Goal: Navigation & Orientation: Go to known website

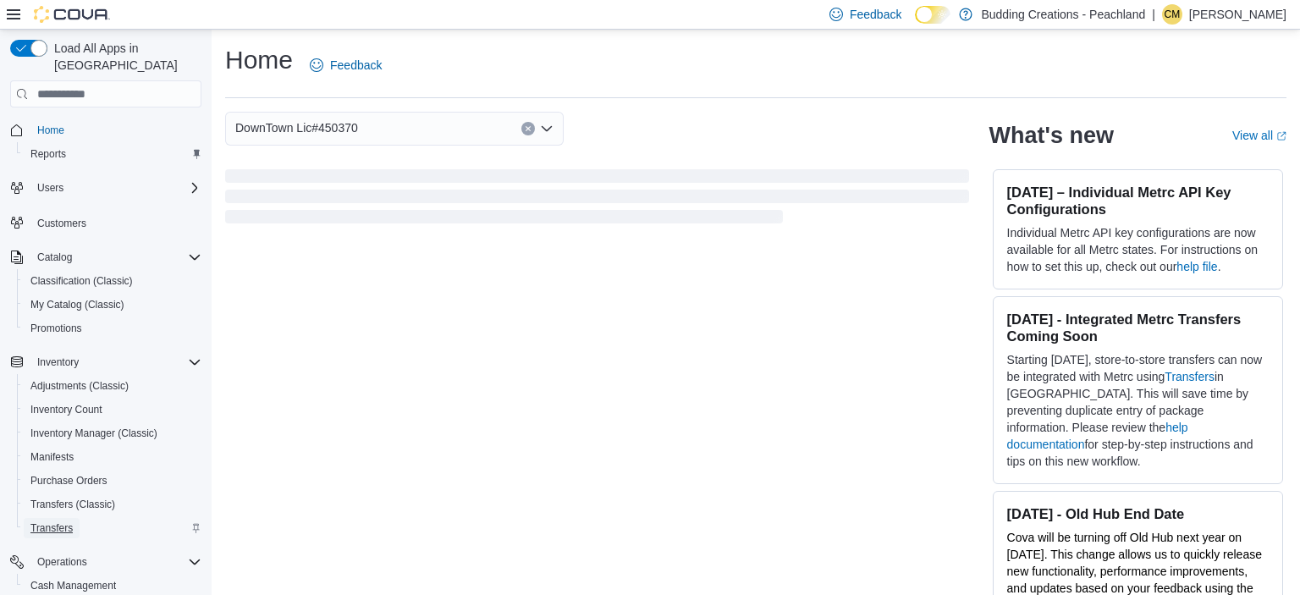
click at [49, 521] on span "Transfers" at bounding box center [51, 528] width 42 height 14
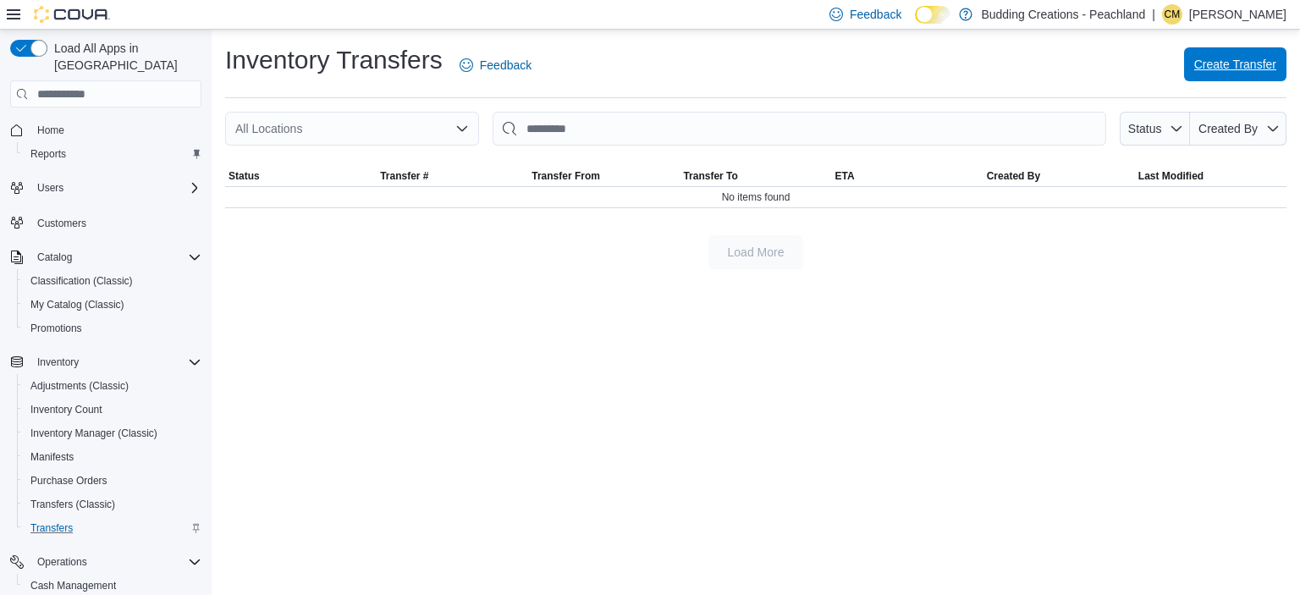
click at [1234, 71] on span "Create Transfer" at bounding box center [1235, 64] width 82 height 17
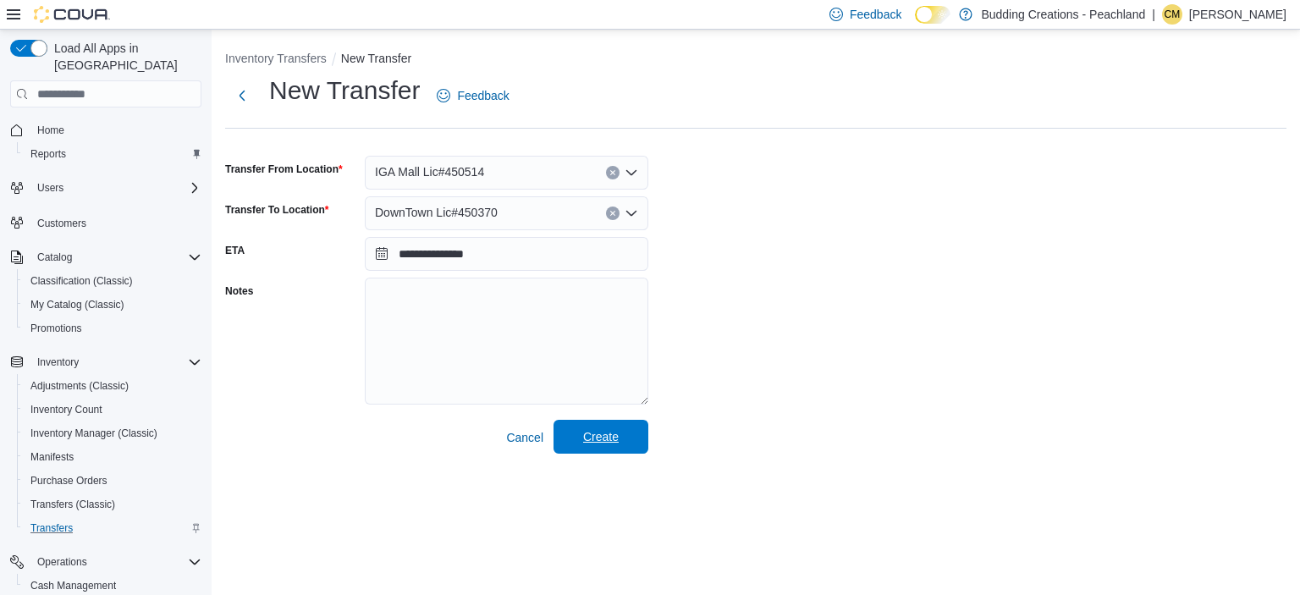
click at [603, 437] on span "Create" at bounding box center [601, 436] width 36 height 17
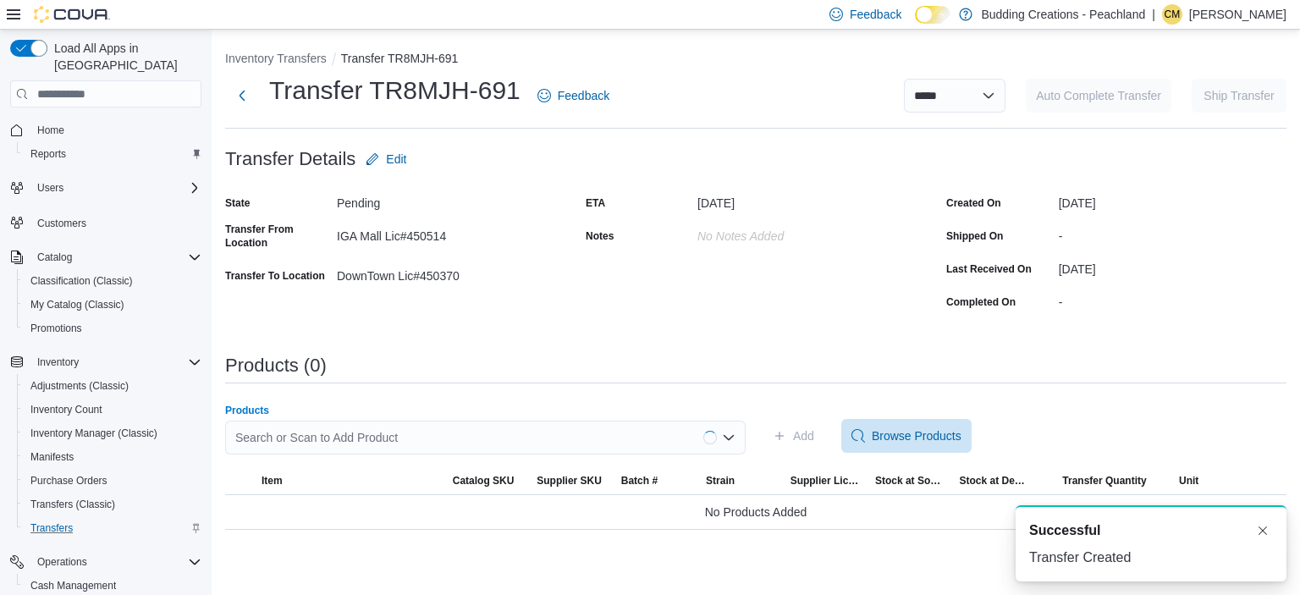
click at [503, 437] on div "Search or Scan to Add Product" at bounding box center [485, 438] width 520 height 34
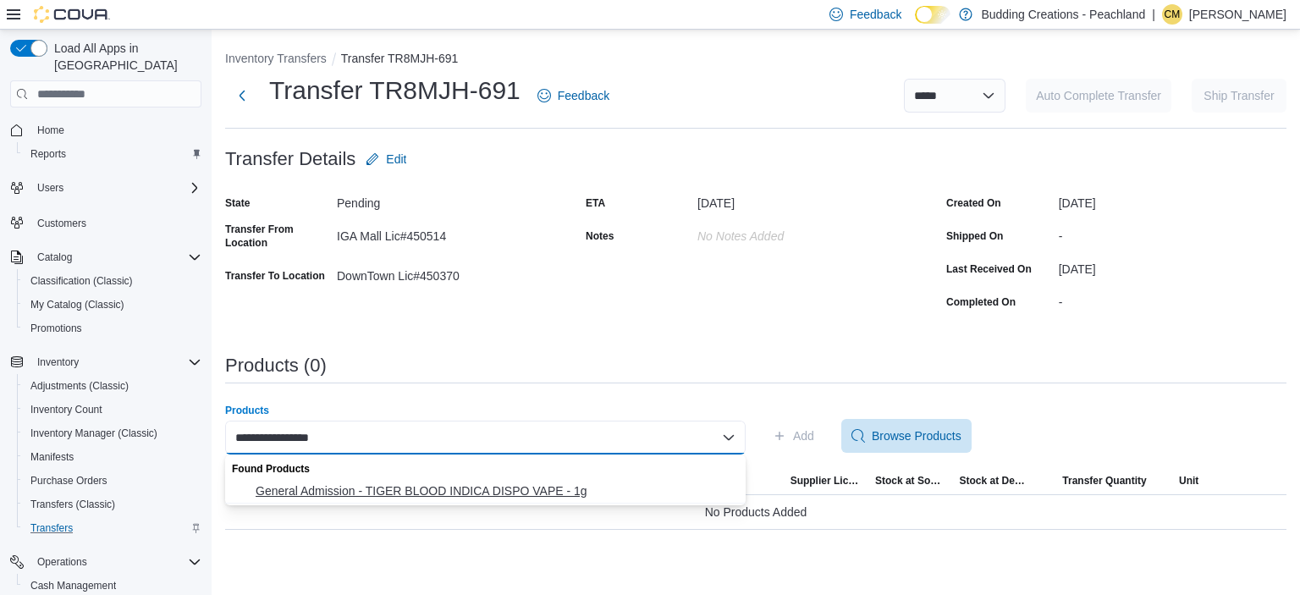
type input "**********"
click at [477, 491] on span "General Admission - TIGER BLOOD INDICA DISPO VAPE - 1g" at bounding box center [496, 490] width 480 height 17
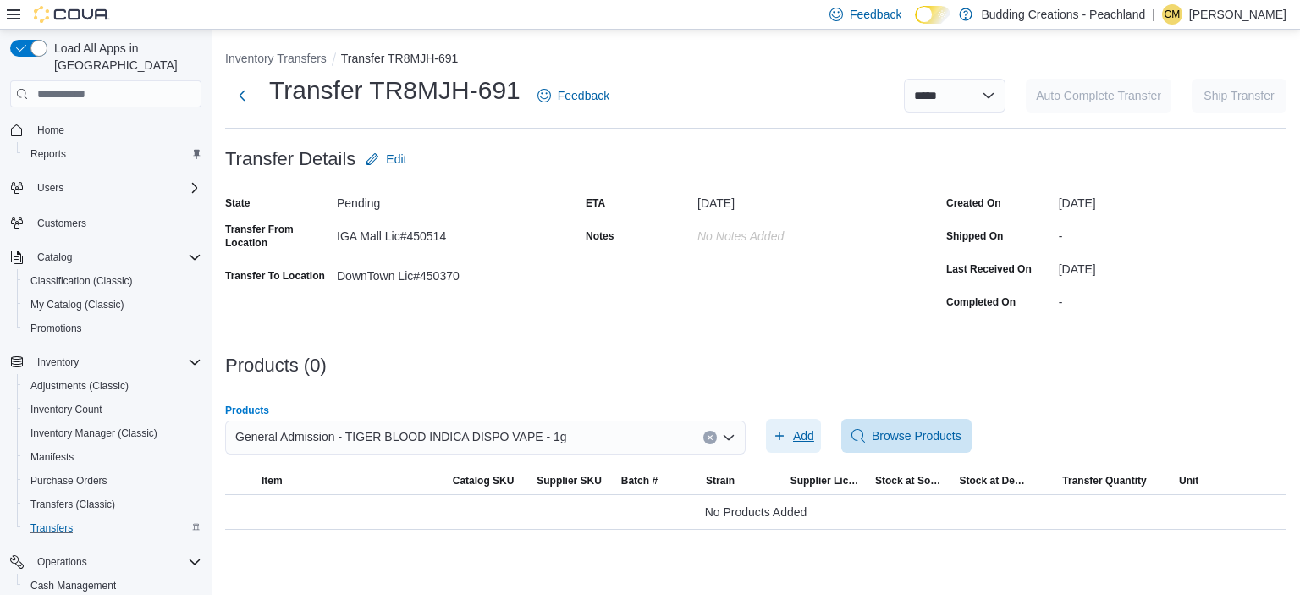
click at [810, 435] on span "Add" at bounding box center [803, 435] width 21 height 17
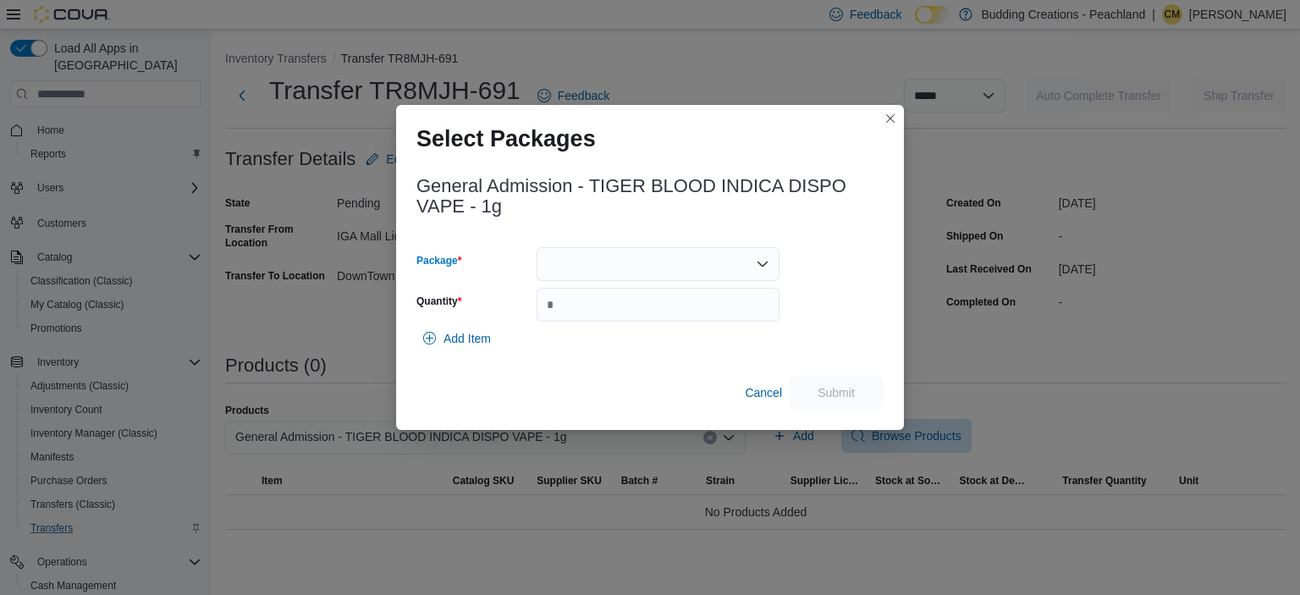
click at [591, 267] on div at bounding box center [657, 264] width 243 height 34
click at [580, 318] on span "25060000552" at bounding box center [668, 317] width 202 height 17
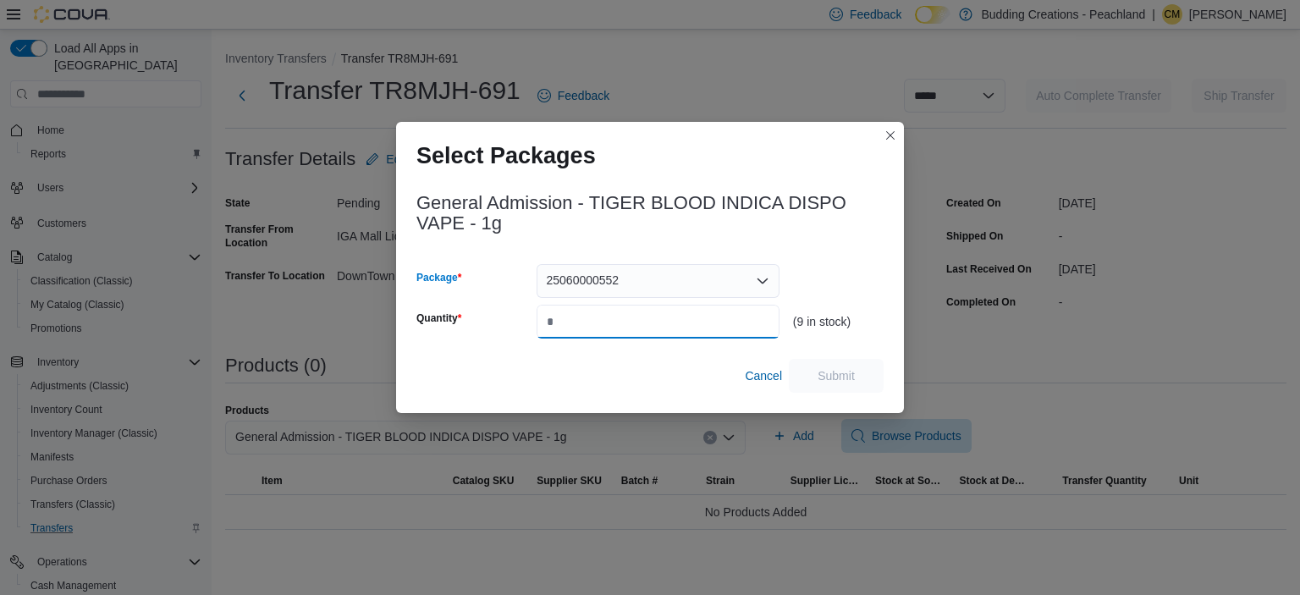
click at [580, 318] on input "Quantity" at bounding box center [657, 322] width 243 height 34
type input "*"
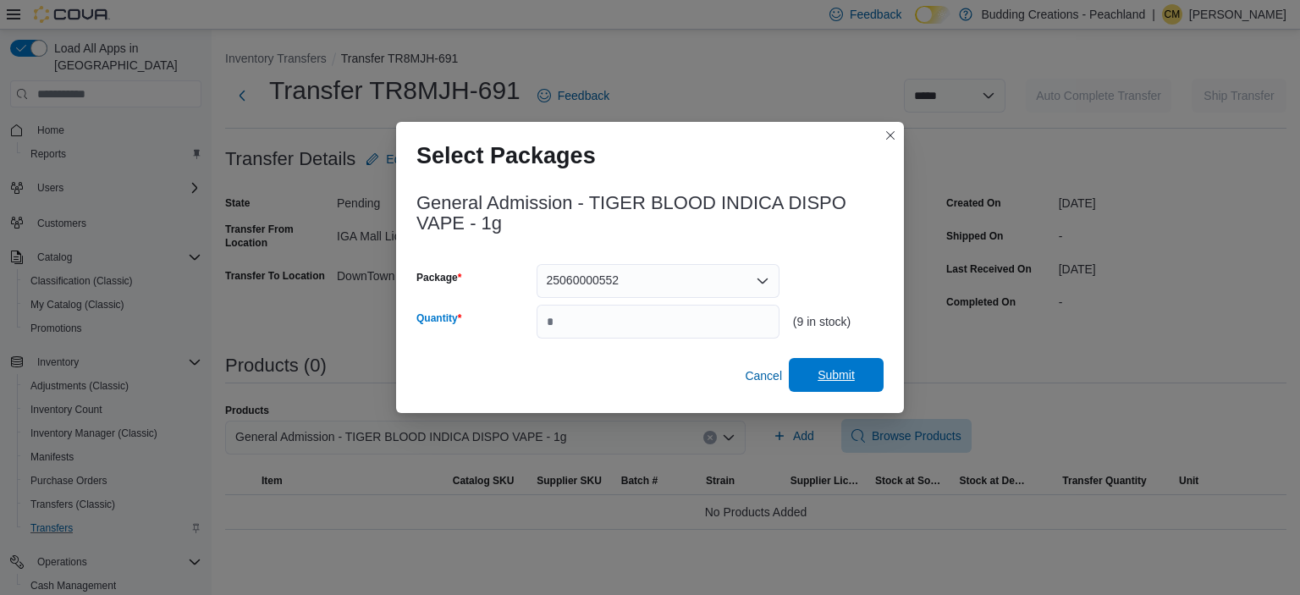
click at [841, 374] on span "Submit" at bounding box center [835, 374] width 37 height 17
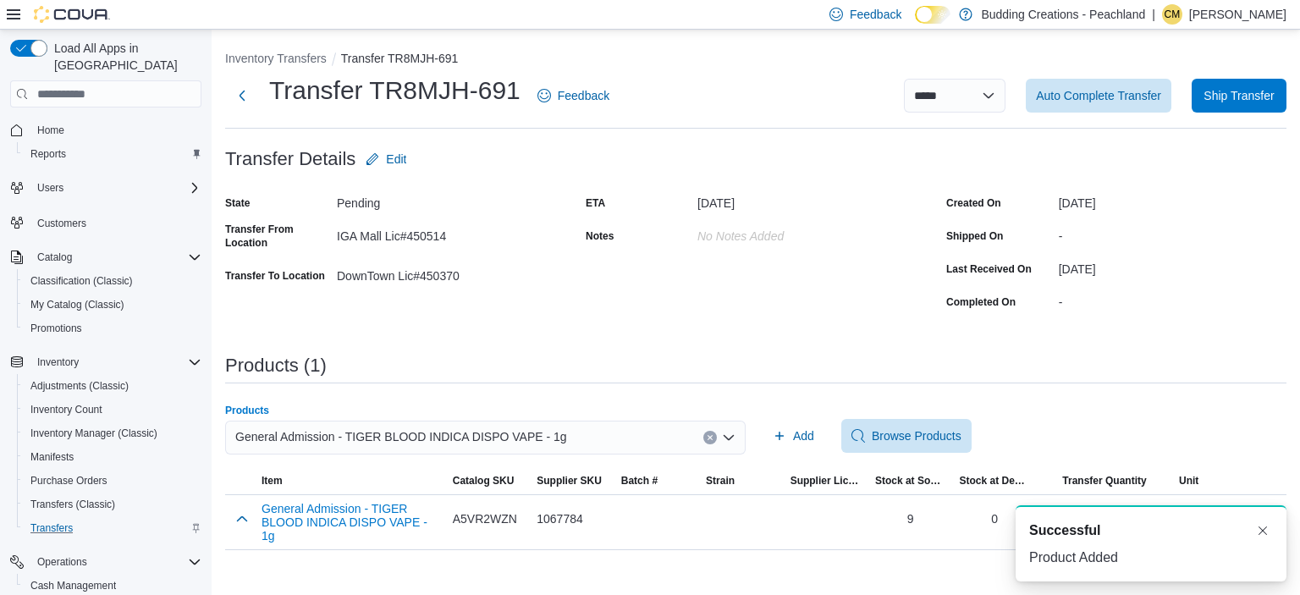
click at [711, 433] on button "Clear input" at bounding box center [710, 438] width 14 height 14
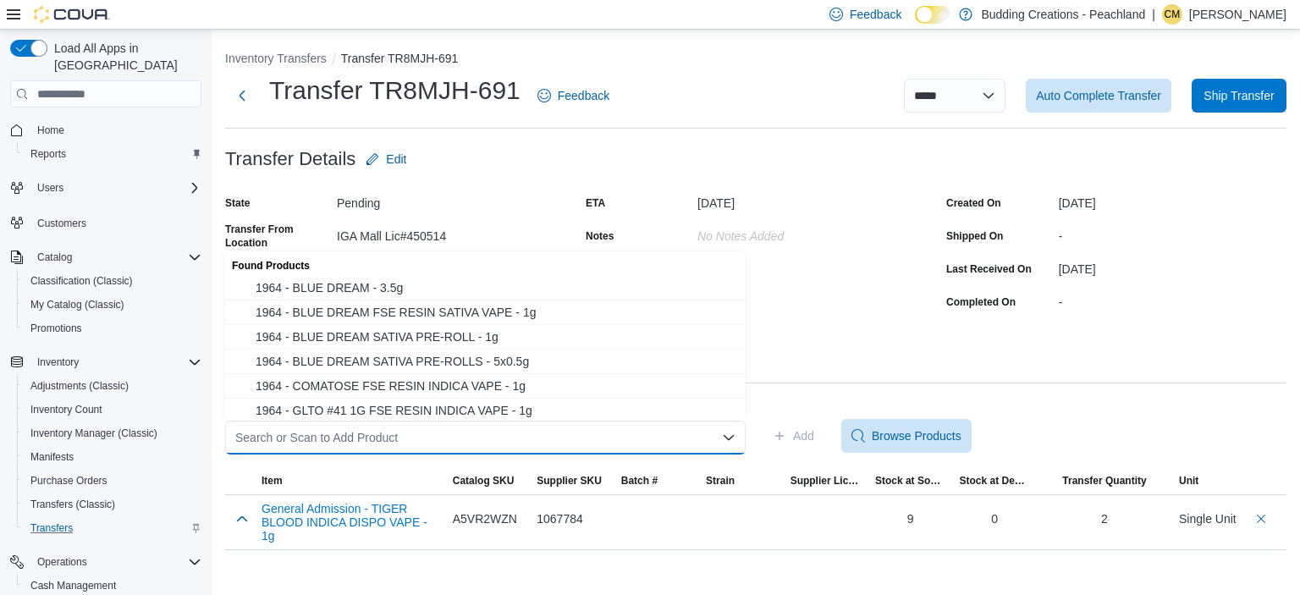
type input "*"
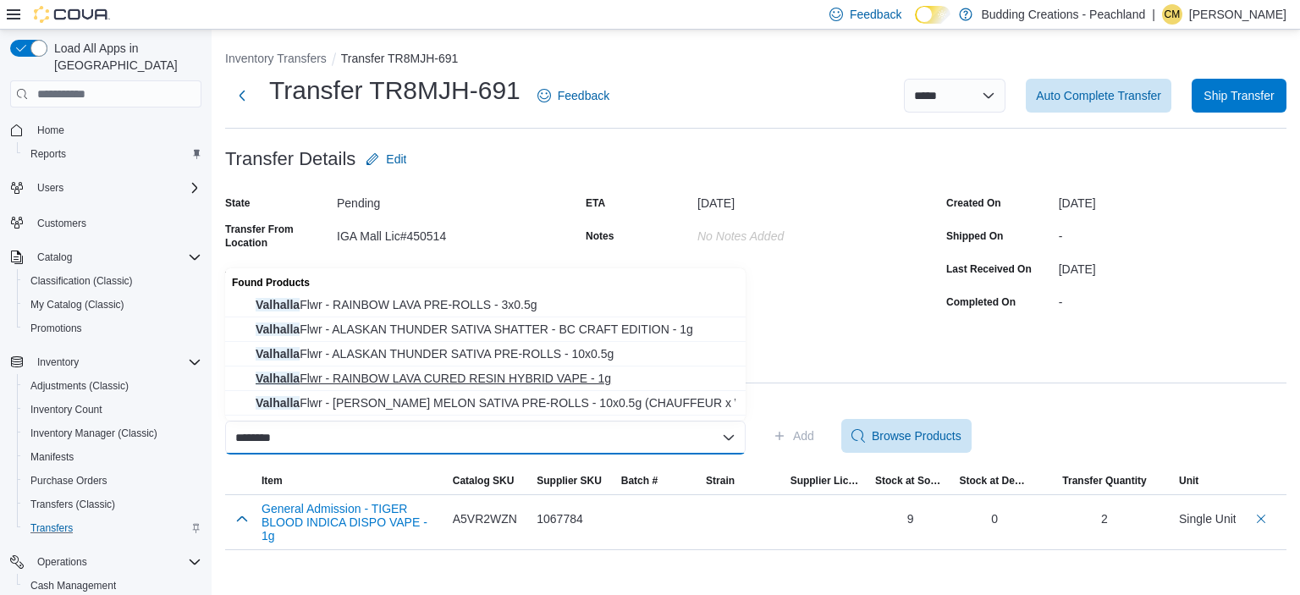
type input "********"
click at [487, 380] on span "Valhalla Flwr - RAINBOW LAVA CURED RESIN HYBRID VAPE - 1g" at bounding box center [496, 378] width 480 height 17
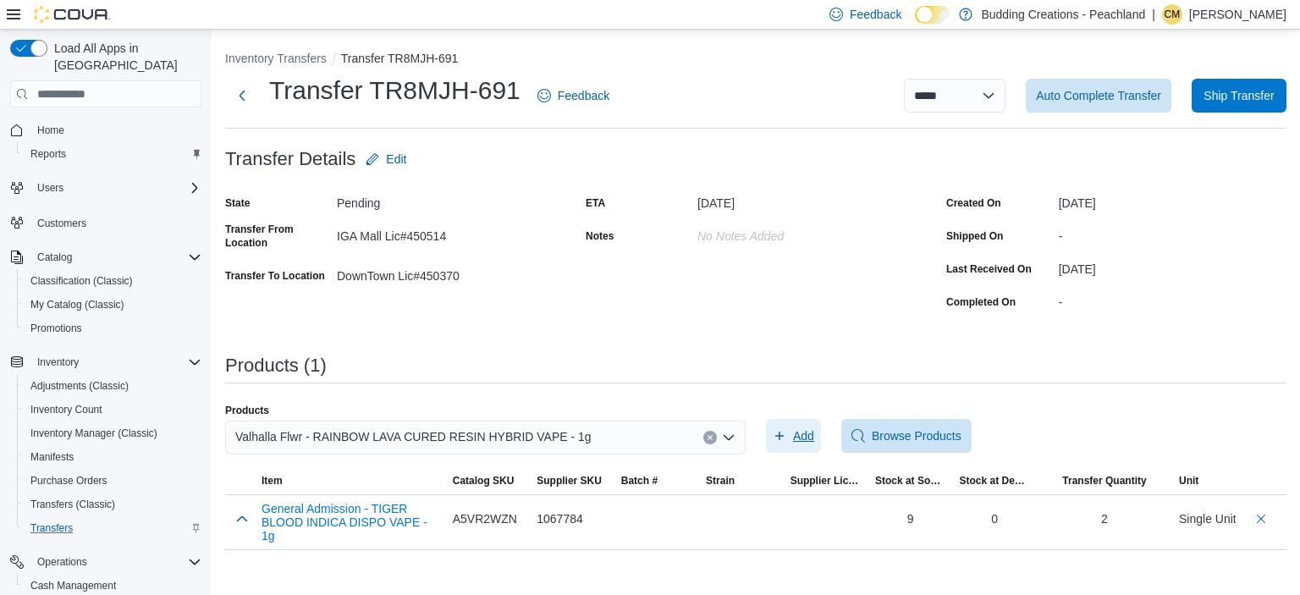
click at [806, 432] on span "Add" at bounding box center [803, 435] width 21 height 17
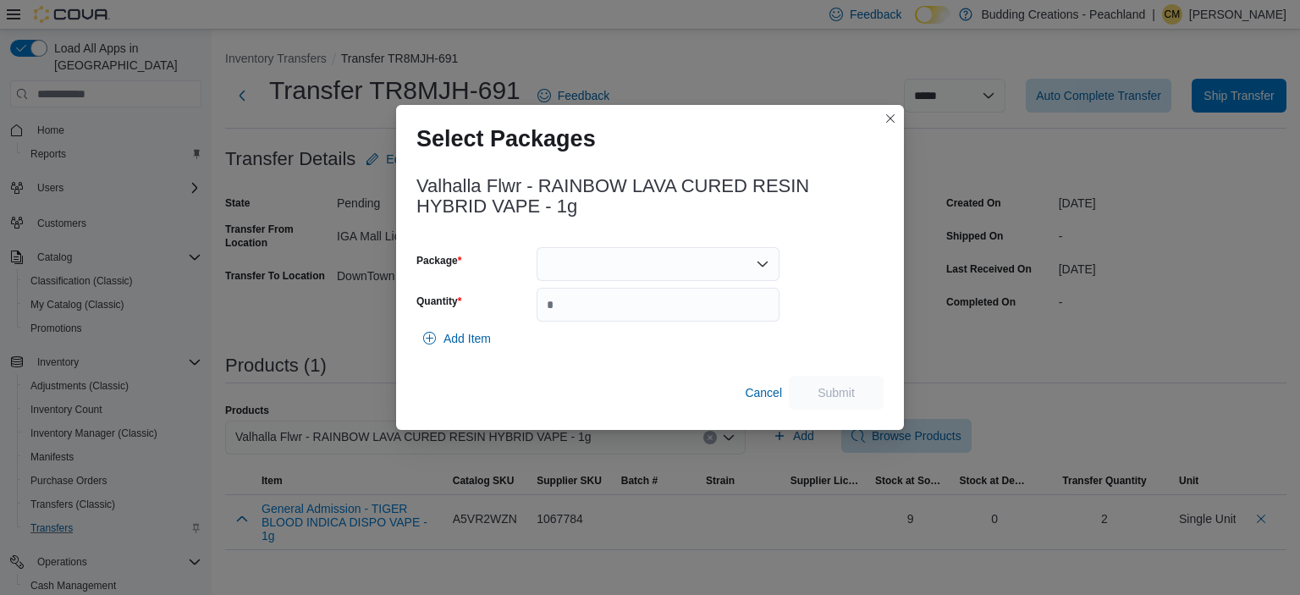
click at [607, 262] on div at bounding box center [657, 264] width 243 height 34
click at [591, 313] on span "RLVC01" at bounding box center [668, 317] width 202 height 17
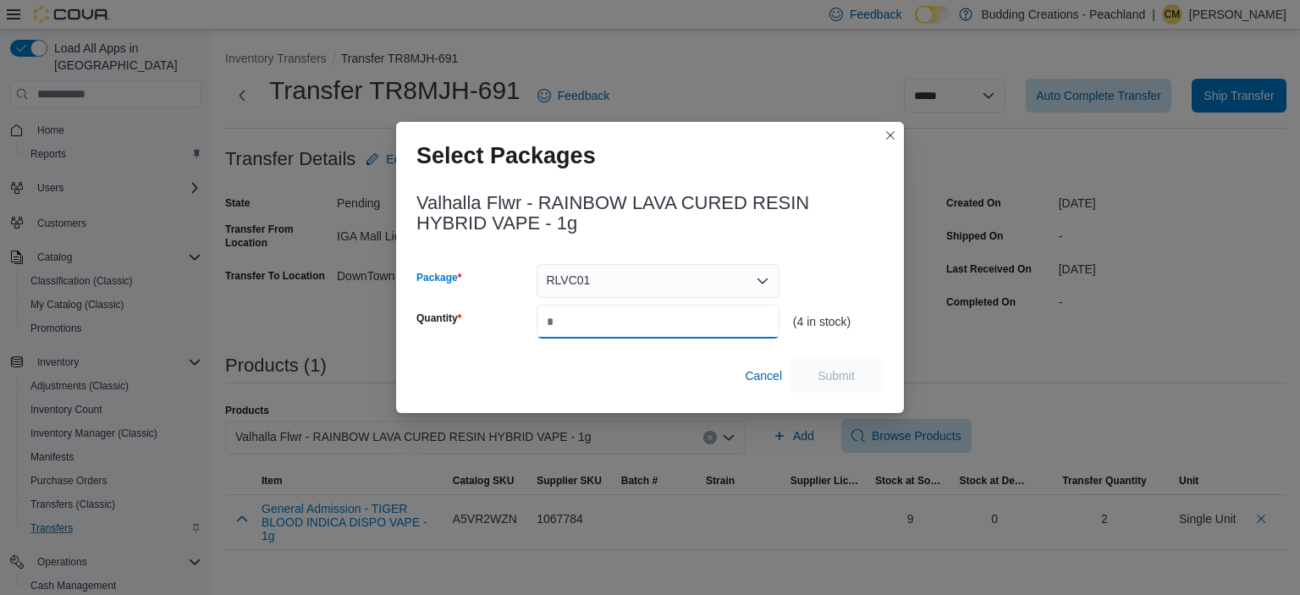
click at [588, 324] on input "Quantity" at bounding box center [657, 322] width 243 height 34
type input "*"
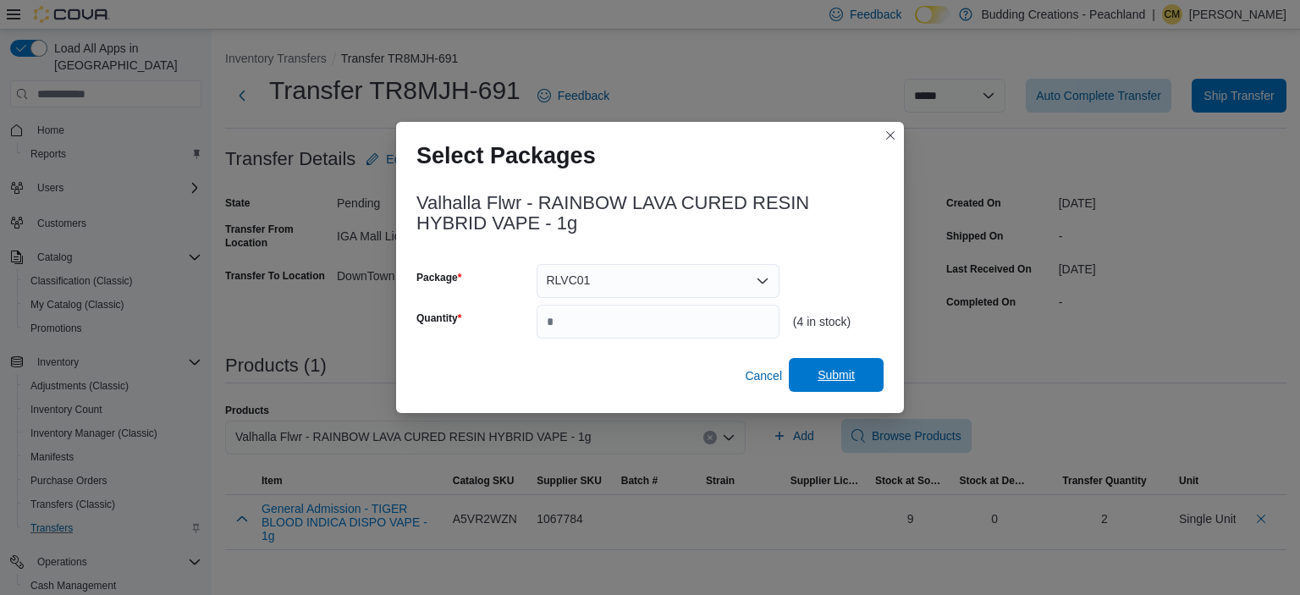
click at [830, 371] on span "Submit" at bounding box center [835, 374] width 37 height 17
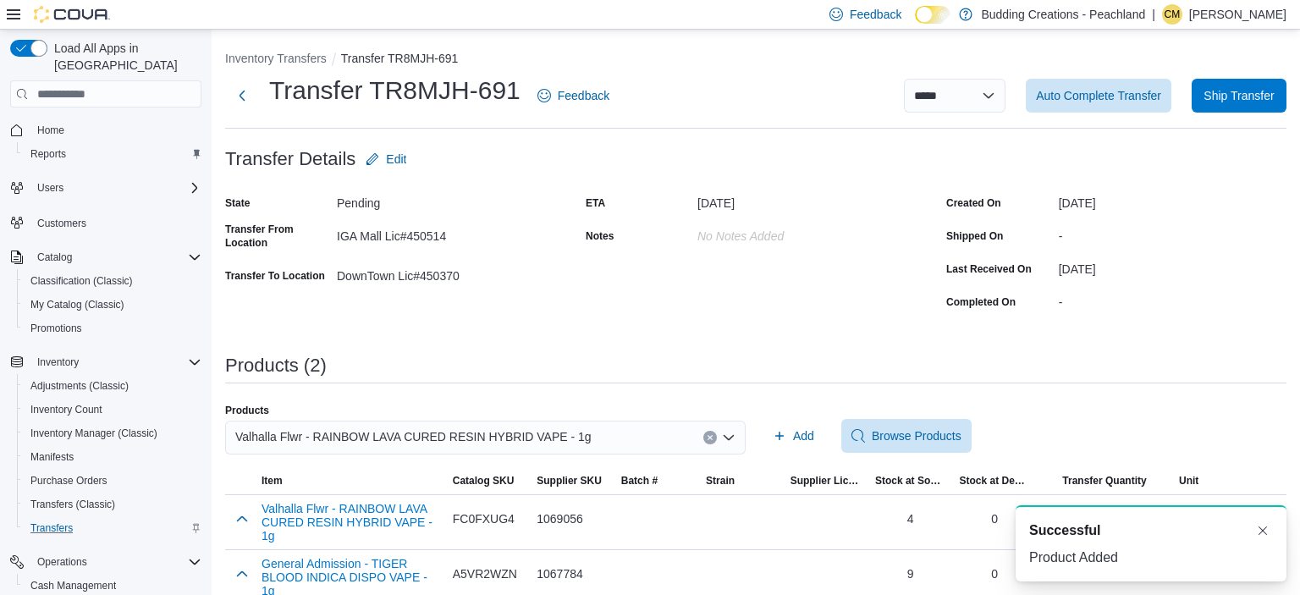
click at [706, 439] on button "Clear input" at bounding box center [710, 438] width 14 height 14
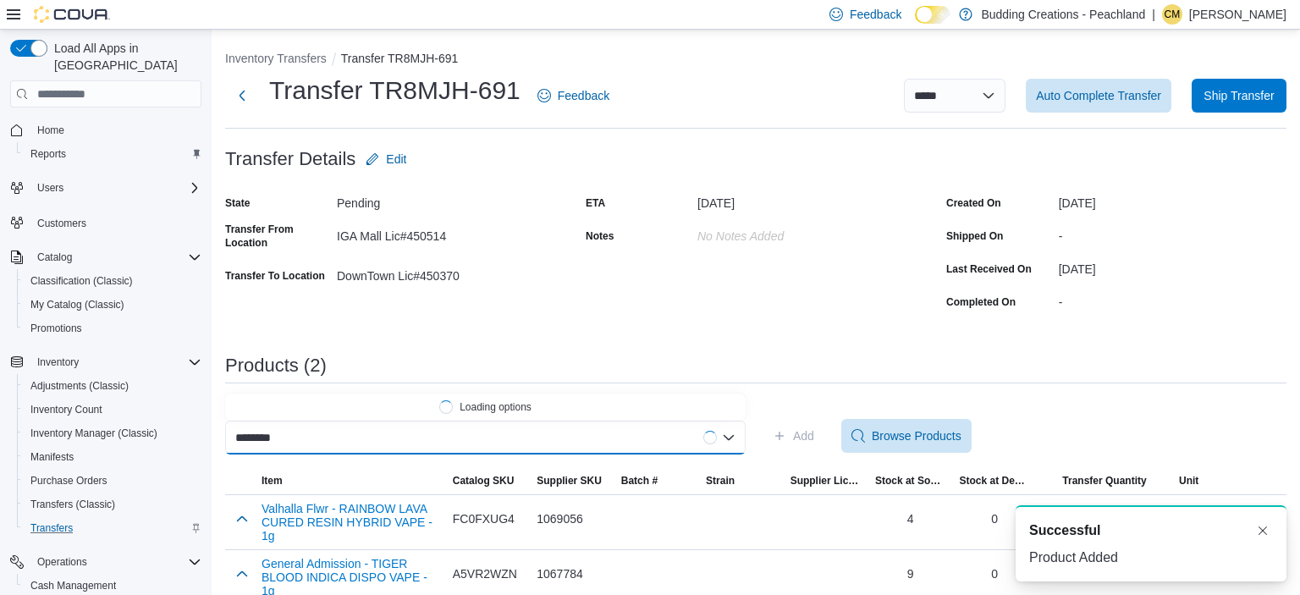
scroll to position [0, 3]
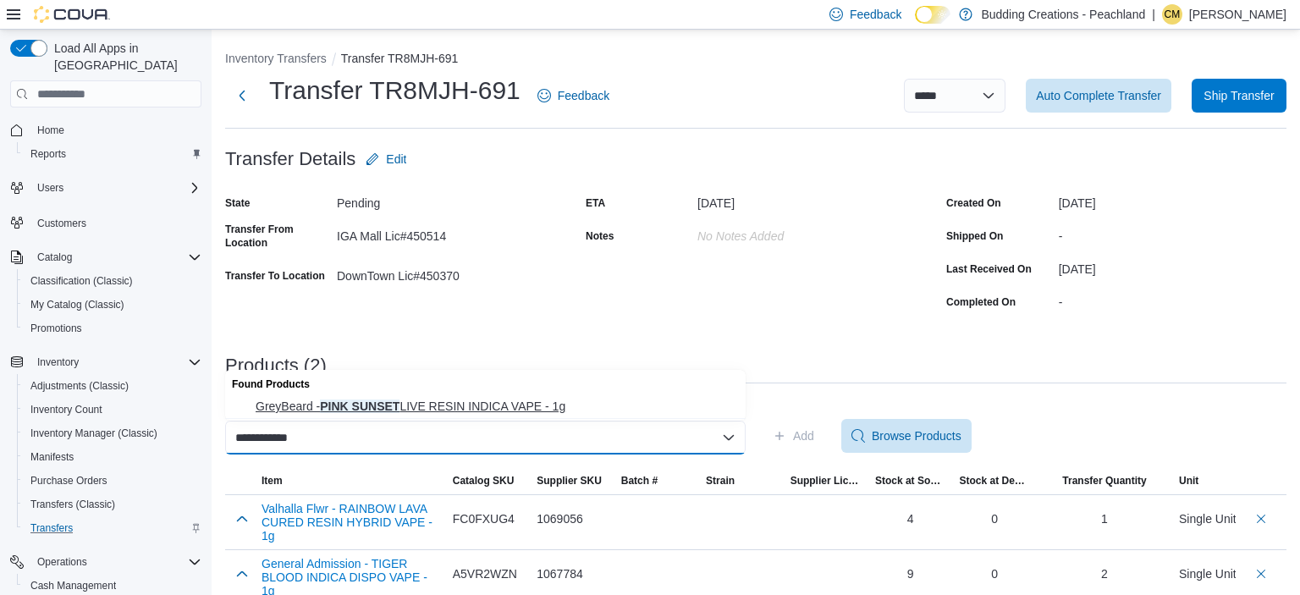
type input "**********"
click at [536, 401] on span "GreyBeard - PINK SUNSET LIVE RESIN INDICA VAPE - 1g" at bounding box center [496, 406] width 480 height 17
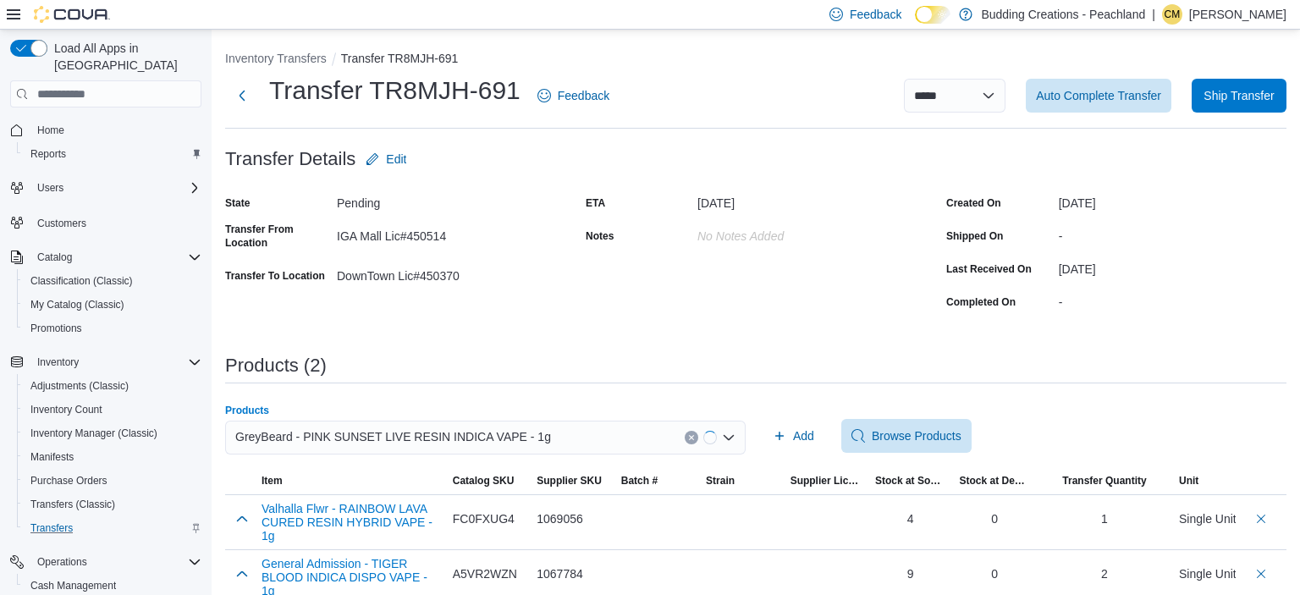
scroll to position [0, 0]
click at [801, 429] on span "Add" at bounding box center [803, 435] width 21 height 17
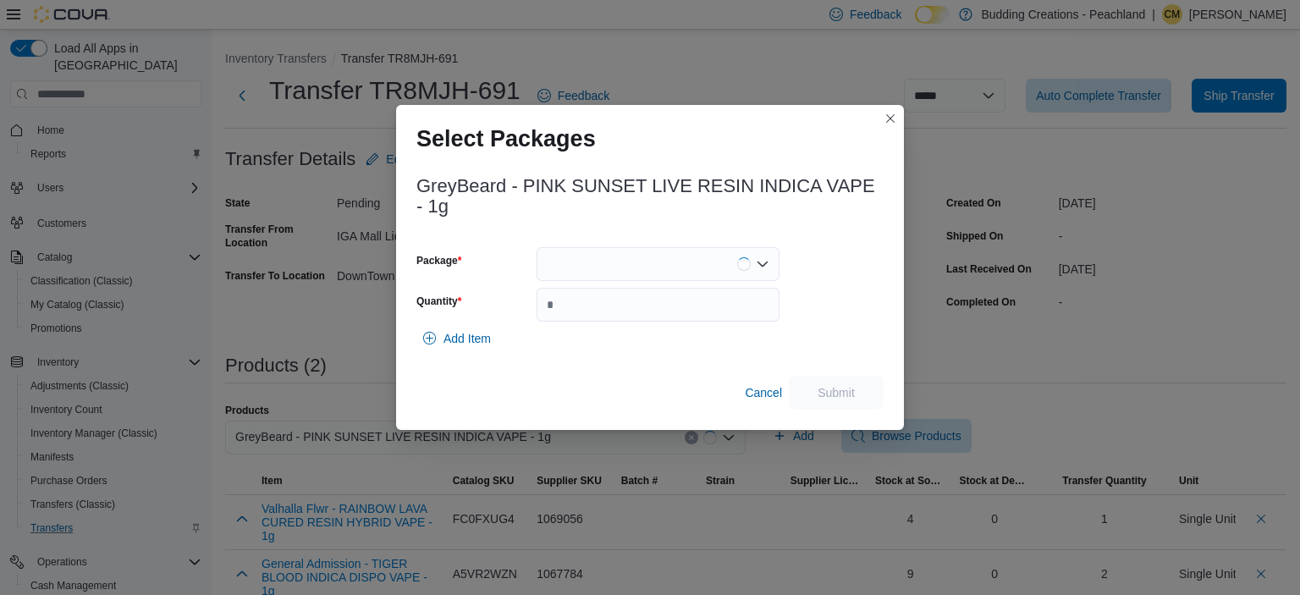
click at [592, 269] on div at bounding box center [657, 264] width 243 height 34
click at [827, 309] on div at bounding box center [838, 284] width 91 height 74
click at [609, 268] on div at bounding box center [657, 264] width 243 height 34
click at [597, 318] on span "6867392929687" at bounding box center [668, 317] width 202 height 17
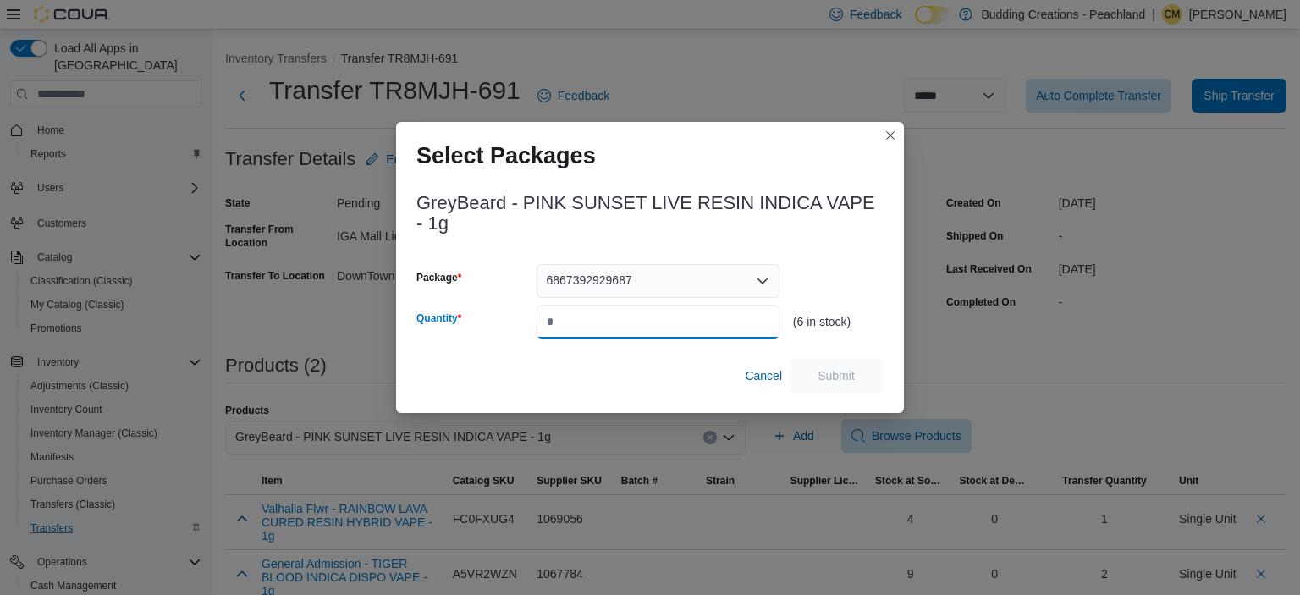
click at [597, 318] on input "Quantity" at bounding box center [657, 322] width 243 height 34
type input "*"
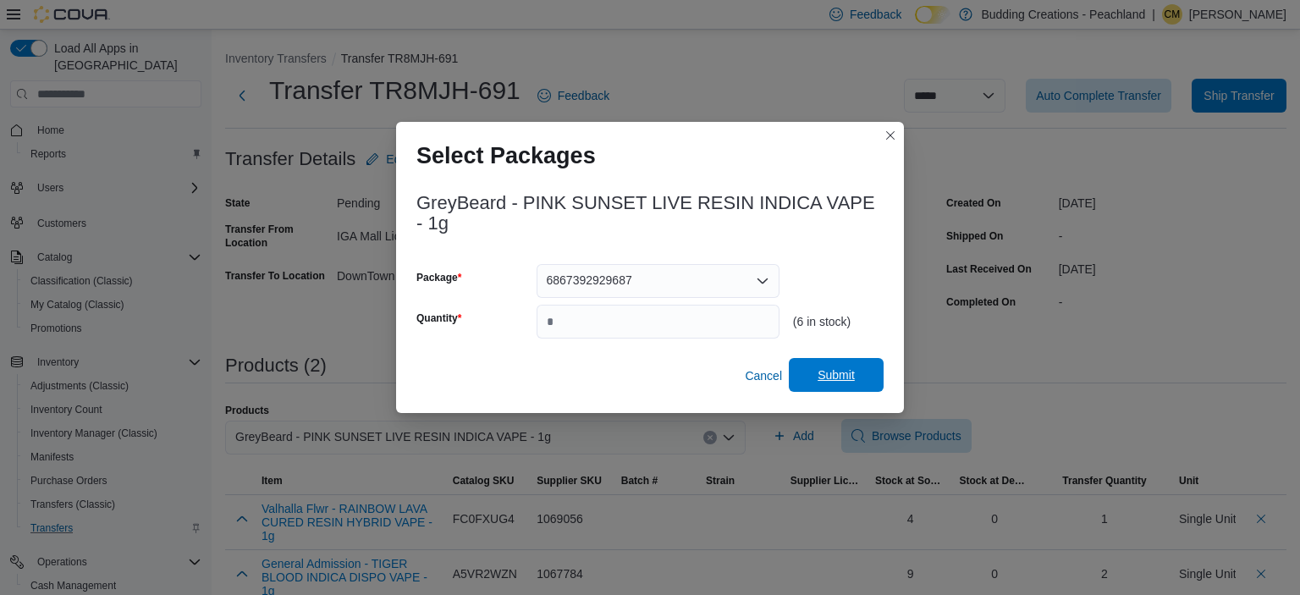
click at [838, 376] on span "Submit" at bounding box center [835, 374] width 37 height 17
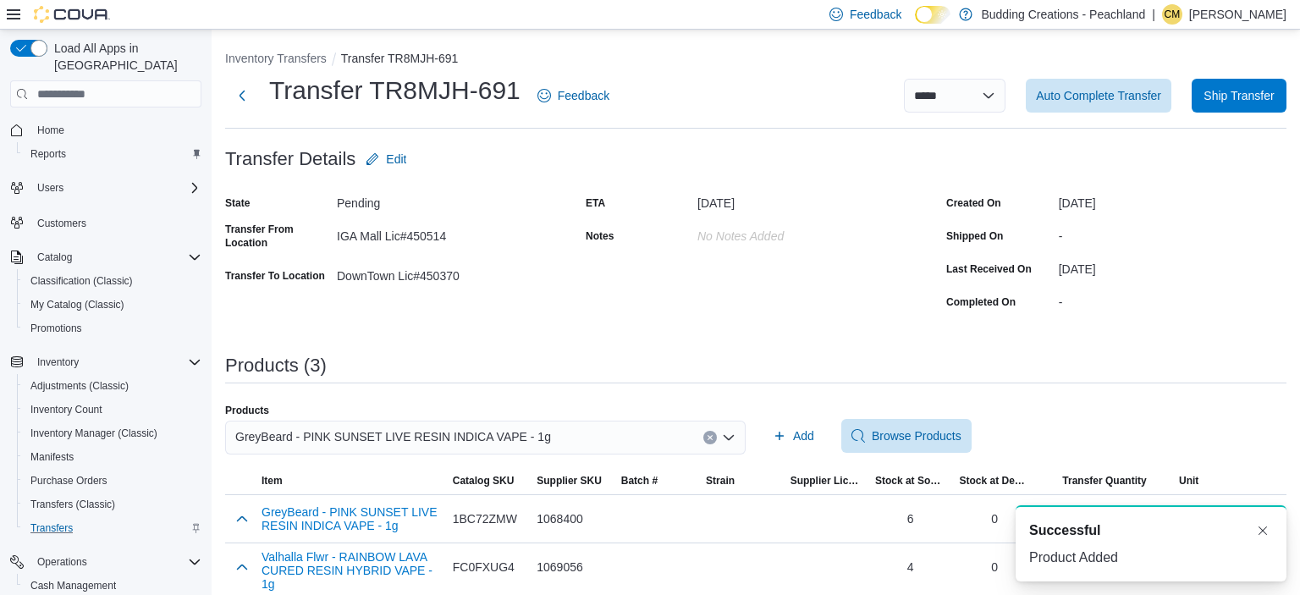
click at [709, 436] on icon "Clear input" at bounding box center [709, 438] width 4 height 4
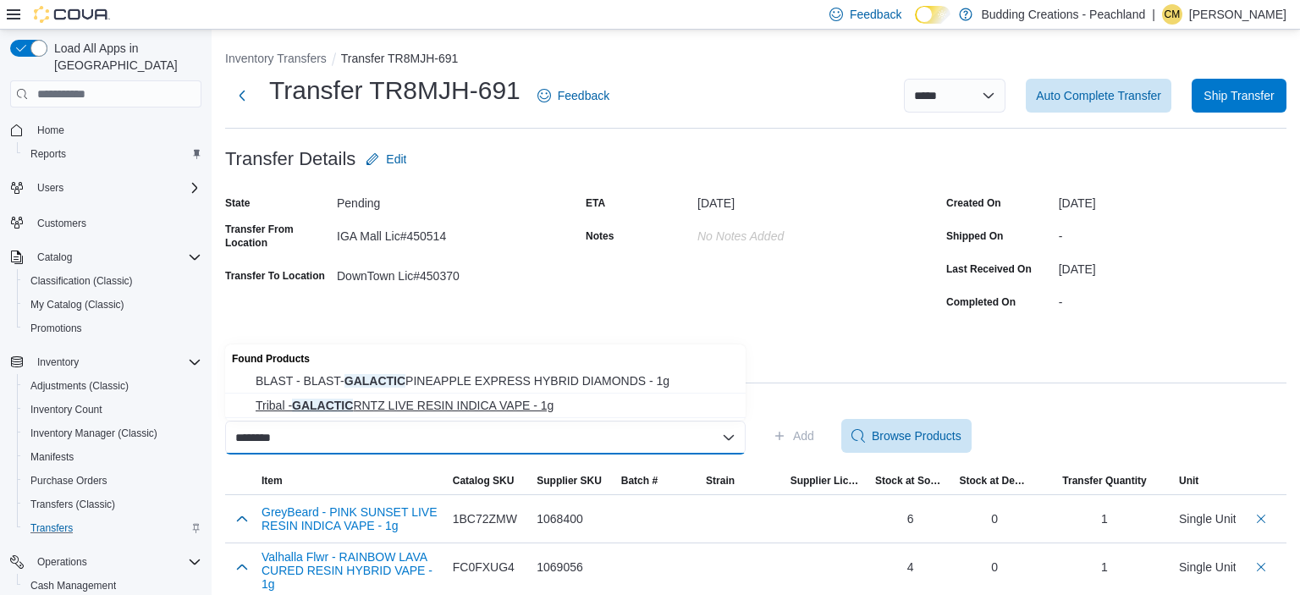
type input "********"
click at [492, 401] on span "Tribal - GALACTIC RNTZ LIVE RESIN INDICA VAPE - 1g" at bounding box center [496, 405] width 480 height 17
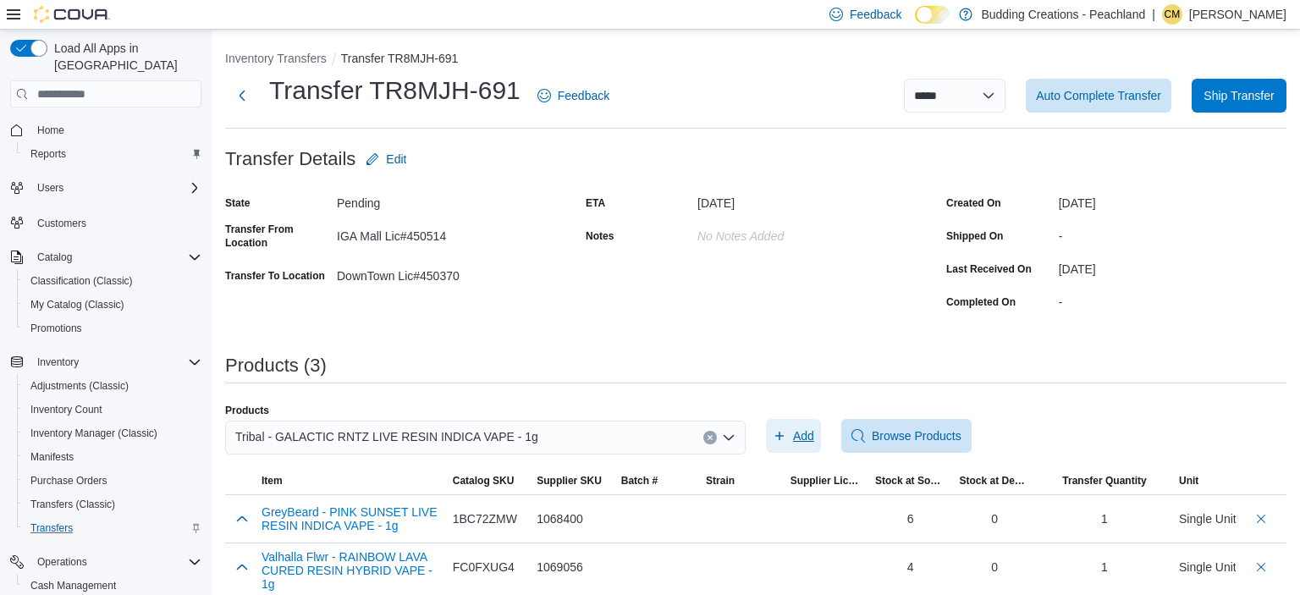
click at [808, 437] on span "Add" at bounding box center [803, 435] width 21 height 17
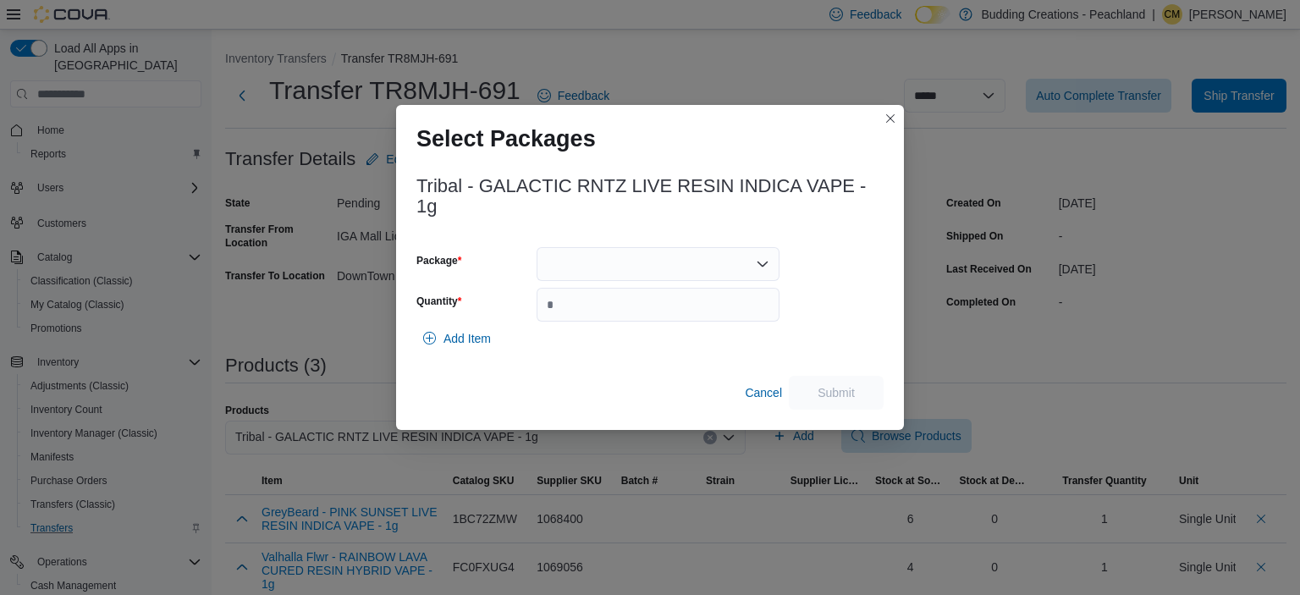
click at [640, 266] on div at bounding box center [657, 264] width 243 height 34
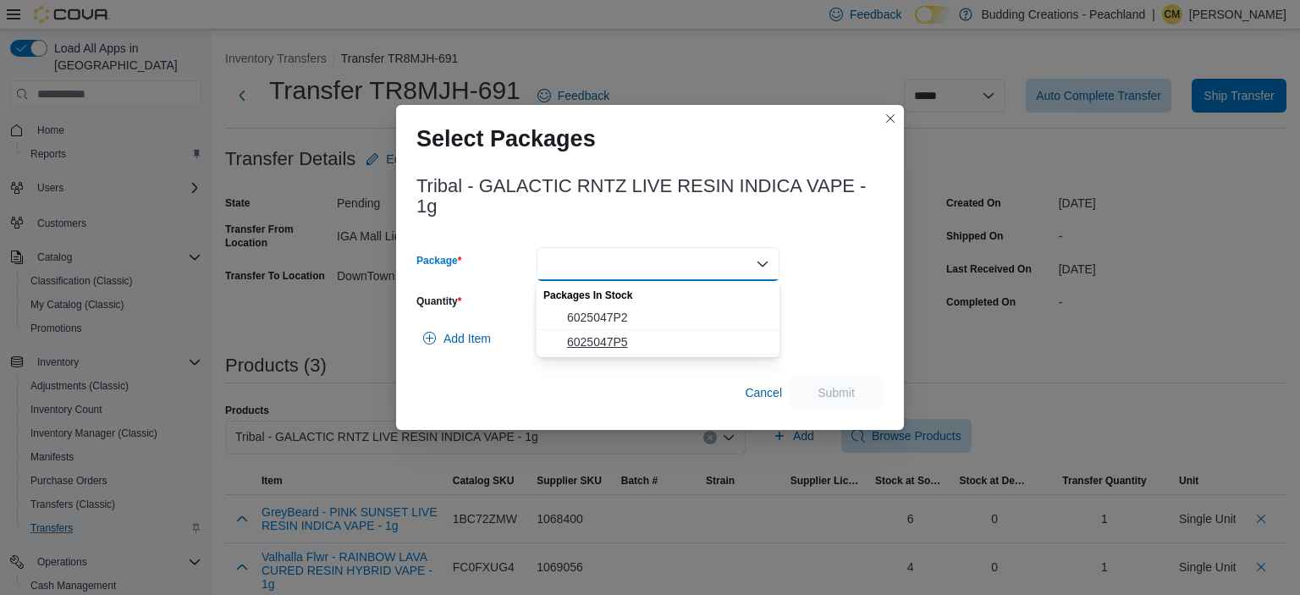
click at [602, 340] on span "6025047P5" at bounding box center [668, 341] width 202 height 17
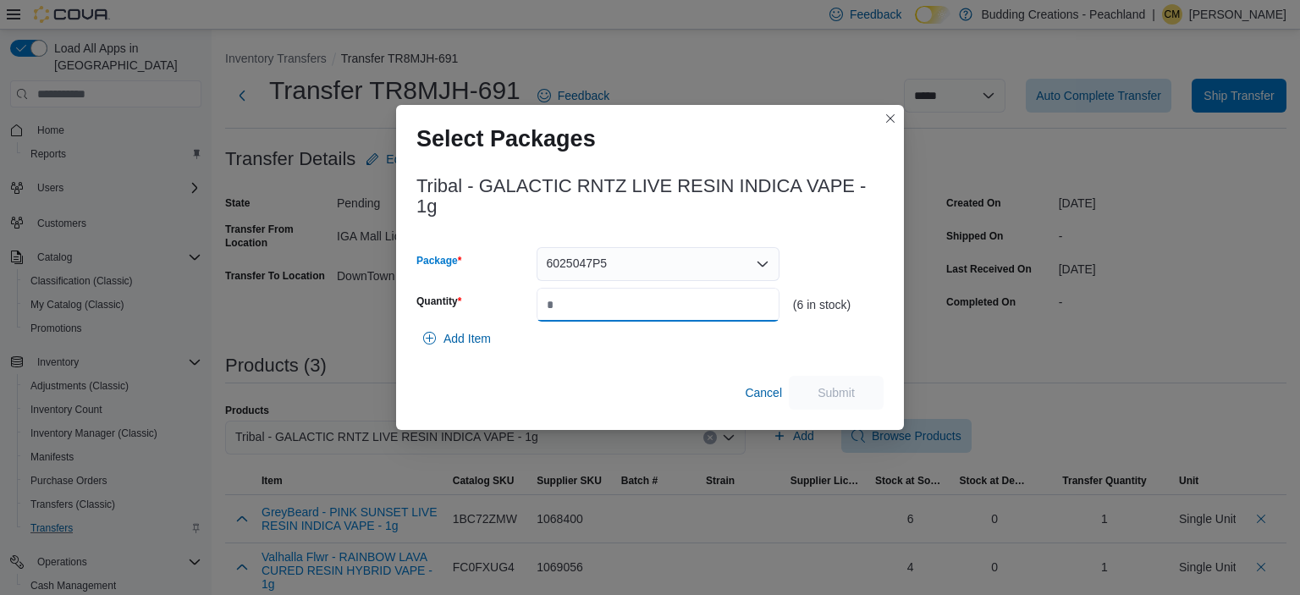
click at [659, 309] on input "Quantity" at bounding box center [657, 305] width 243 height 34
type input "*"
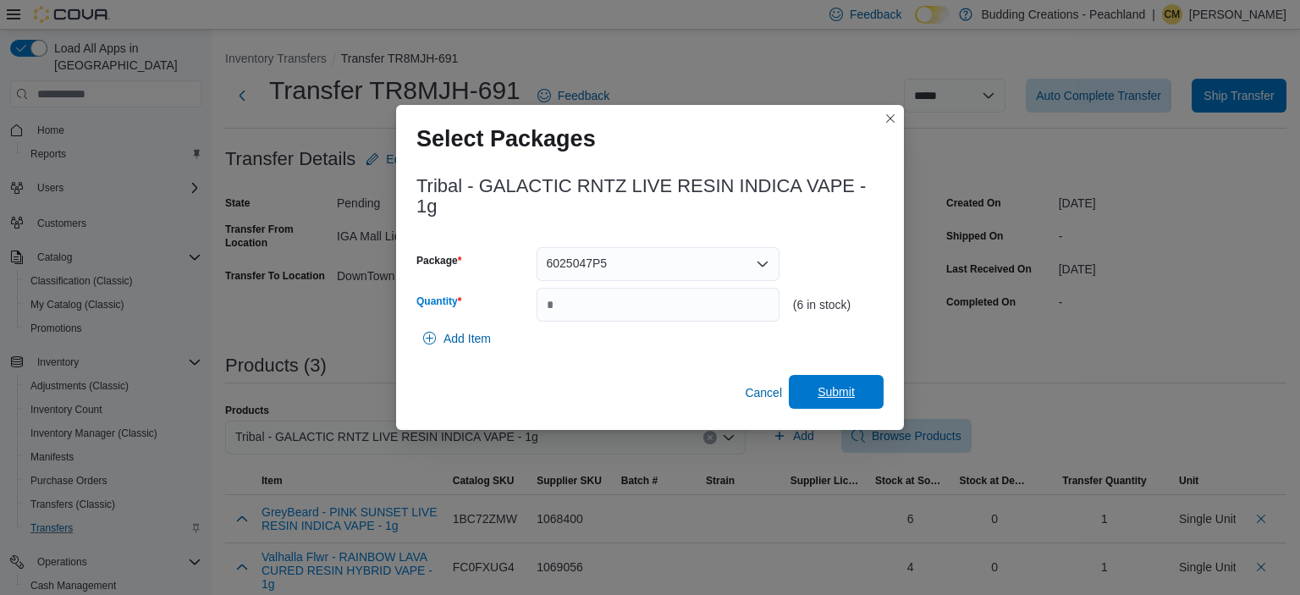
click at [843, 396] on span "Submit" at bounding box center [835, 391] width 37 height 17
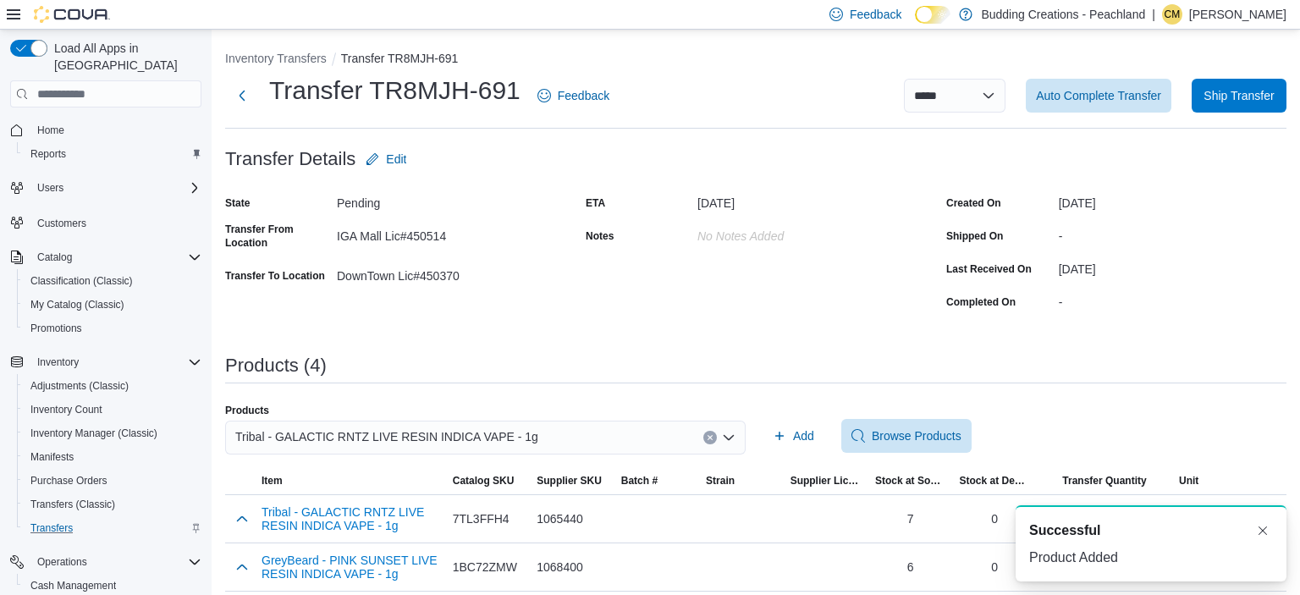
click at [707, 441] on button "Clear input" at bounding box center [710, 438] width 14 height 14
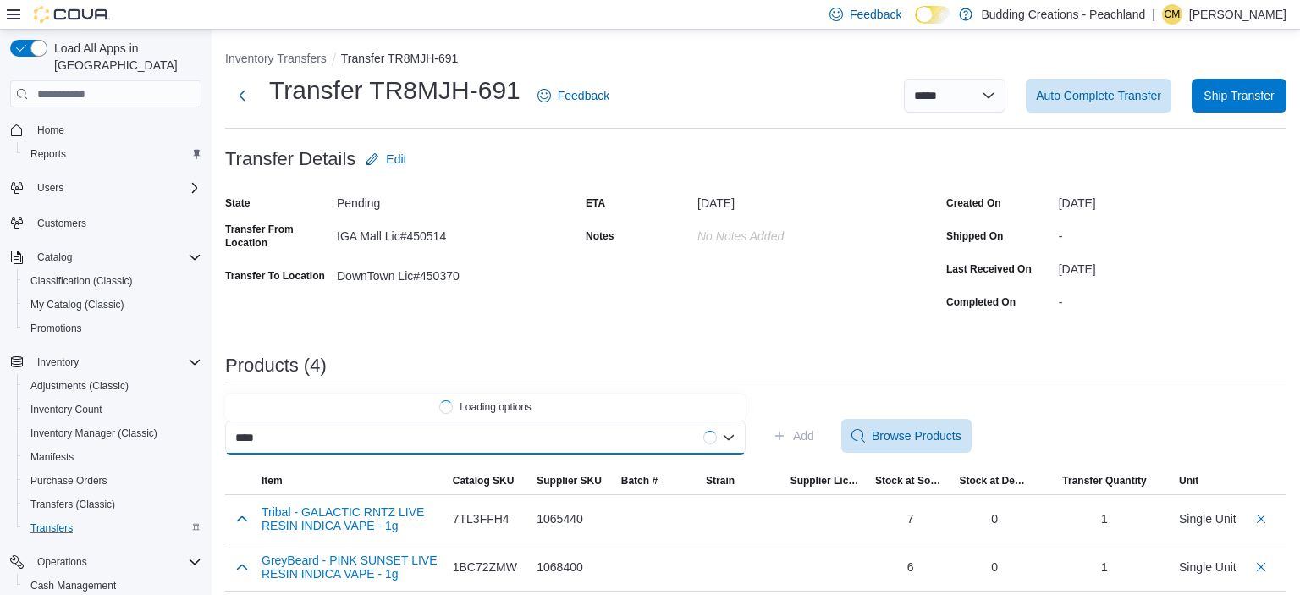
scroll to position [0, 1]
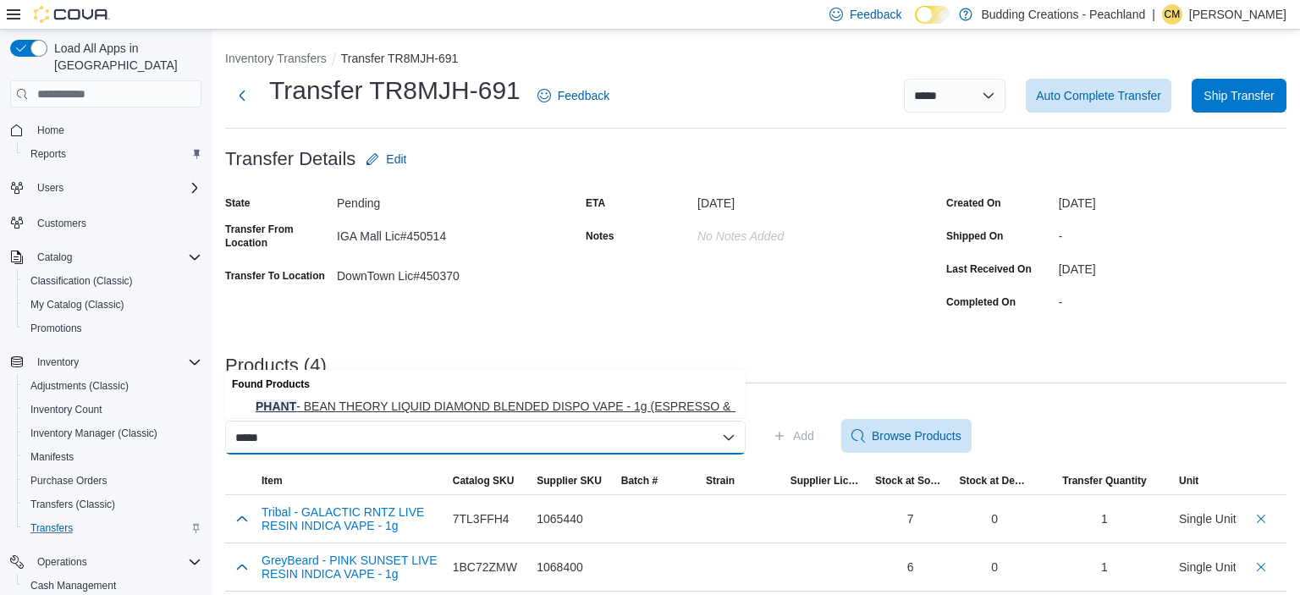
type input "*****"
click at [582, 404] on span "PHANT - BEAN THEORY LIQUID DIAMOND BLENDED DISPO VAPE - 1g (ESPRESSO & … PHANT …" at bounding box center [496, 406] width 480 height 17
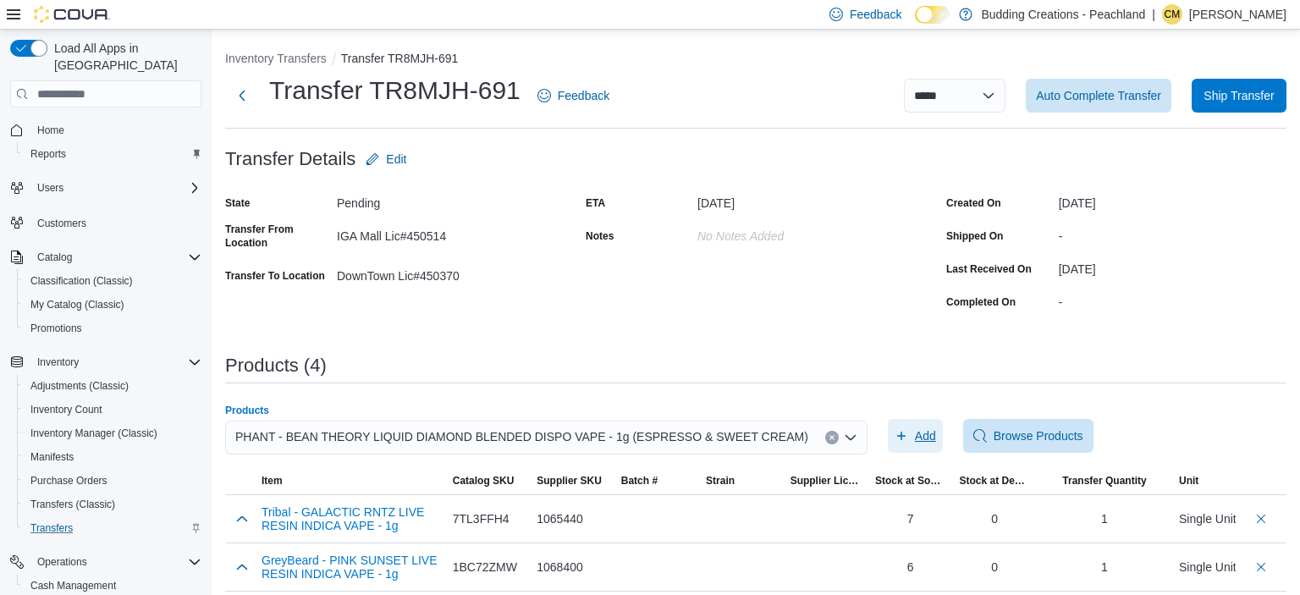
click at [915, 435] on span "Add" at bounding box center [925, 435] width 21 height 17
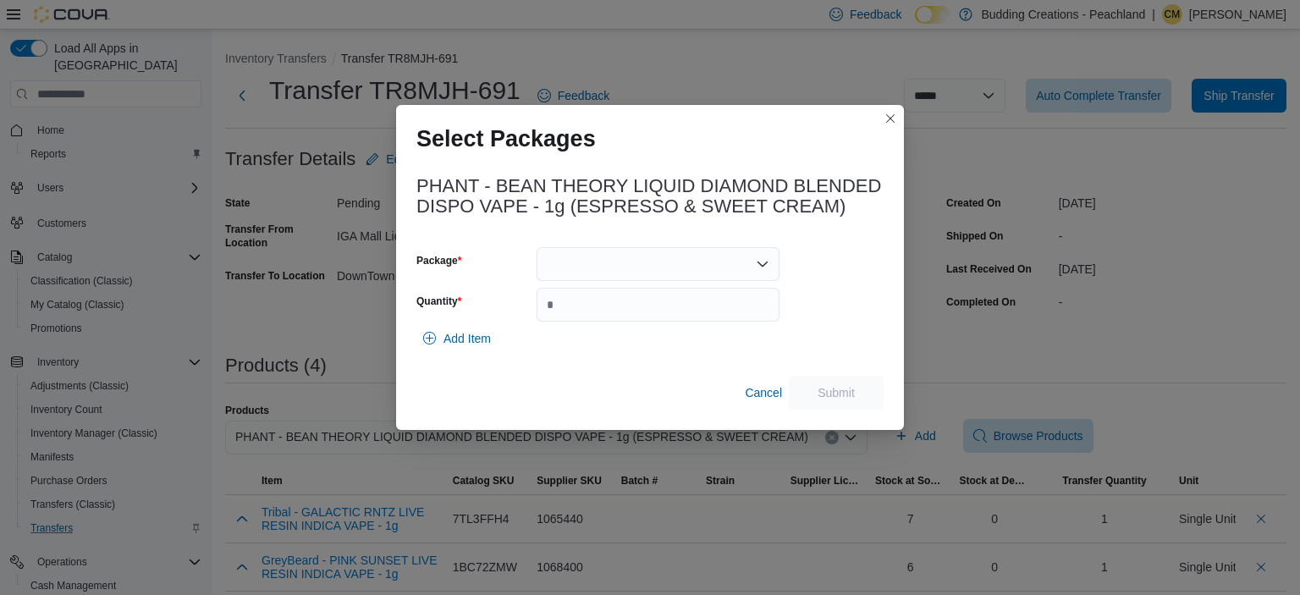
click at [561, 262] on div at bounding box center [657, 264] width 243 height 34
click at [607, 318] on span "PE2506FP322V" at bounding box center [668, 317] width 202 height 17
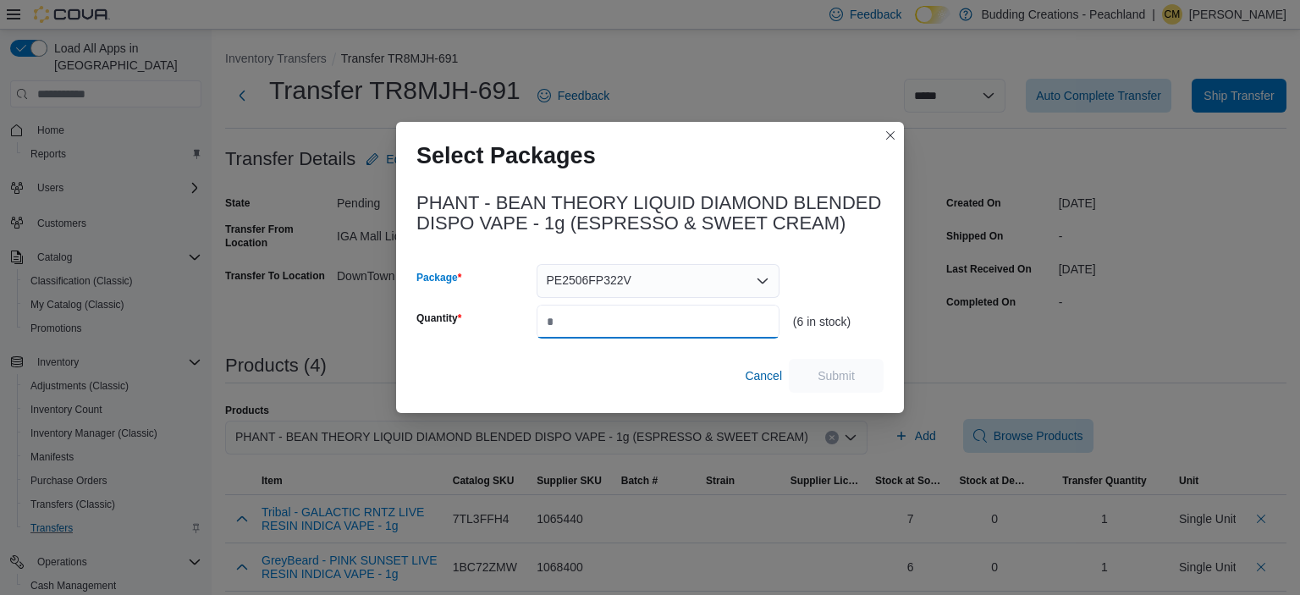
click at [607, 318] on input "Quantity" at bounding box center [657, 322] width 243 height 34
type input "*"
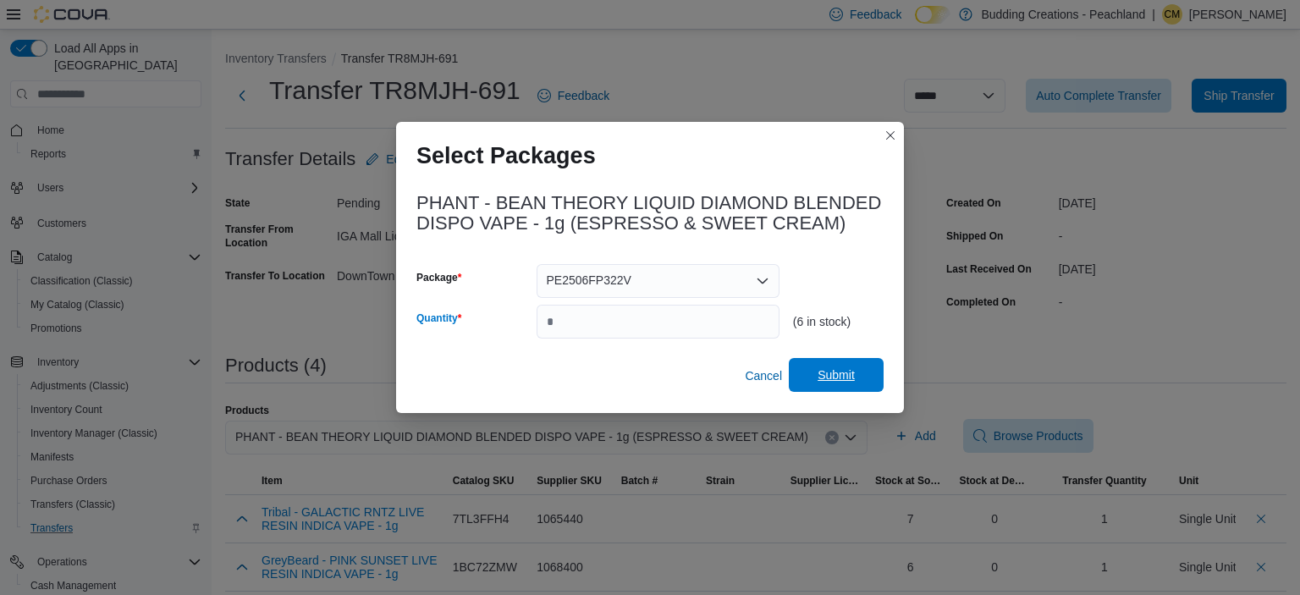
click at [830, 372] on span "Submit" at bounding box center [835, 374] width 37 height 17
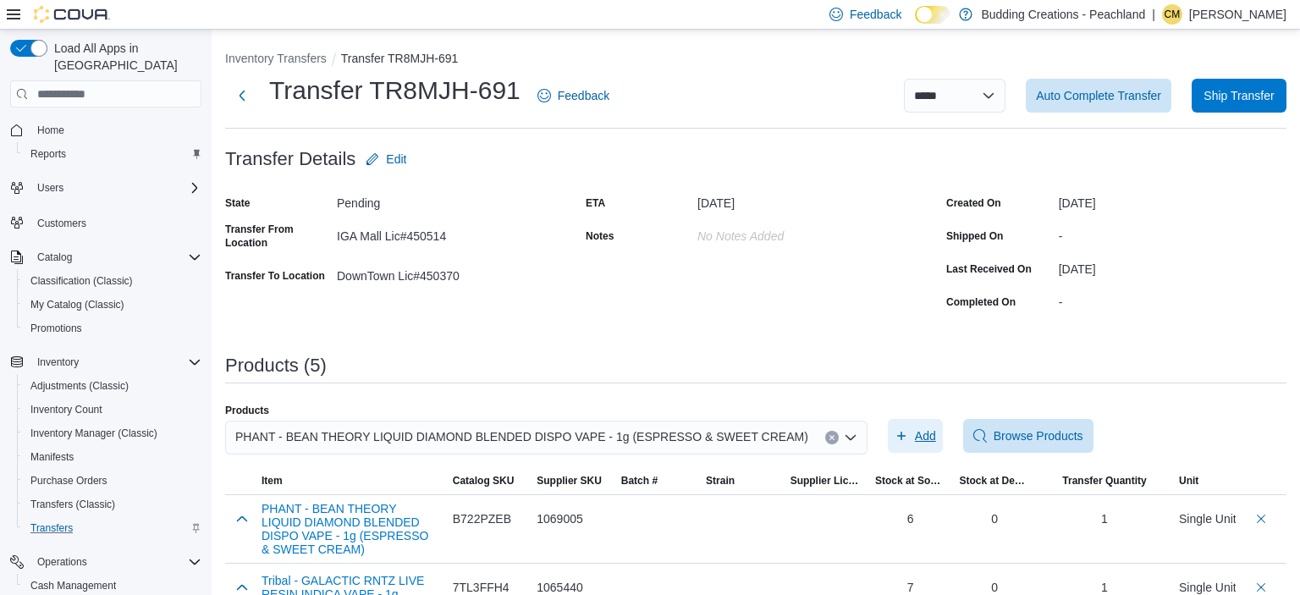
click at [888, 419] on button "Add" at bounding box center [915, 436] width 55 height 34
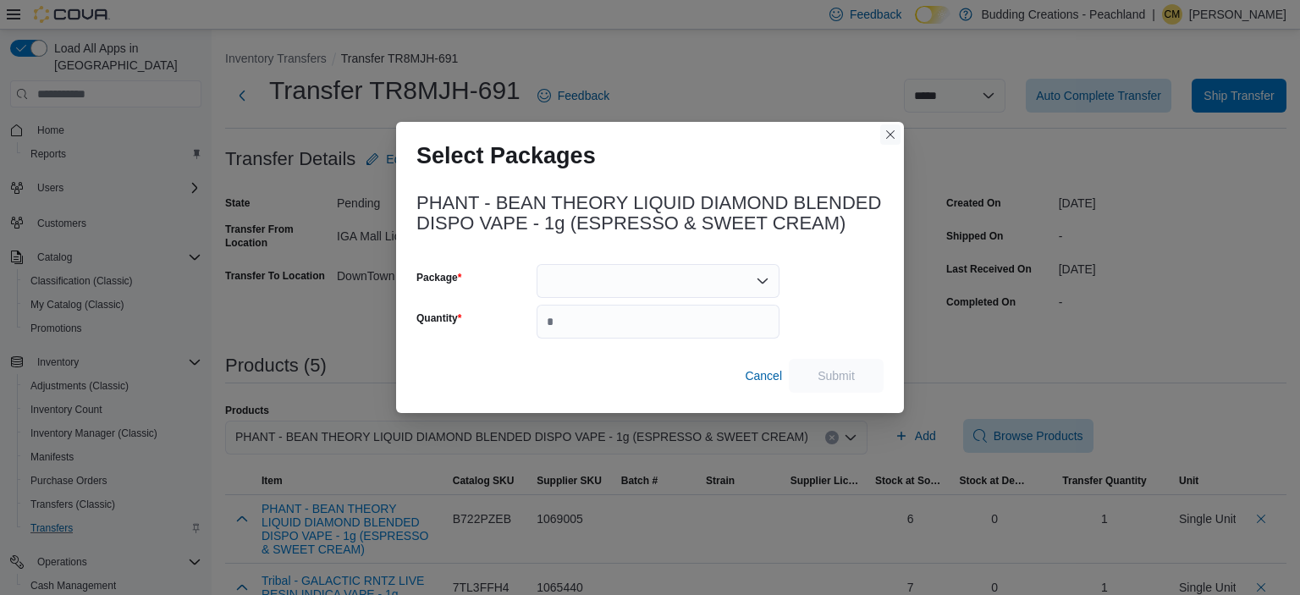
click at [894, 132] on button "Closes this modal window" at bounding box center [890, 134] width 20 height 20
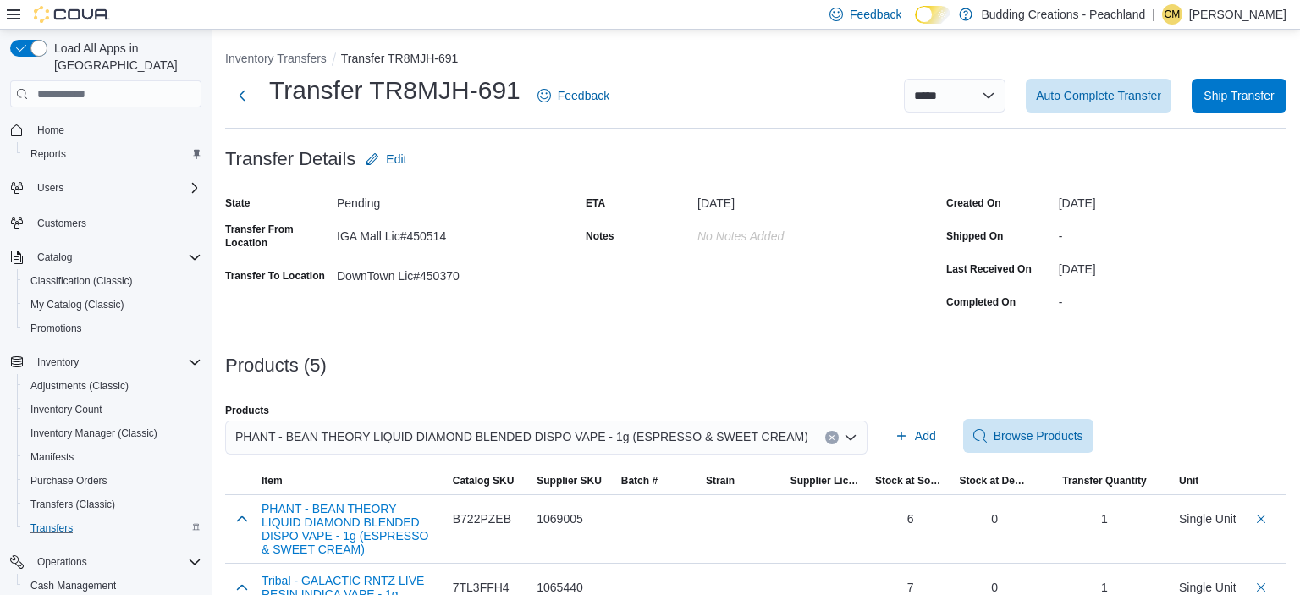
click at [825, 432] on button "Clear input" at bounding box center [832, 438] width 14 height 14
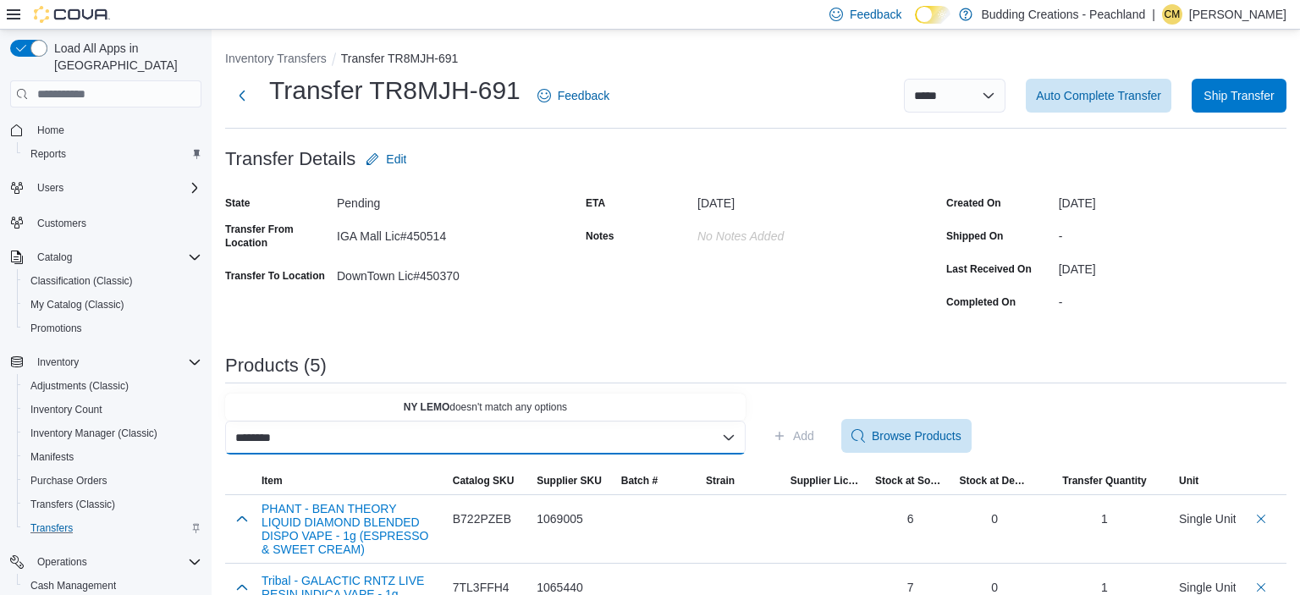
scroll to position [0, 1]
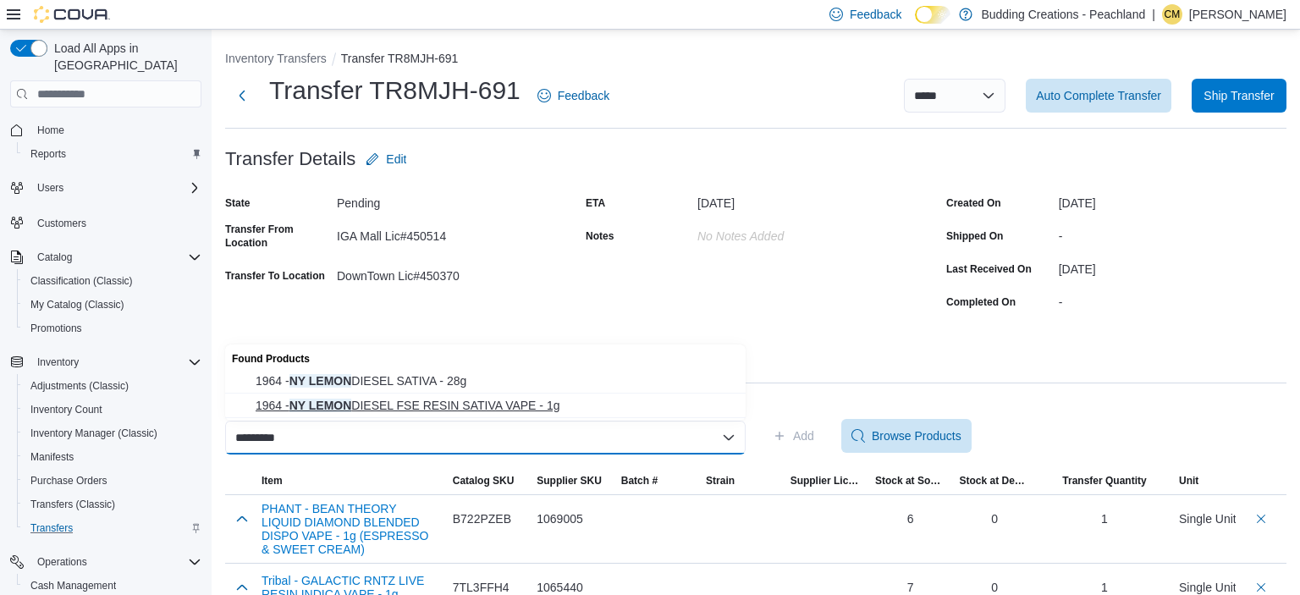
type input "********"
click at [525, 404] on span "1964 - NY LEMON DIESEL FSE RESIN SATIVA VAPE - 1g" at bounding box center [496, 405] width 480 height 17
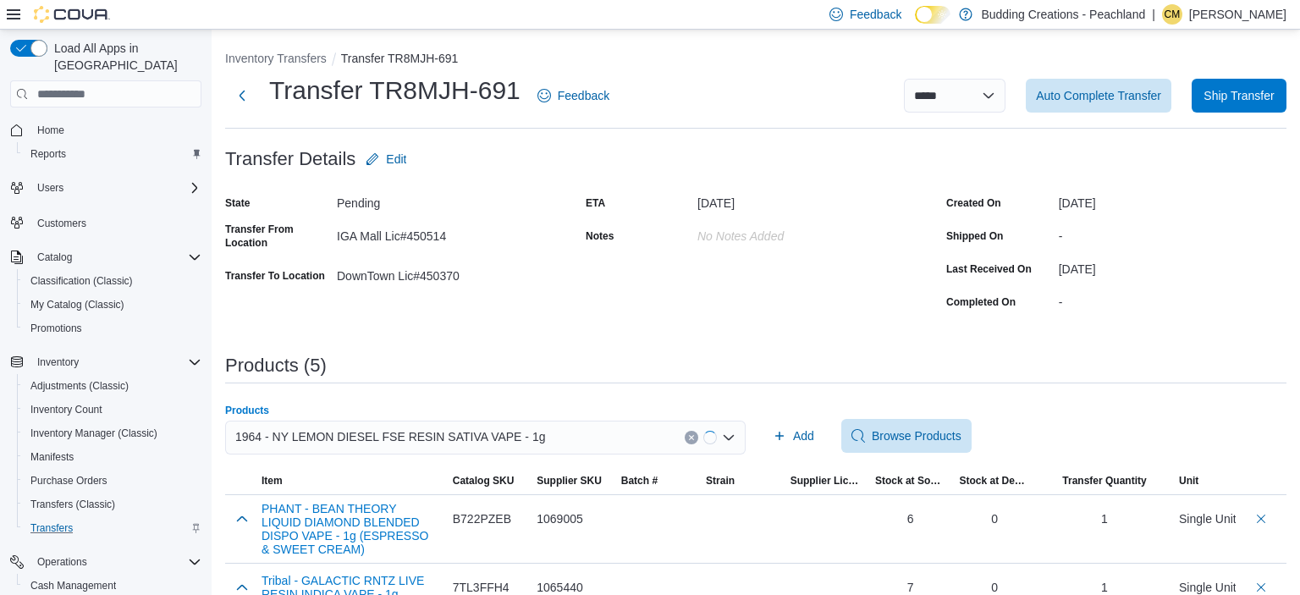
scroll to position [0, 0]
click at [794, 440] on span "Add" at bounding box center [803, 435] width 21 height 17
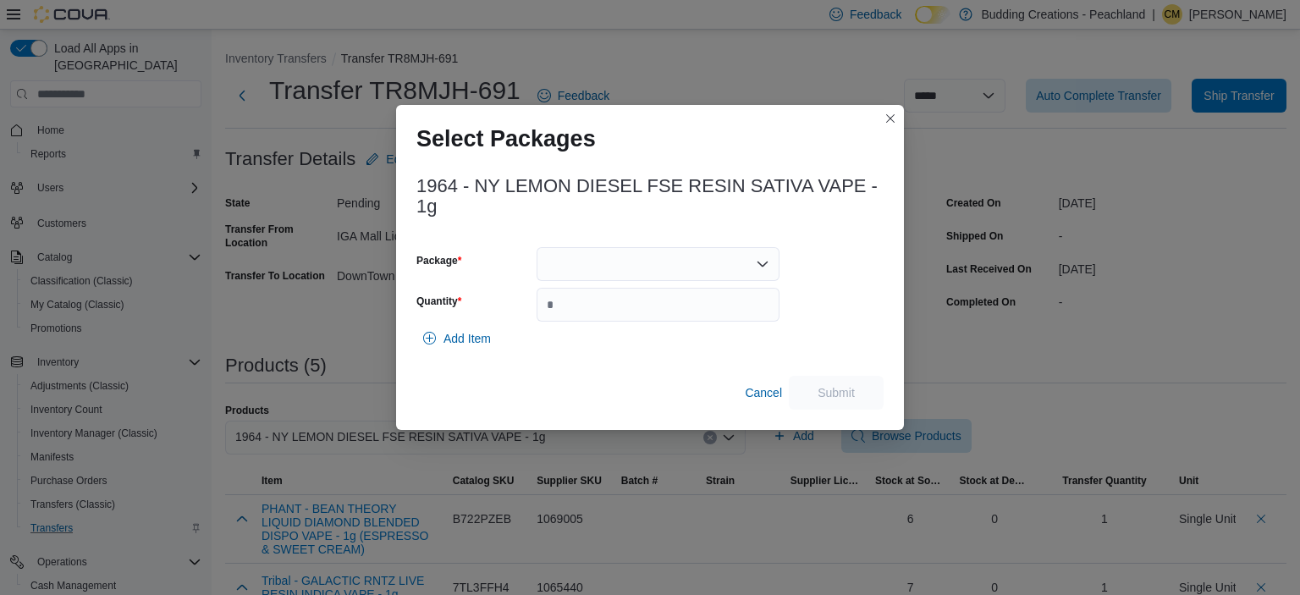
click at [577, 267] on div at bounding box center [657, 264] width 243 height 34
click at [590, 323] on span "LMDFEE004" at bounding box center [668, 317] width 202 height 17
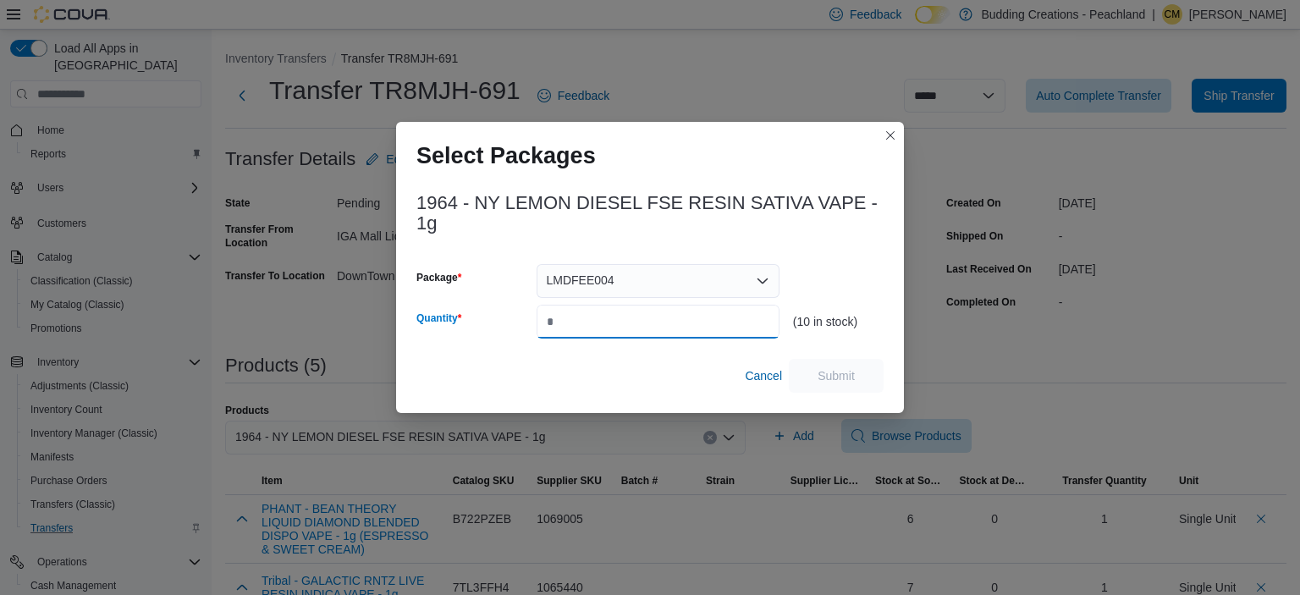
click at [596, 316] on input "Quantity" at bounding box center [657, 322] width 243 height 34
type input "*"
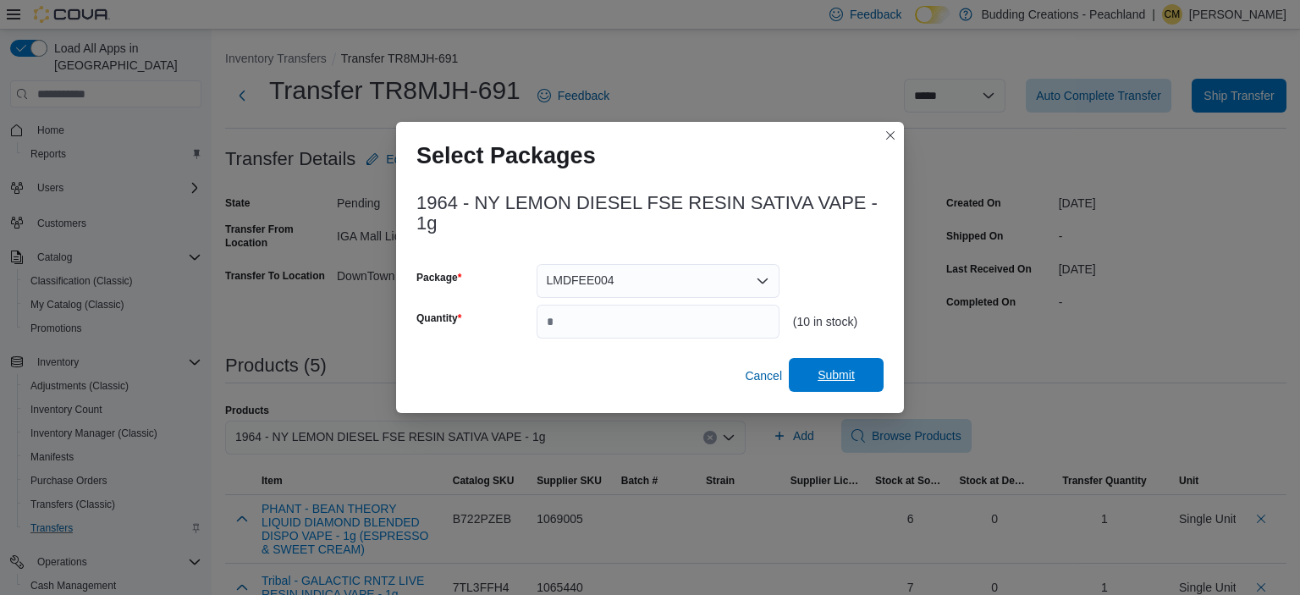
click at [839, 371] on span "Submit" at bounding box center [835, 374] width 37 height 17
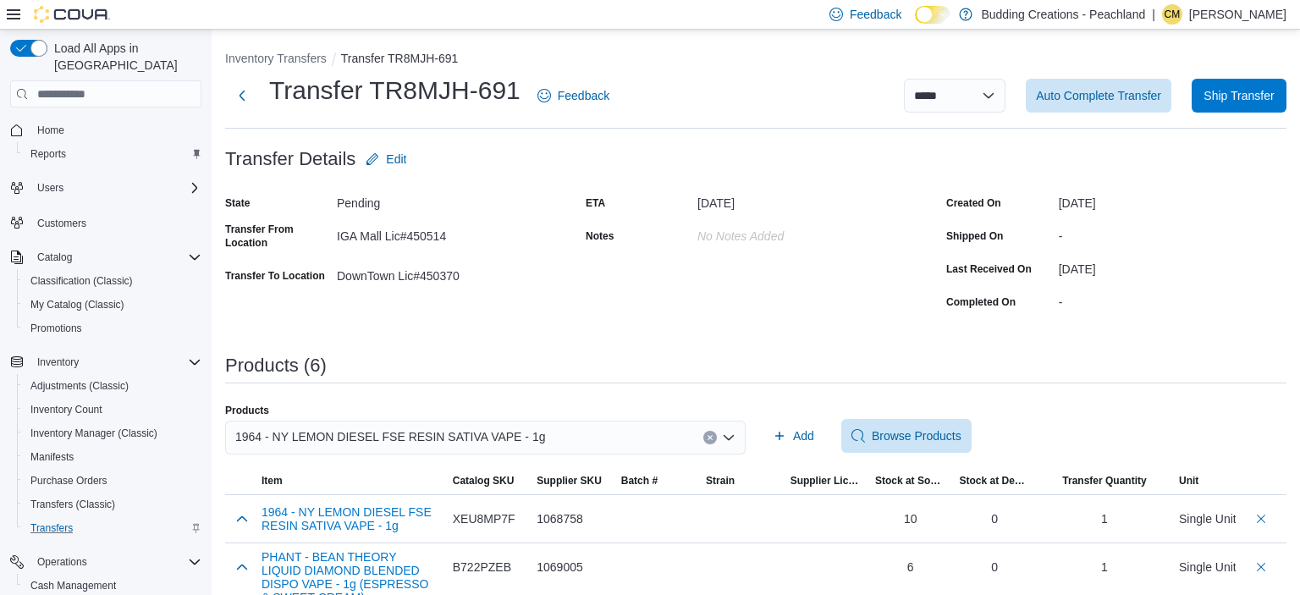
click at [709, 436] on icon "Clear input" at bounding box center [709, 437] width 7 height 7
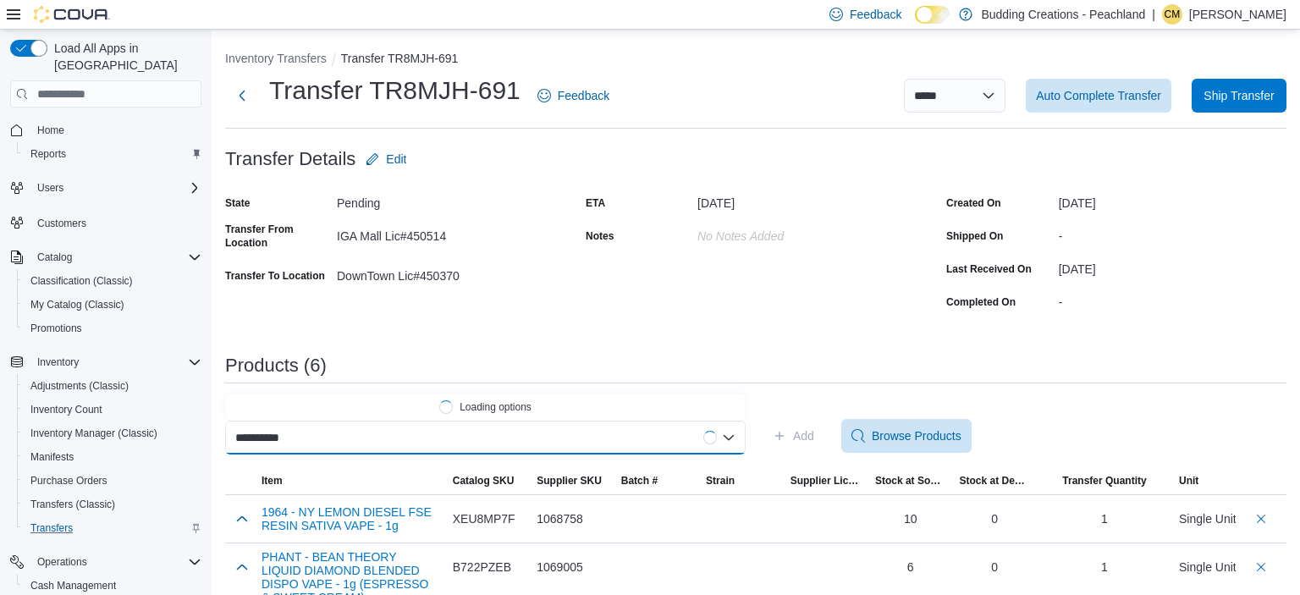
scroll to position [0, 1]
type input "**********"
click at [543, 403] on span "Terra Labs - TRAINWRECK PURE LIVE RESIN SATIVA VAPE - 1g" at bounding box center [496, 406] width 480 height 17
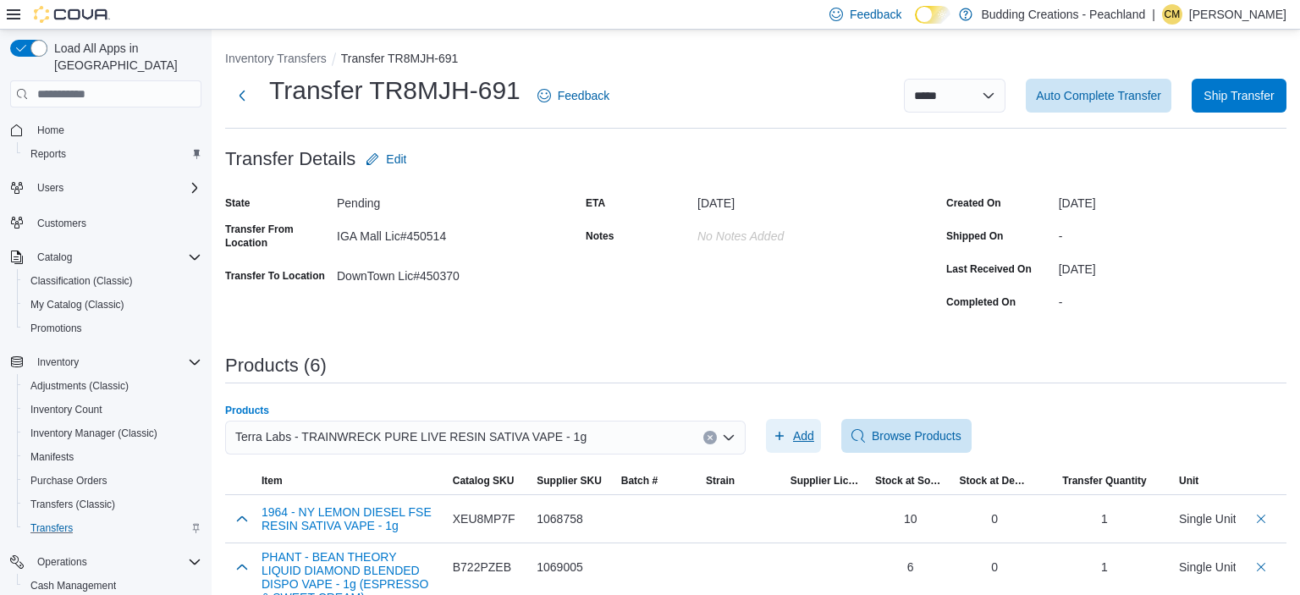
click at [809, 433] on span "Add" at bounding box center [803, 435] width 21 height 17
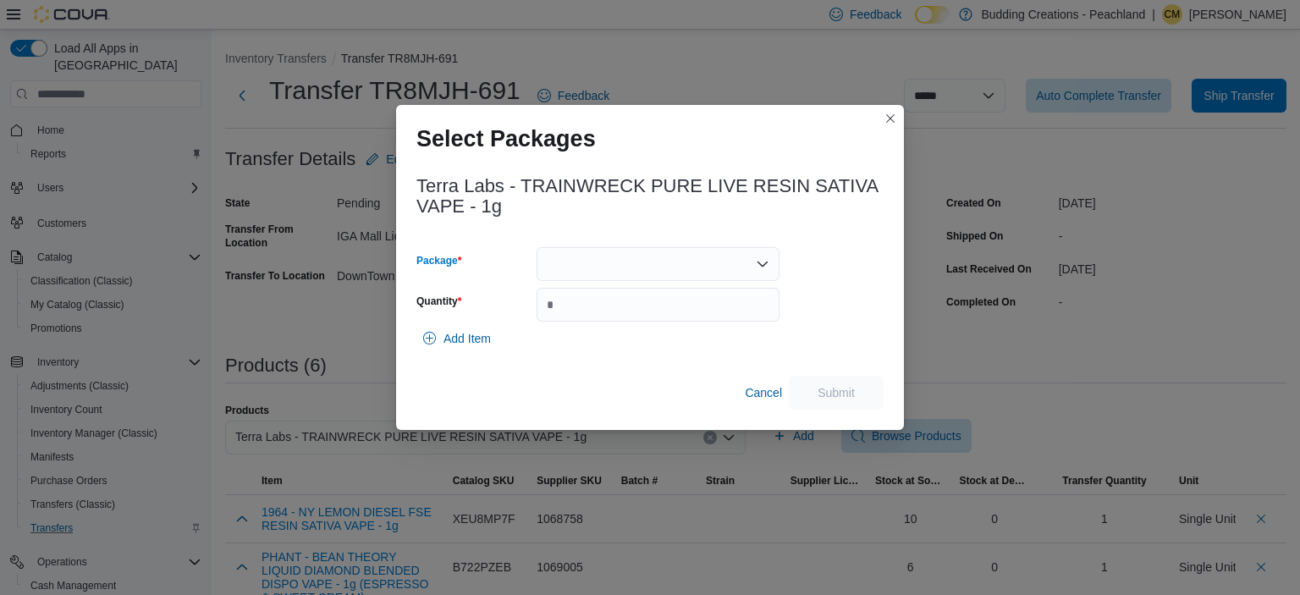
click at [675, 266] on div at bounding box center [657, 264] width 243 height 34
click at [638, 313] on span "2025VOME0011" at bounding box center [668, 317] width 202 height 17
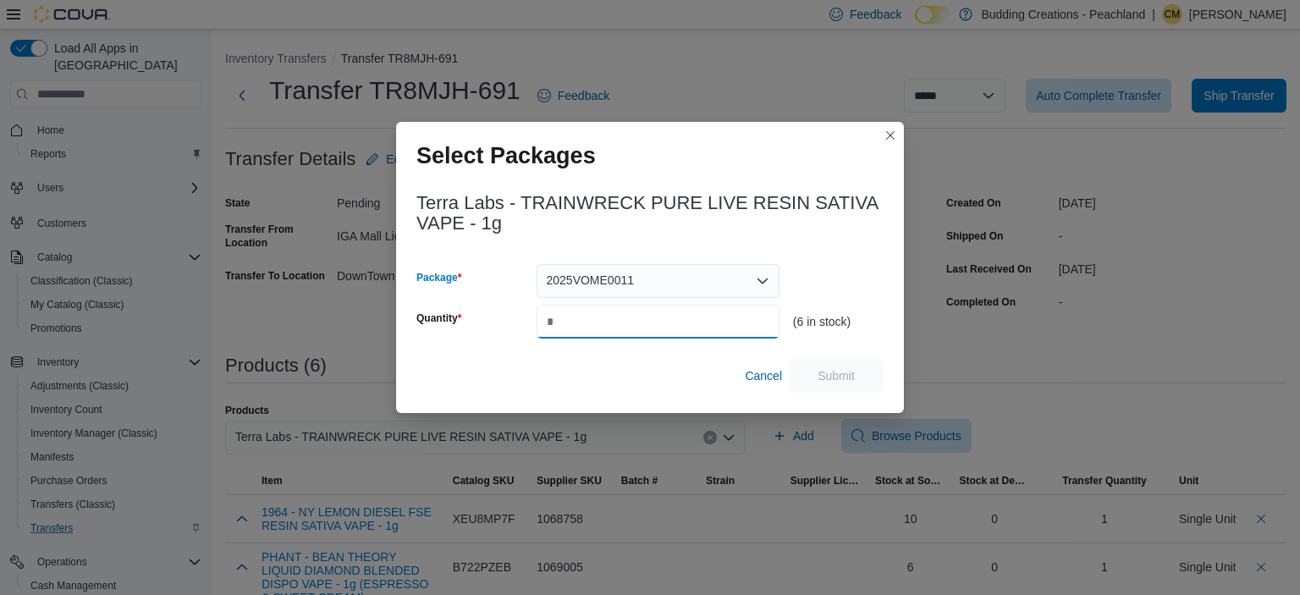
click at [638, 313] on input "Quantity" at bounding box center [657, 322] width 243 height 34
type input "*"
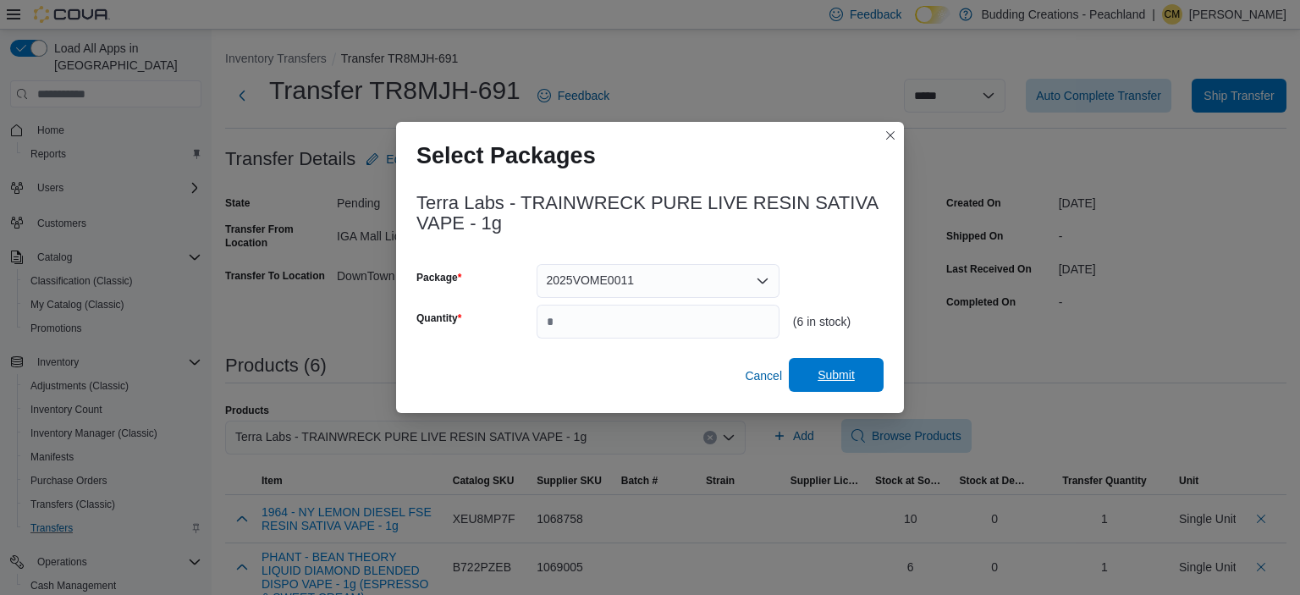
click at [818, 377] on span "Submit" at bounding box center [835, 374] width 37 height 17
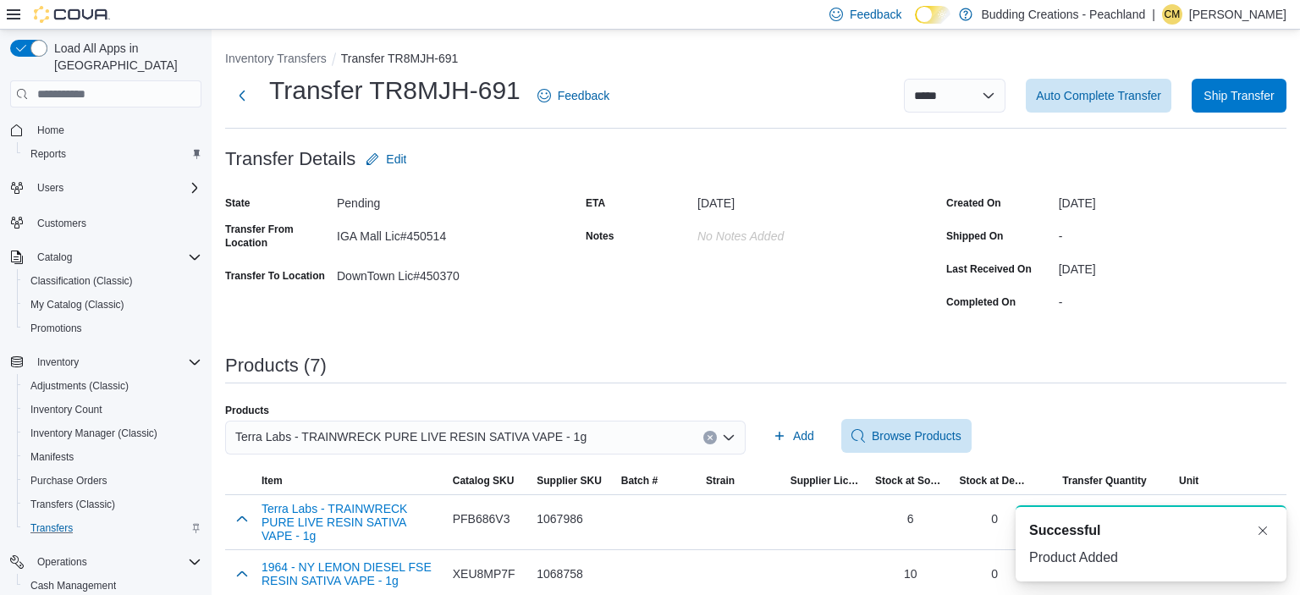
click at [712, 438] on icon "Clear input" at bounding box center [709, 438] width 4 height 4
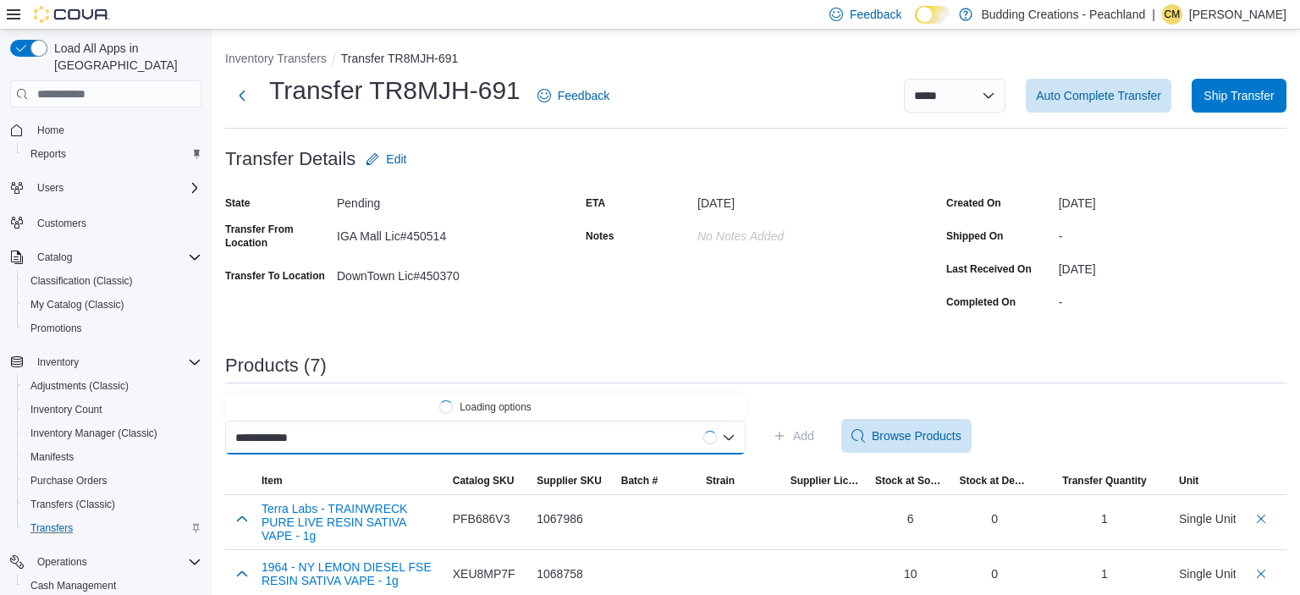
scroll to position [0, 5]
type input "**********"
click at [553, 407] on span "Indigenous Bloom - BANANA BUNCH LIVE RESIN FUSION HYBRID VAPE - 1g" at bounding box center [496, 406] width 480 height 17
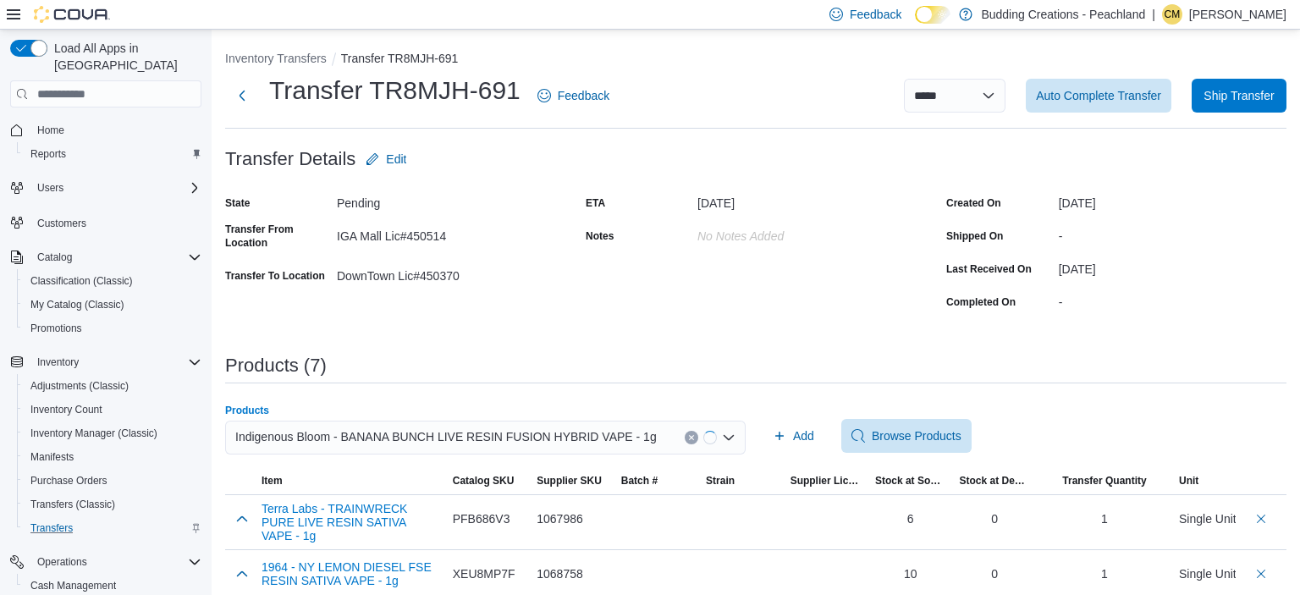
scroll to position [0, 0]
click at [798, 439] on span "Add" at bounding box center [803, 435] width 21 height 17
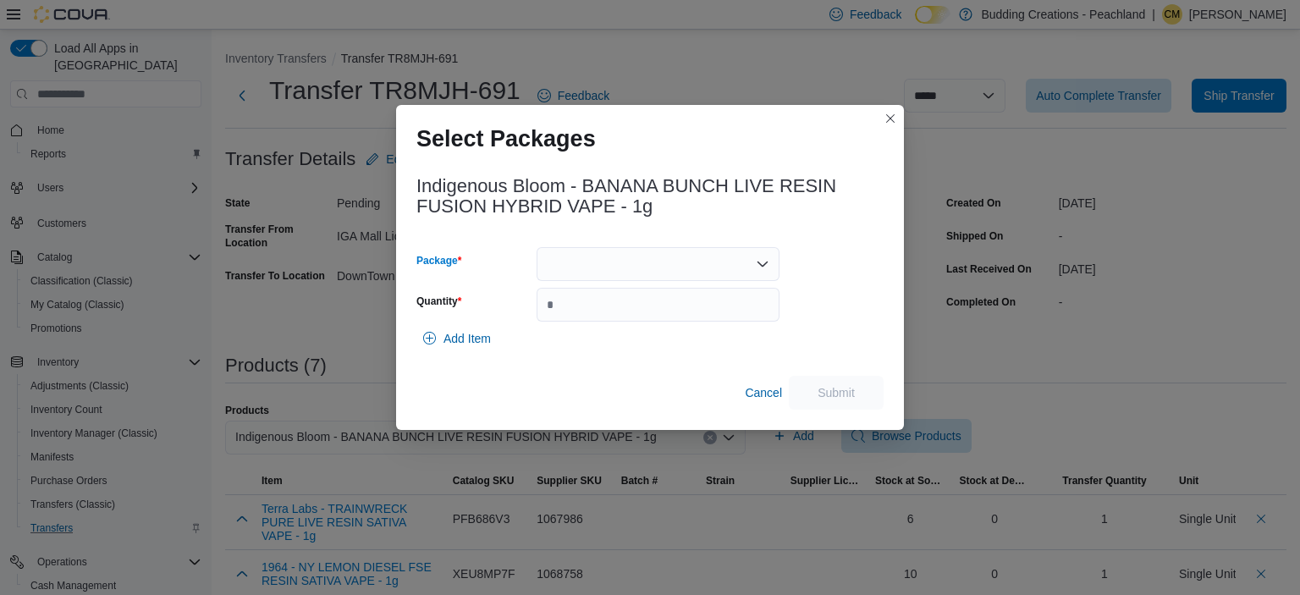
click at [580, 266] on div at bounding box center [657, 264] width 243 height 34
click at [577, 318] on span "VRBB015" at bounding box center [668, 317] width 202 height 17
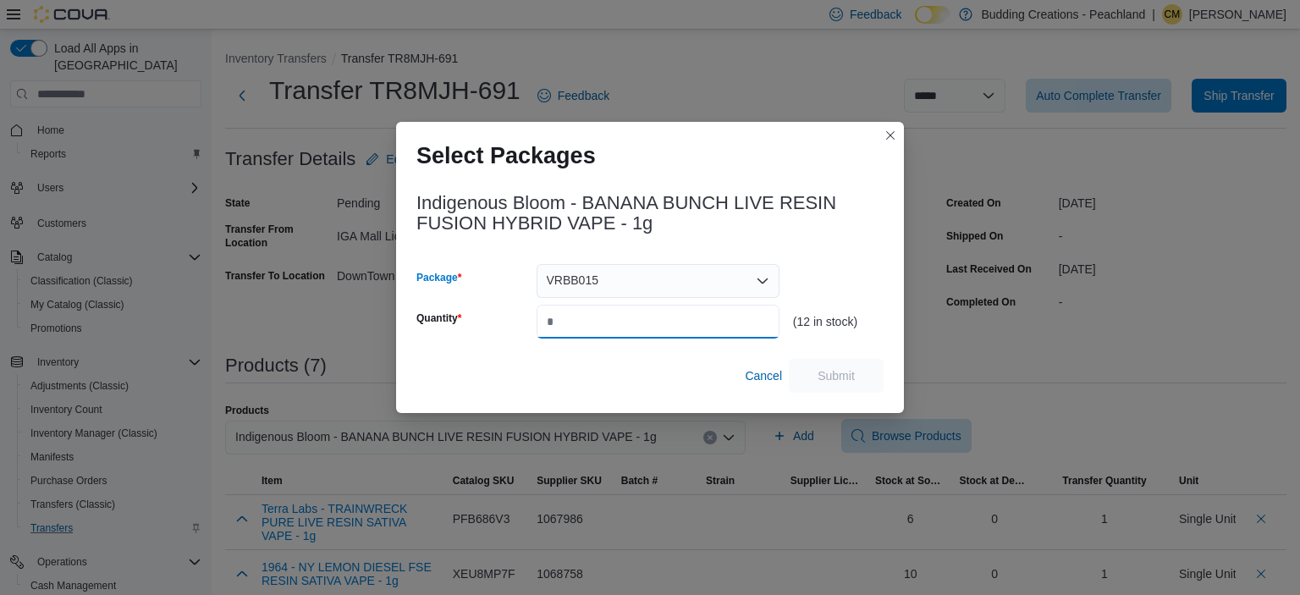
click at [577, 318] on input "Quantity" at bounding box center [657, 322] width 243 height 34
type input "*"
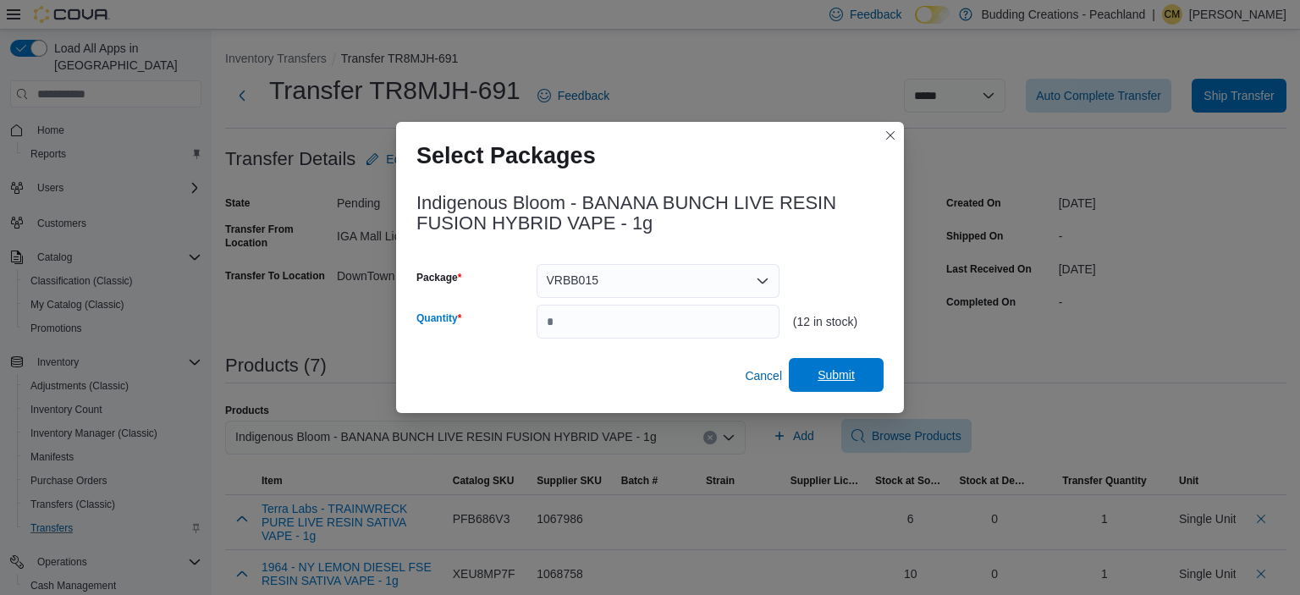
click at [834, 377] on span "Submit" at bounding box center [835, 374] width 37 height 17
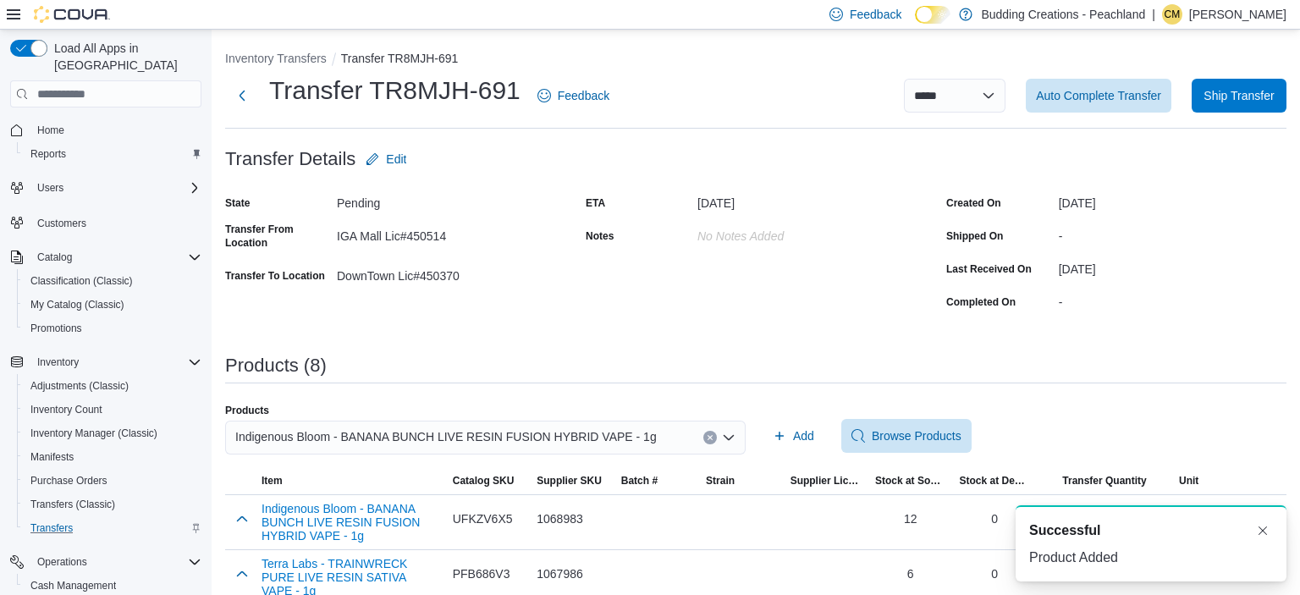
click at [712, 437] on icon "Clear input" at bounding box center [709, 437] width 7 height 7
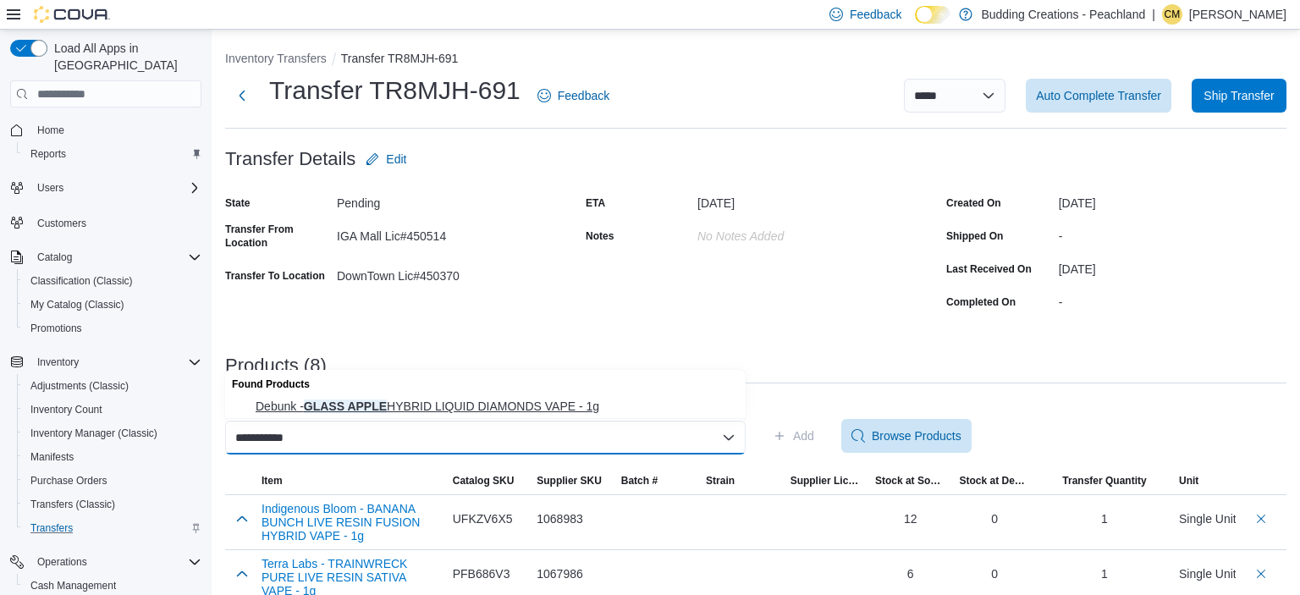
type input "**********"
click at [503, 408] on span "Debunk - GLASS APPLE HYBRID LIQUID DIAMONDS VAPE - 1g" at bounding box center [496, 406] width 480 height 17
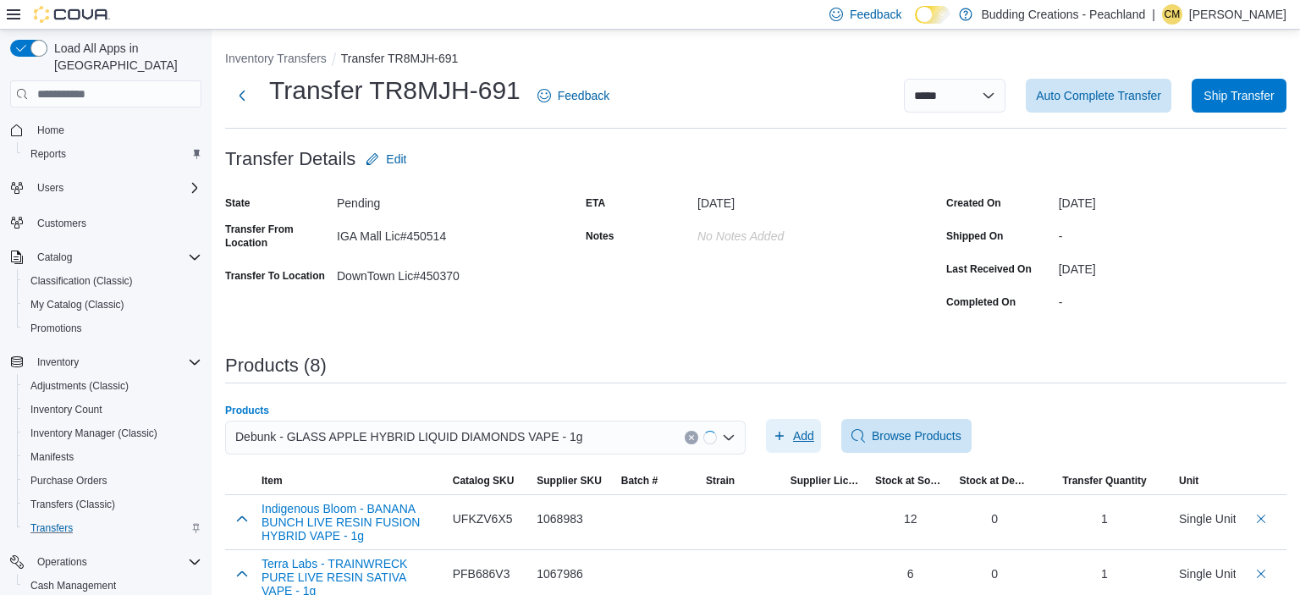
click at [809, 435] on span "Add" at bounding box center [803, 435] width 21 height 17
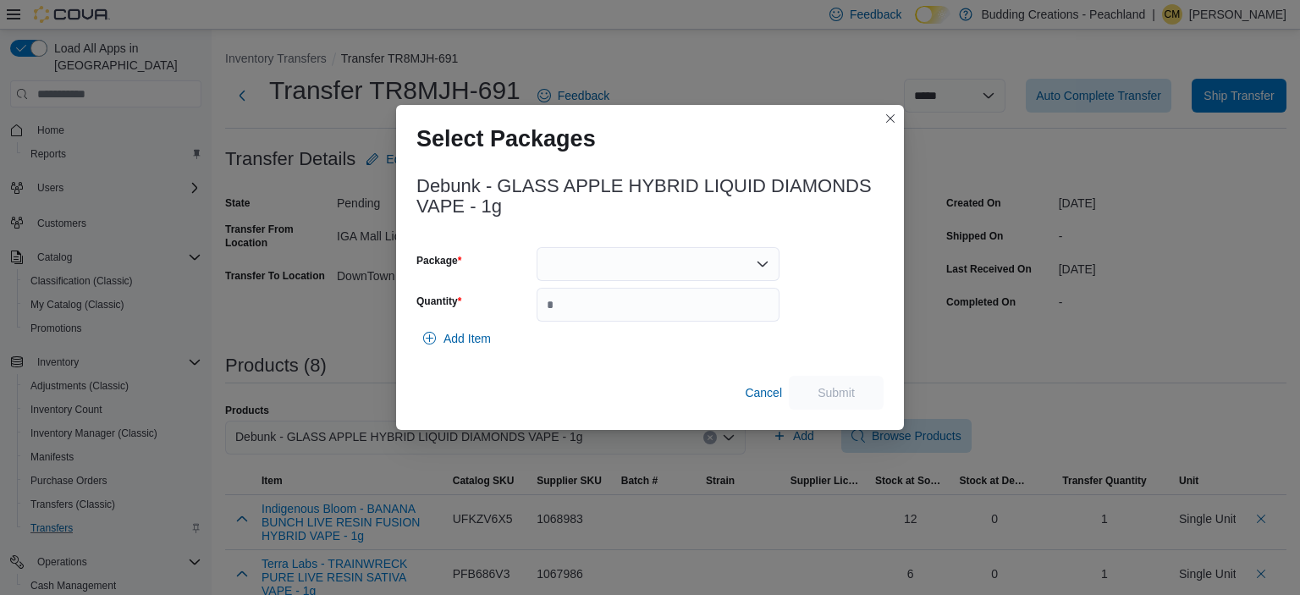
click at [602, 263] on div at bounding box center [657, 264] width 243 height 34
click at [590, 320] on span "ME250007327" at bounding box center [668, 317] width 202 height 17
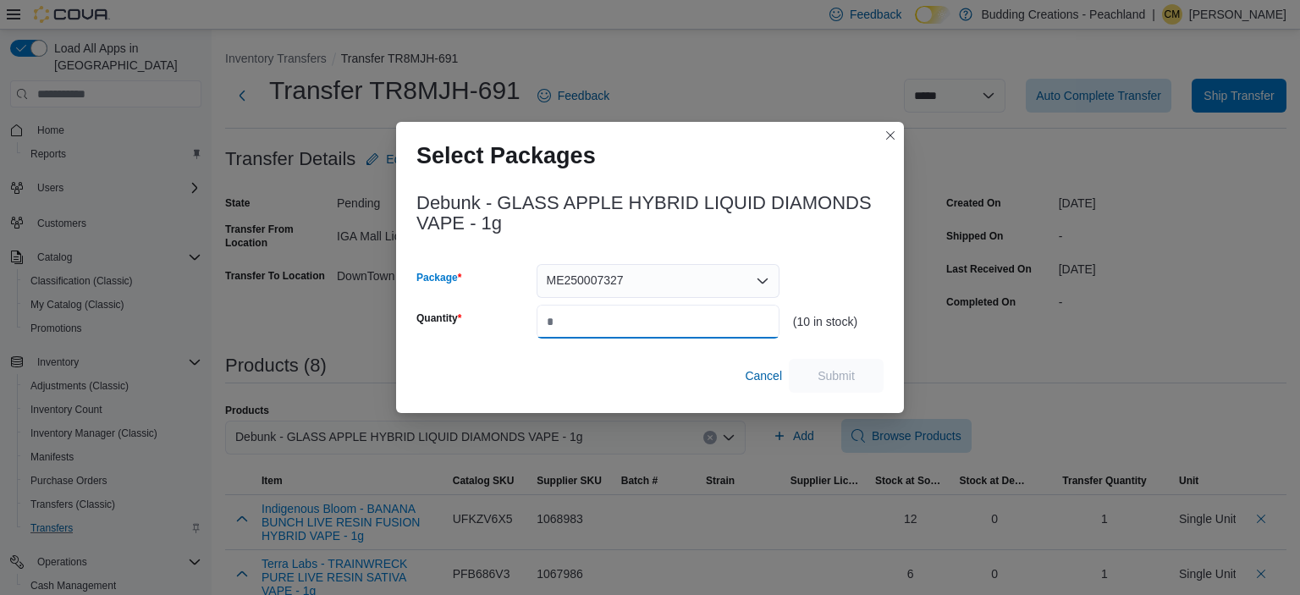
click at [590, 320] on input "Quantity" at bounding box center [657, 322] width 243 height 34
type input "*"
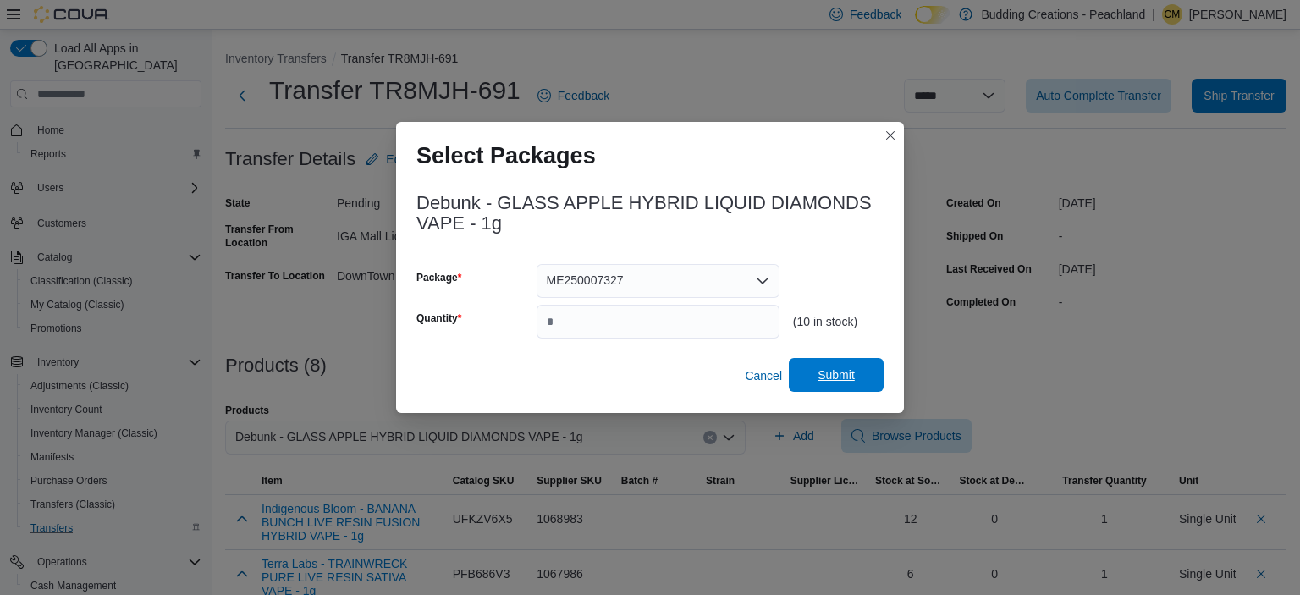
click at [833, 377] on span "Submit" at bounding box center [835, 374] width 37 height 17
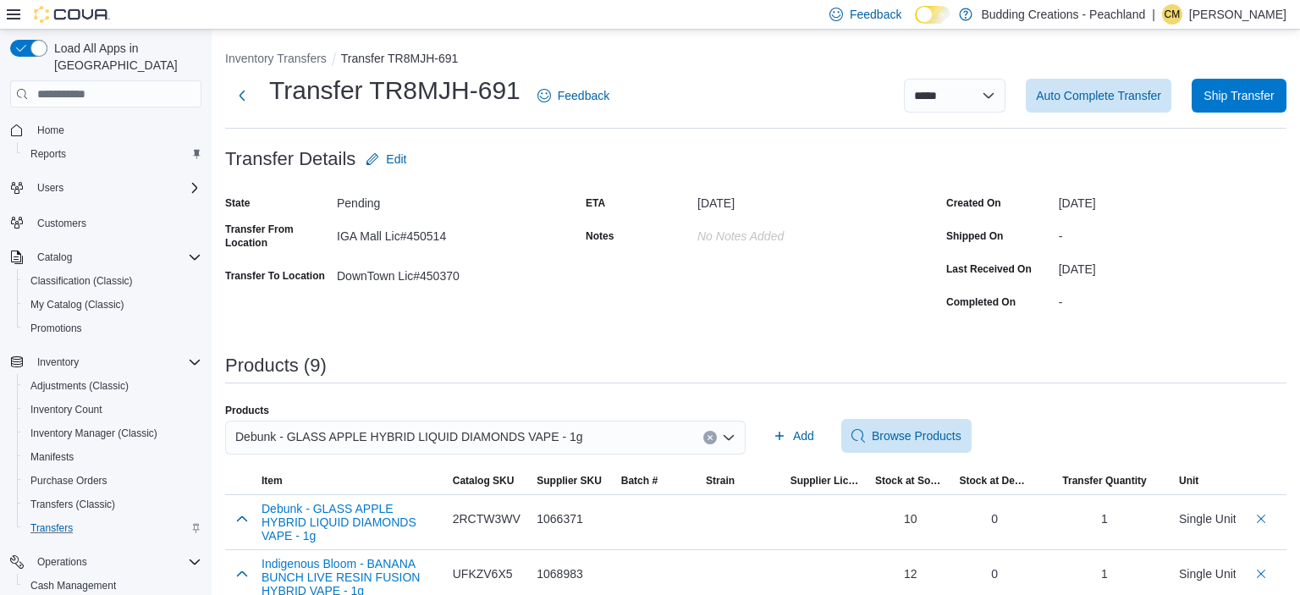
click at [709, 435] on icon "Clear input" at bounding box center [709, 437] width 7 height 7
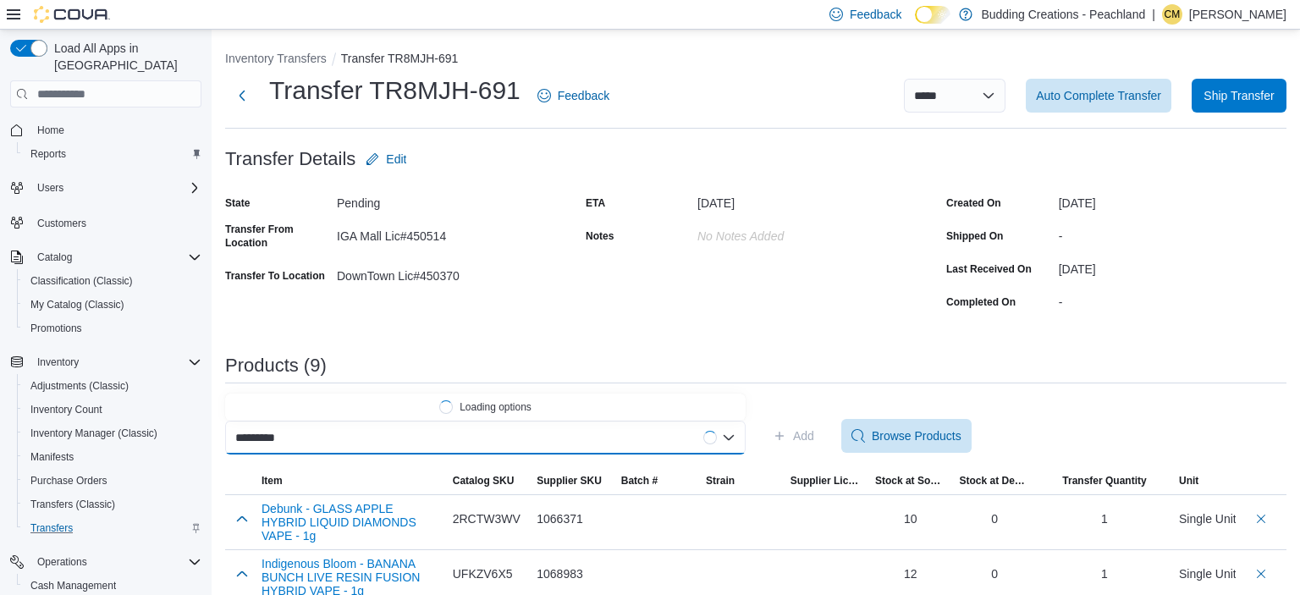
scroll to position [0, 1]
type input "*********"
click at [546, 401] on span "Sticky Greens - THE TWIZZ LIQUID DIAMOND SATIVA VAPE - 1g" at bounding box center [496, 406] width 480 height 17
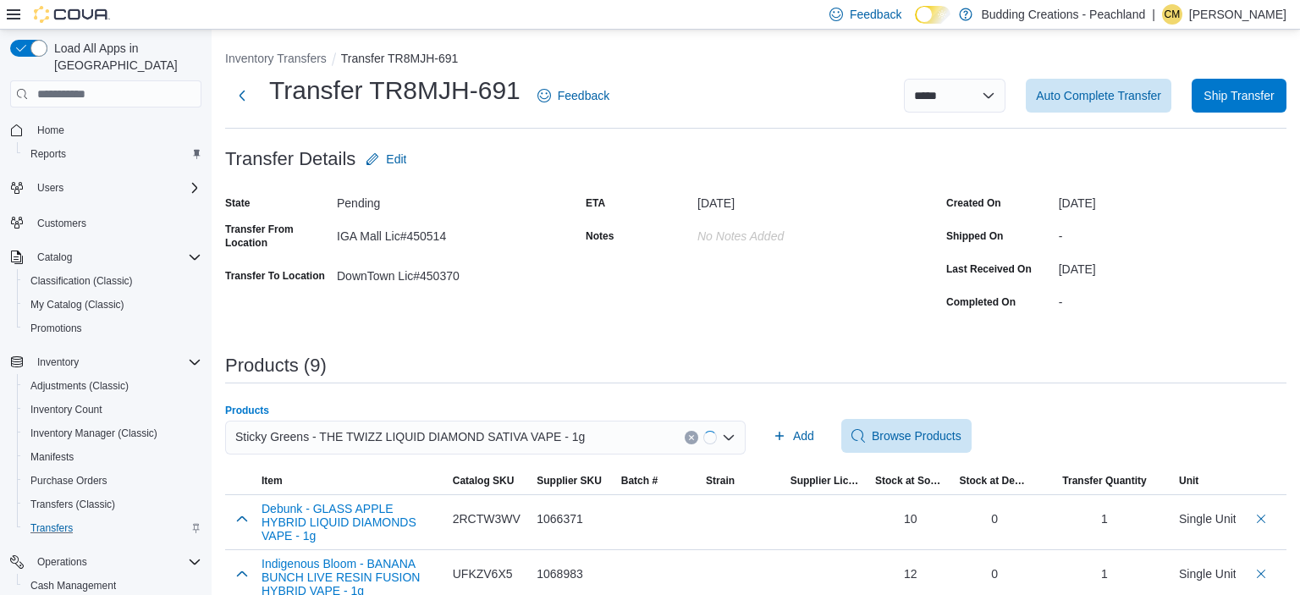
scroll to position [0, 0]
click at [798, 435] on span "Add" at bounding box center [803, 435] width 21 height 17
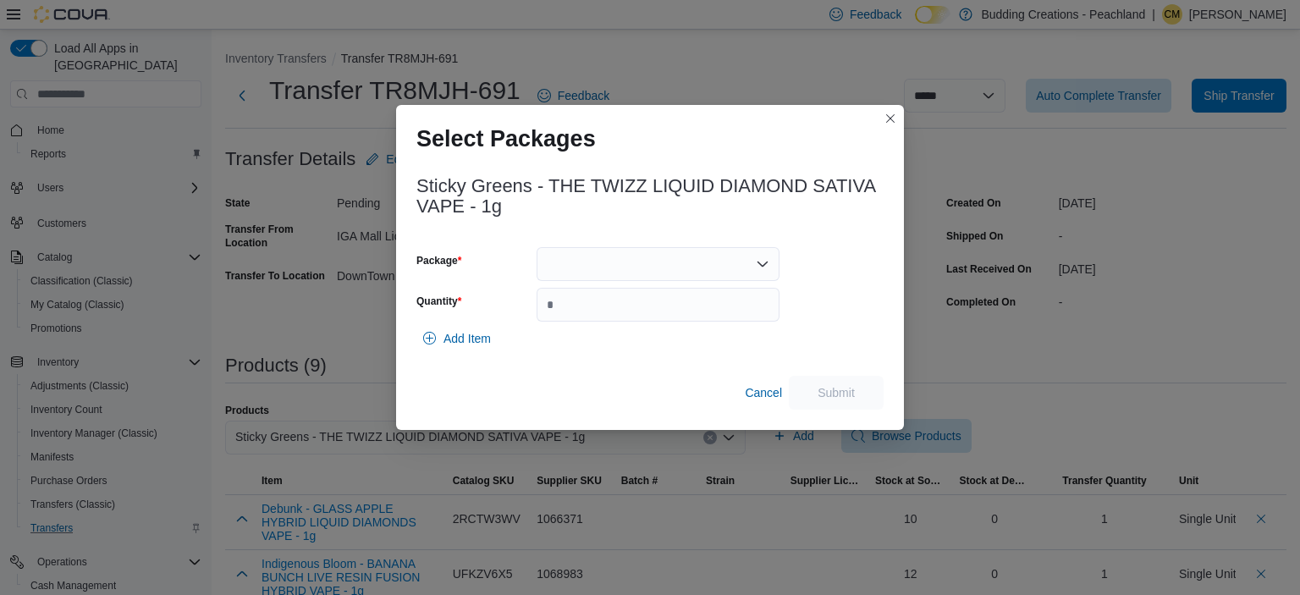
click at [633, 266] on div at bounding box center [657, 264] width 243 height 34
click at [618, 322] on span "ME250006627" at bounding box center [668, 317] width 202 height 17
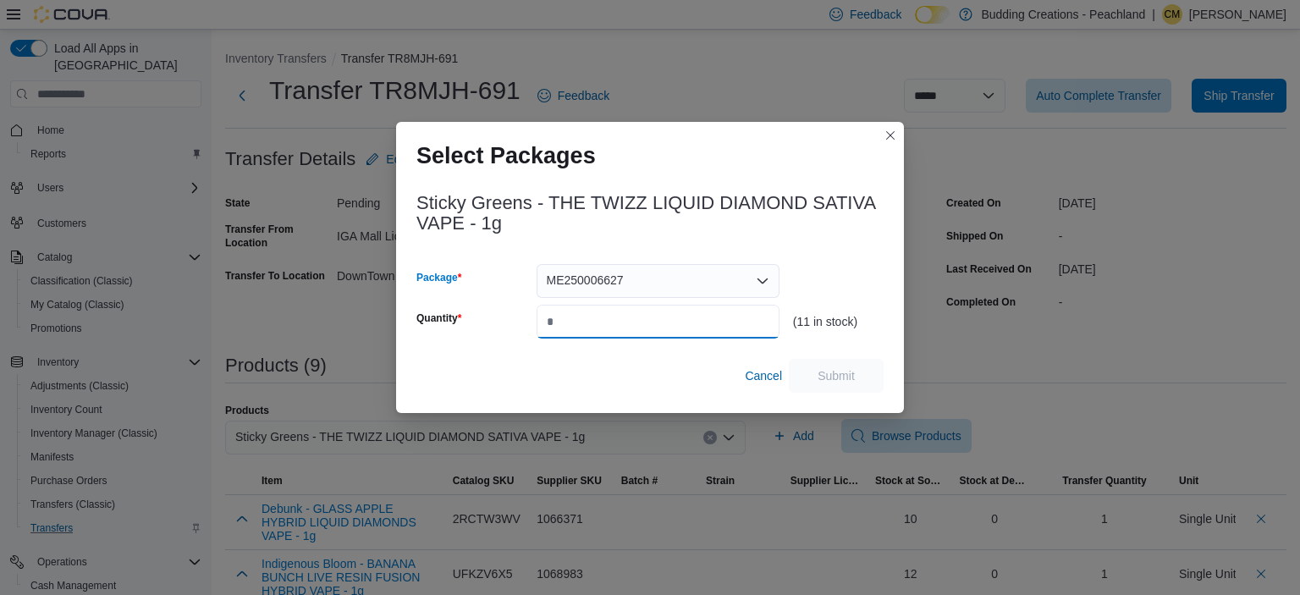
click at [618, 322] on input "Quantity" at bounding box center [657, 322] width 243 height 34
type input "*"
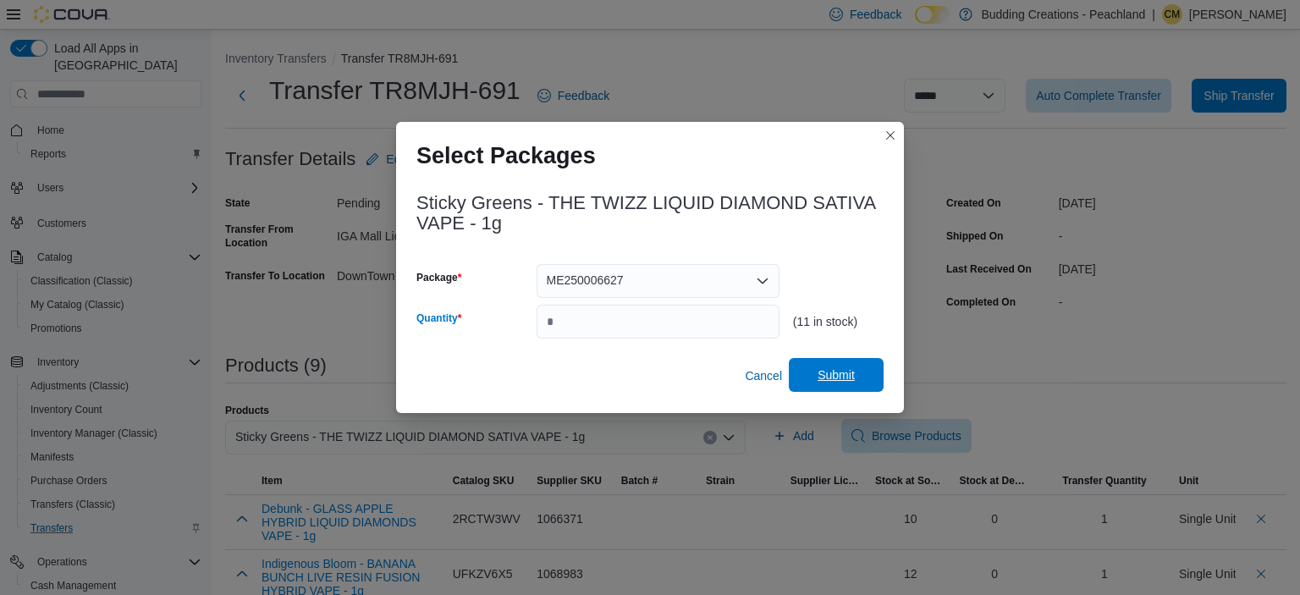
click at [824, 374] on span "Submit" at bounding box center [835, 374] width 37 height 17
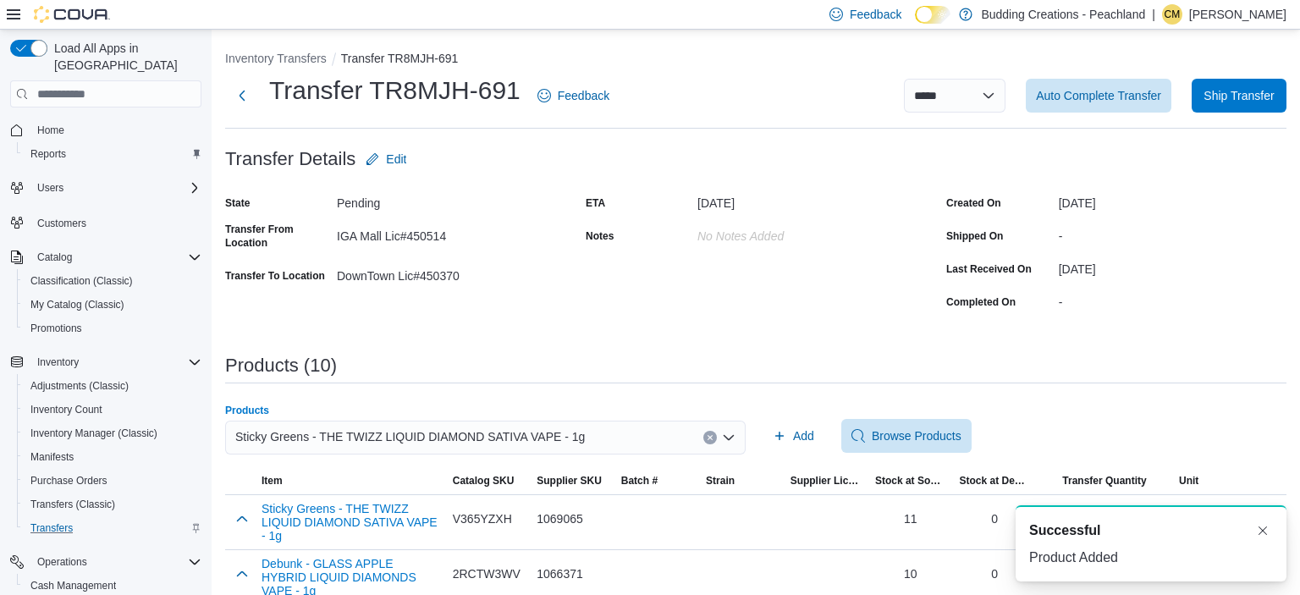
click at [712, 437] on icon "Clear input" at bounding box center [709, 438] width 4 height 4
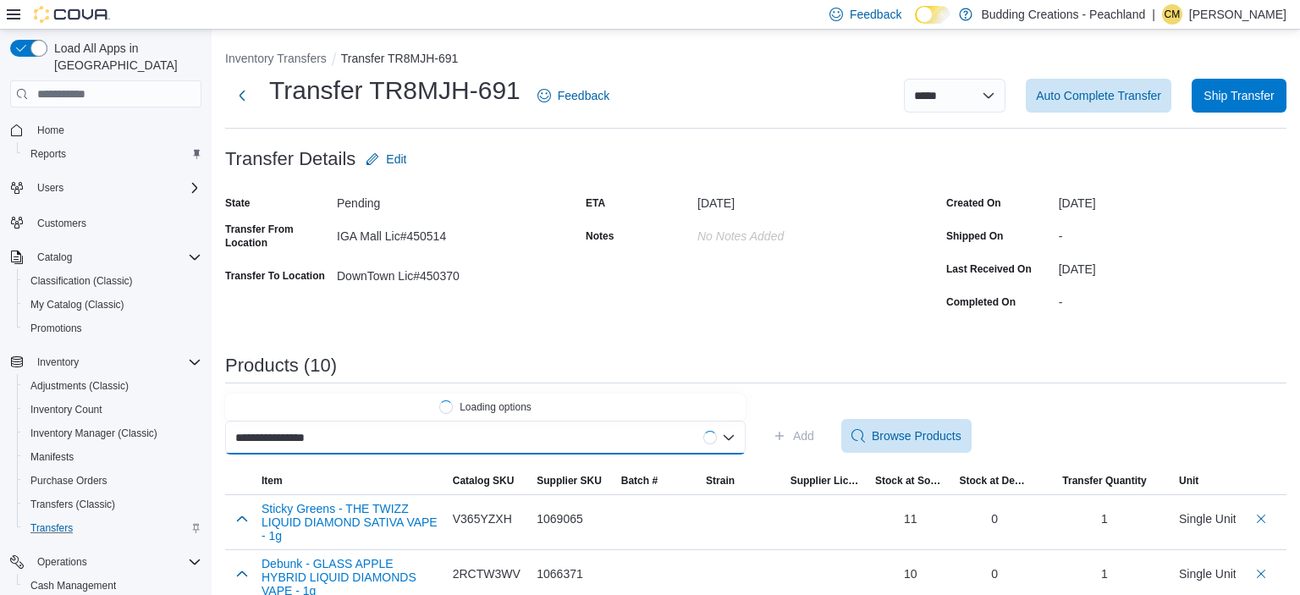
scroll to position [0, 2]
type input "**********"
click at [523, 400] on span "Jonny Chronic - TROPICAL SMOOTHIE SATIVA VAPE - 1g" at bounding box center [496, 406] width 480 height 17
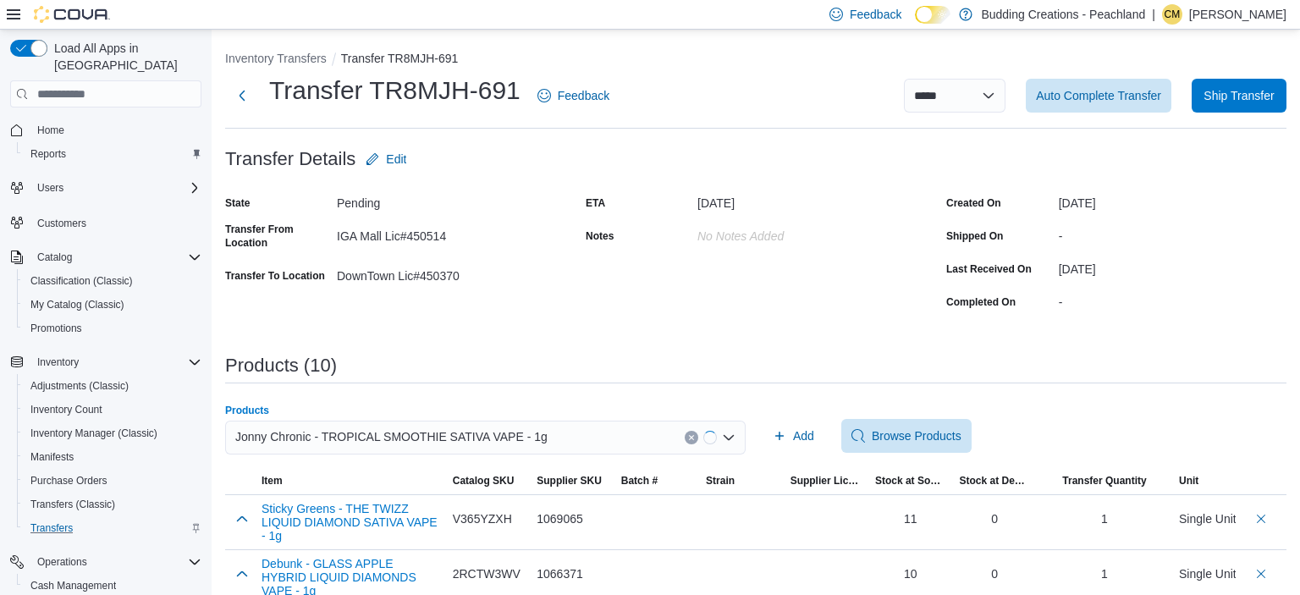
scroll to position [0, 0]
click at [793, 432] on span "Add" at bounding box center [792, 436] width 41 height 34
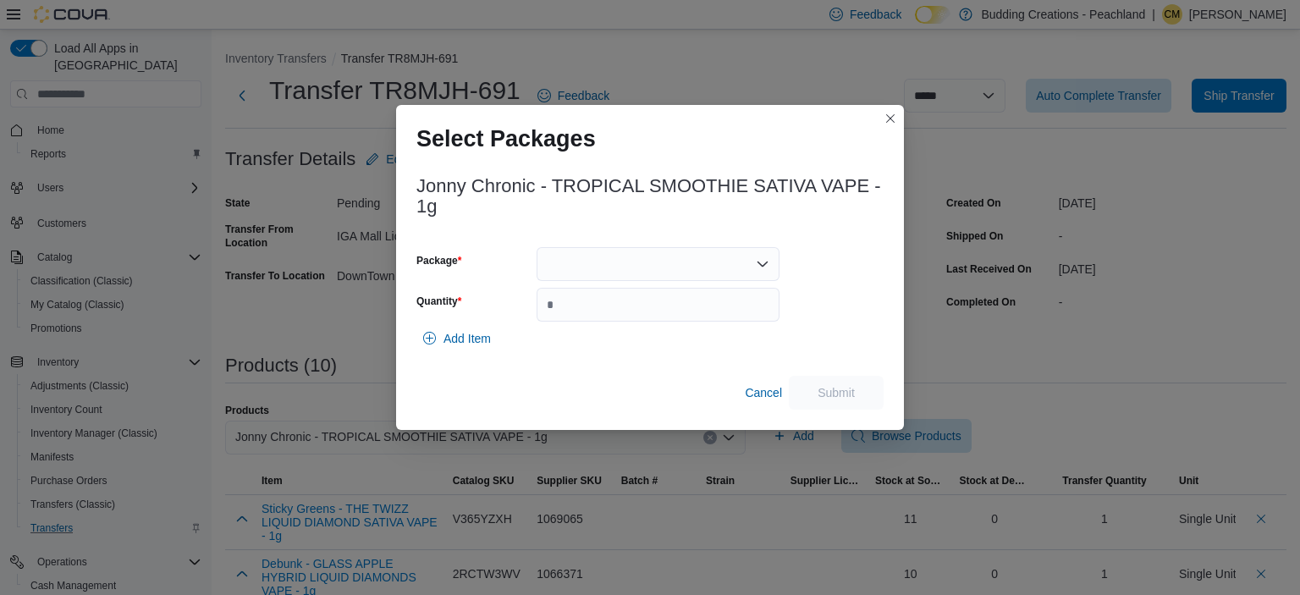
click at [607, 269] on div at bounding box center [657, 264] width 243 height 34
click at [596, 313] on span "TSMB10C11925" at bounding box center [668, 317] width 202 height 17
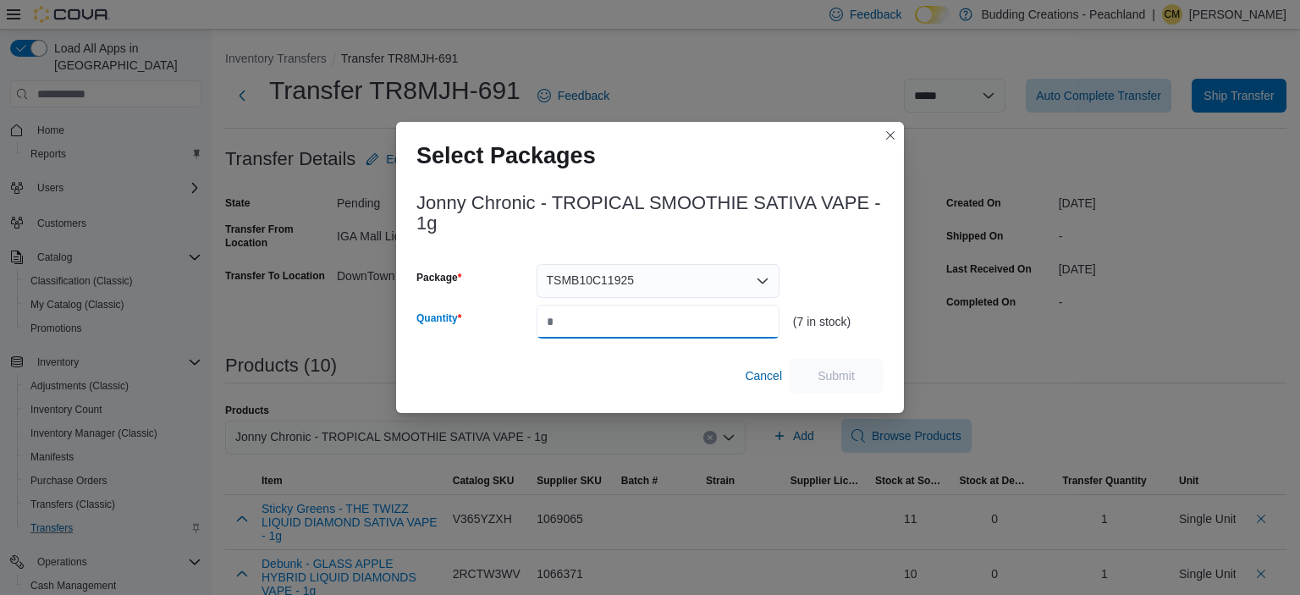
click at [596, 313] on input "Quantity" at bounding box center [657, 322] width 243 height 34
type input "*"
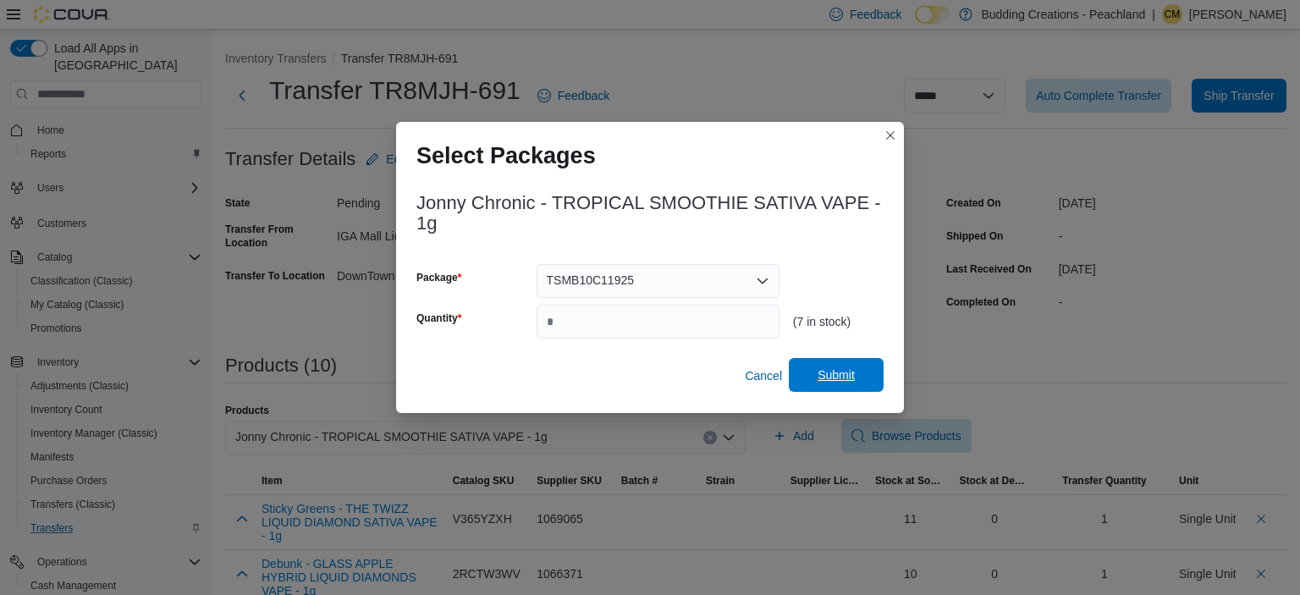
click at [842, 377] on span "Submit" at bounding box center [835, 374] width 37 height 17
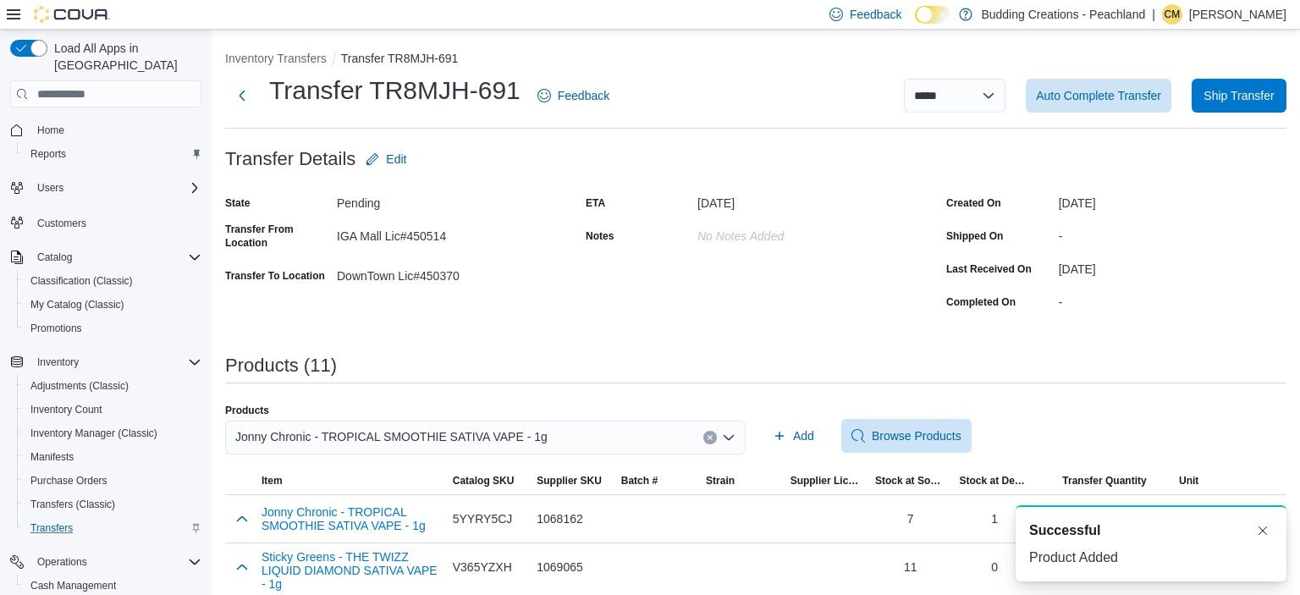
click at [710, 437] on icon "Clear input" at bounding box center [709, 438] width 4 height 4
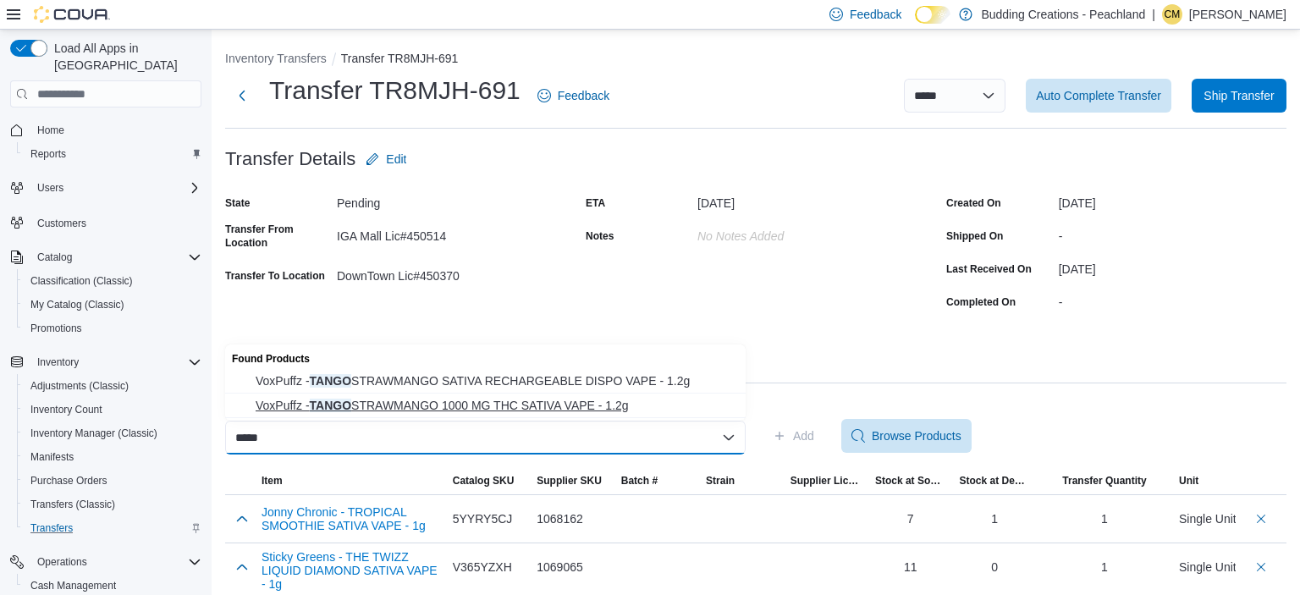
type input "*****"
click at [557, 401] on span "VoxPuffz - TANGO STRAWMANGO 1000 MG THC SATIVA VAPE - 1.2g" at bounding box center [496, 405] width 480 height 17
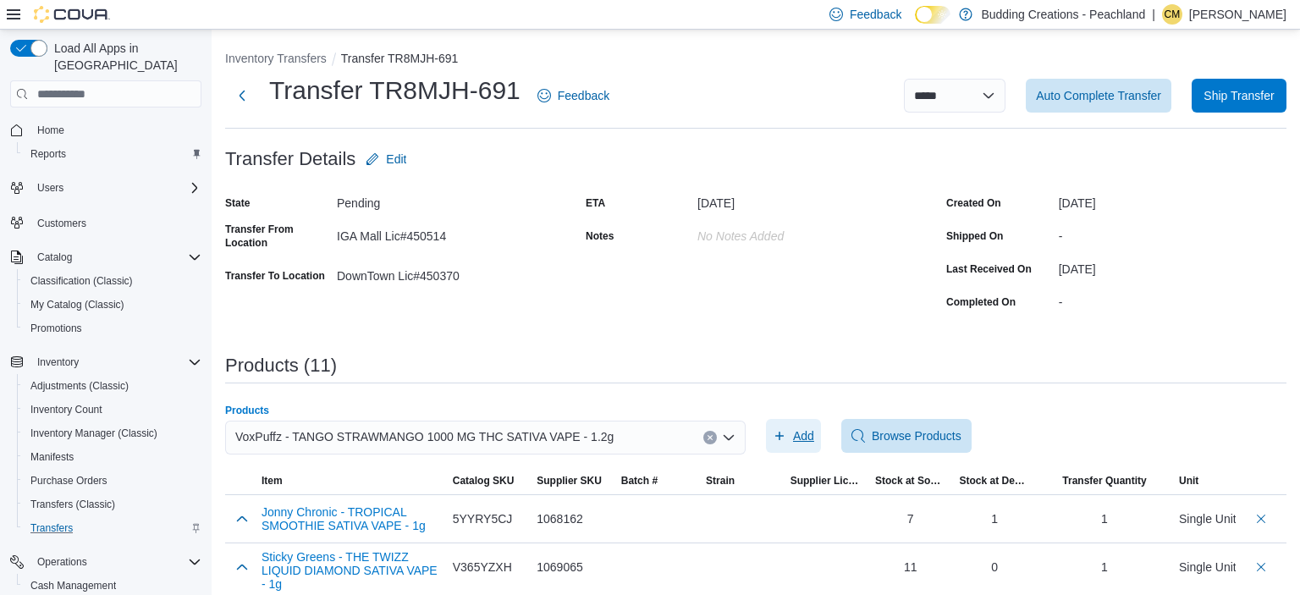
click at [804, 438] on span "Add" at bounding box center [803, 435] width 21 height 17
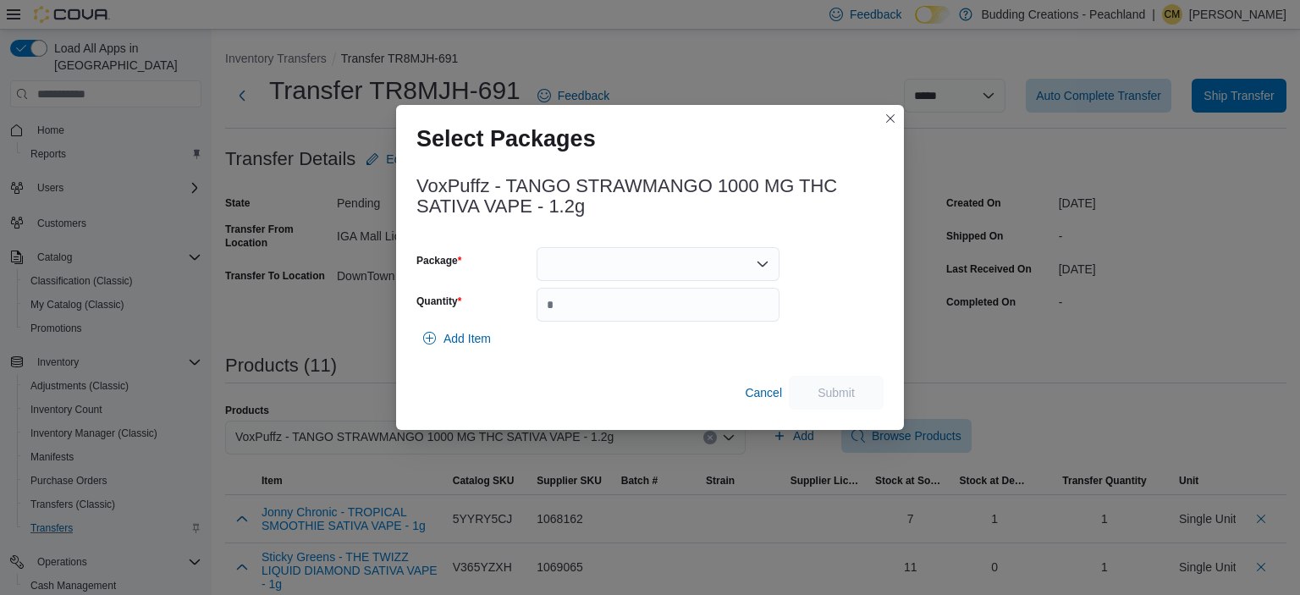
click at [595, 261] on div at bounding box center [657, 264] width 243 height 34
click at [591, 313] on span "25050001184" at bounding box center [668, 317] width 202 height 17
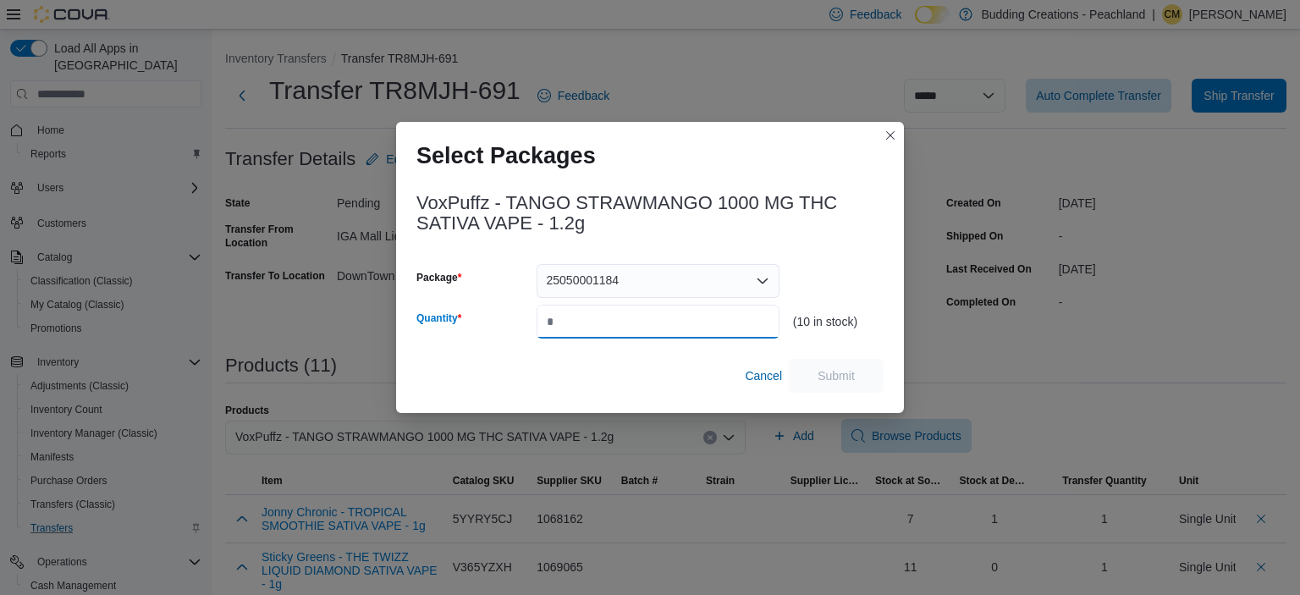
click at [591, 313] on input "Quantity" at bounding box center [657, 322] width 243 height 34
type input "*"
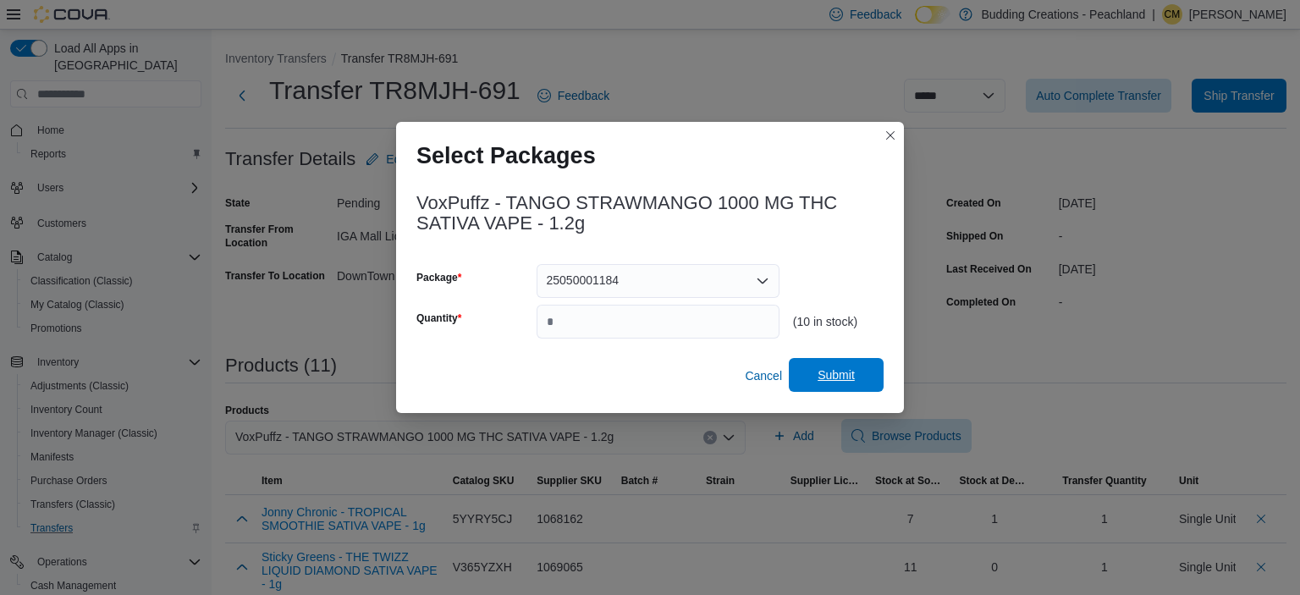
click at [826, 374] on span "Submit" at bounding box center [835, 374] width 37 height 17
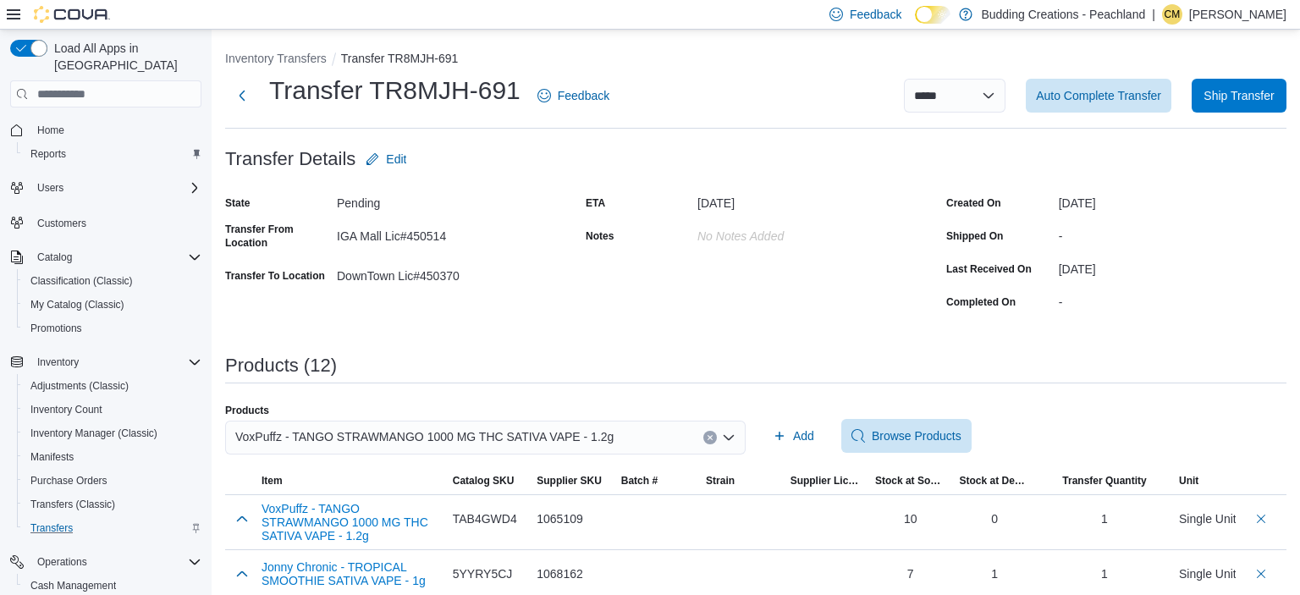
click at [706, 435] on button "Clear input" at bounding box center [710, 438] width 14 height 14
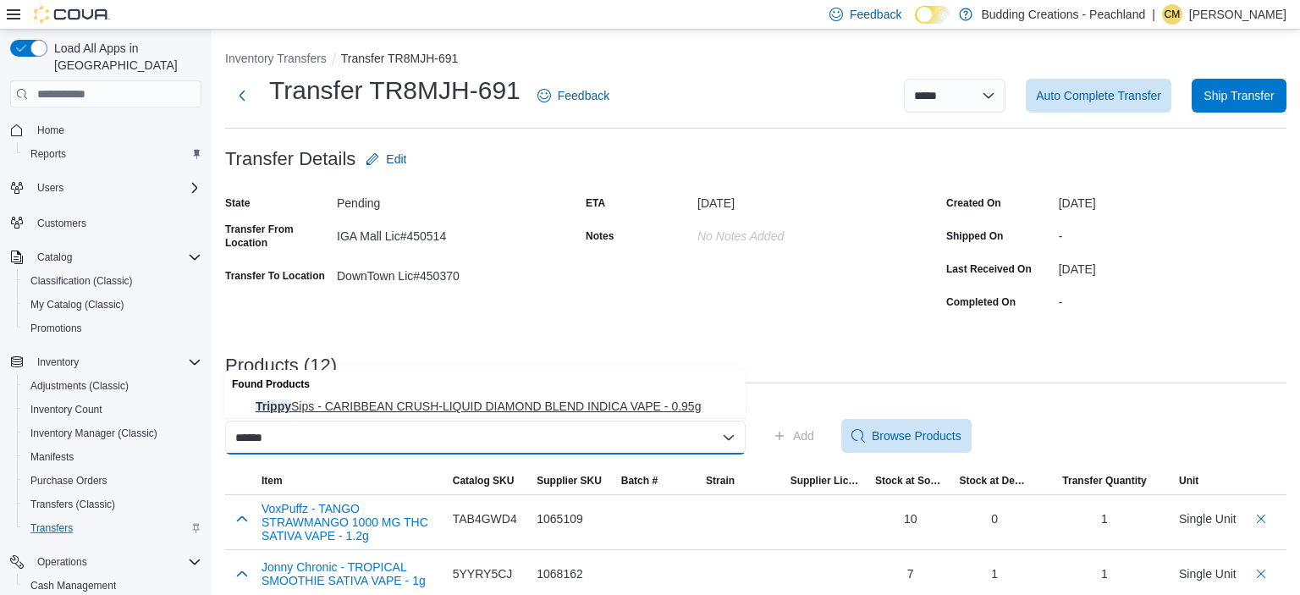
type input "******"
click at [623, 409] on span "Trippy Sips - CARIBBEAN CRUSH-LIQUID DIAMOND BLEND INDICA VAPE - 0.95g" at bounding box center [496, 406] width 480 height 17
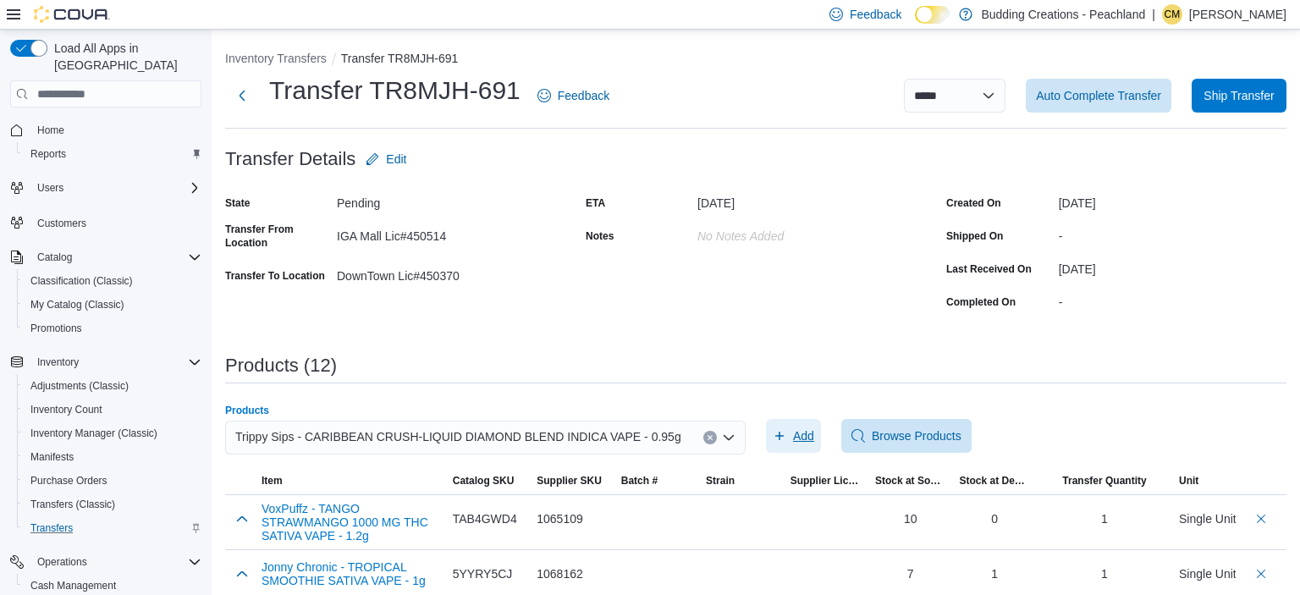
click at [797, 432] on span "Add" at bounding box center [803, 435] width 21 height 17
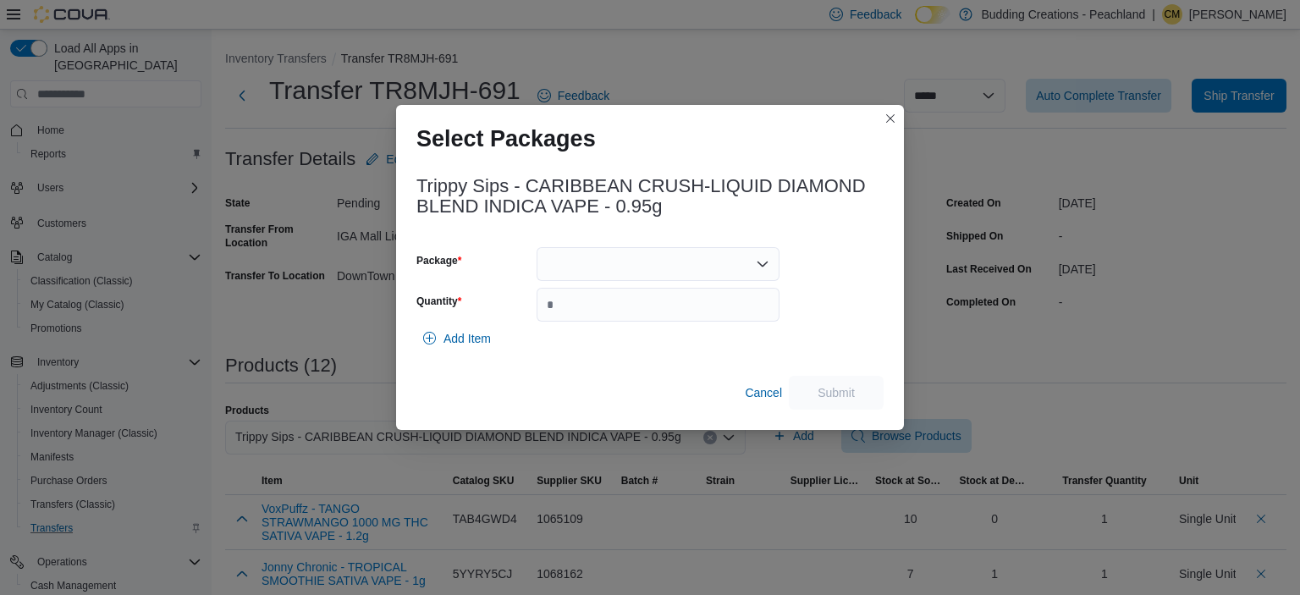
click at [618, 274] on div at bounding box center [657, 264] width 243 height 34
click at [613, 312] on span "ME250003576" at bounding box center [668, 317] width 202 height 17
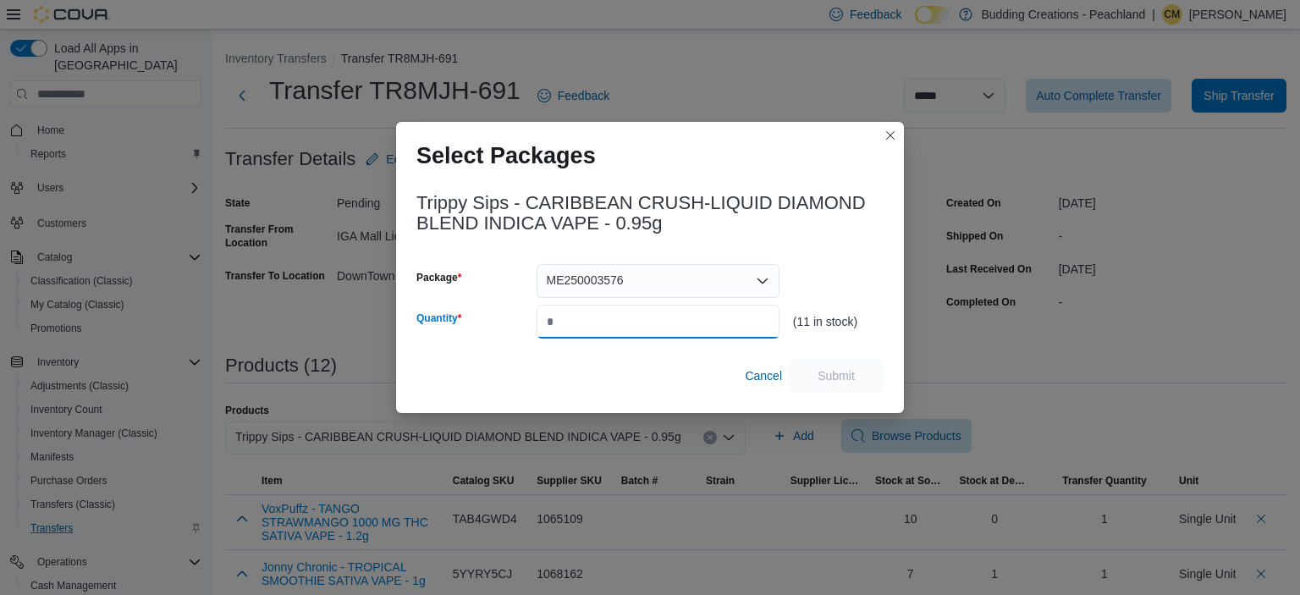
click at [613, 312] on input "Quantity" at bounding box center [657, 322] width 243 height 34
type input "*"
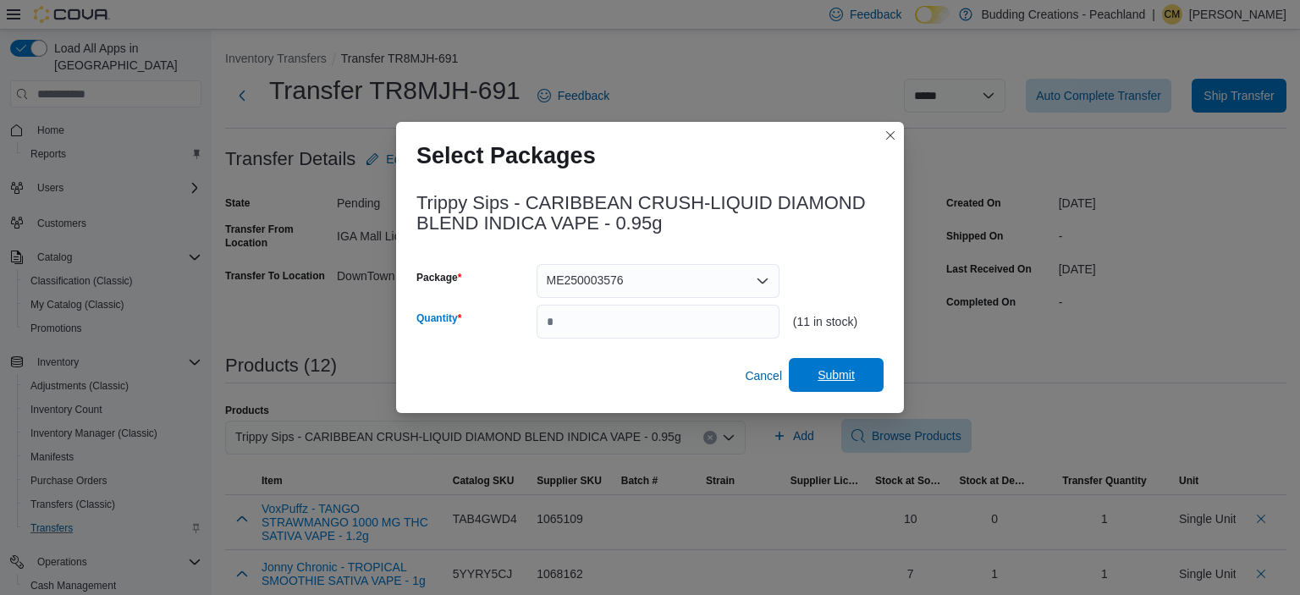
click at [861, 377] on span "Submit" at bounding box center [836, 375] width 74 height 34
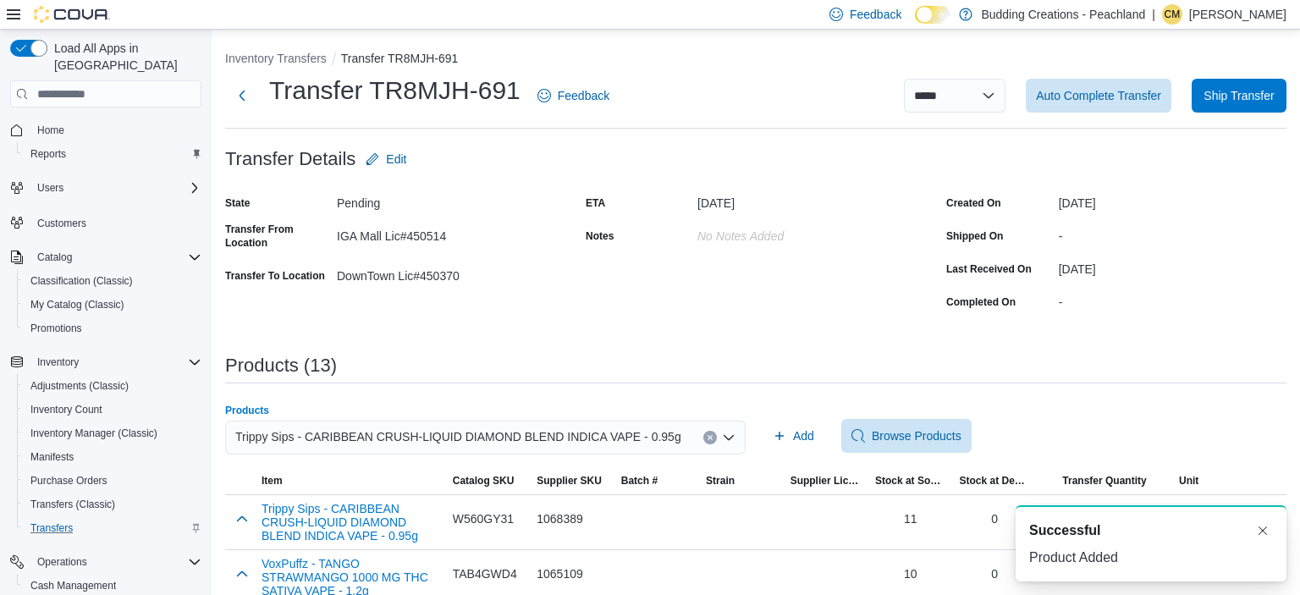
click at [710, 439] on icon "Clear input" at bounding box center [709, 437] width 7 height 7
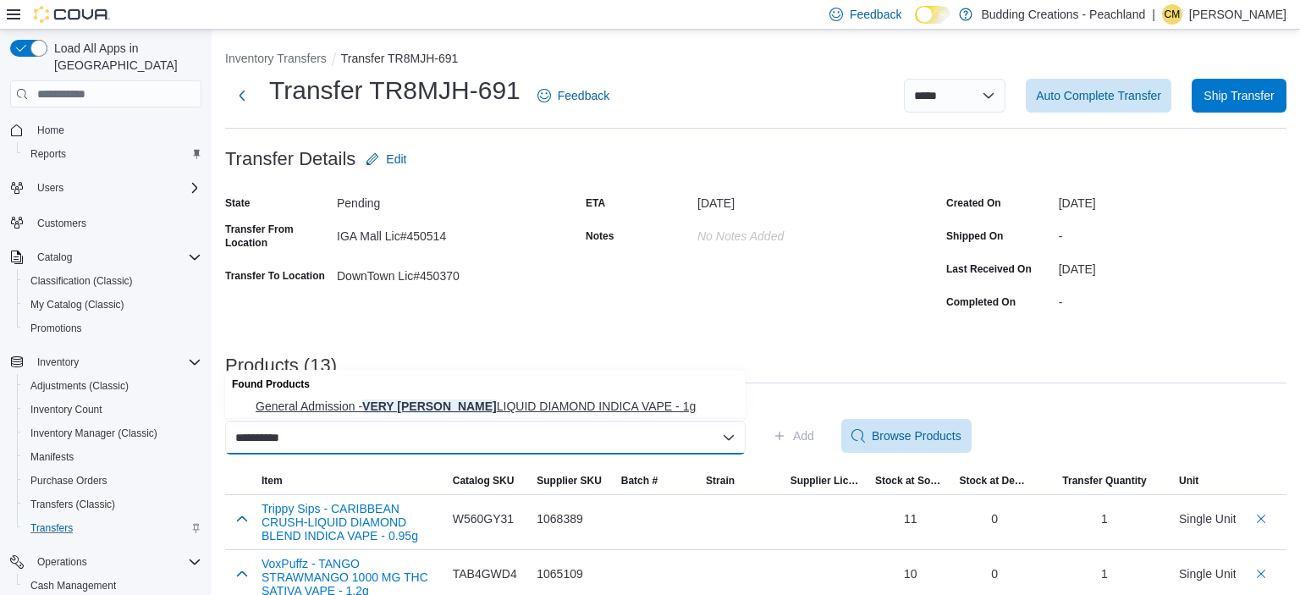
type input "**********"
click at [599, 399] on span "General Admission - VERY [PERSON_NAME] LIQUID DIAMOND INDICA VAPE - 1g" at bounding box center [496, 406] width 480 height 17
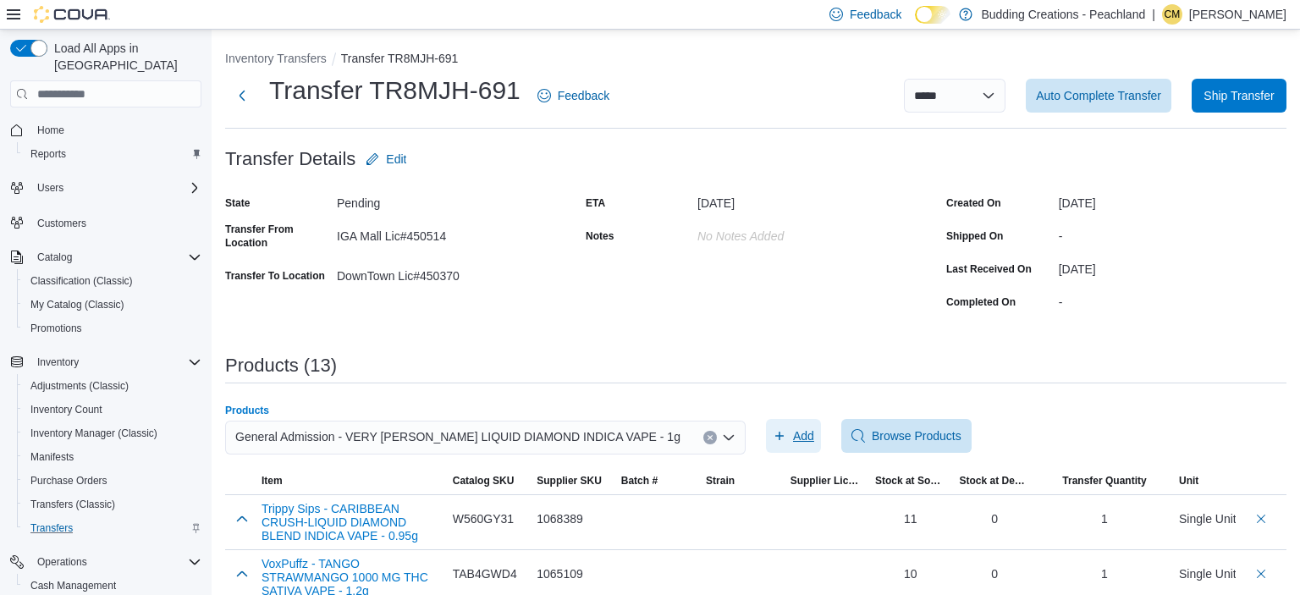
click at [804, 435] on span "Add" at bounding box center [803, 435] width 21 height 17
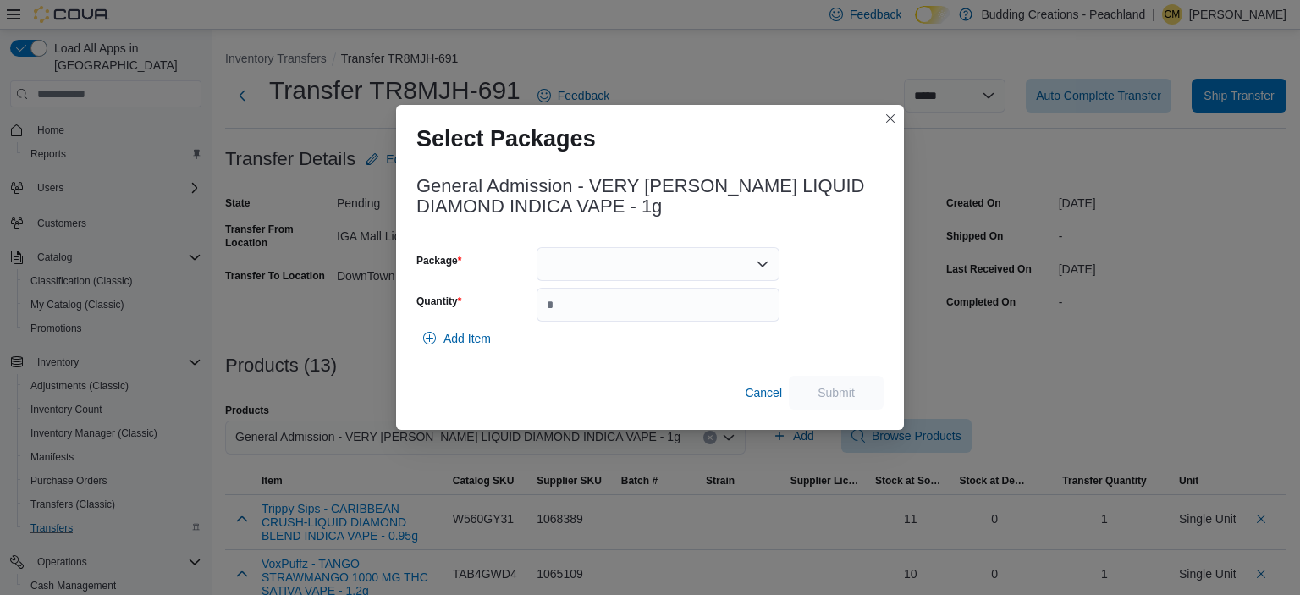
click at [602, 259] on div at bounding box center [657, 264] width 243 height 34
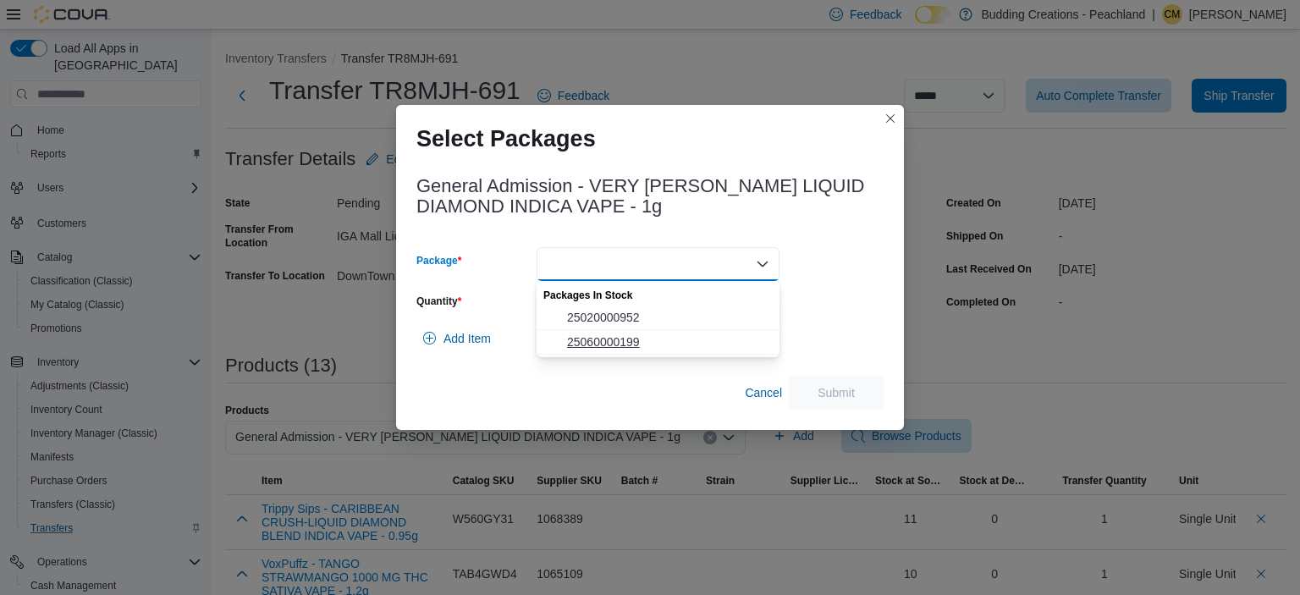
click at [599, 340] on span "25060000199" at bounding box center [668, 341] width 202 height 17
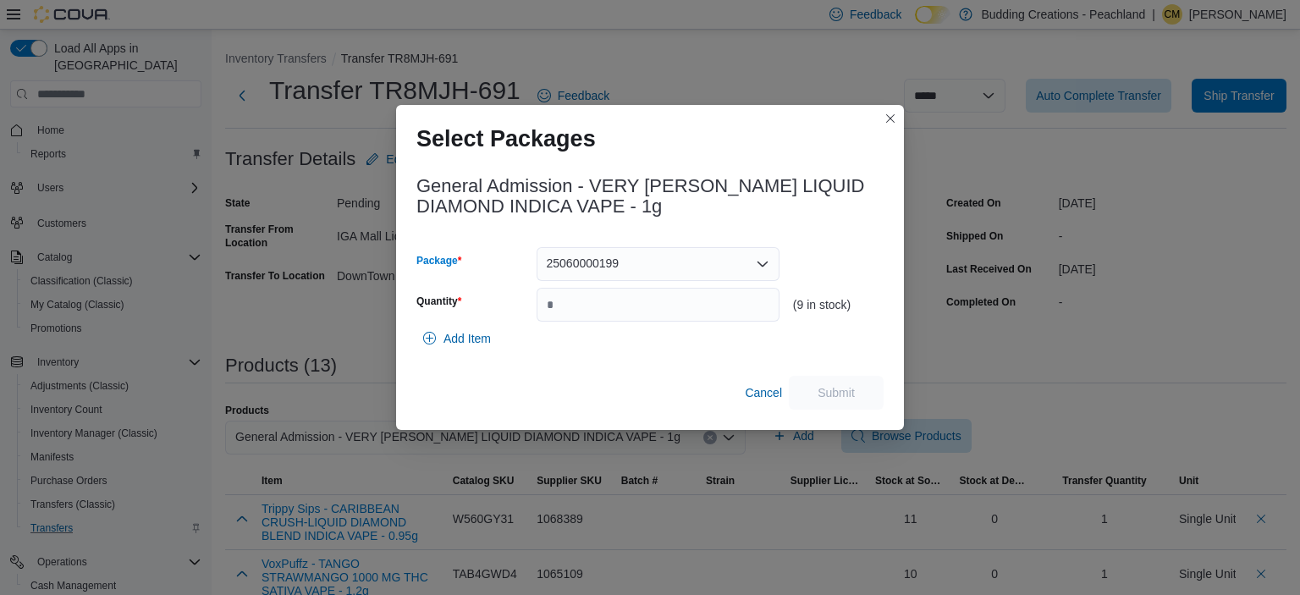
click at [617, 283] on div "Package 25060000199 Combo box. Selected. 25060000199. Press Backspace to delete…" at bounding box center [597, 284] width 363 height 74
click at [615, 300] on input "Quantity" at bounding box center [657, 305] width 243 height 34
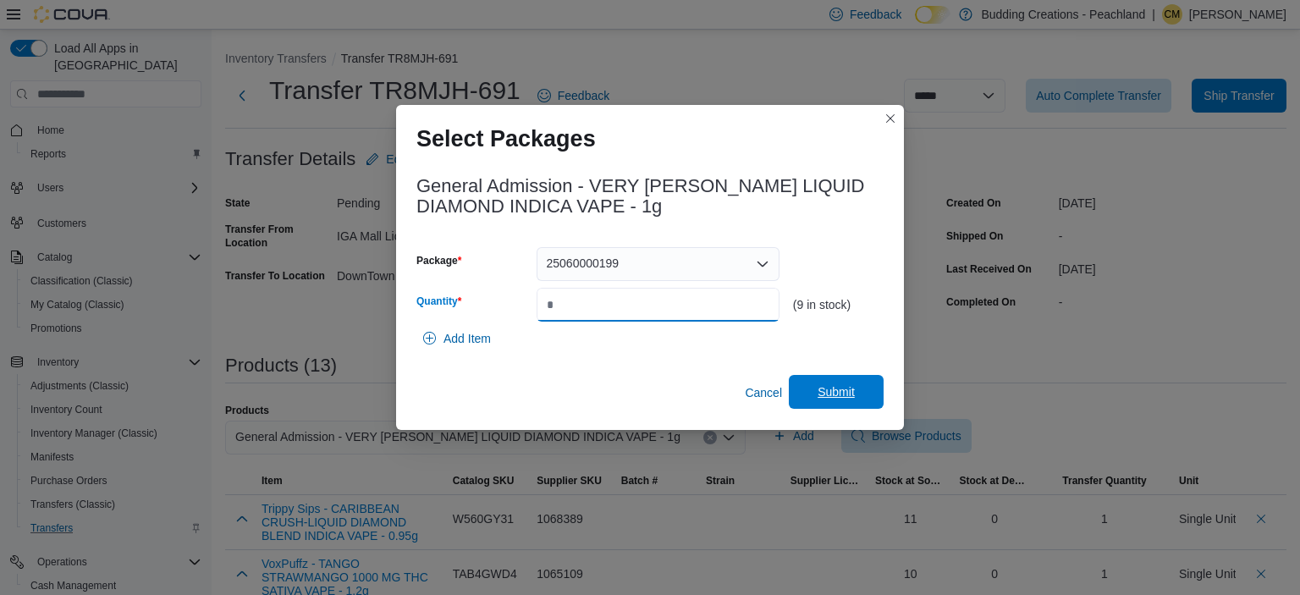
type input "*"
click at [841, 398] on span "Submit" at bounding box center [835, 391] width 37 height 17
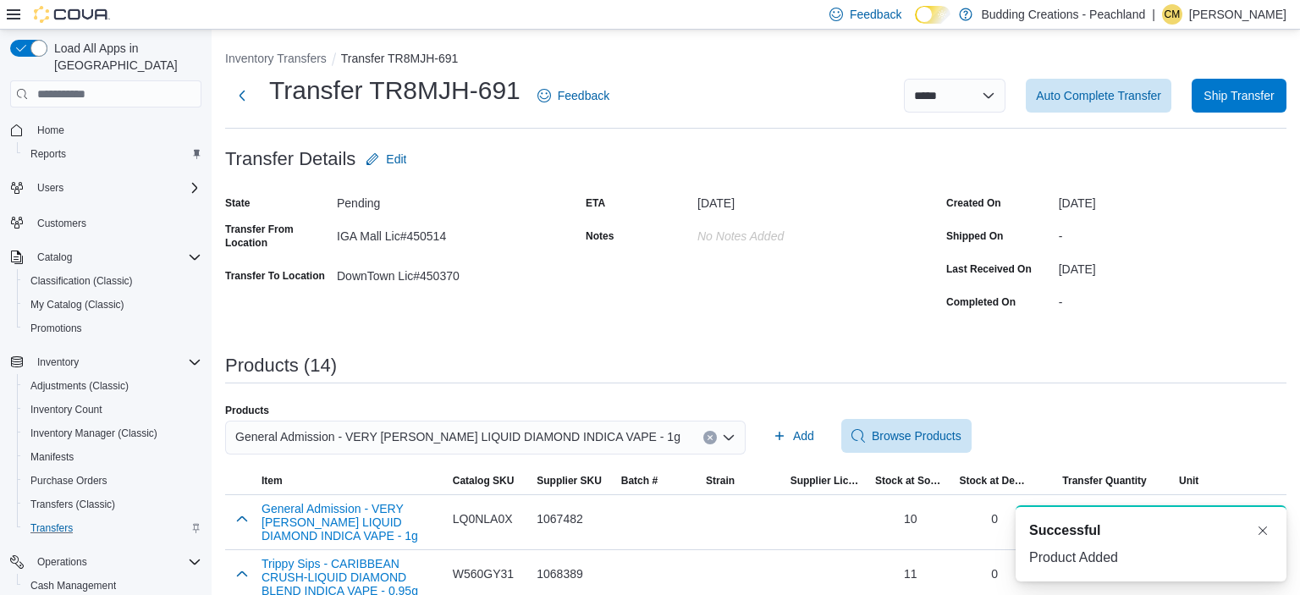
click at [711, 435] on icon "Clear input" at bounding box center [709, 437] width 7 height 7
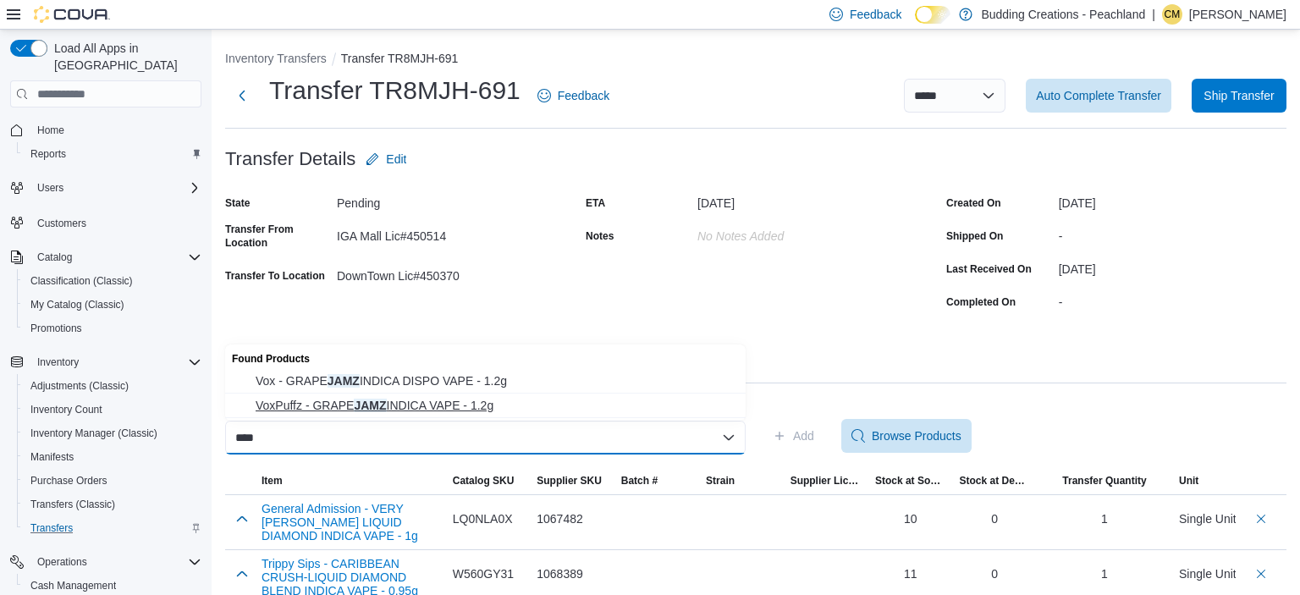
type input "****"
click at [455, 405] on span "VoxPuffz - GRAPE JAMZ INDICA VAPE - 1.2g" at bounding box center [496, 405] width 480 height 17
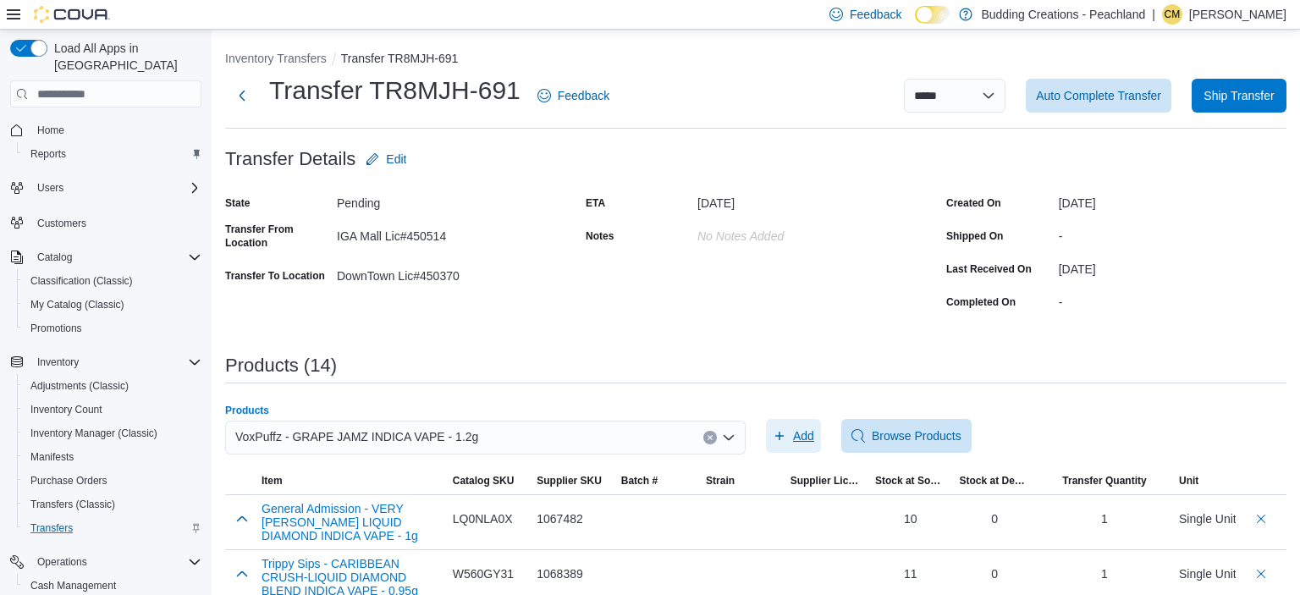
click at [804, 438] on span "Add" at bounding box center [803, 435] width 21 height 17
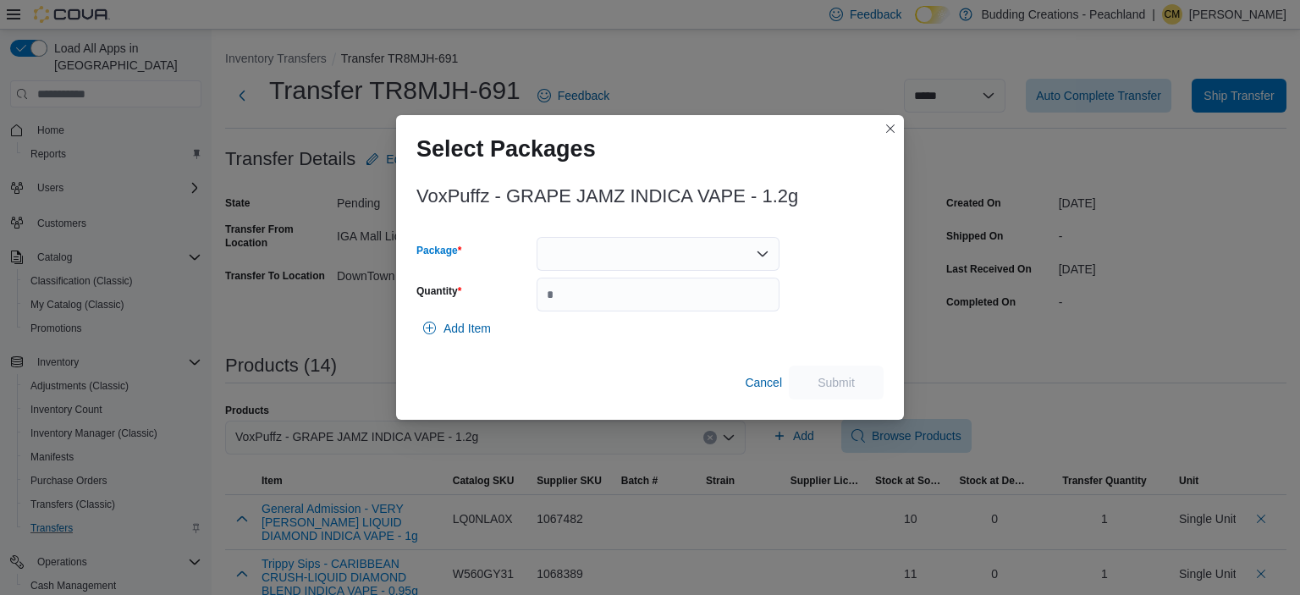
click at [561, 258] on div at bounding box center [657, 254] width 243 height 34
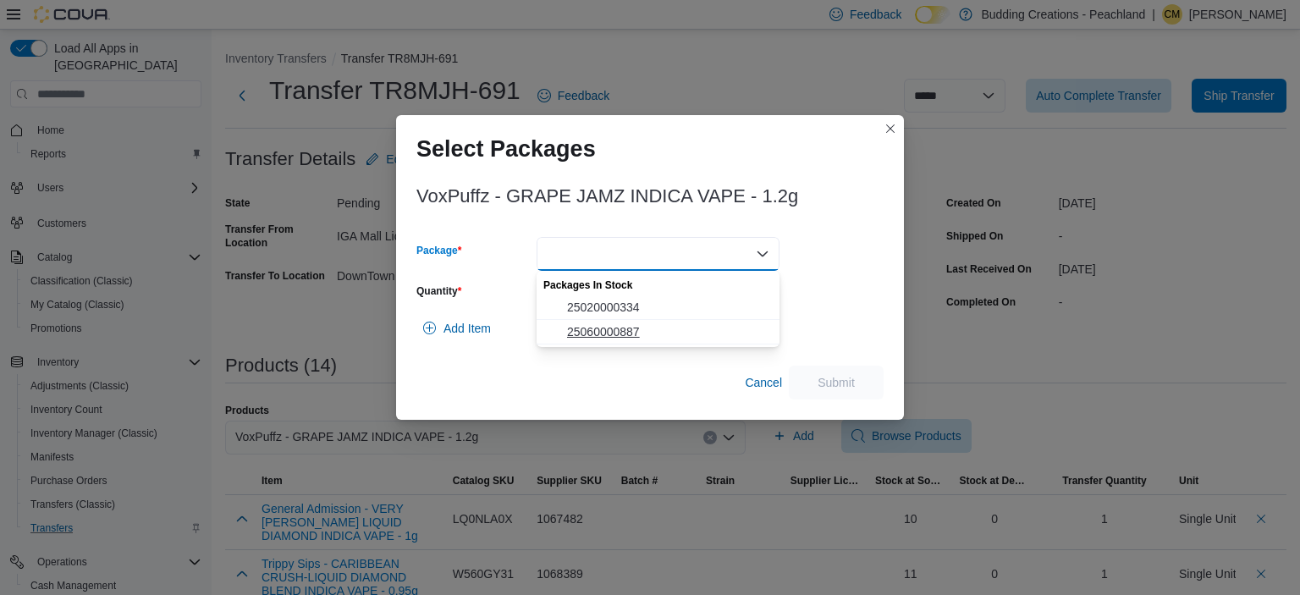
click at [607, 335] on span "25060000887" at bounding box center [668, 331] width 202 height 17
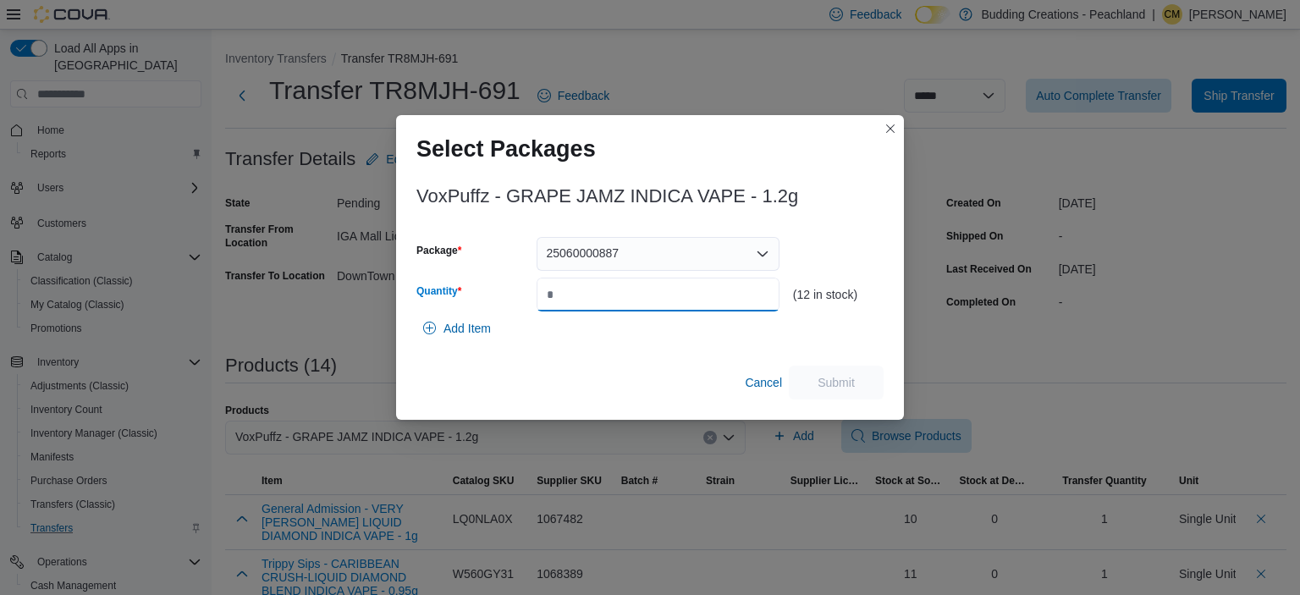
click at [677, 296] on input "Quantity" at bounding box center [657, 295] width 243 height 34
type input "*"
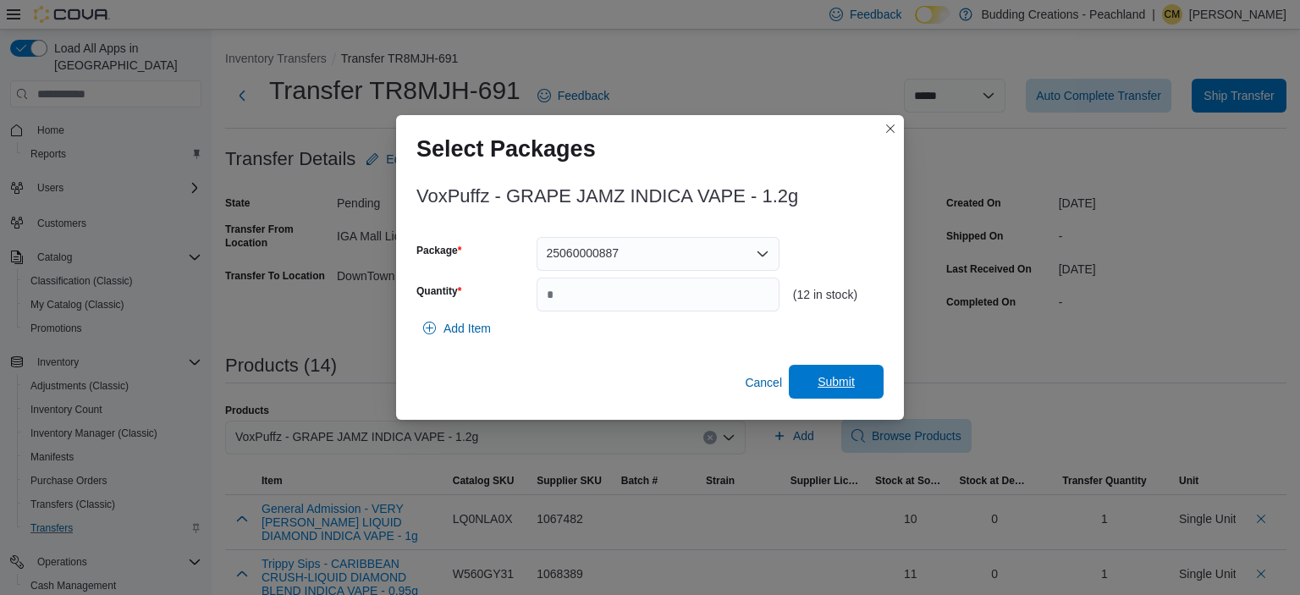
click at [846, 384] on span "Submit" at bounding box center [835, 381] width 37 height 17
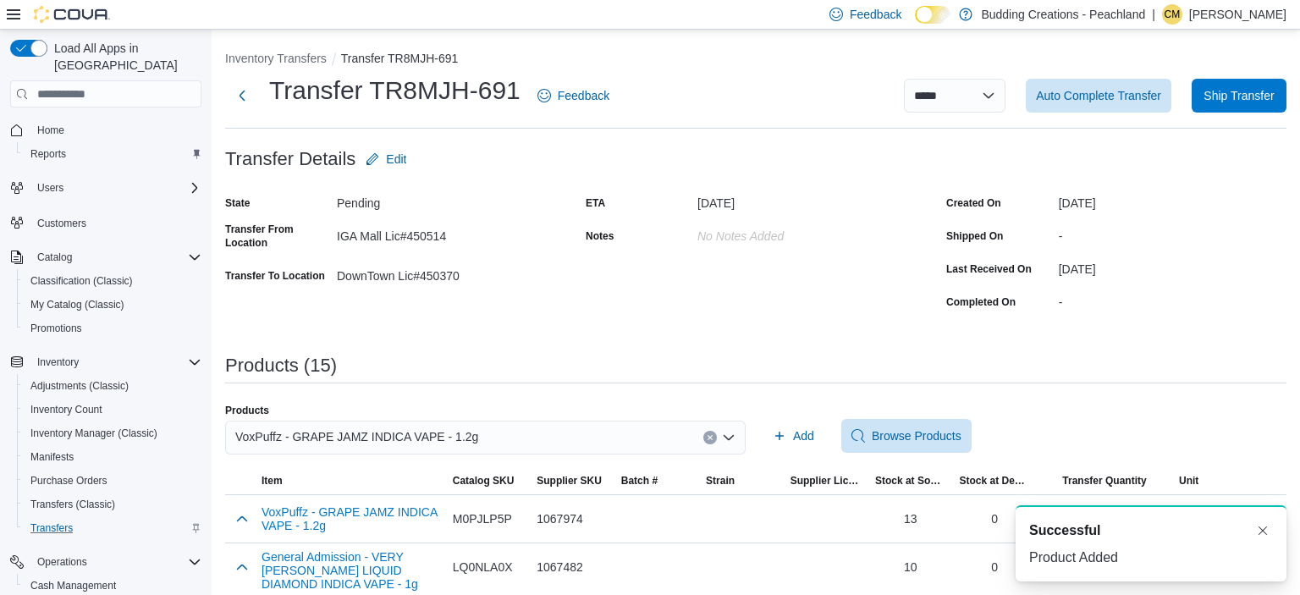
click at [712, 436] on icon "Clear input" at bounding box center [709, 437] width 7 height 7
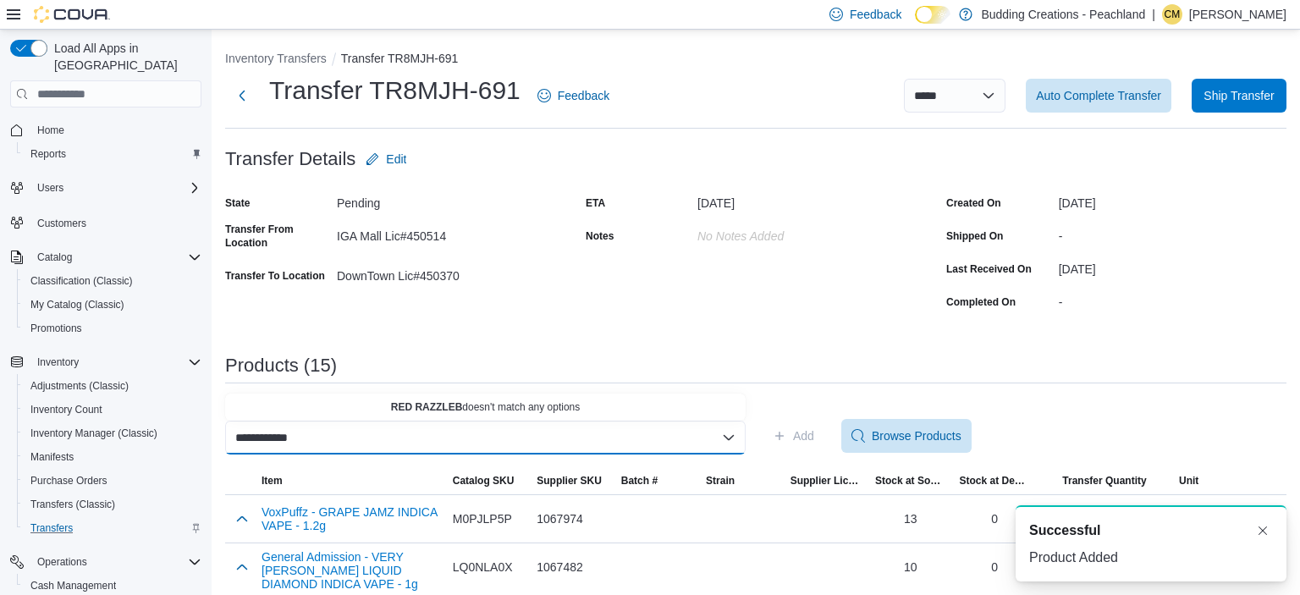
scroll to position [0, 1]
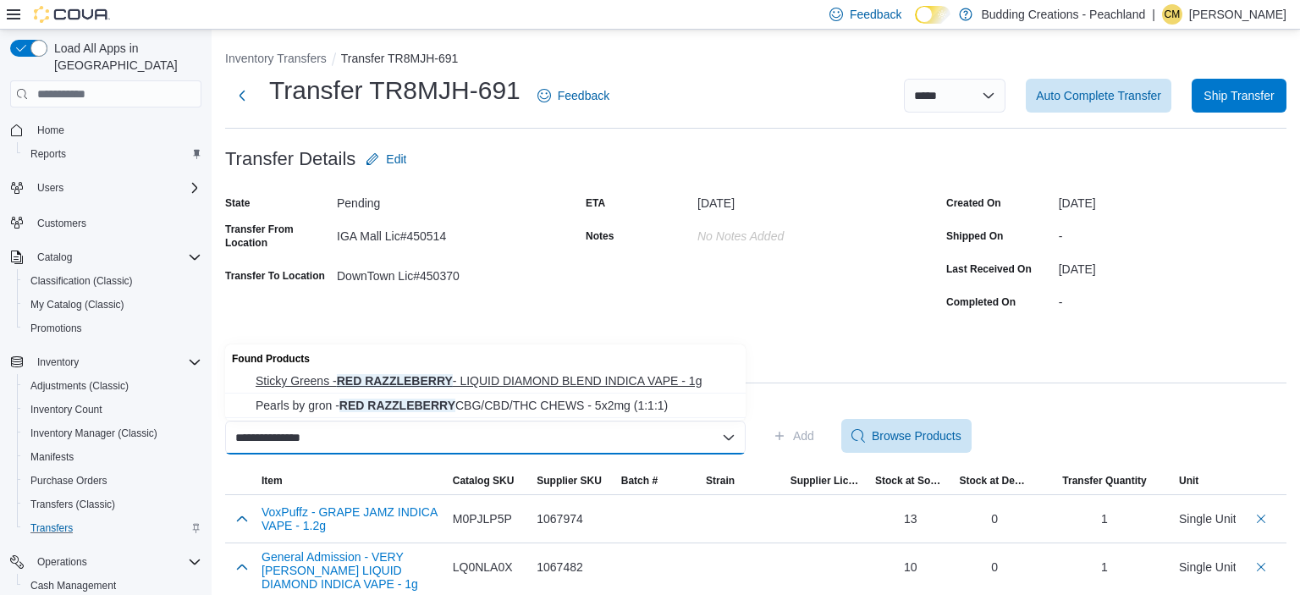
type input "**********"
click at [657, 381] on span "Sticky Greens - RED RAZZLEBERRY - LIQUID DIAMOND BLEND INDICA VAPE - 1g" at bounding box center [496, 380] width 480 height 17
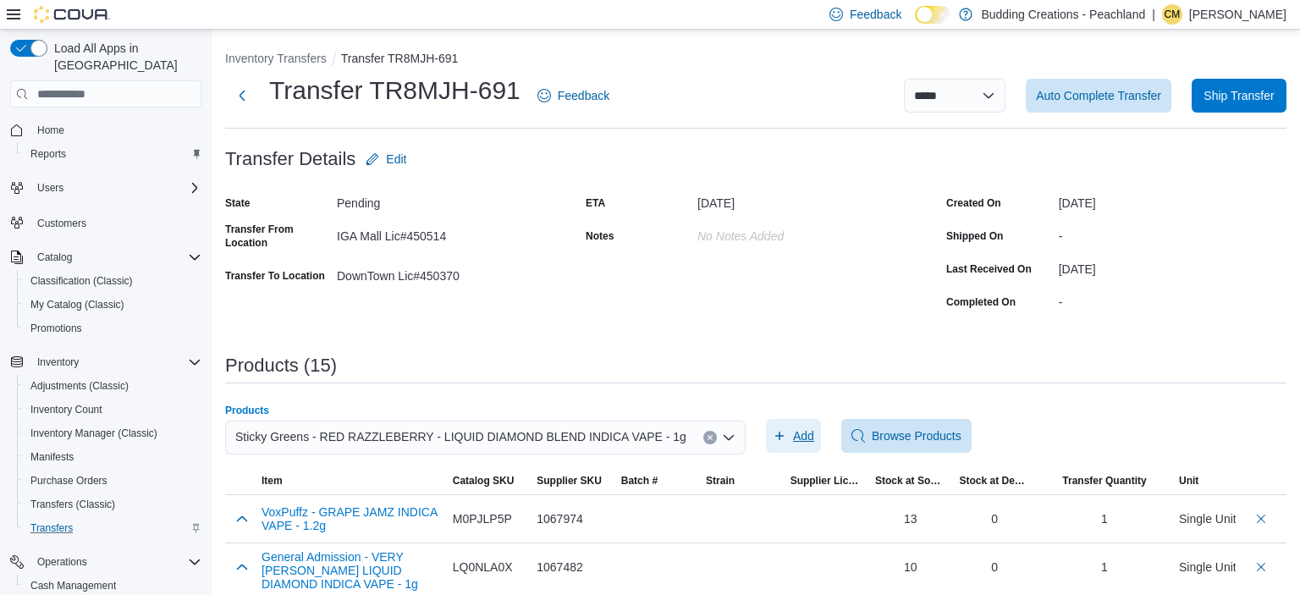
click at [800, 438] on span "Add" at bounding box center [803, 435] width 21 height 17
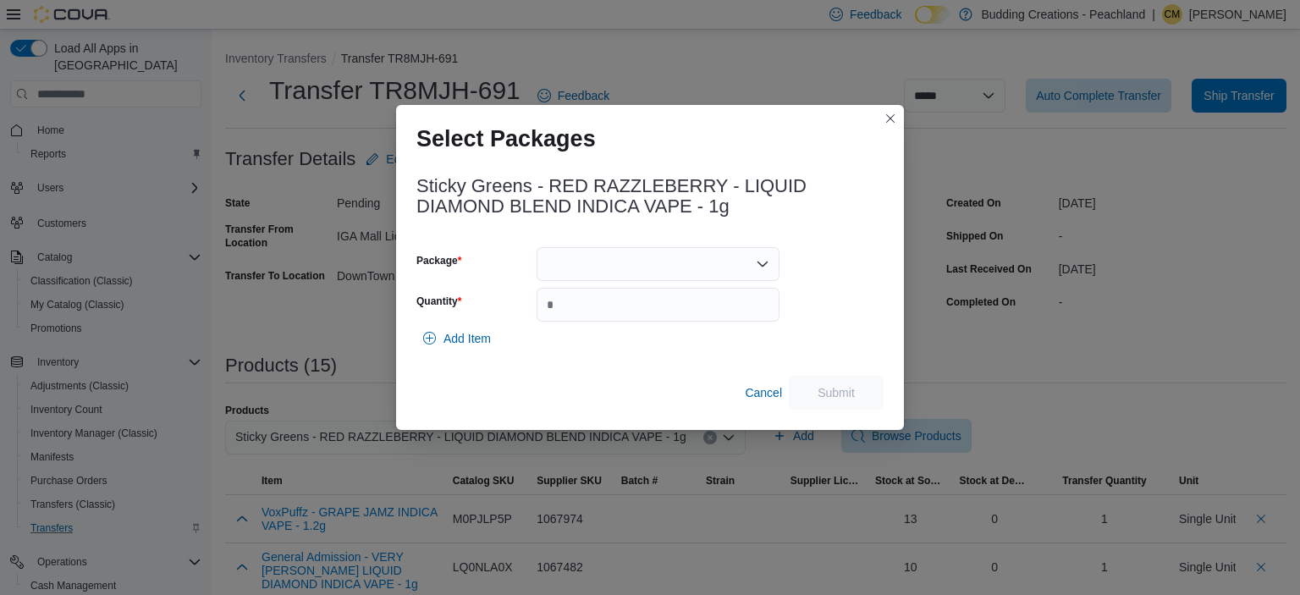
click at [589, 269] on div at bounding box center [657, 264] width 243 height 34
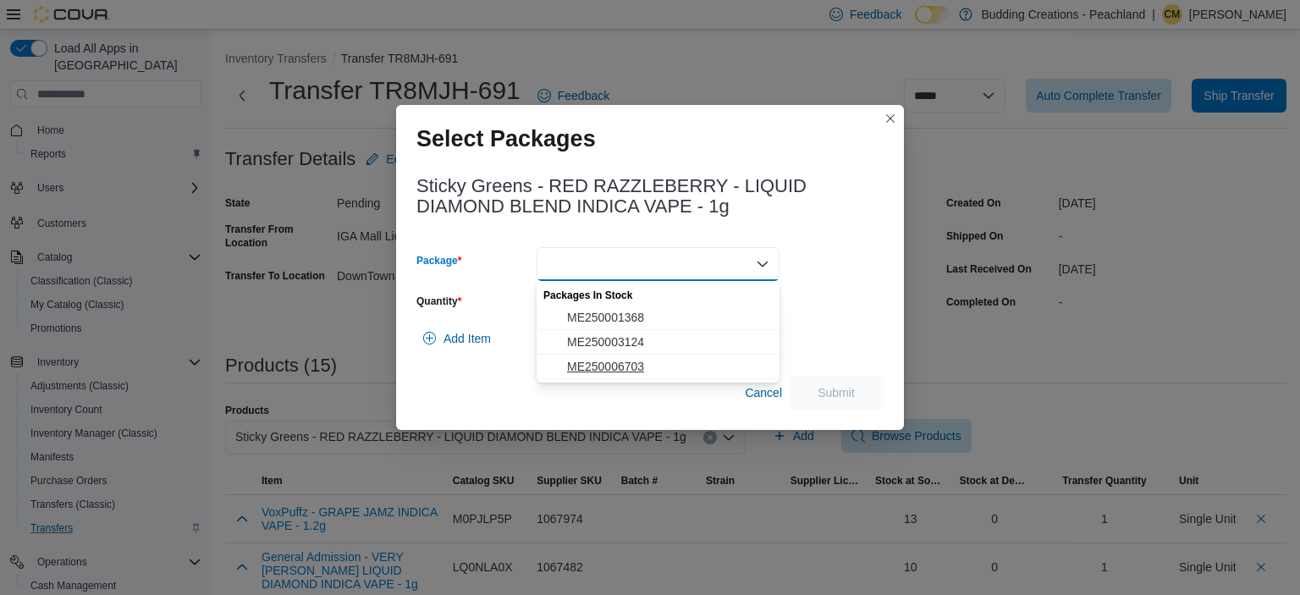
click at [616, 368] on span "ME250006703" at bounding box center [668, 366] width 202 height 17
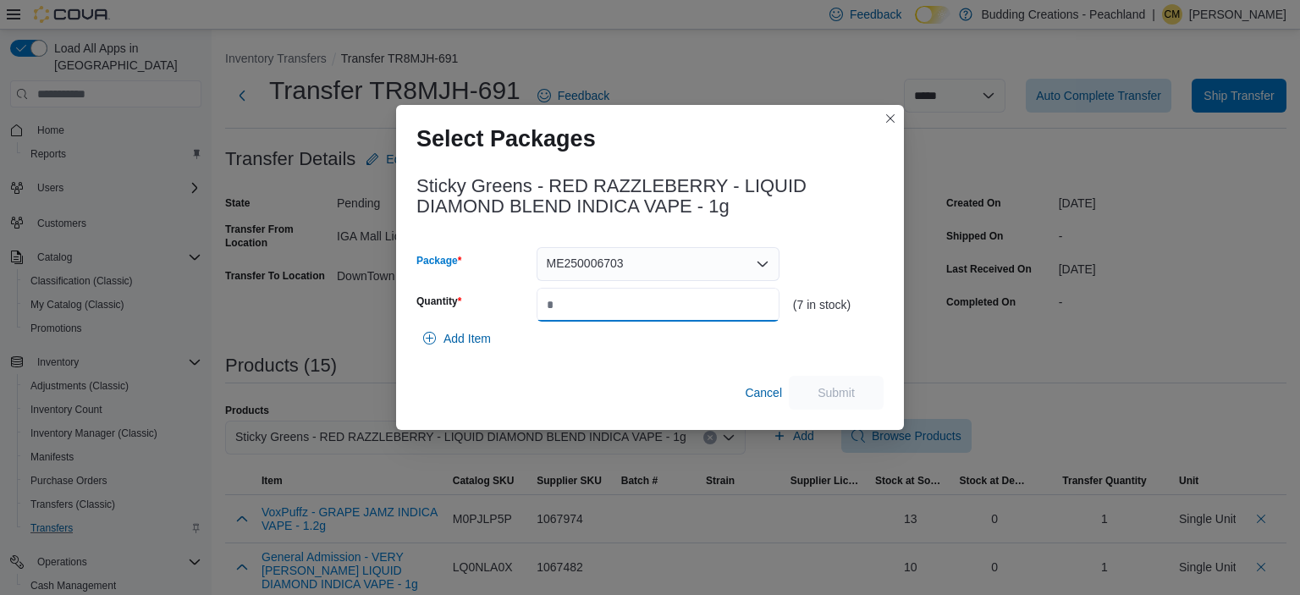
click at [644, 308] on input "Quantity" at bounding box center [657, 305] width 243 height 34
type input "*"
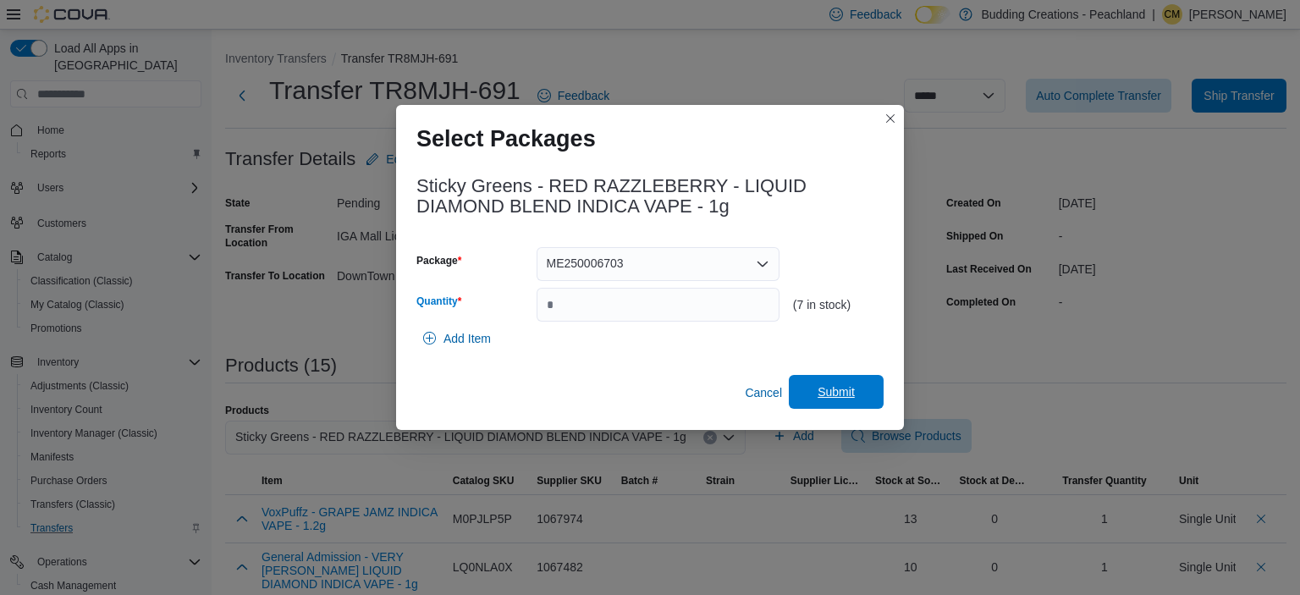
click at [834, 390] on span "Submit" at bounding box center [835, 391] width 37 height 17
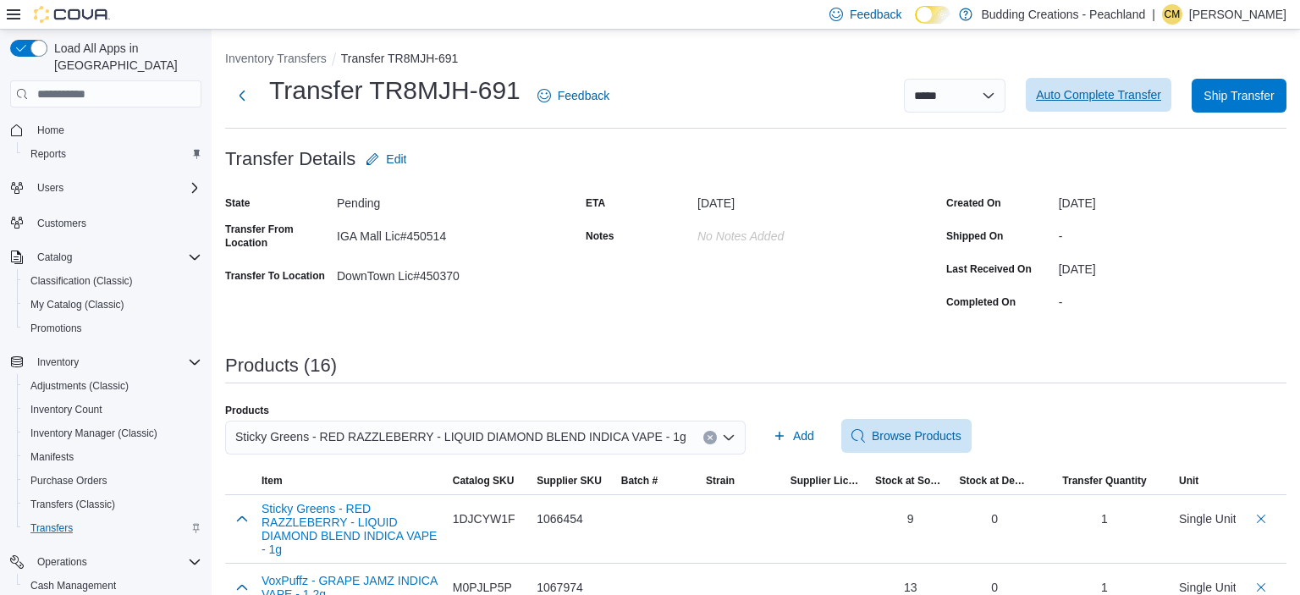
click at [1081, 97] on span "Auto Complete Transfer" at bounding box center [1098, 94] width 125 height 17
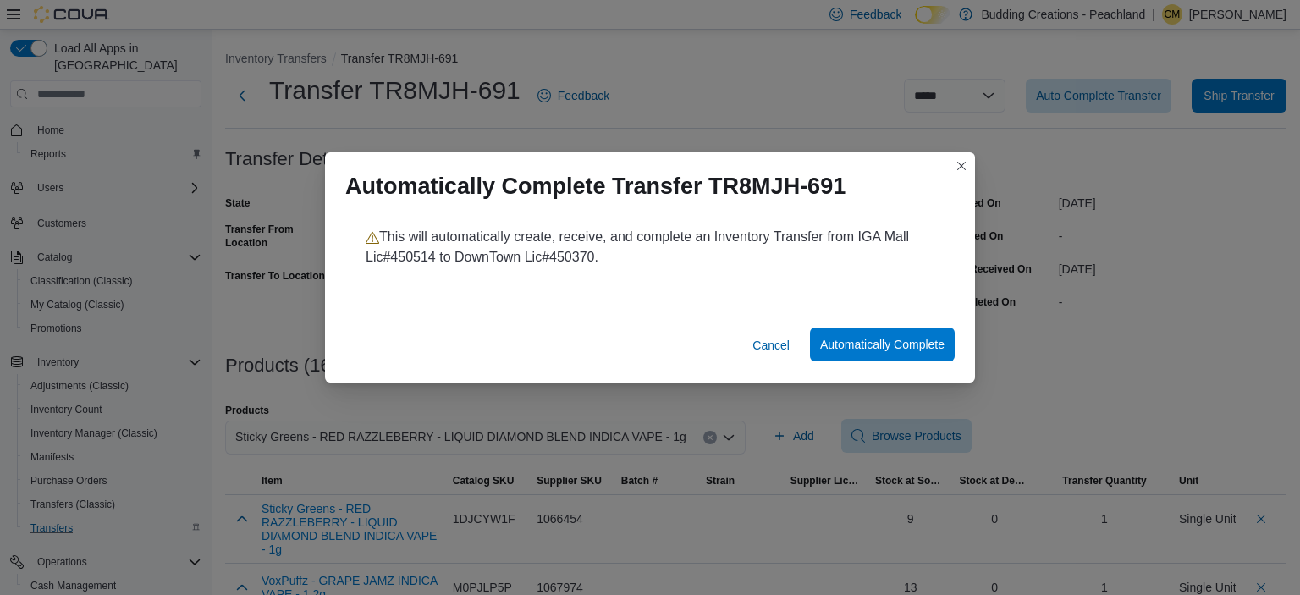
click at [895, 344] on span "Automatically Complete" at bounding box center [882, 344] width 124 height 17
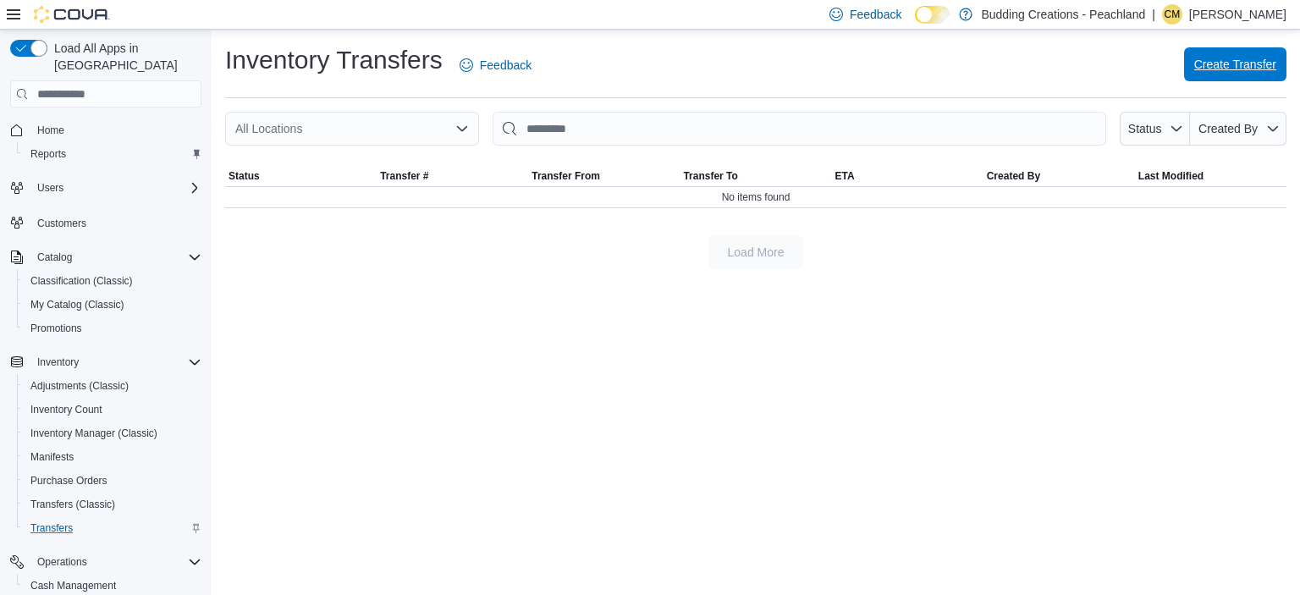
click at [1237, 69] on span "Create Transfer" at bounding box center [1235, 64] width 82 height 17
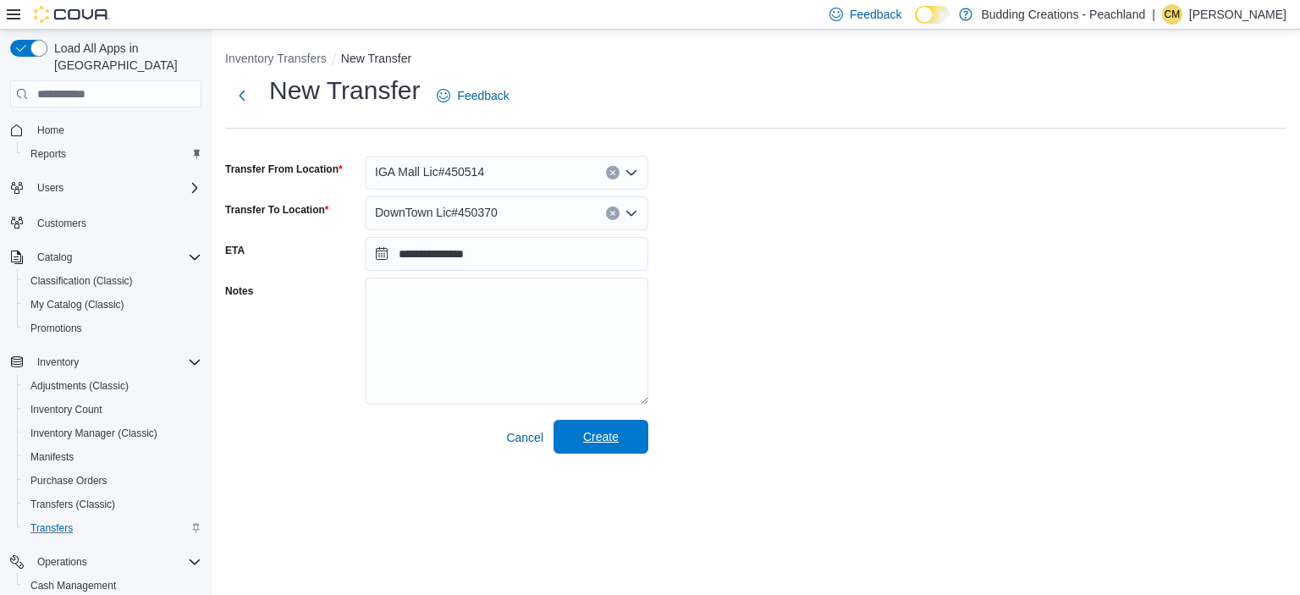
click at [590, 435] on span "Create" at bounding box center [601, 436] width 36 height 17
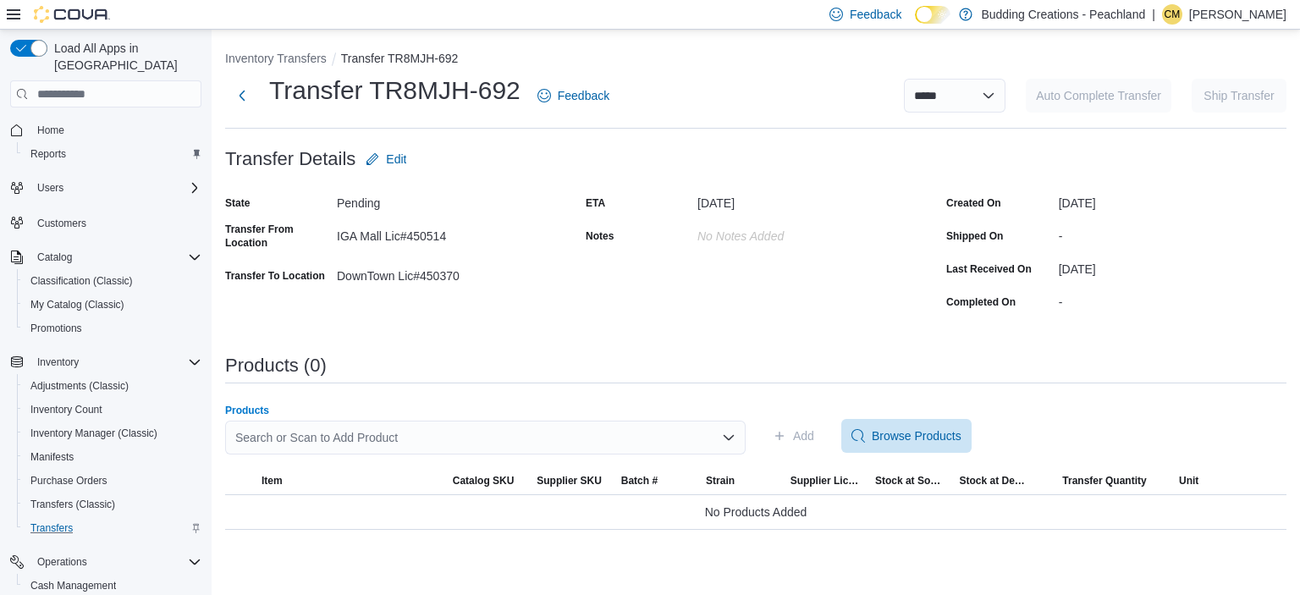
click at [418, 428] on div "Search or Scan to Add Product" at bounding box center [485, 438] width 520 height 34
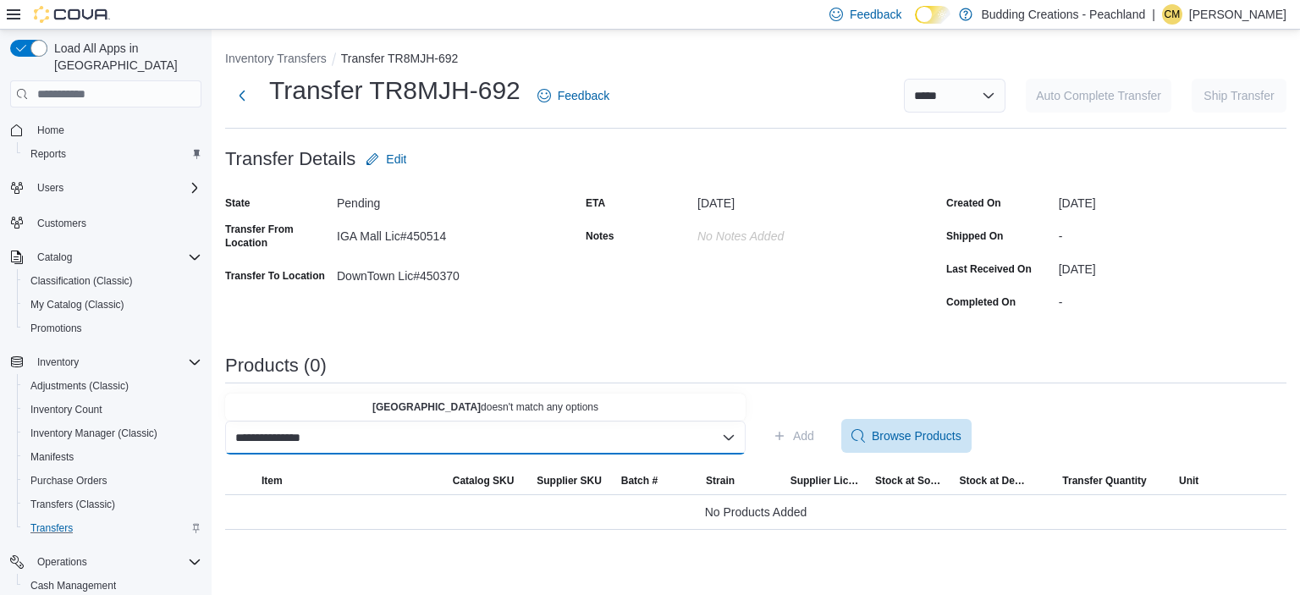
scroll to position [0, 2]
click at [267, 442] on input "**********" at bounding box center [293, 437] width 117 height 20
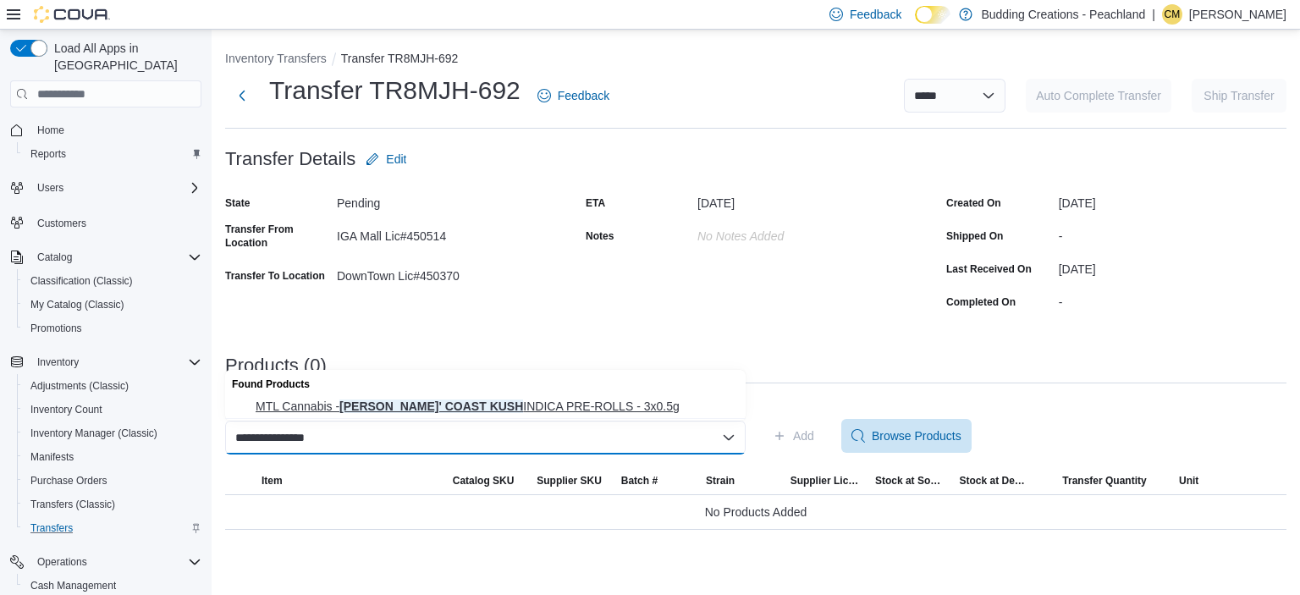
type input "**********"
click at [320, 404] on span "MTL Cannabis - [PERSON_NAME]' COAST KUSH INDICA PRE-ROLLS - 3x0.5g" at bounding box center [496, 406] width 480 height 17
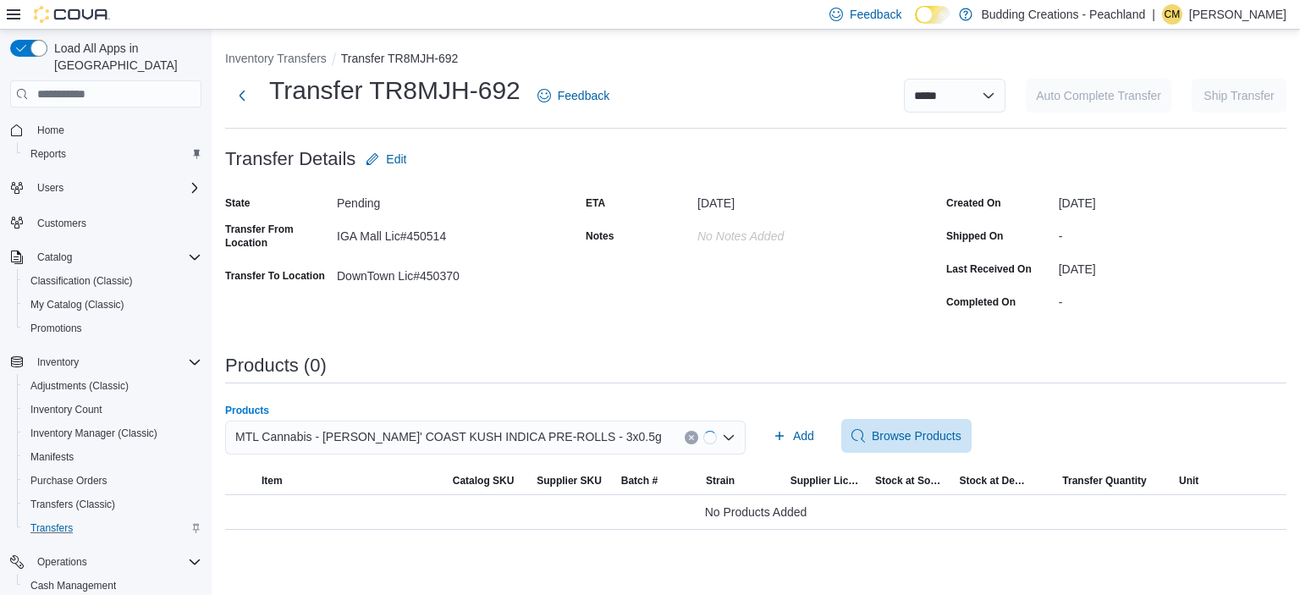
scroll to position [0, 0]
click at [801, 438] on span "Add" at bounding box center [803, 435] width 21 height 17
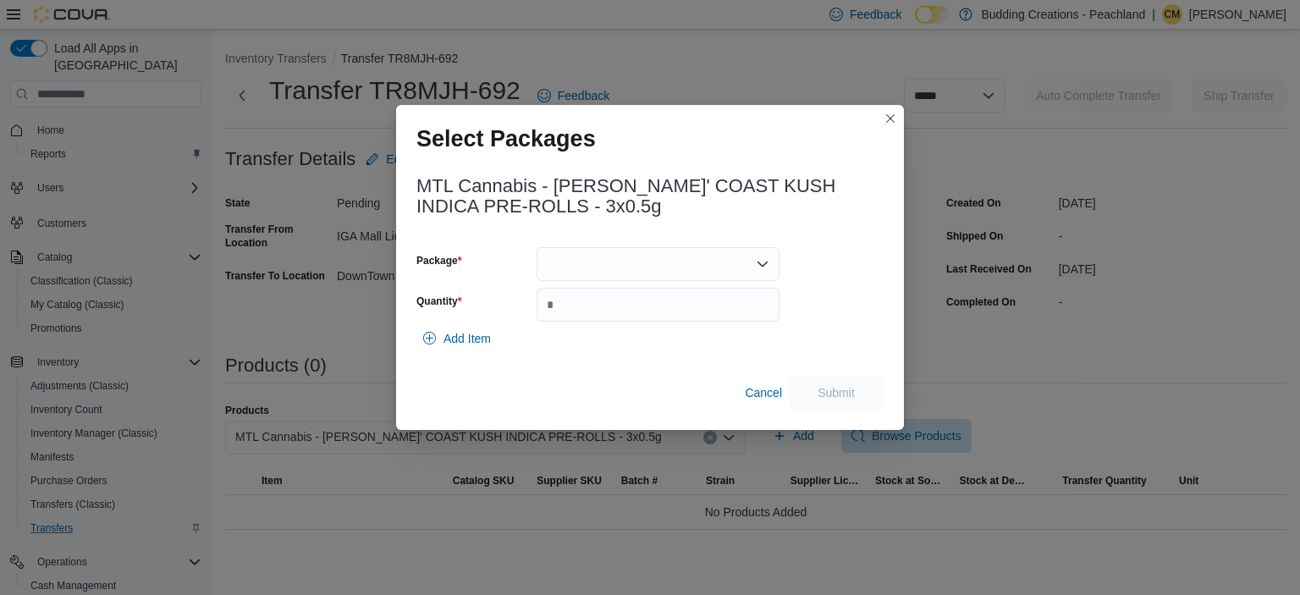
click at [559, 270] on div at bounding box center [657, 264] width 243 height 34
click at [591, 320] on span "210724L0701" at bounding box center [668, 317] width 202 height 17
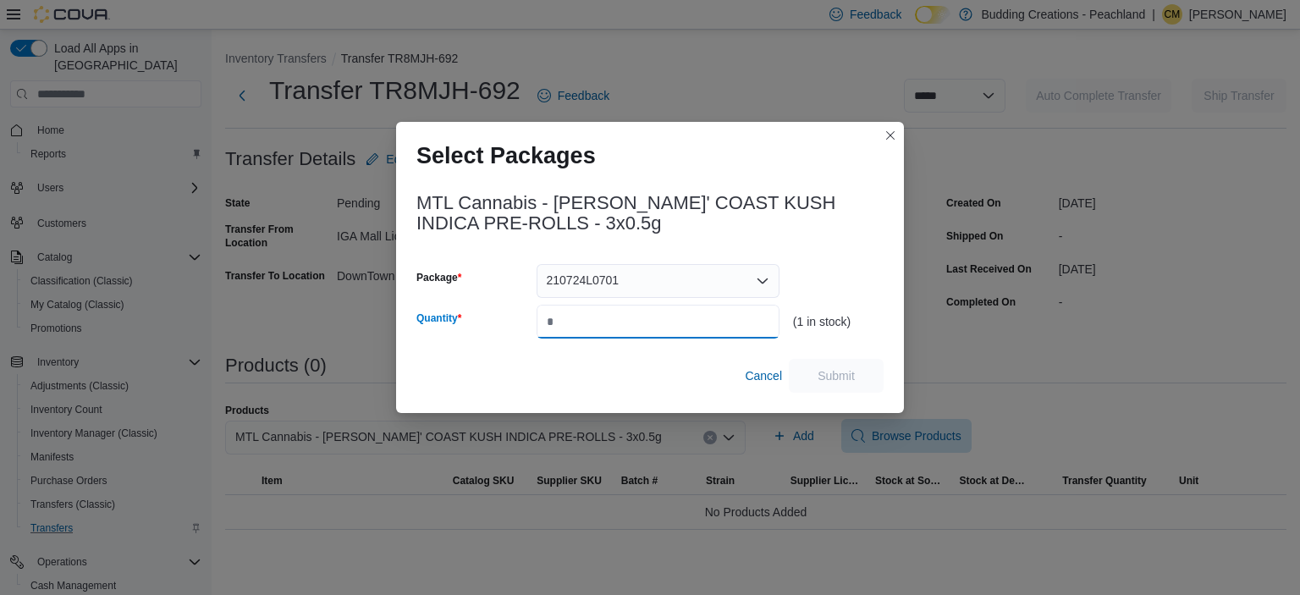
click at [591, 320] on input "Quantity" at bounding box center [657, 322] width 243 height 34
type input "*"
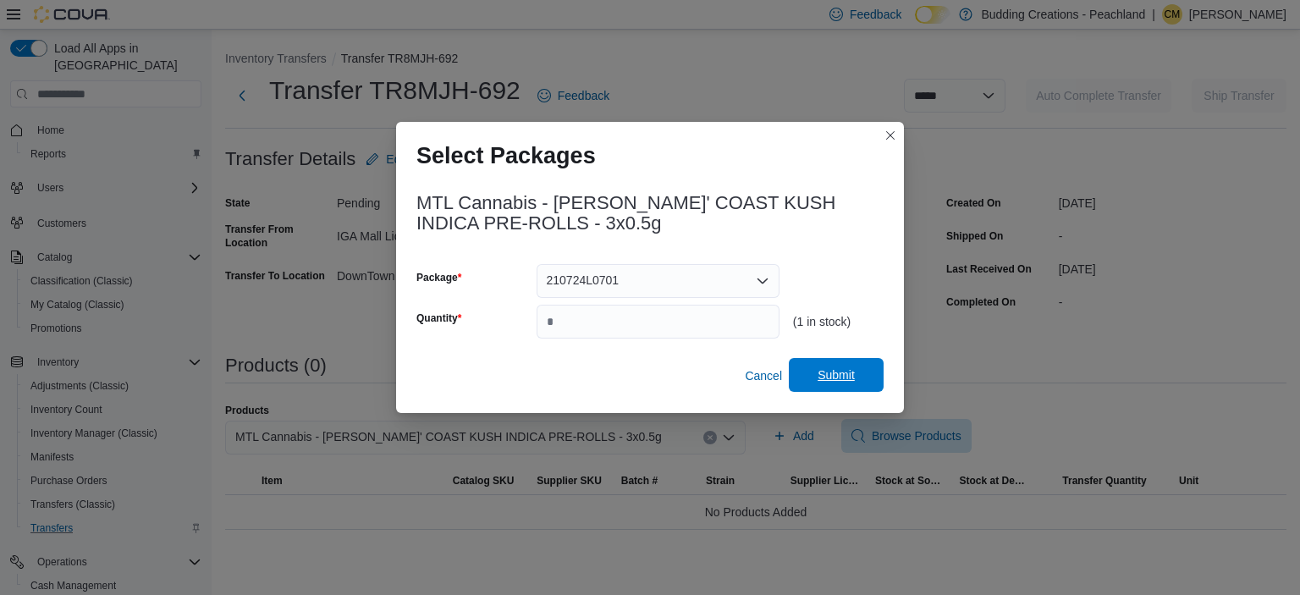
click at [839, 381] on span "Submit" at bounding box center [835, 374] width 37 height 17
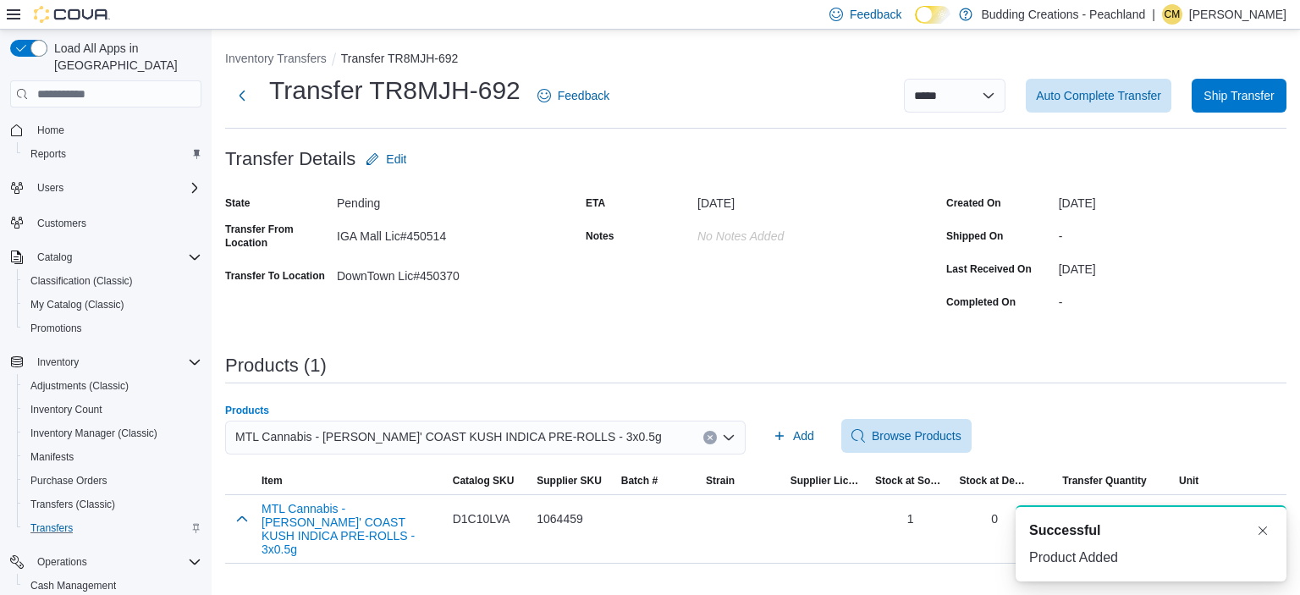
click at [709, 438] on icon "Clear input" at bounding box center [709, 438] width 4 height 4
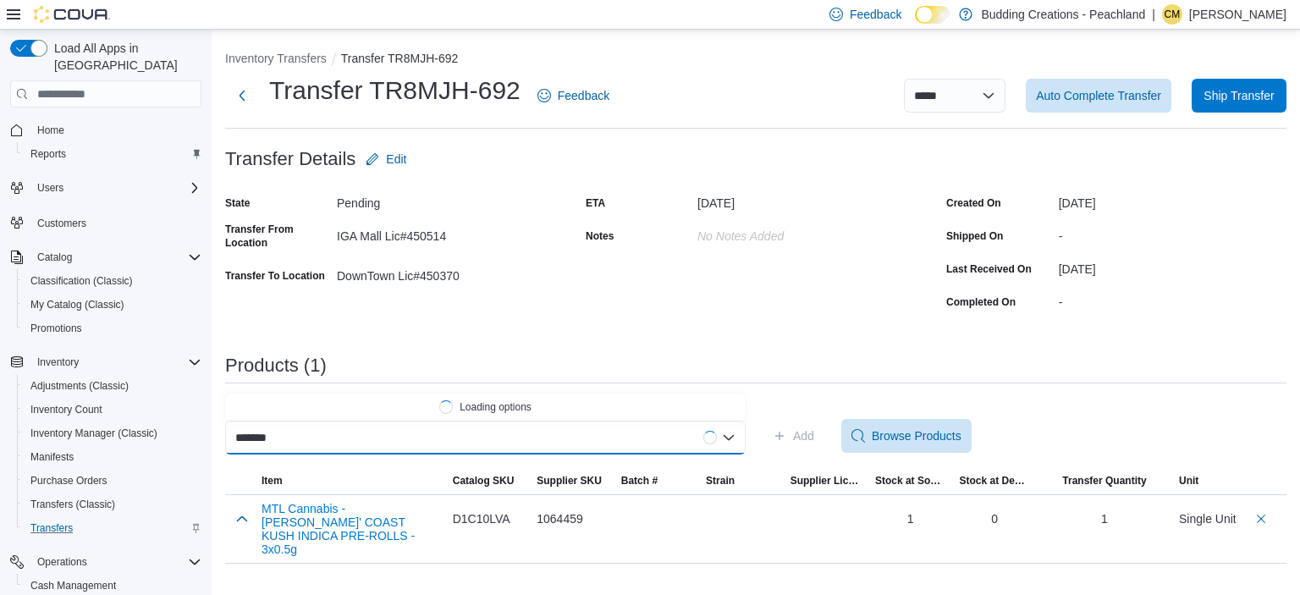
scroll to position [0, 2]
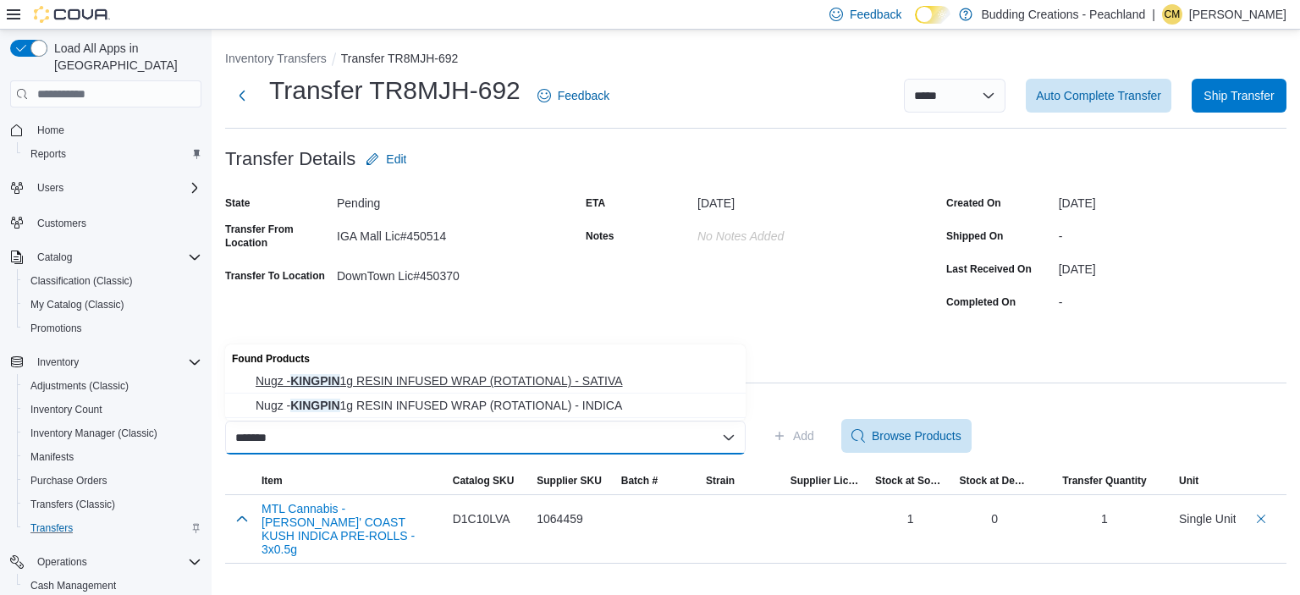
type input "*******"
click at [530, 377] on span "Nugz - KINGPIN 1g RESIN INFUSED WRAP (ROTATIONAL) - SATIVA" at bounding box center [496, 380] width 480 height 17
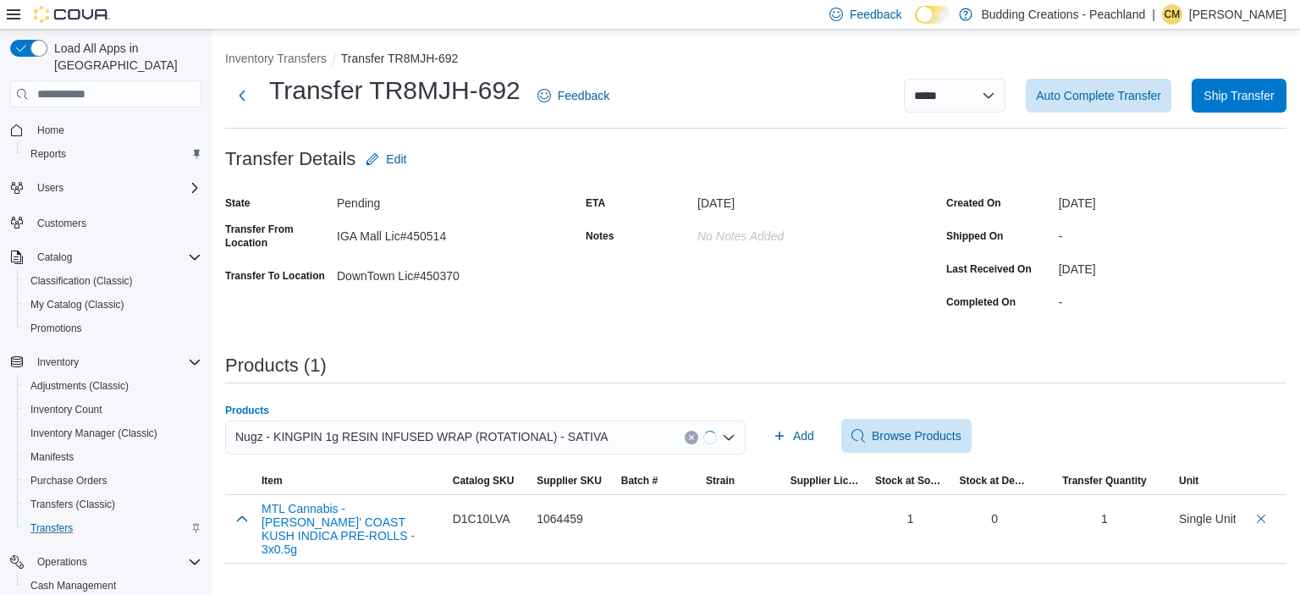
scroll to position [0, 0]
click at [805, 437] on span "Add" at bounding box center [803, 435] width 21 height 17
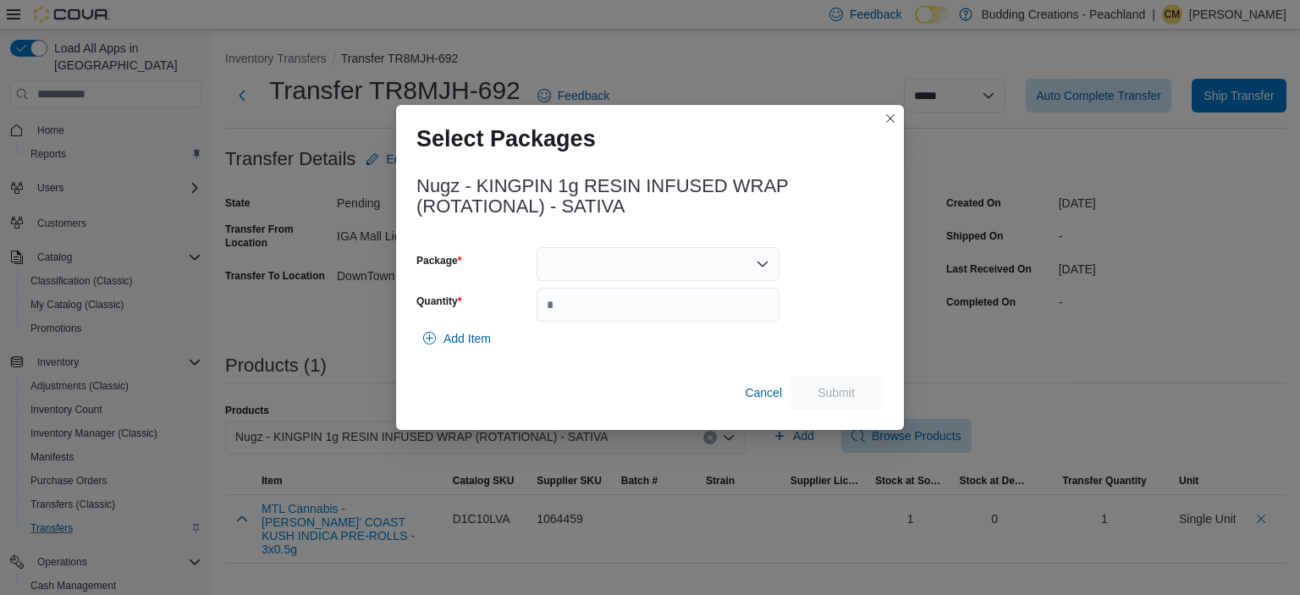
click at [618, 266] on div at bounding box center [657, 264] width 243 height 34
click at [601, 322] on span "2425109P1" at bounding box center [668, 317] width 202 height 17
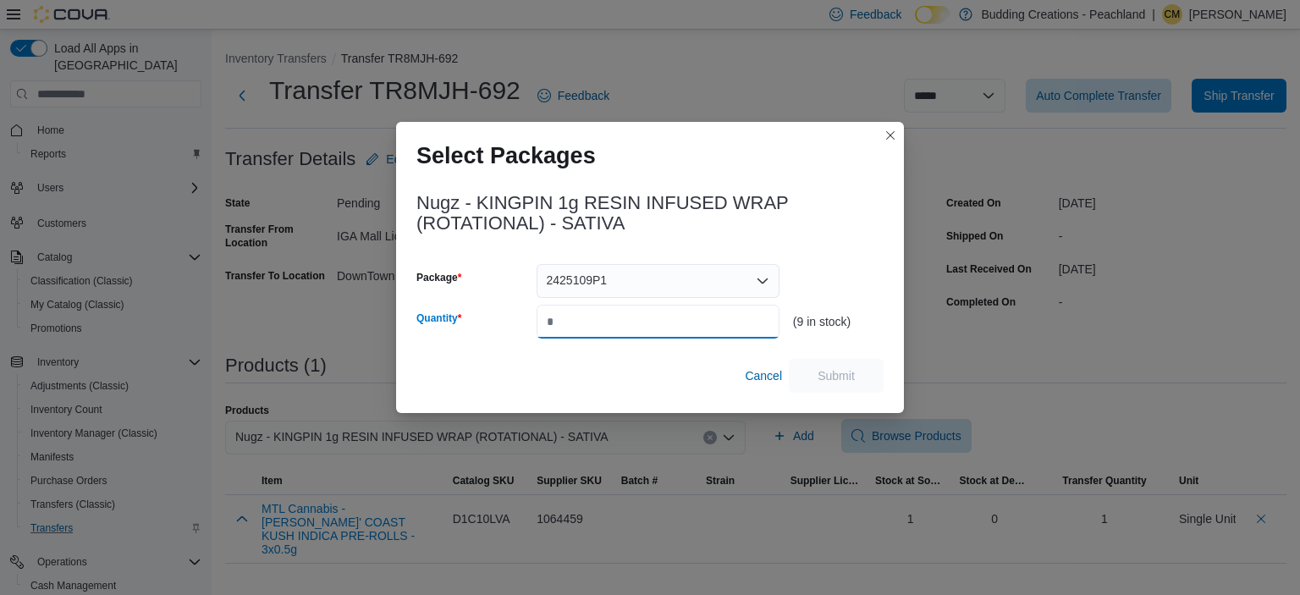
click at [601, 322] on input "Quantity" at bounding box center [657, 322] width 243 height 34
type input "*"
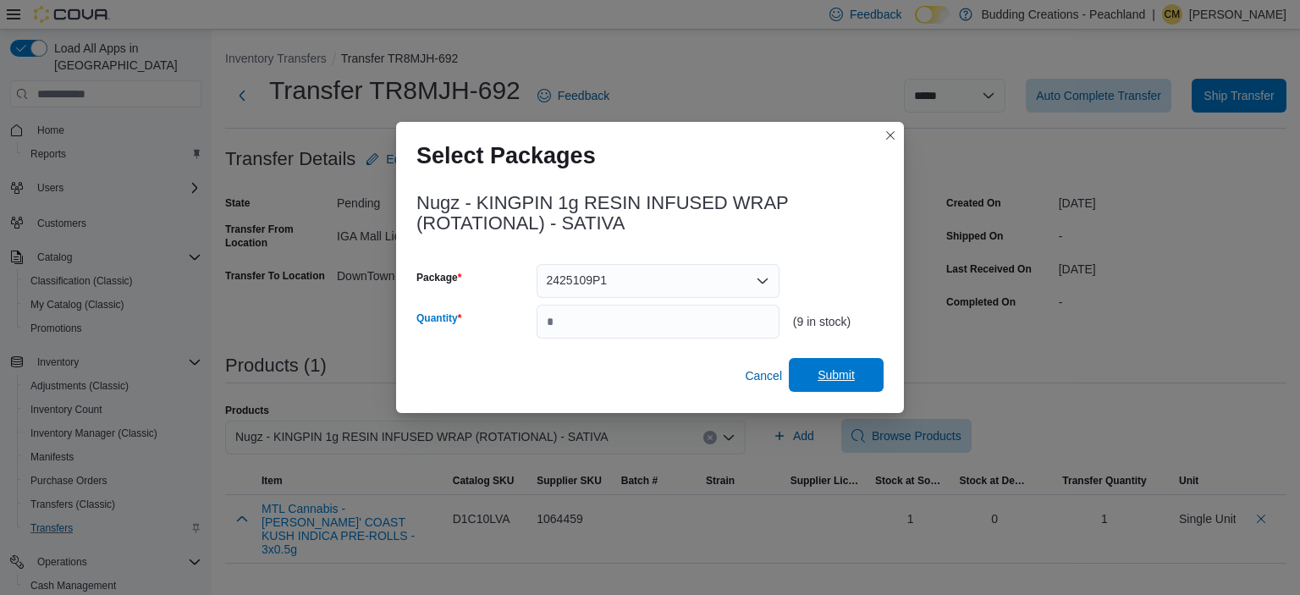
click at [835, 377] on span "Submit" at bounding box center [835, 374] width 37 height 17
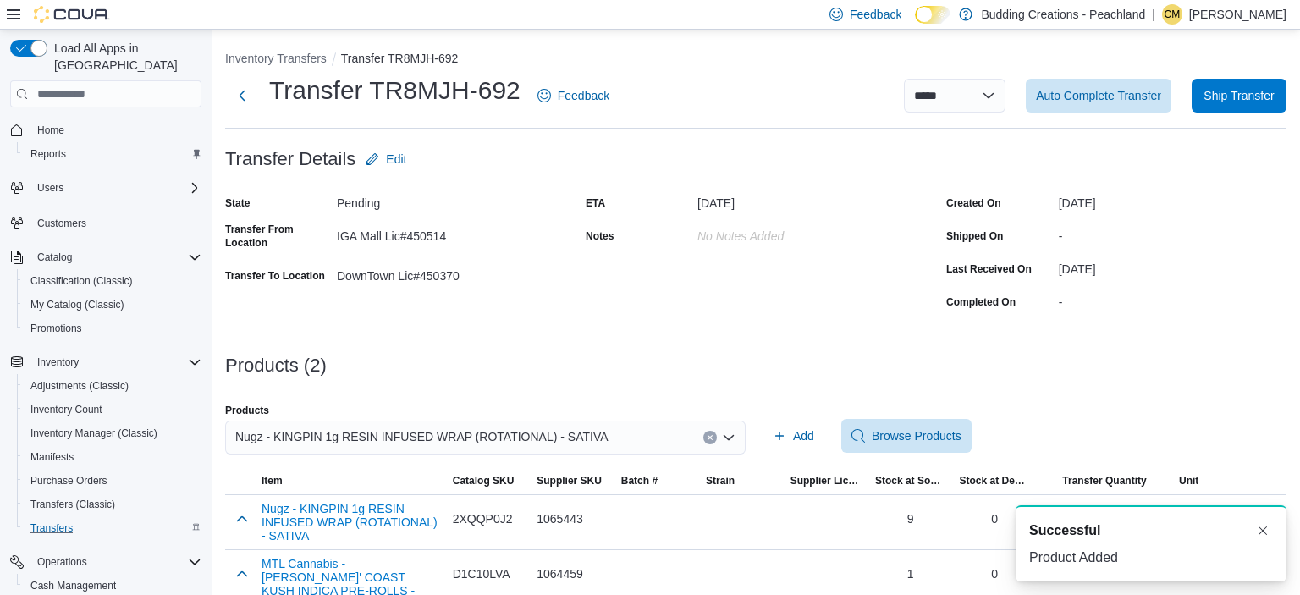
click at [712, 440] on icon "Clear input" at bounding box center [709, 437] width 7 height 7
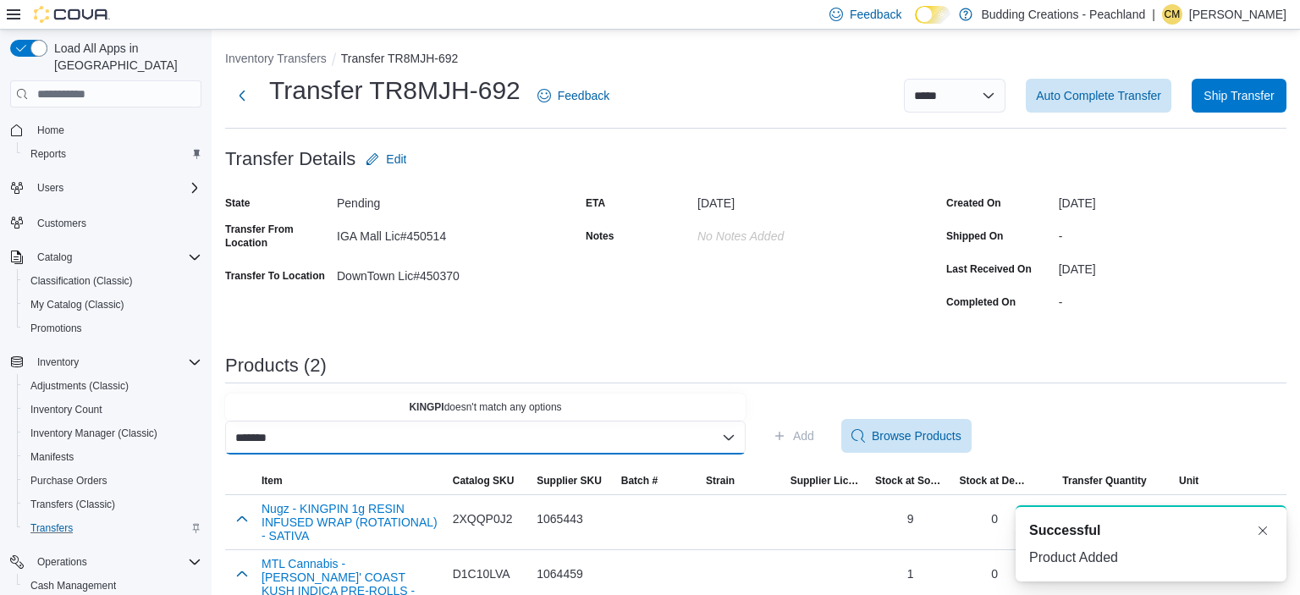
scroll to position [0, 2]
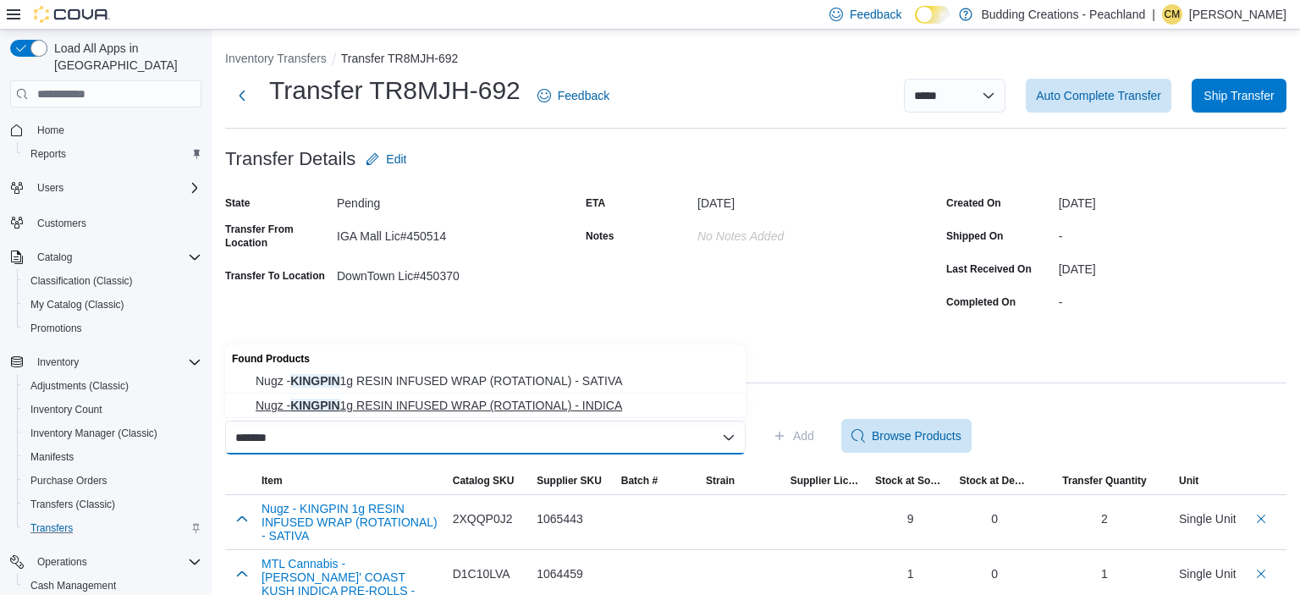
type input "*******"
click at [475, 406] on span "Nugz - KINGPIN 1g RESIN INFUSED WRAP (ROTATIONAL) - INDICA" at bounding box center [496, 405] width 480 height 17
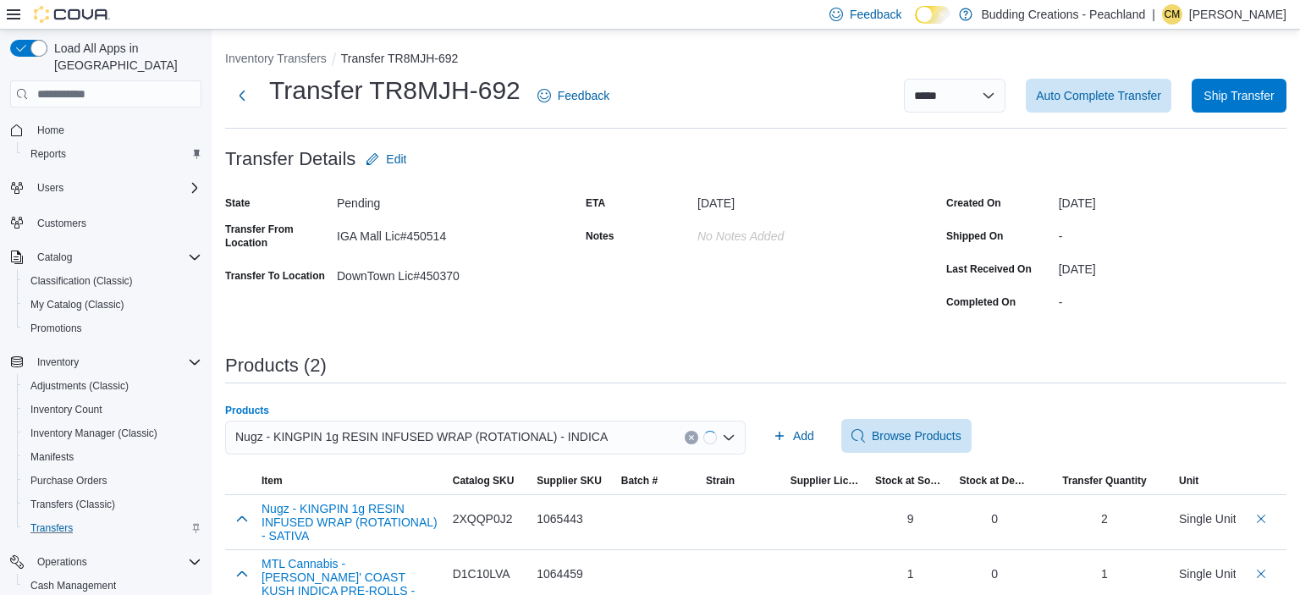
scroll to position [0, 0]
click at [804, 441] on span "Add" at bounding box center [803, 435] width 21 height 17
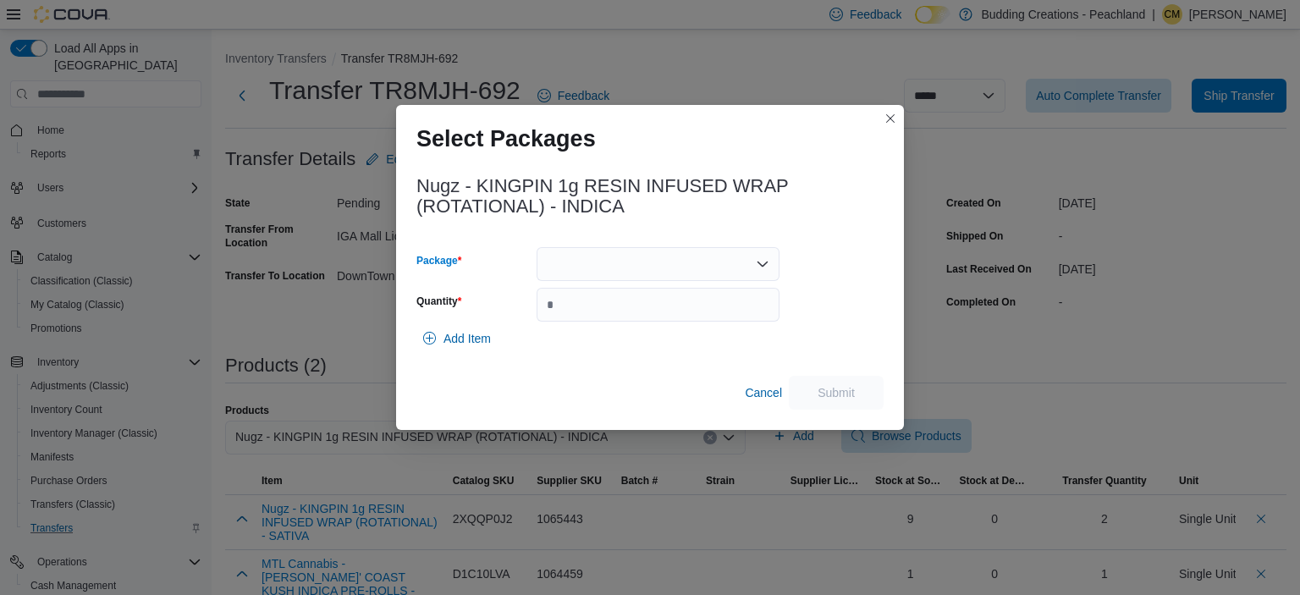
click at [592, 268] on div at bounding box center [657, 264] width 243 height 34
click at [590, 319] on span "2425110P1" at bounding box center [668, 317] width 202 height 17
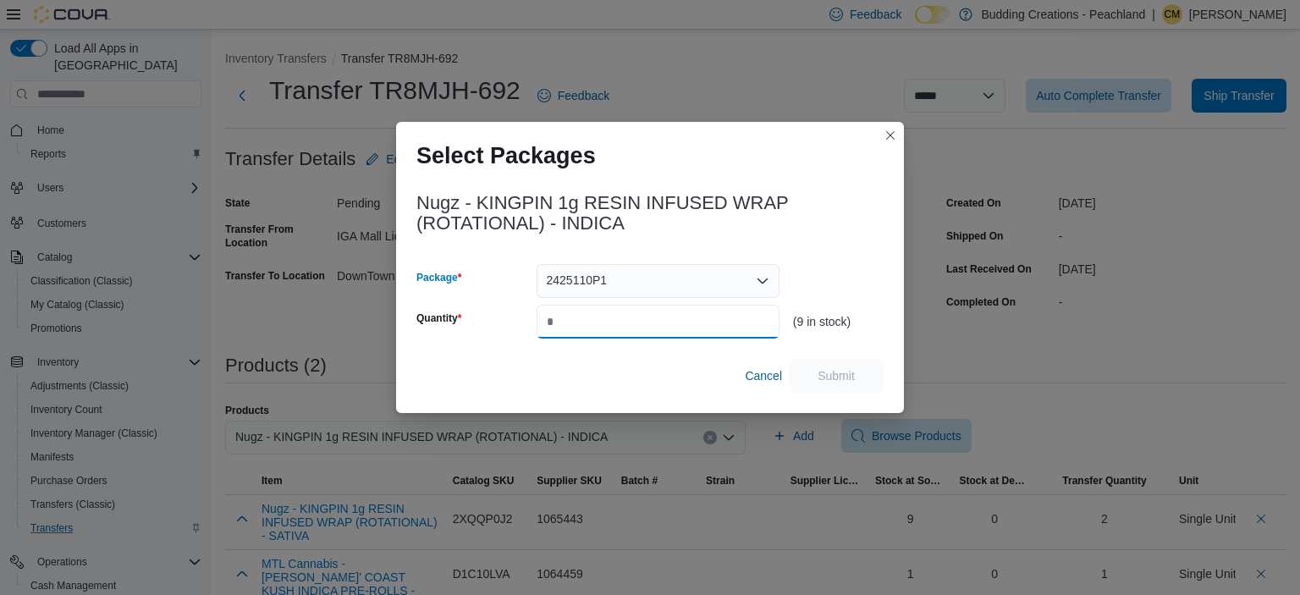
click at [590, 319] on input "Quantity" at bounding box center [657, 322] width 243 height 34
type input "*"
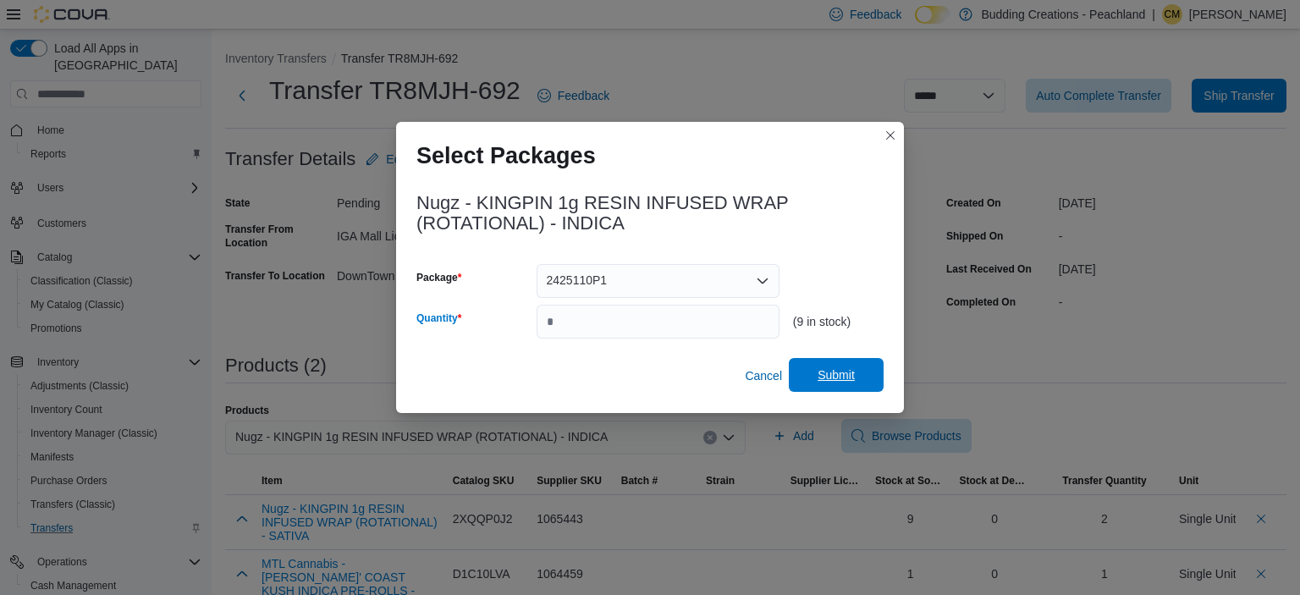
click at [839, 373] on span "Submit" at bounding box center [835, 374] width 37 height 17
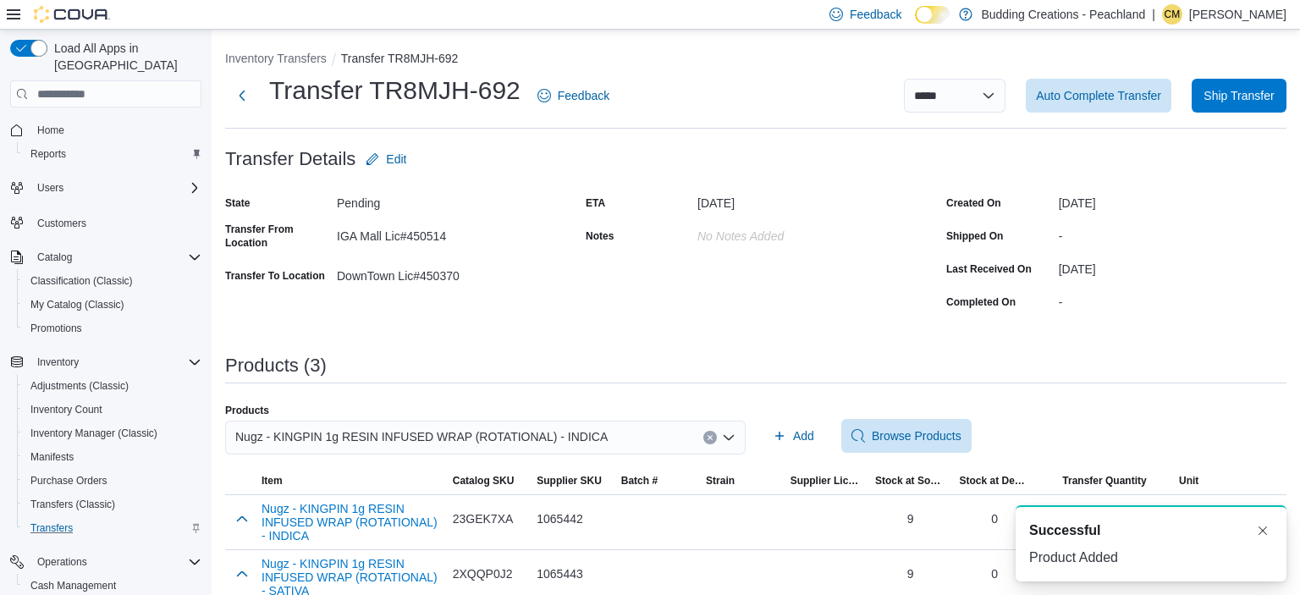
click at [712, 440] on icon "Clear input" at bounding box center [709, 437] width 7 height 7
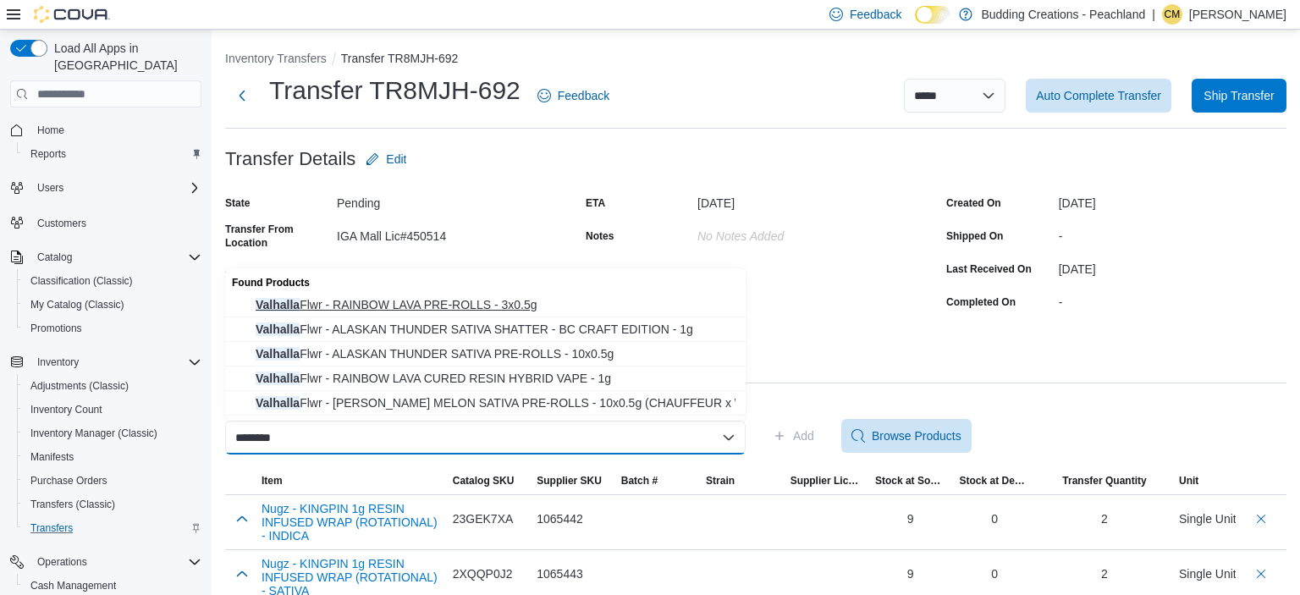
type input "********"
click at [467, 305] on span "Valhalla Flwr - RAINBOW LAVA PRE-ROLLS - 3x0.5g" at bounding box center [496, 304] width 480 height 17
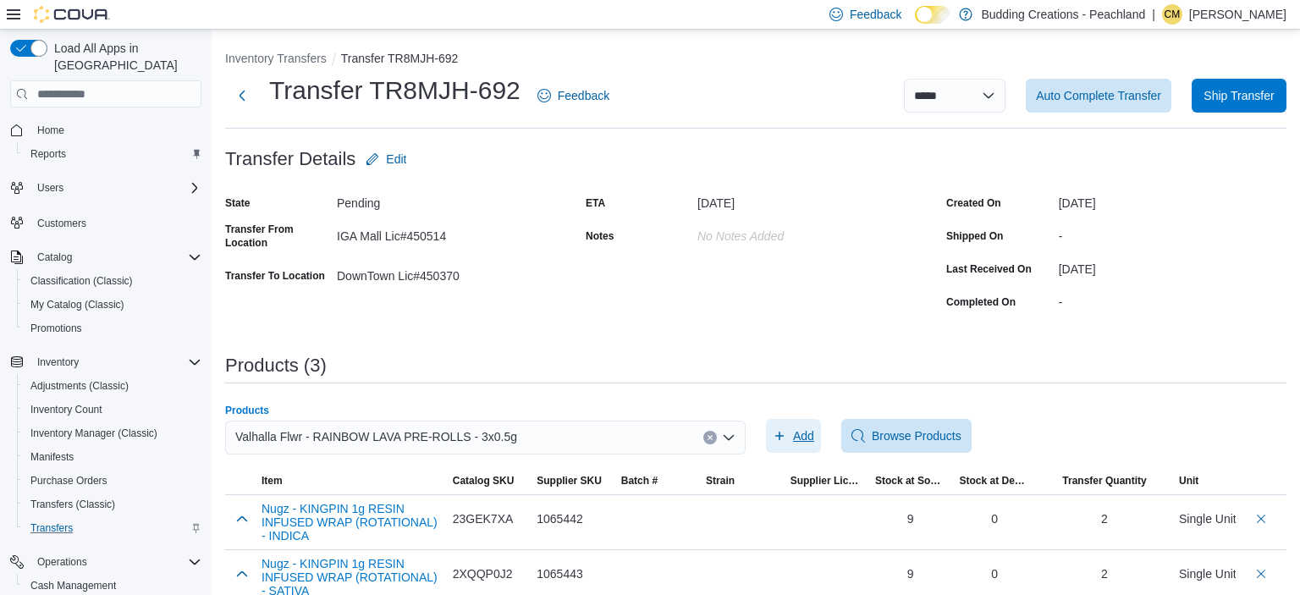
click at [806, 432] on span "Add" at bounding box center [803, 435] width 21 height 17
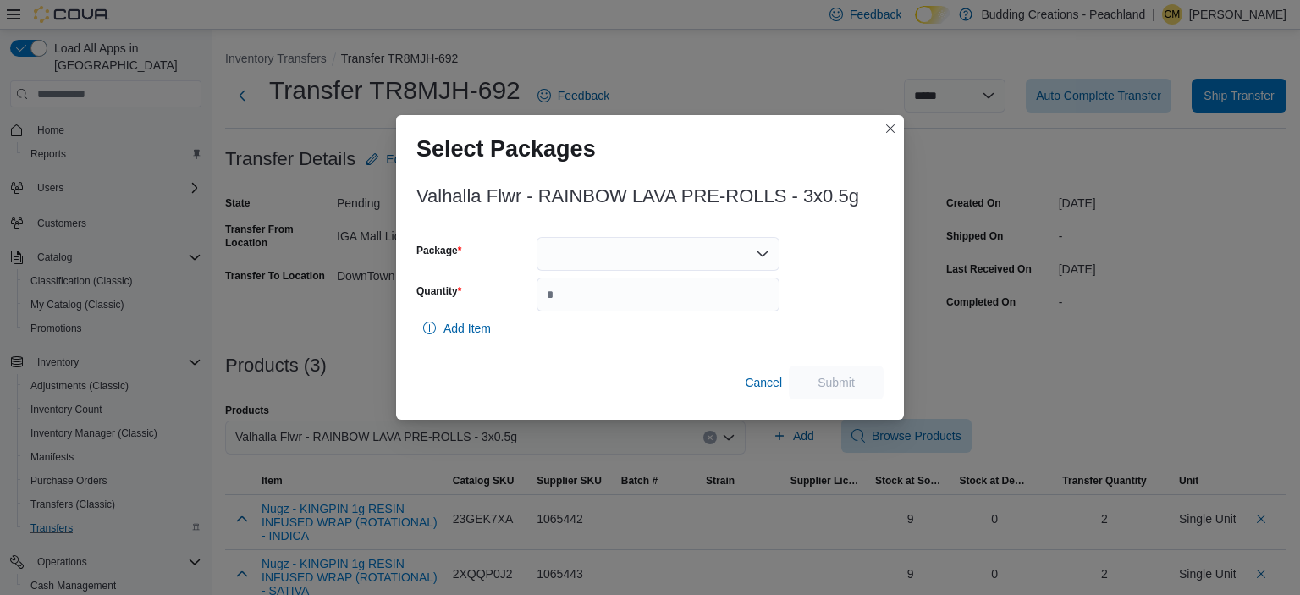
click at [593, 258] on div at bounding box center [657, 254] width 243 height 34
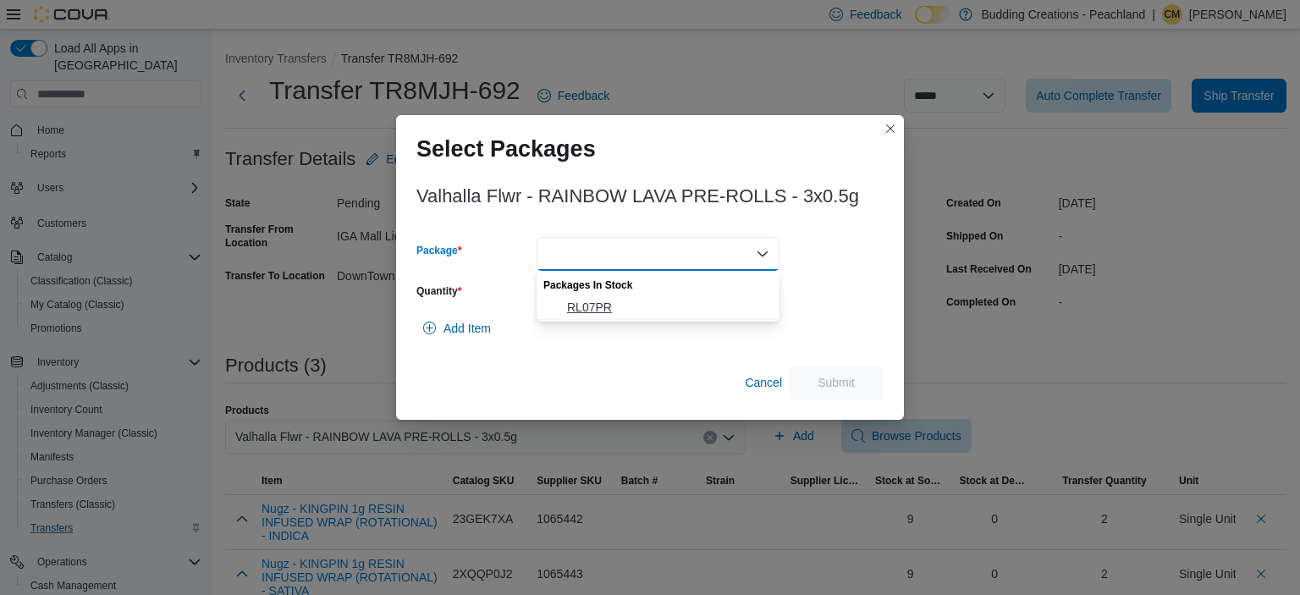
click at [590, 311] on span "RL07PR" at bounding box center [668, 307] width 202 height 17
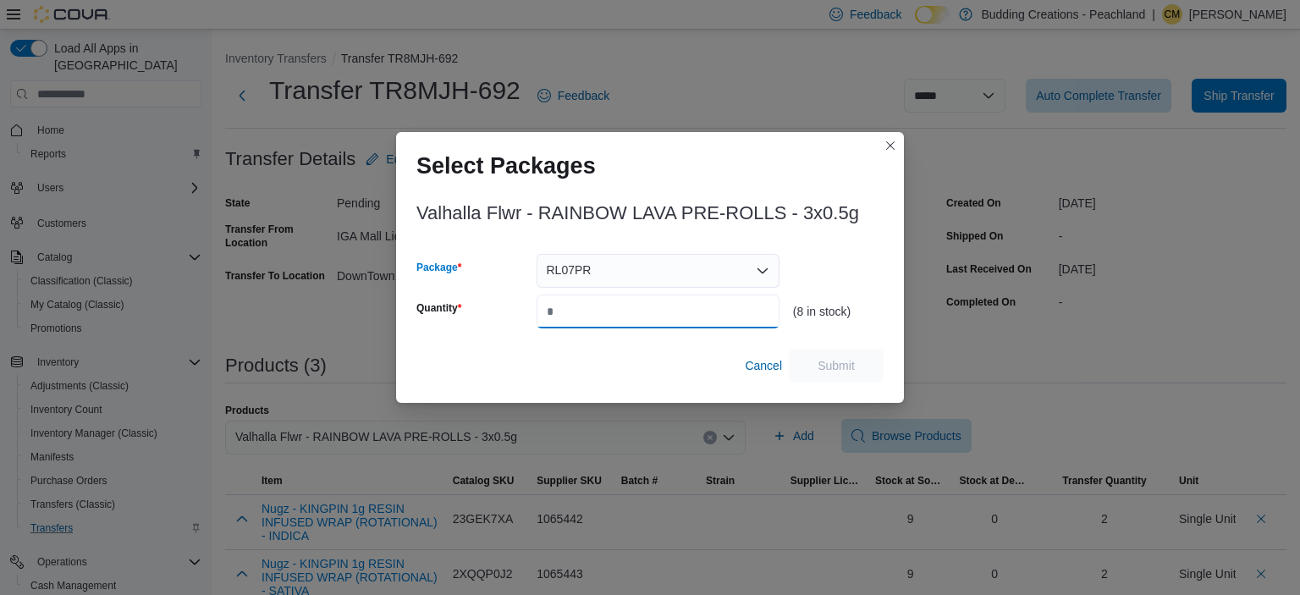
click at [590, 311] on input "Quantity" at bounding box center [657, 311] width 243 height 34
type input "*"
click at [837, 360] on span "Submit" at bounding box center [835, 364] width 37 height 17
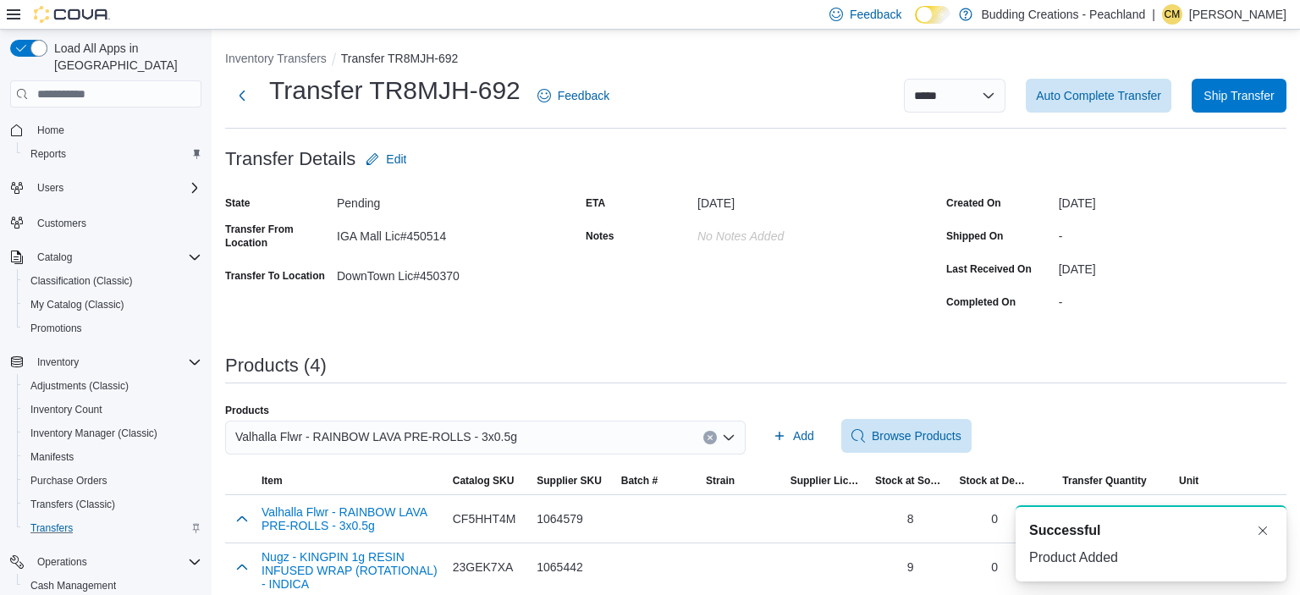
click at [709, 439] on icon "Clear input" at bounding box center [709, 438] width 4 height 4
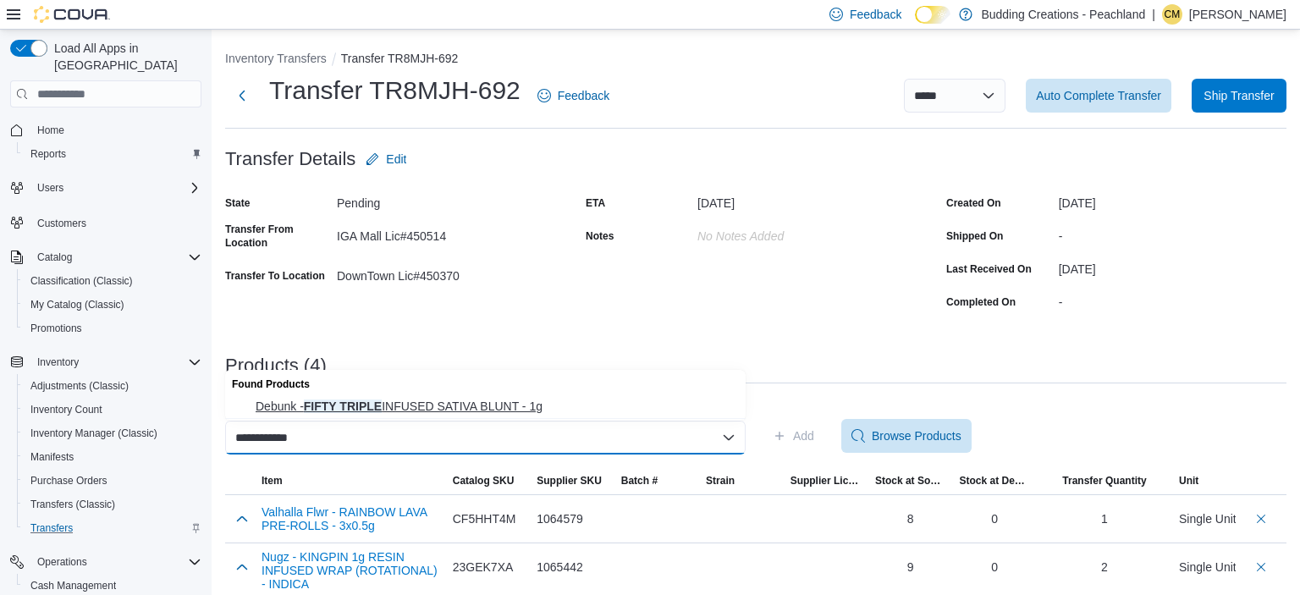
type input "**********"
click at [498, 403] on span "Debunk - FIFTY TRIPLE INFUSED SATIVA BLUNT - 1g" at bounding box center [496, 406] width 480 height 17
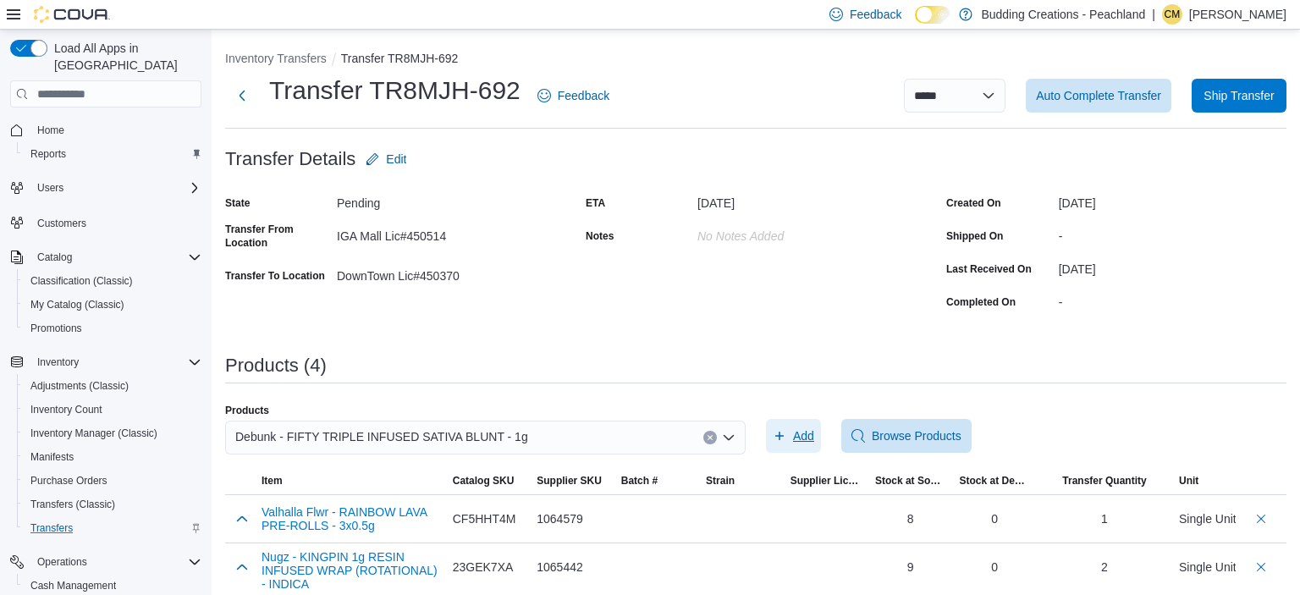
click at [807, 438] on span "Add" at bounding box center [803, 435] width 21 height 17
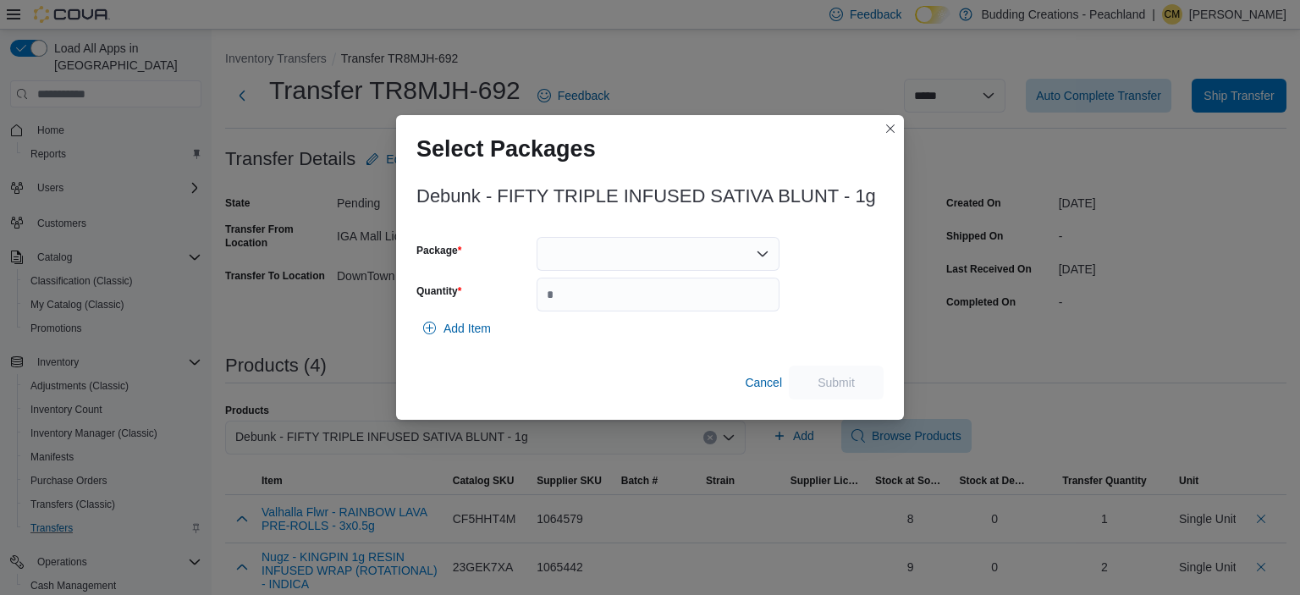
click at [593, 250] on div at bounding box center [657, 254] width 243 height 34
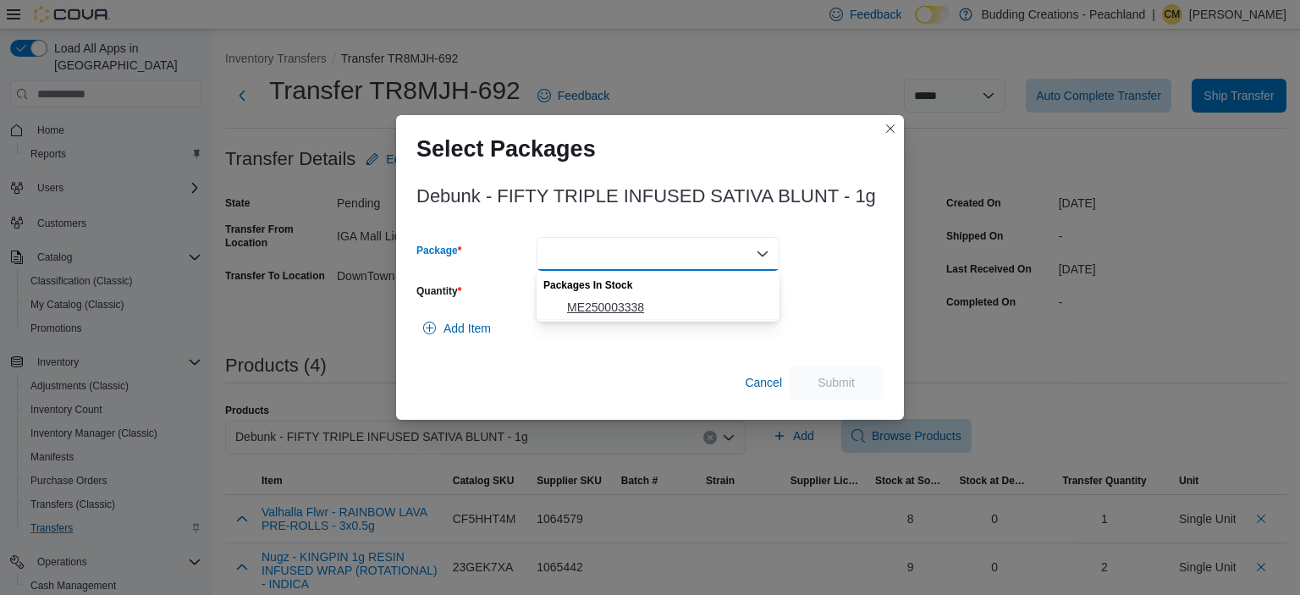
click at [591, 305] on span "ME250003338" at bounding box center [668, 307] width 202 height 17
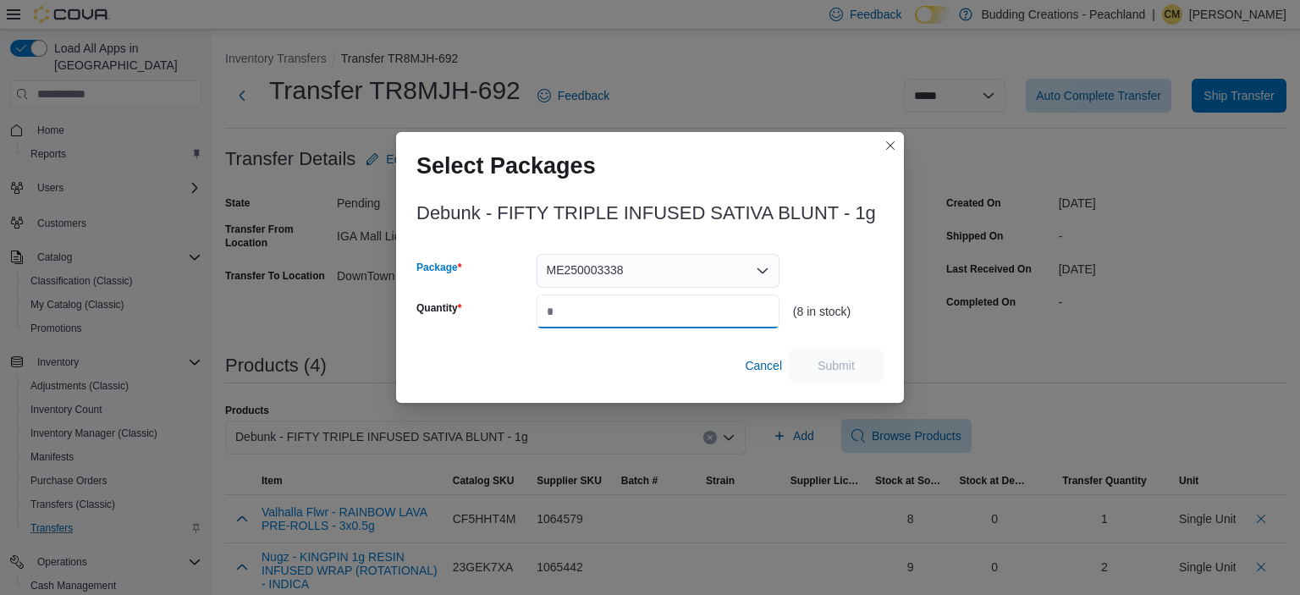
click at [591, 314] on input "Quantity" at bounding box center [657, 311] width 243 height 34
type input "*"
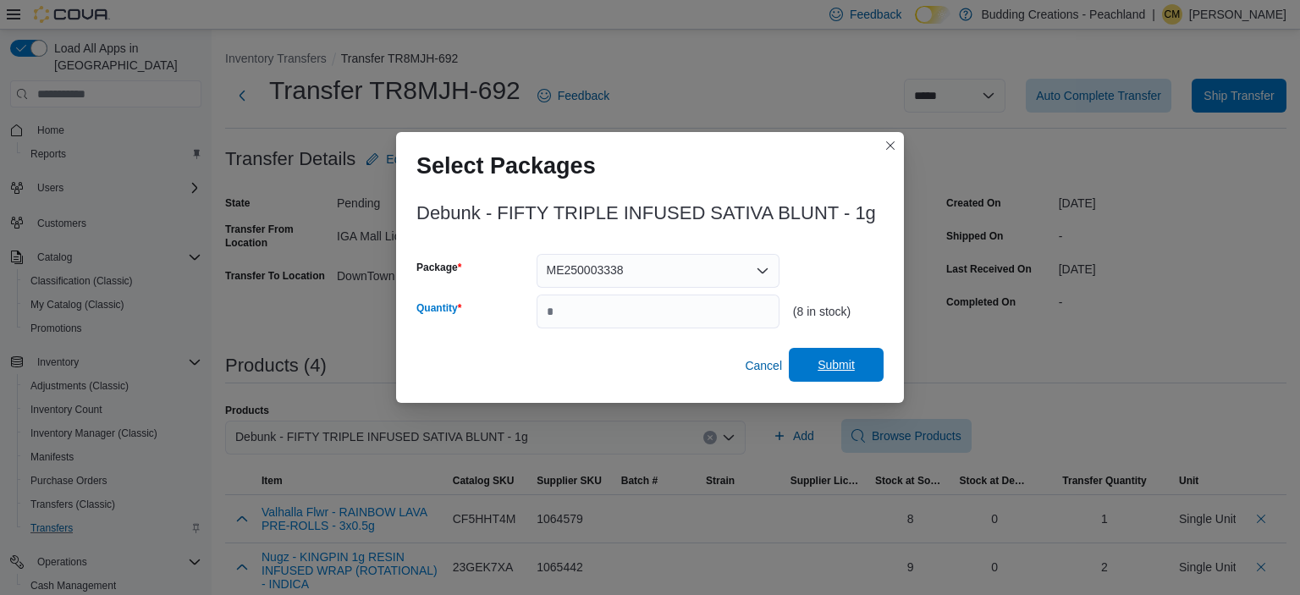
click at [841, 365] on span "Submit" at bounding box center [835, 364] width 37 height 17
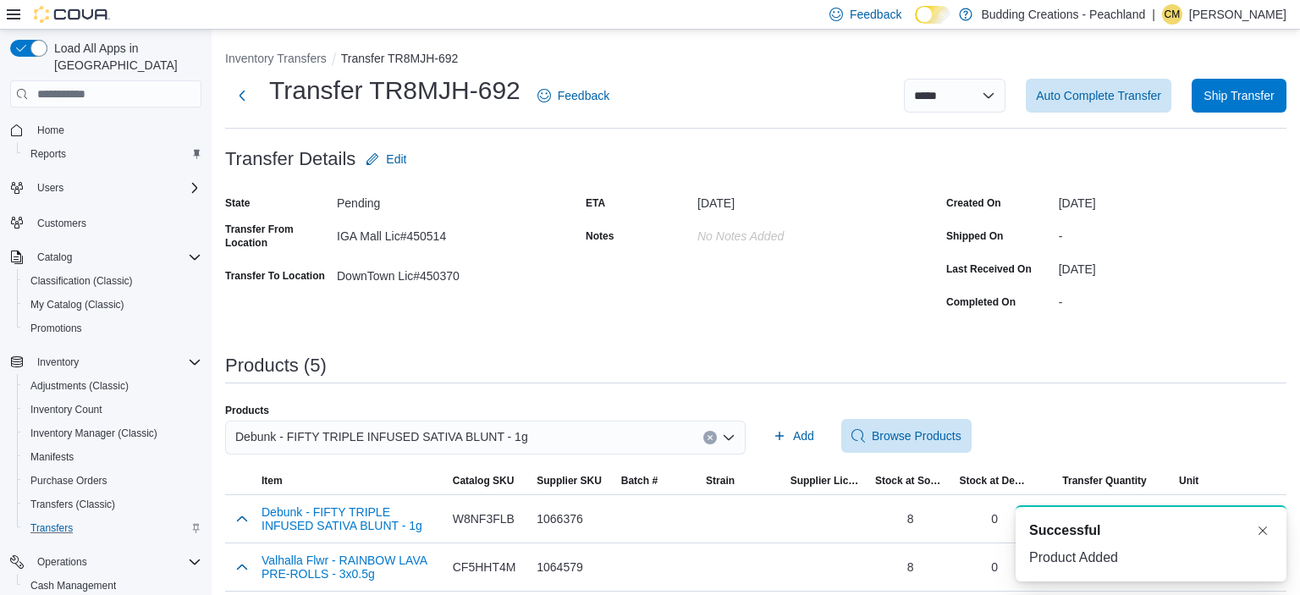
click at [709, 437] on icon "Clear input" at bounding box center [709, 437] width 7 height 7
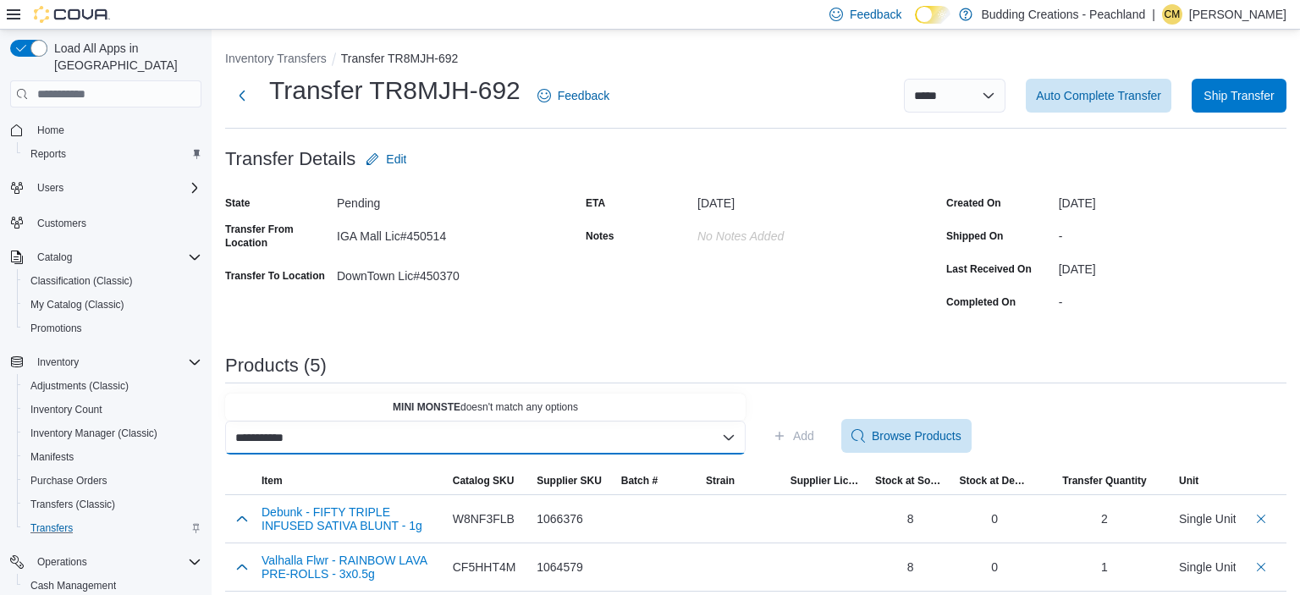
scroll to position [0, 3]
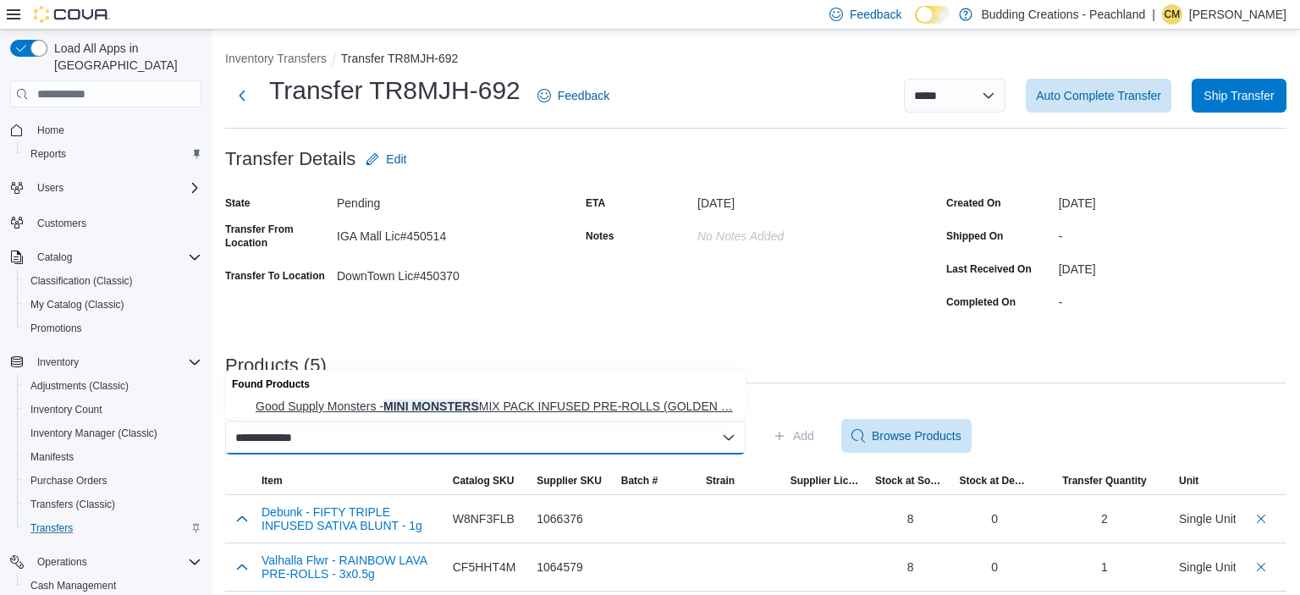
type input "**********"
click at [583, 406] on span "Good Supply Monsters - MINI MONSTERS MIX PACK INFUSED PRE-ROLLS (GOLDEN … Good …" at bounding box center [496, 406] width 480 height 17
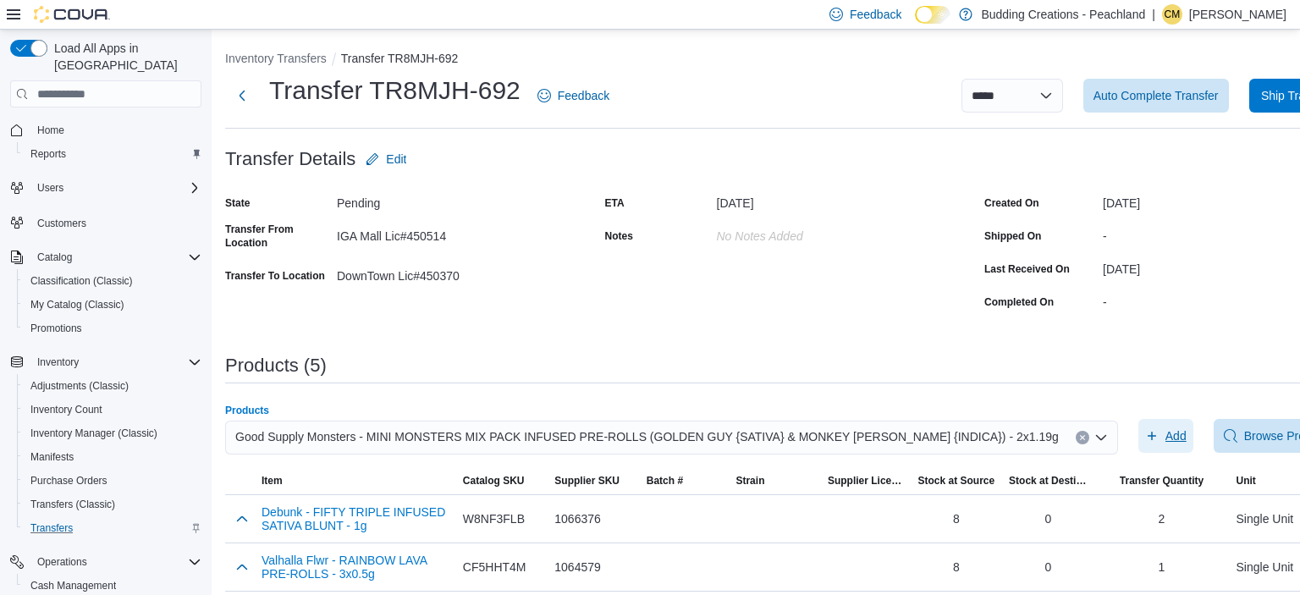
click at [1165, 435] on span "Add" at bounding box center [1175, 435] width 21 height 17
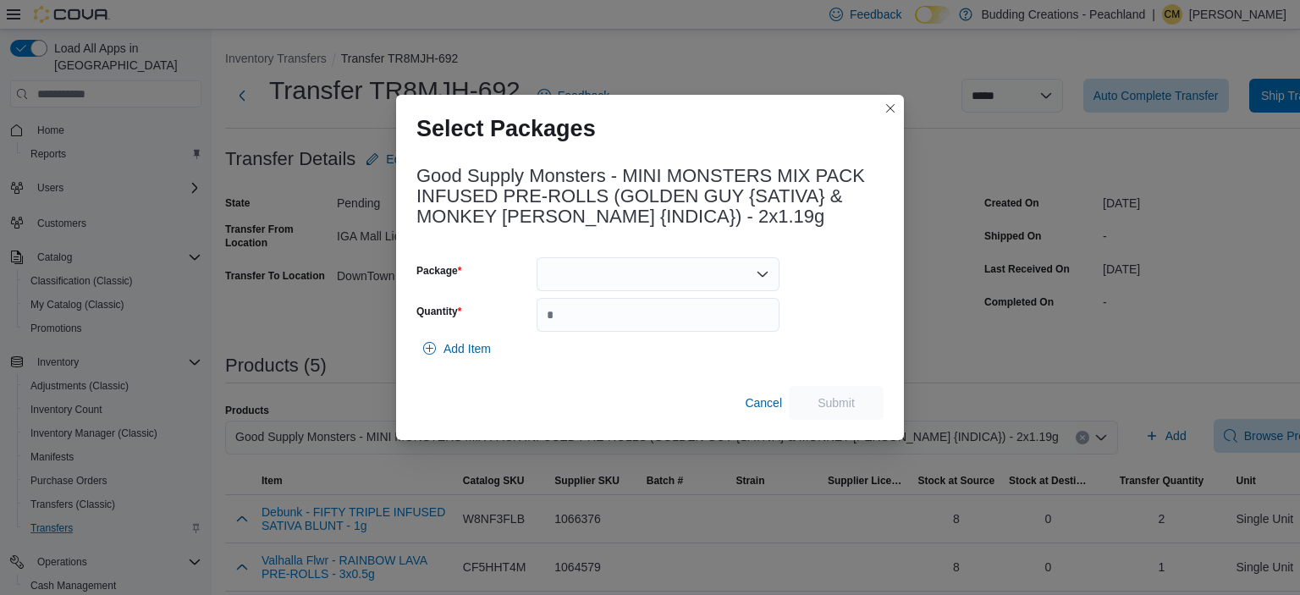
click at [604, 270] on div at bounding box center [657, 274] width 243 height 34
click at [599, 327] on span "3101737197" at bounding box center [668, 327] width 202 height 17
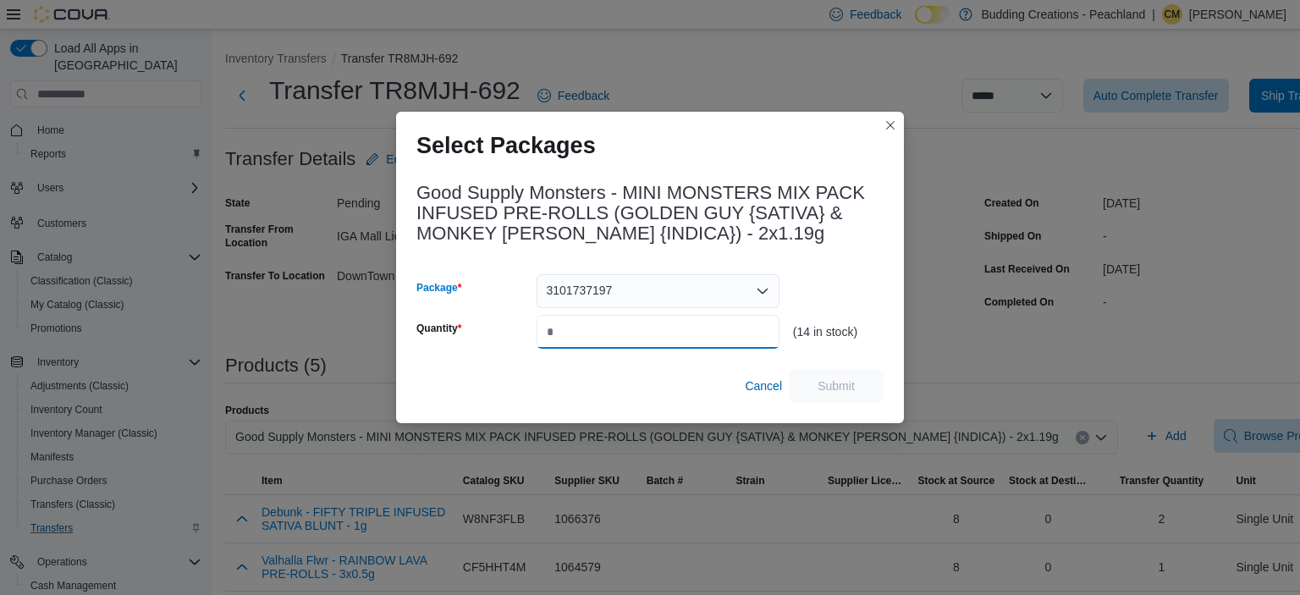
click at [599, 327] on input "Quantity" at bounding box center [657, 332] width 243 height 34
type input "*"
click at [834, 382] on span "Submit" at bounding box center [835, 385] width 37 height 17
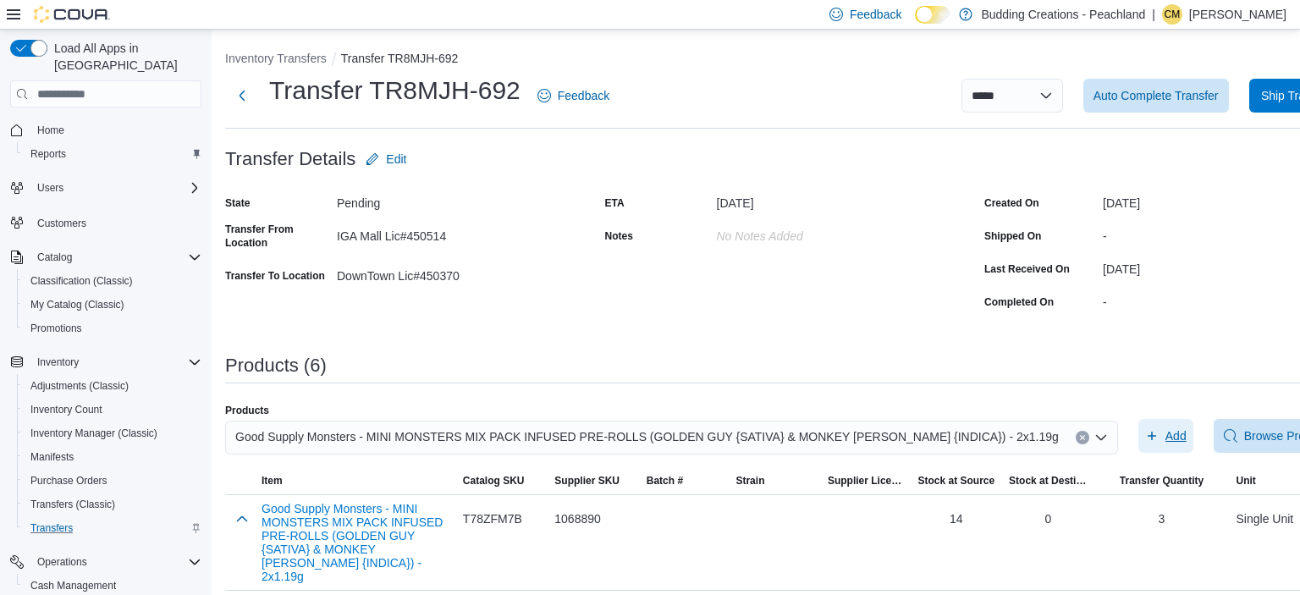
click at [1138, 419] on button "Add" at bounding box center [1165, 436] width 55 height 34
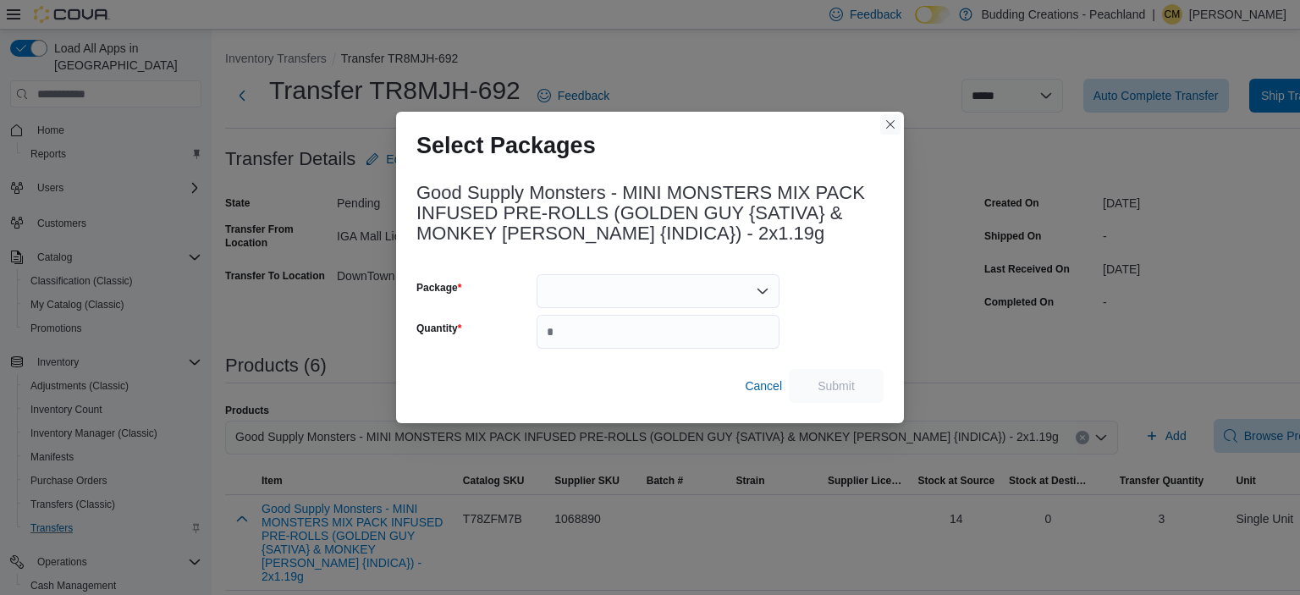
click at [886, 127] on button "Closes this modal window" at bounding box center [890, 124] width 20 height 20
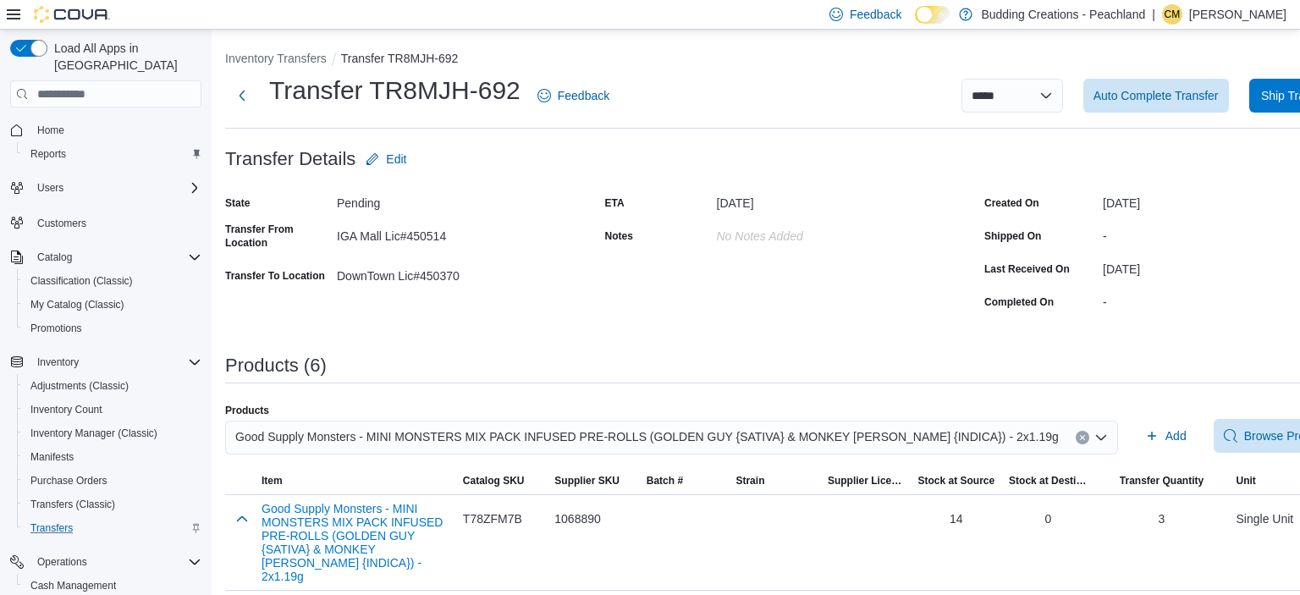
click at [1075, 441] on button "Clear input" at bounding box center [1082, 438] width 14 height 14
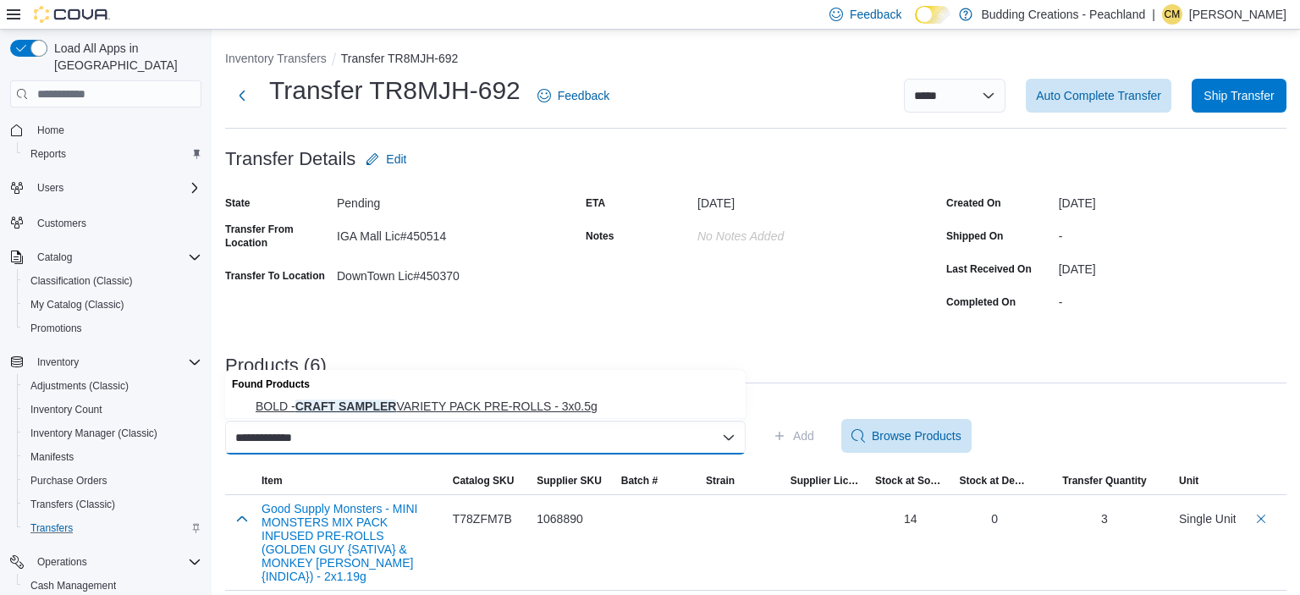
type input "**********"
click at [530, 403] on span "BOLD - CRAFT SAMPLER VARIETY PACK PRE-ROLLS - 3x0.5g" at bounding box center [496, 406] width 480 height 17
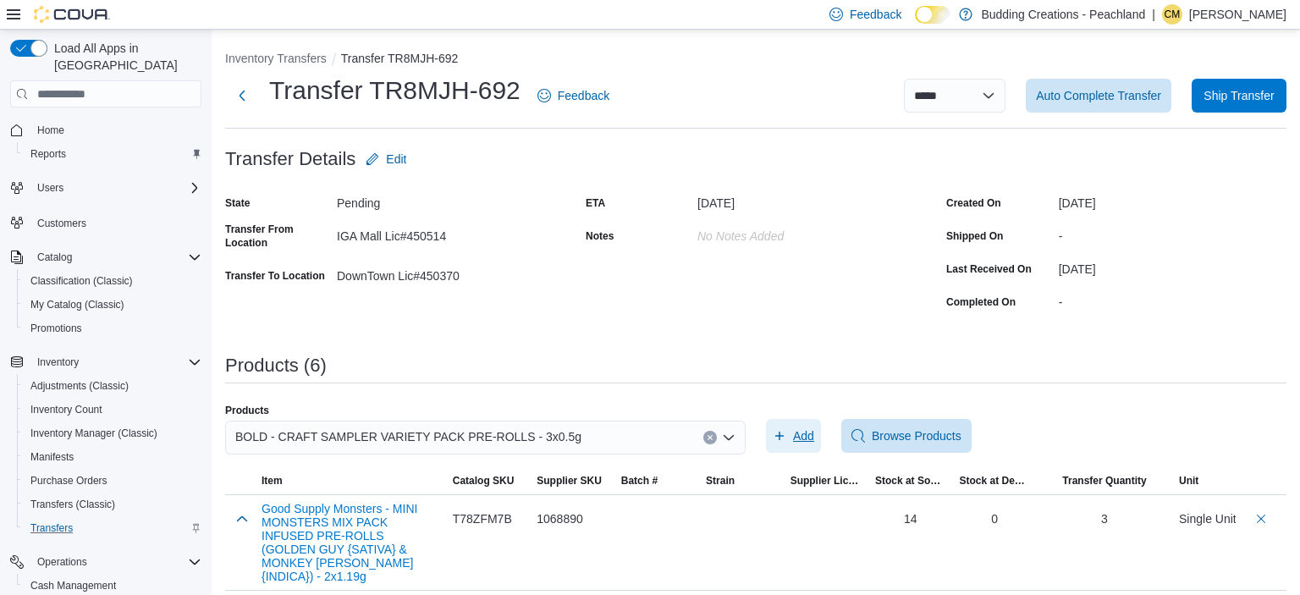
click at [803, 437] on span "Add" at bounding box center [803, 435] width 21 height 17
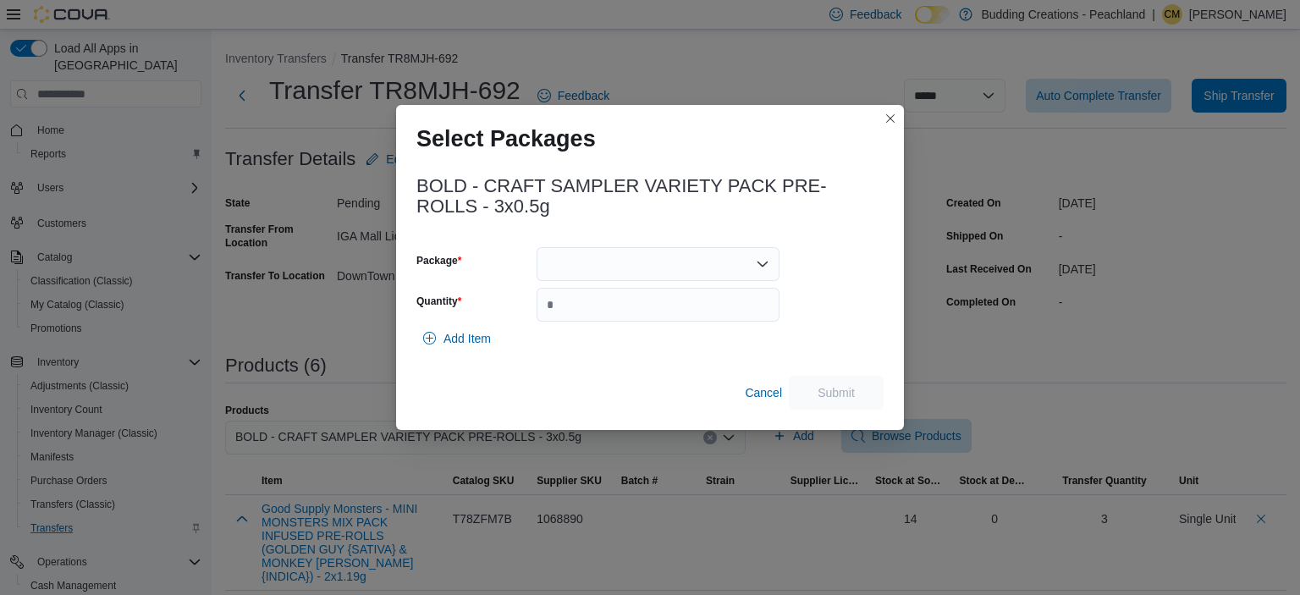
click at [591, 272] on div at bounding box center [657, 264] width 243 height 34
click at [591, 316] on span "[PHONE_NUMBER]" at bounding box center [668, 317] width 202 height 17
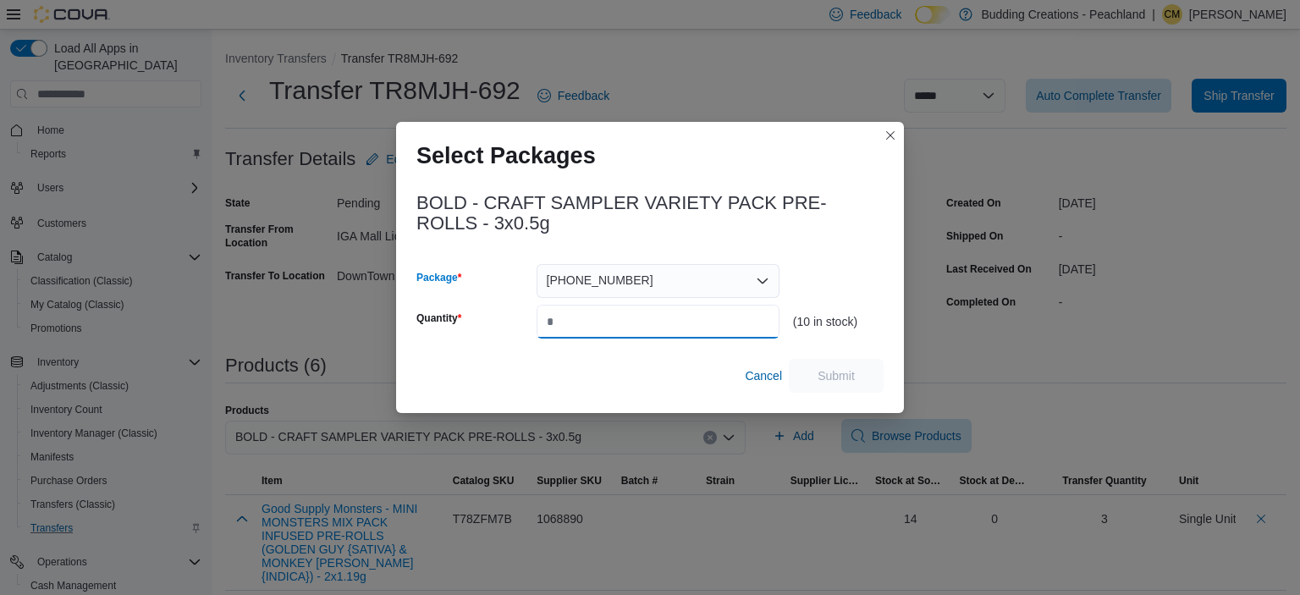
click at [591, 316] on input "Quantity" at bounding box center [657, 322] width 243 height 34
type input "*"
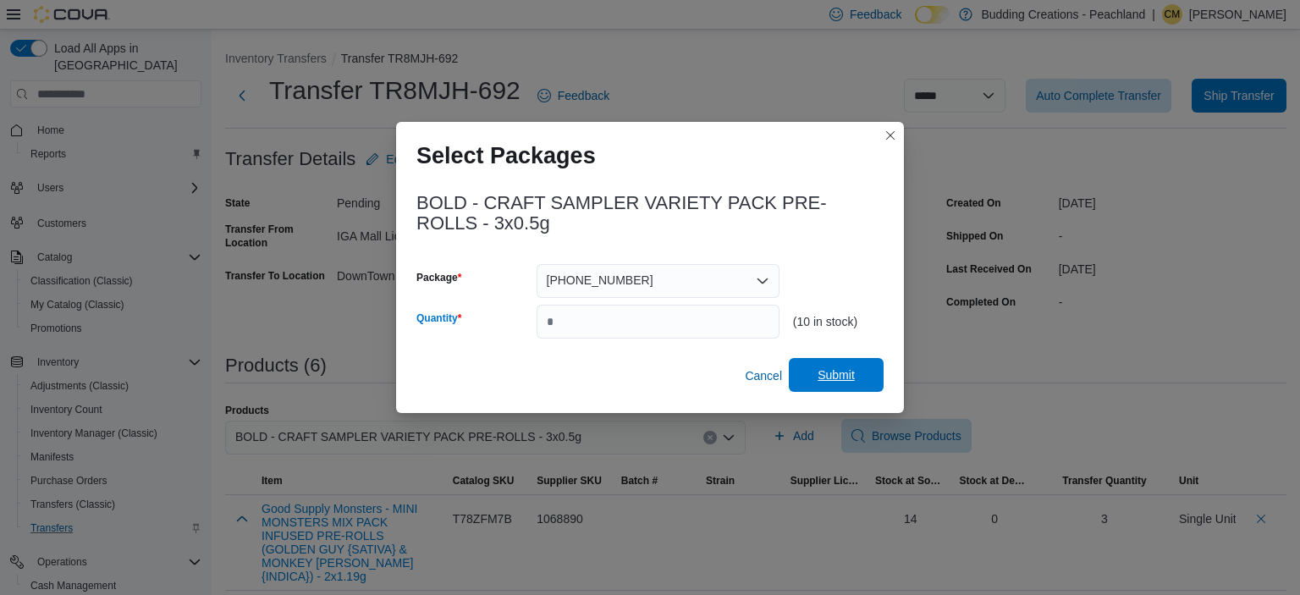
click at [829, 375] on span "Submit" at bounding box center [835, 374] width 37 height 17
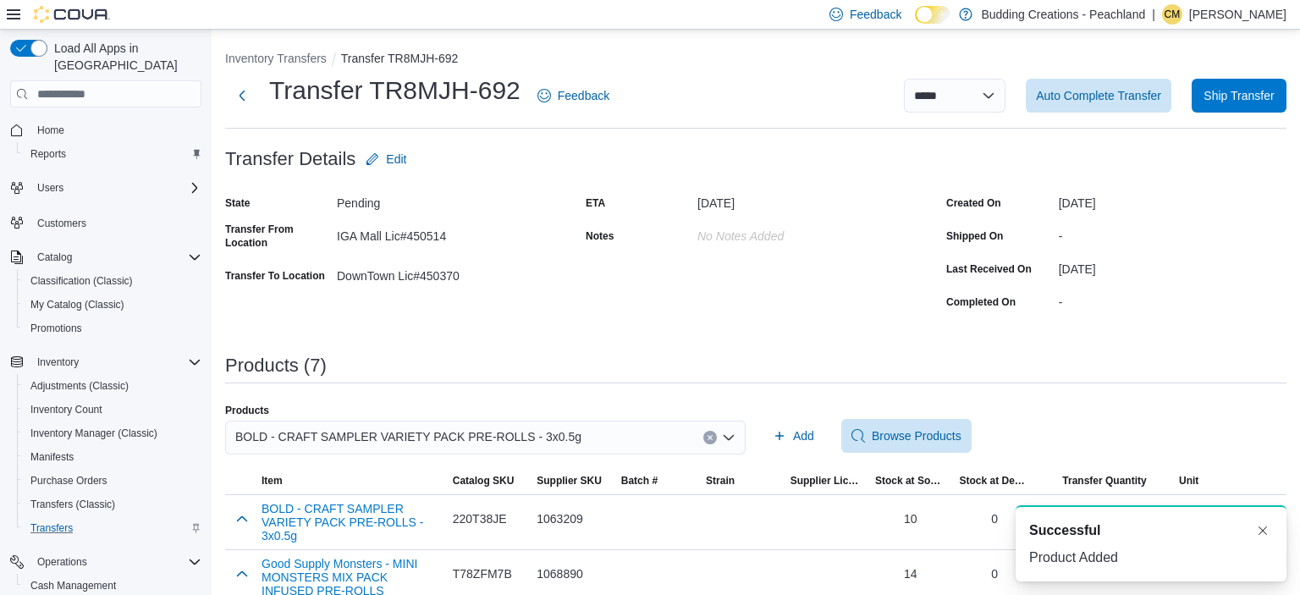
click at [709, 434] on button "Clear input" at bounding box center [710, 438] width 14 height 14
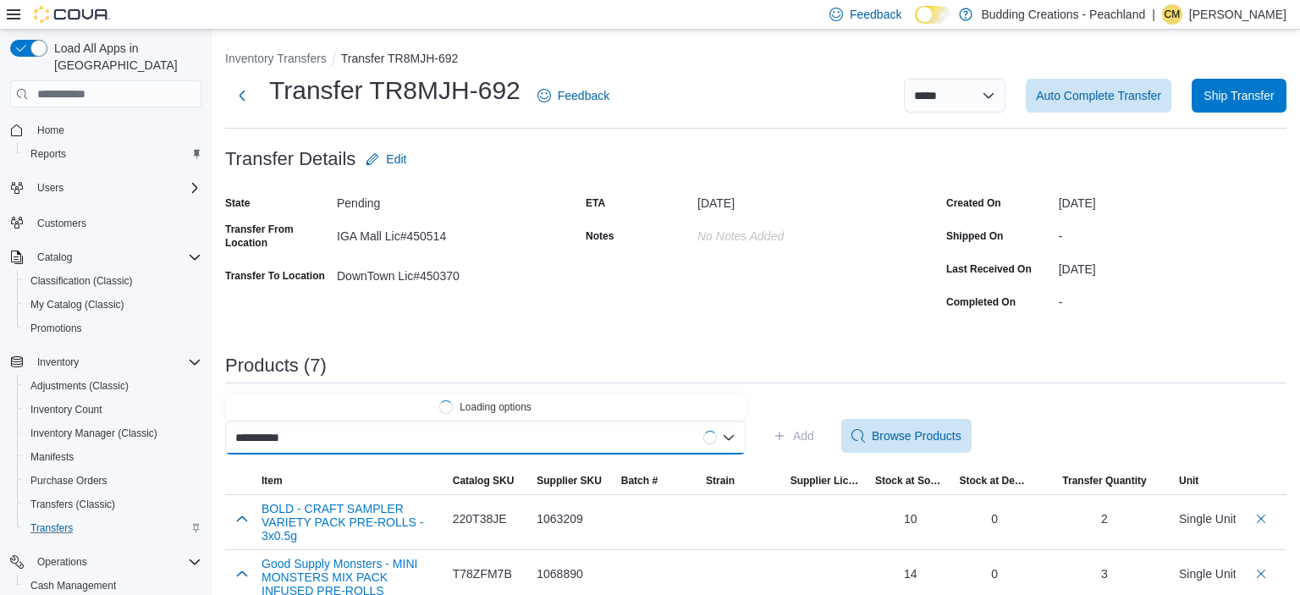
scroll to position [0, 3]
type input "**********"
click at [591, 406] on span "Versus - INDICA JAR OF JS PRE-ROLLS (ROTATIONAL) - 20x0.35g" at bounding box center [496, 406] width 480 height 17
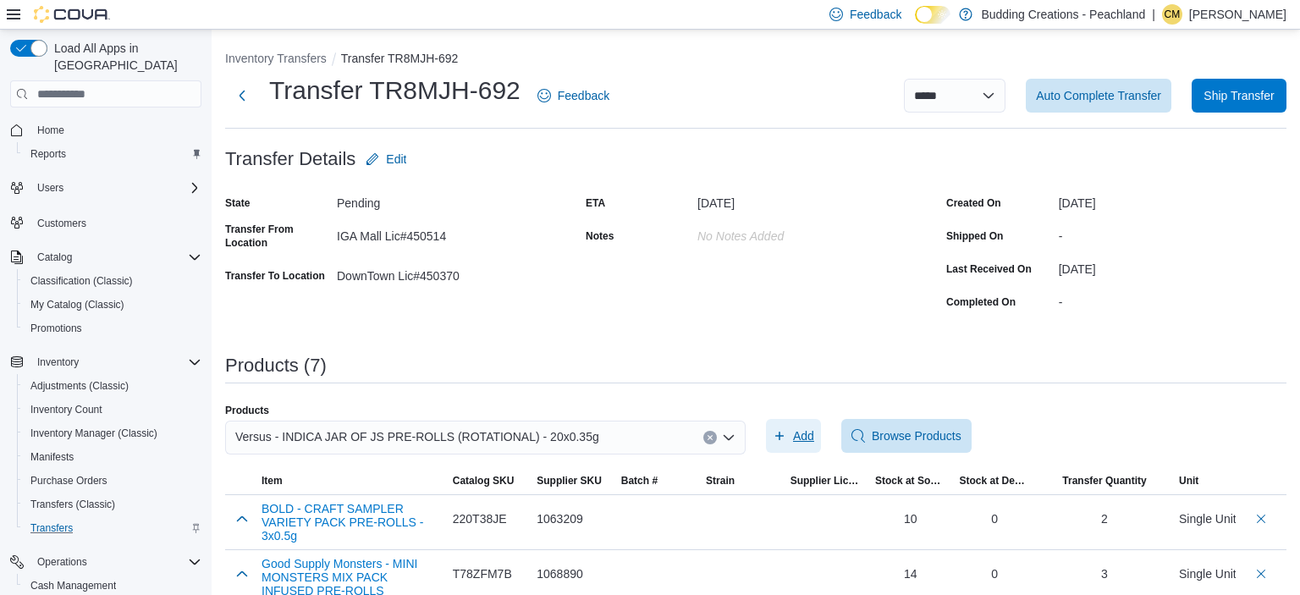
click at [805, 438] on span "Add" at bounding box center [803, 435] width 21 height 17
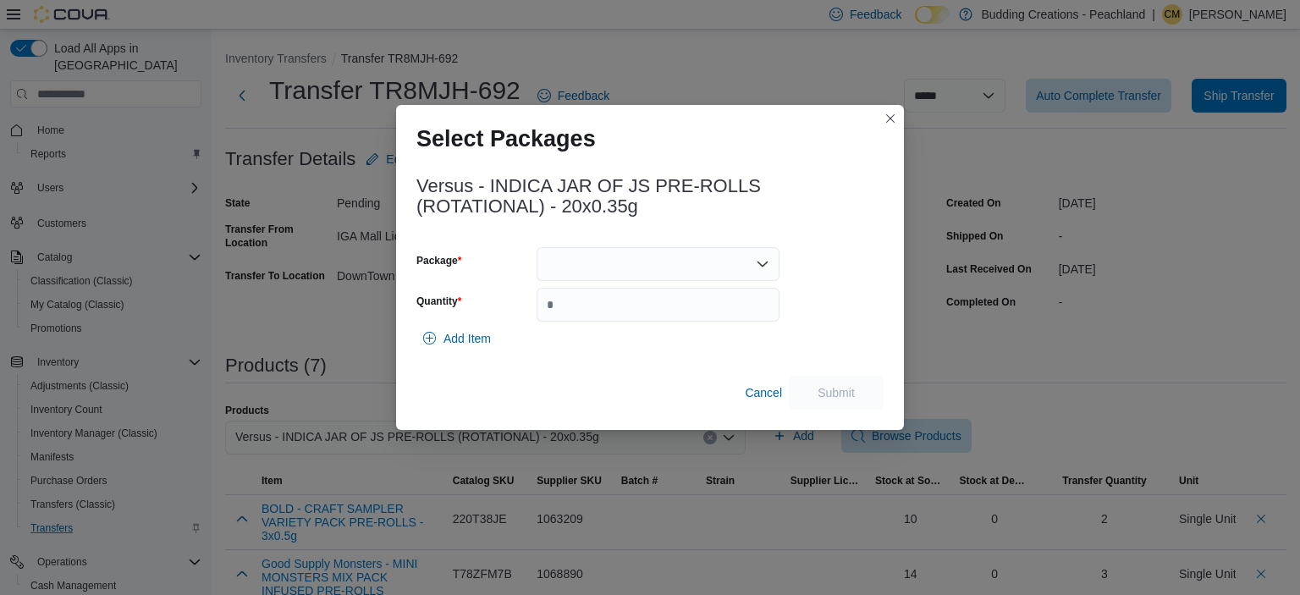
click at [585, 269] on div at bounding box center [657, 264] width 243 height 34
click at [584, 314] on span "AFG00000822" at bounding box center [668, 317] width 202 height 17
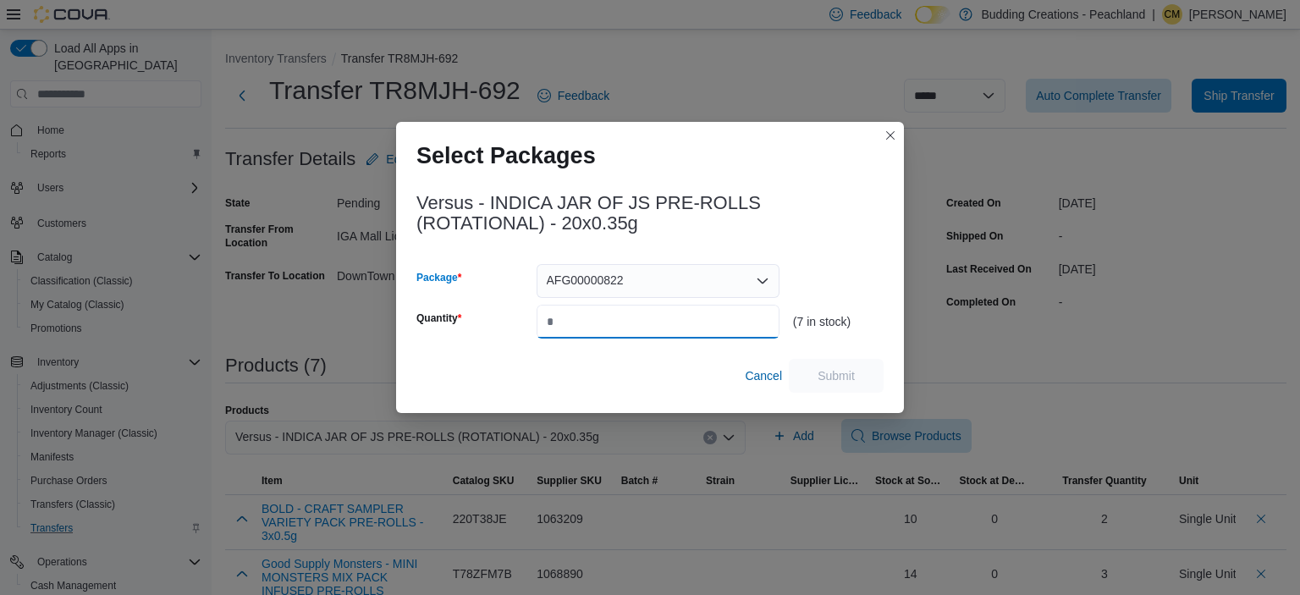
click at [584, 316] on input "Quantity" at bounding box center [657, 322] width 243 height 34
type input "*"
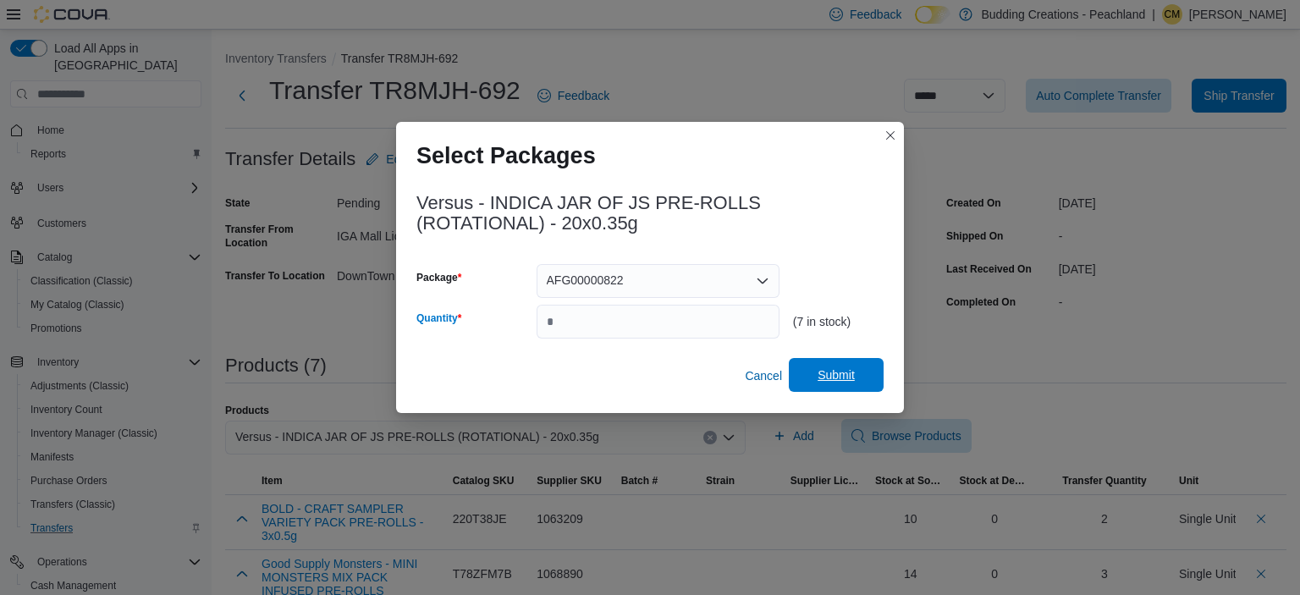
click at [841, 377] on span "Submit" at bounding box center [835, 374] width 37 height 17
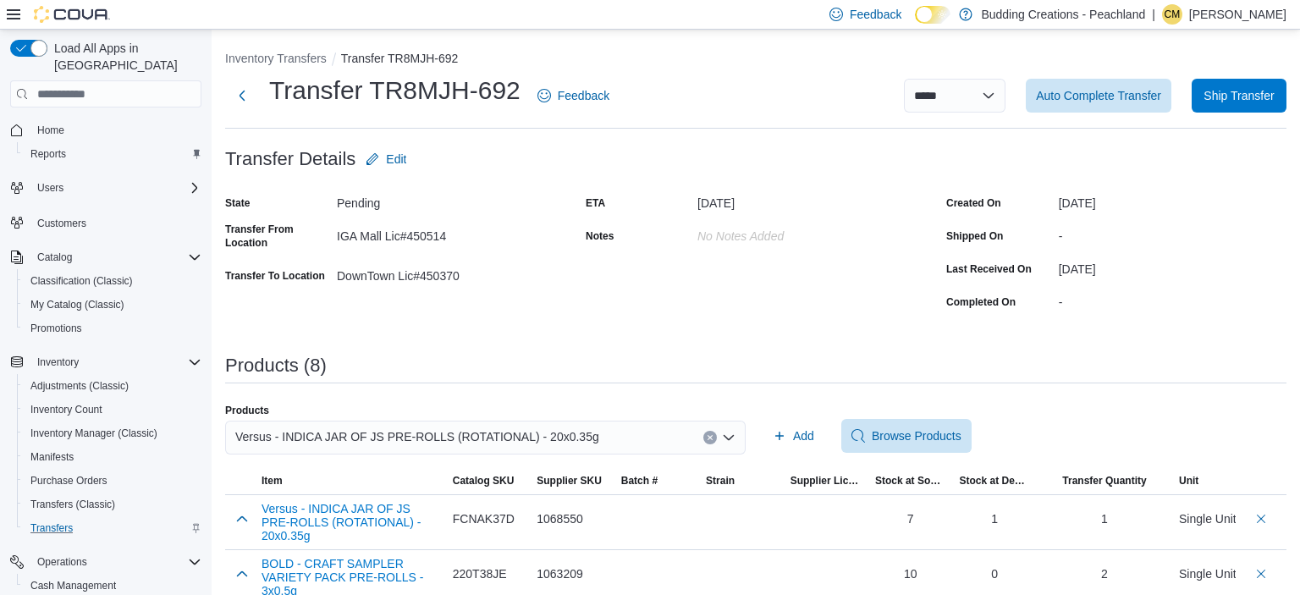
click at [708, 439] on icon "Clear input" at bounding box center [709, 438] width 4 height 4
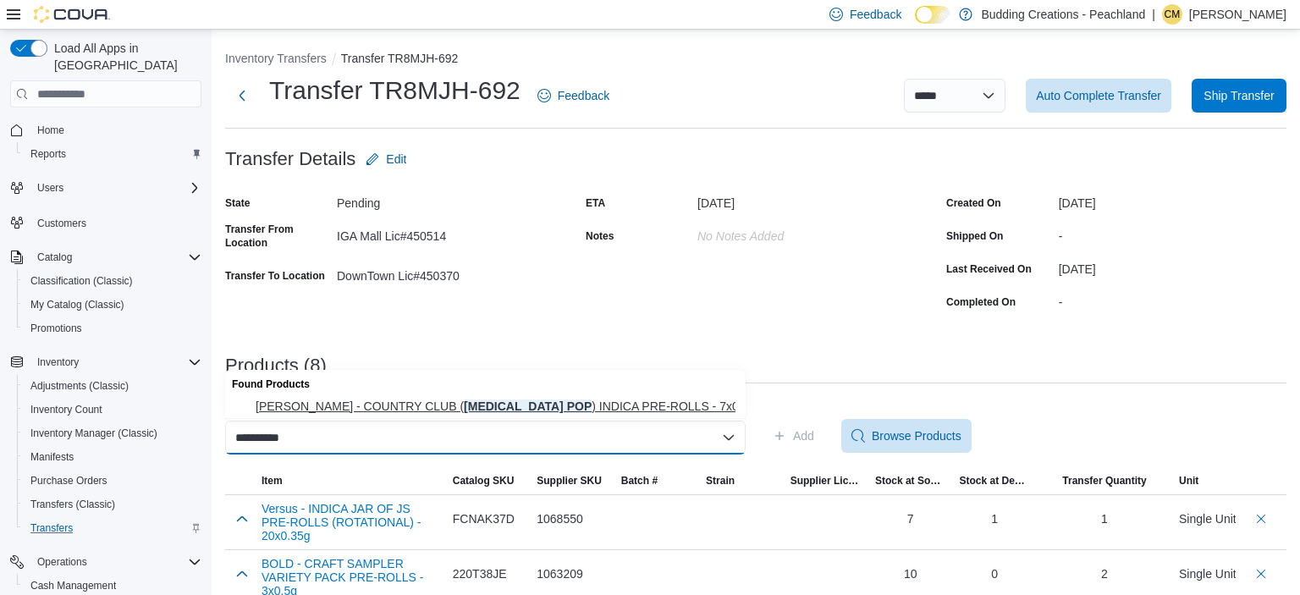
type input "**********"
click at [624, 404] on span "[PERSON_NAME] - COUNTRY CLUB ( [MEDICAL_DATA] POP ) INDICA PRE-ROLLS - 7x0.5g" at bounding box center [496, 406] width 480 height 17
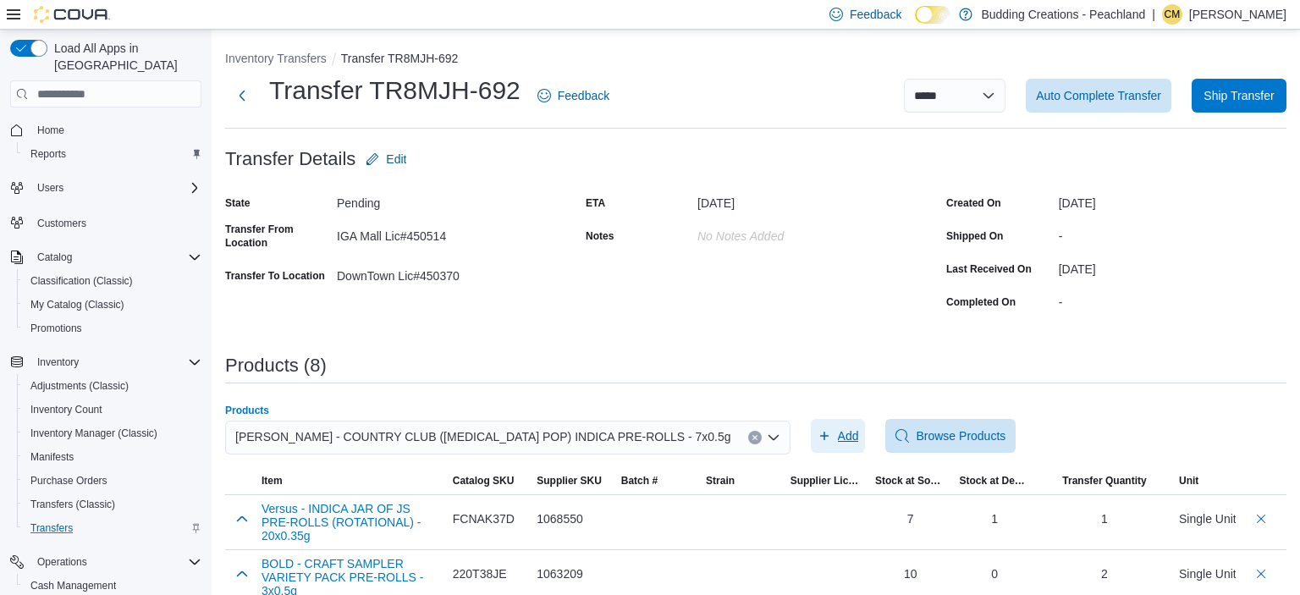
click at [838, 438] on span "Add" at bounding box center [848, 435] width 21 height 17
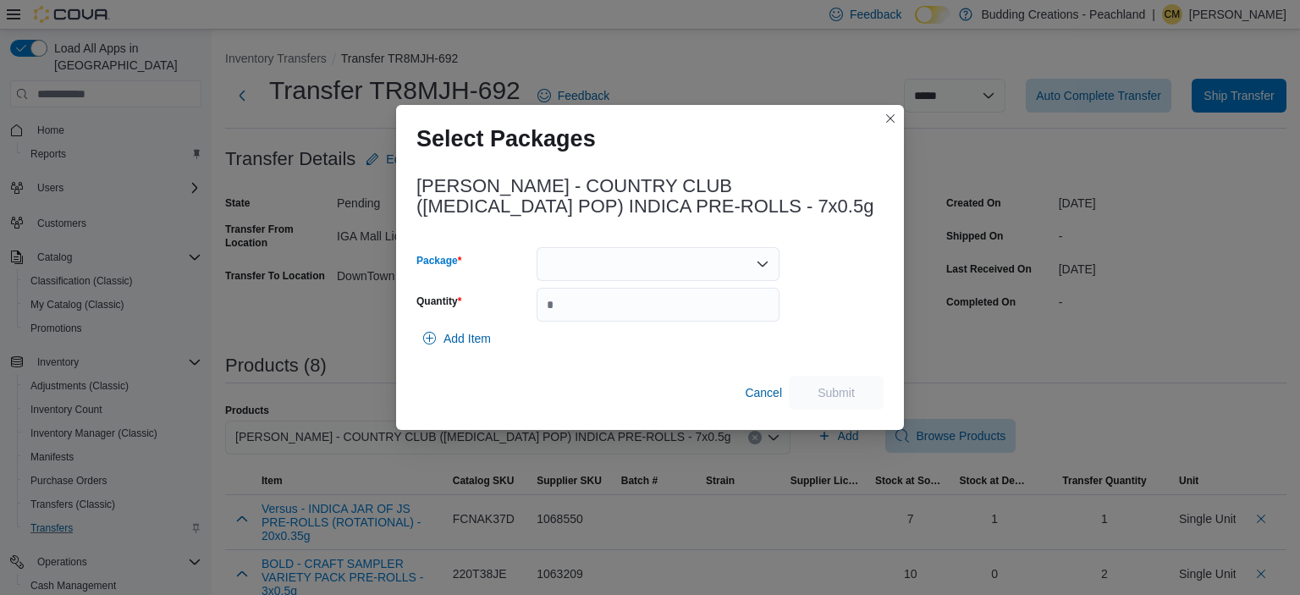
click at [601, 270] on div at bounding box center [657, 264] width 243 height 34
click at [597, 316] on span "PR-GTPP-001" at bounding box center [668, 317] width 202 height 17
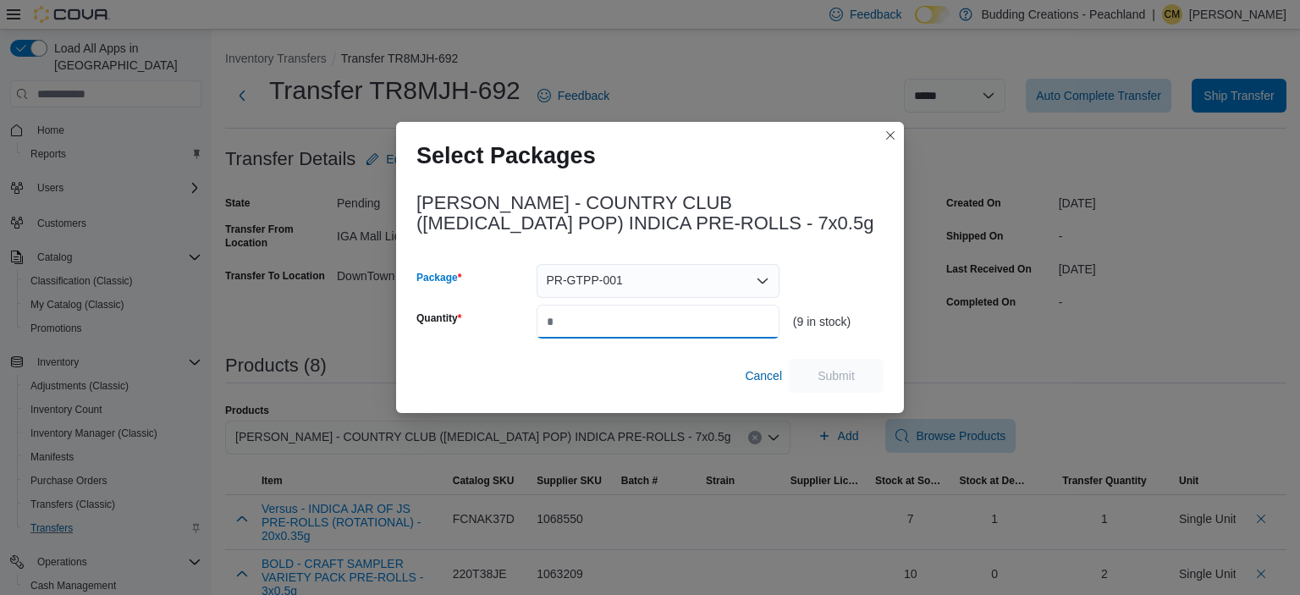
click at [597, 324] on input "Quantity" at bounding box center [657, 322] width 243 height 34
type input "*"
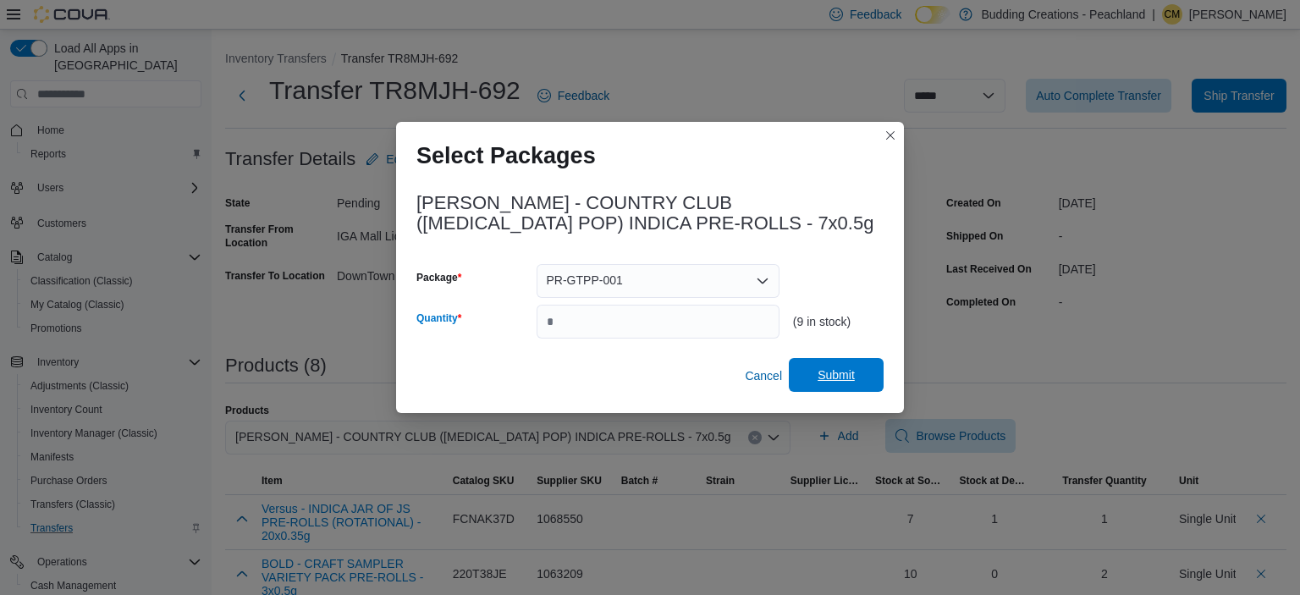
click at [831, 375] on span "Submit" at bounding box center [835, 374] width 37 height 17
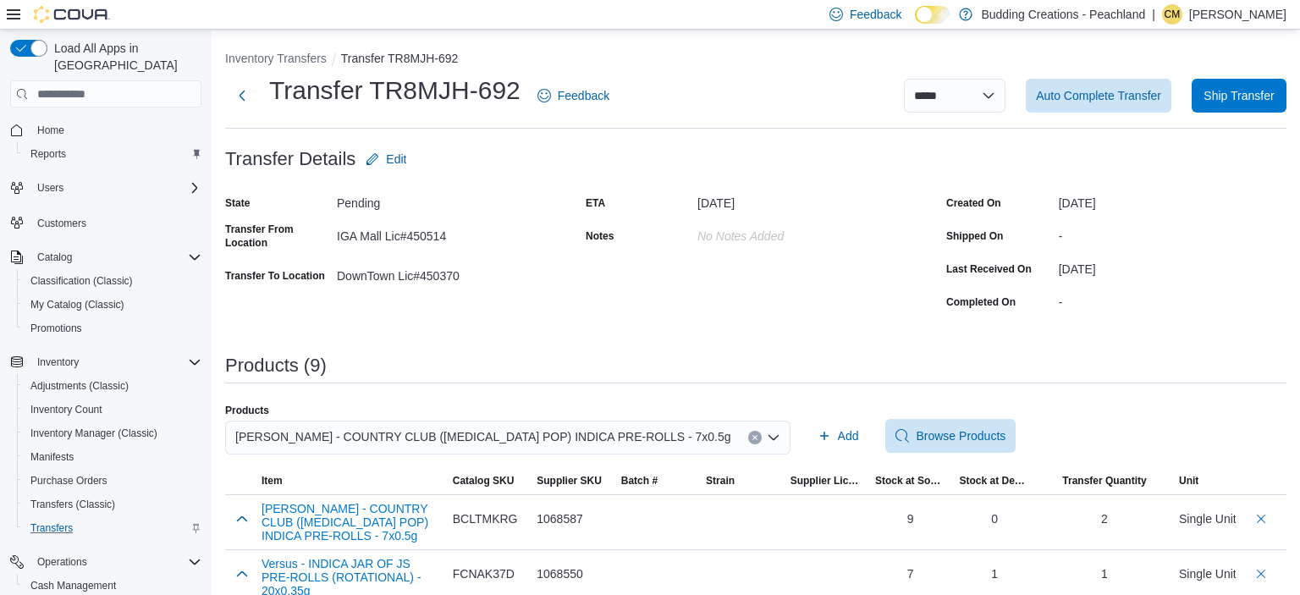
click at [748, 433] on button "Clear input" at bounding box center [755, 438] width 14 height 14
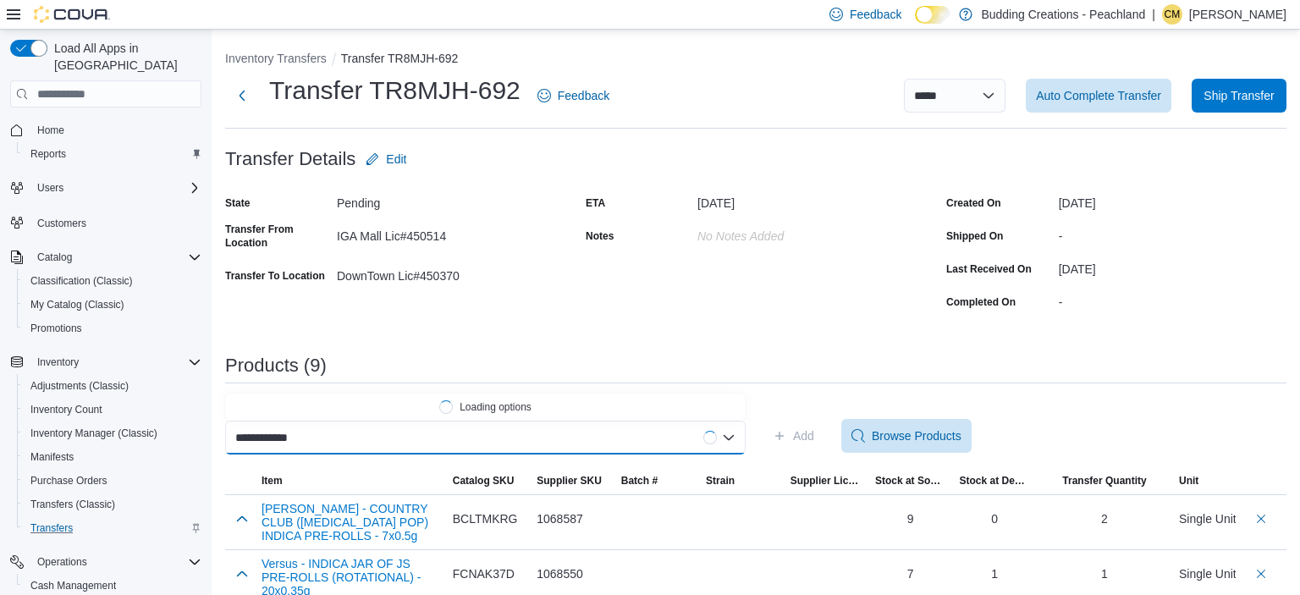
scroll to position [0, 2]
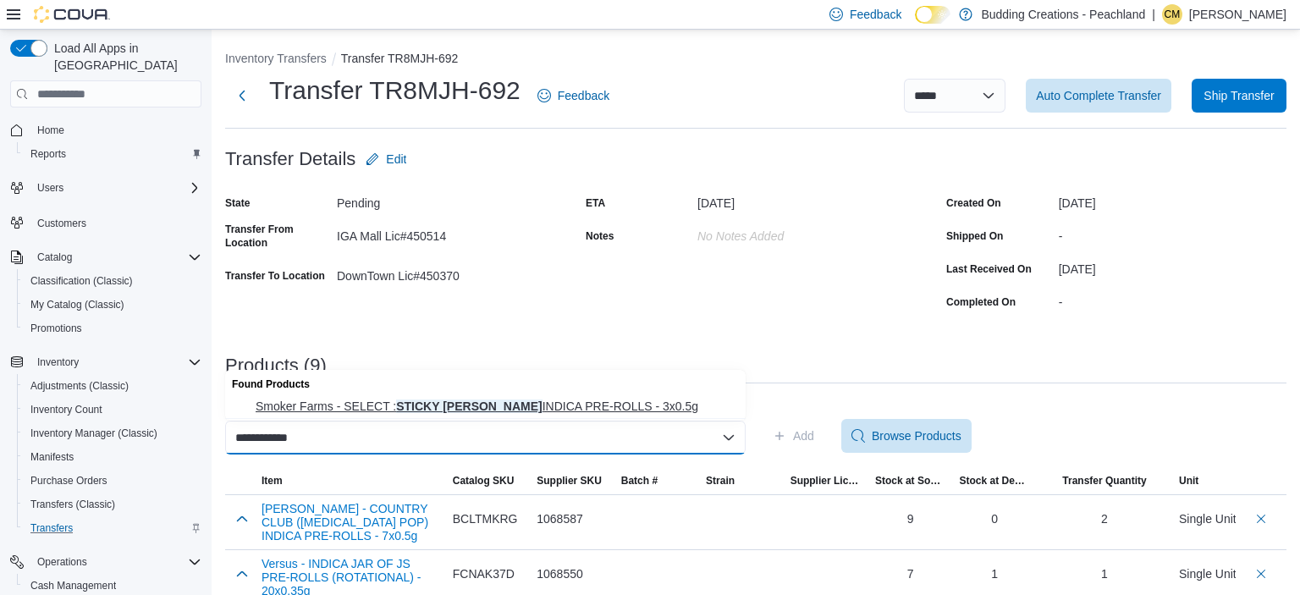
type input "**********"
click at [526, 407] on span "Smoker Farms - SELECT : STICKY [PERSON_NAME] INDICA PRE-ROLLS - 3x0.5g" at bounding box center [496, 406] width 480 height 17
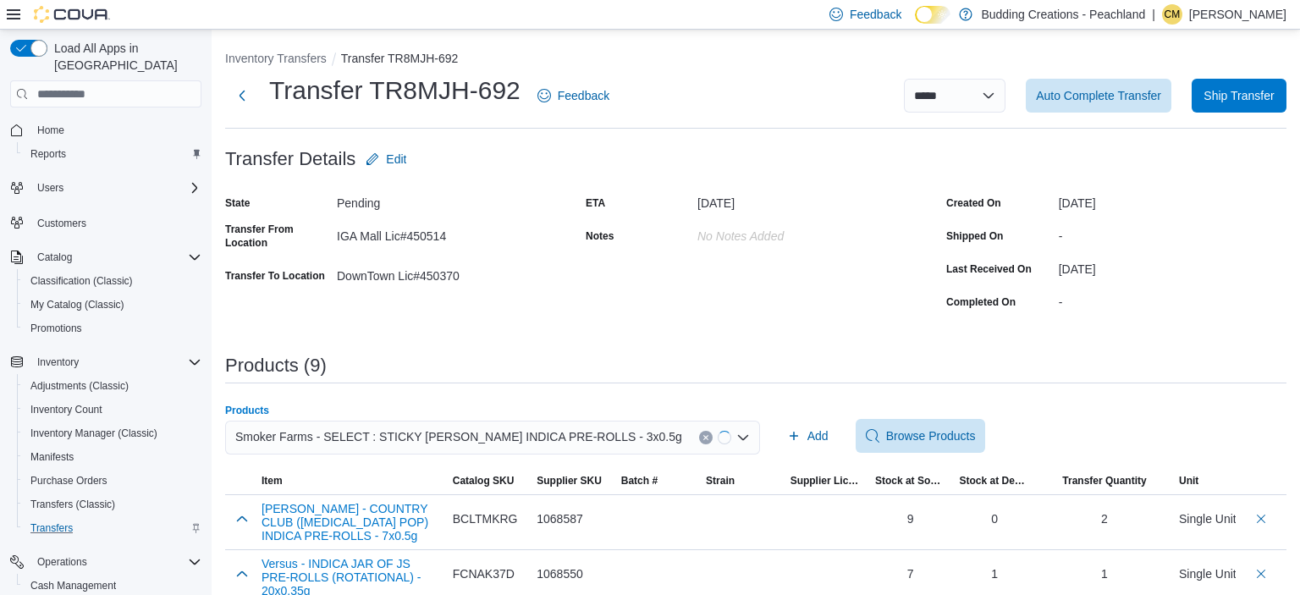
scroll to position [0, 0]
click at [799, 433] on span "Add" at bounding box center [803, 435] width 21 height 17
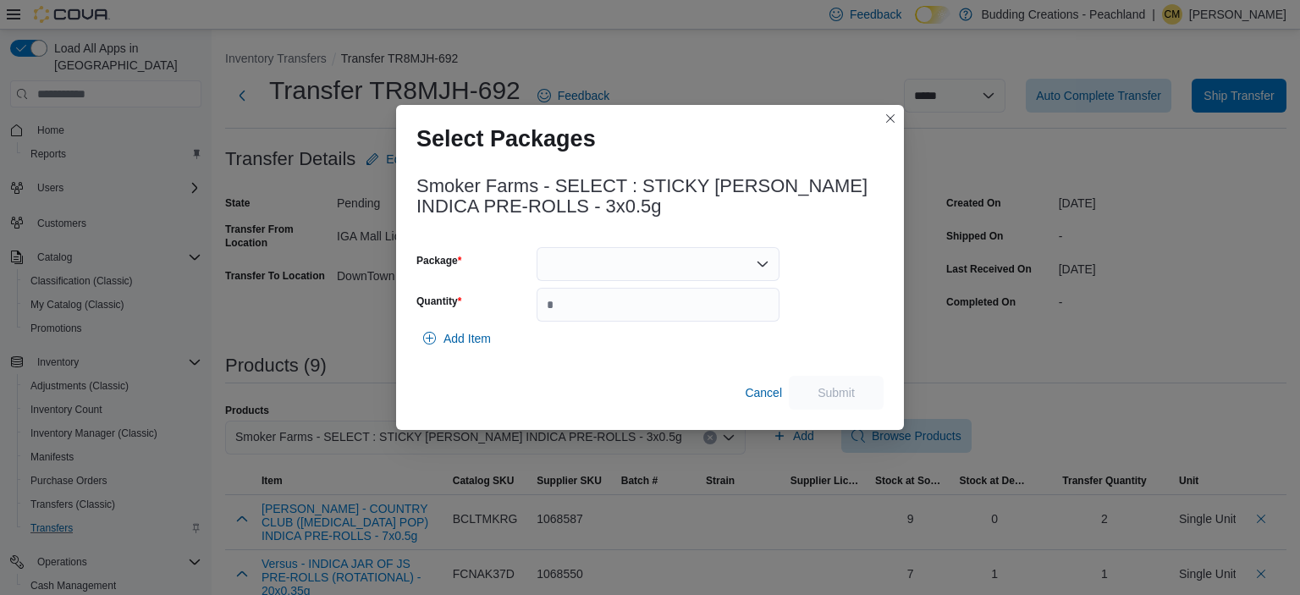
click at [585, 261] on div at bounding box center [657, 264] width 243 height 34
click at [595, 316] on span "PR[DATE].106" at bounding box center [668, 317] width 202 height 17
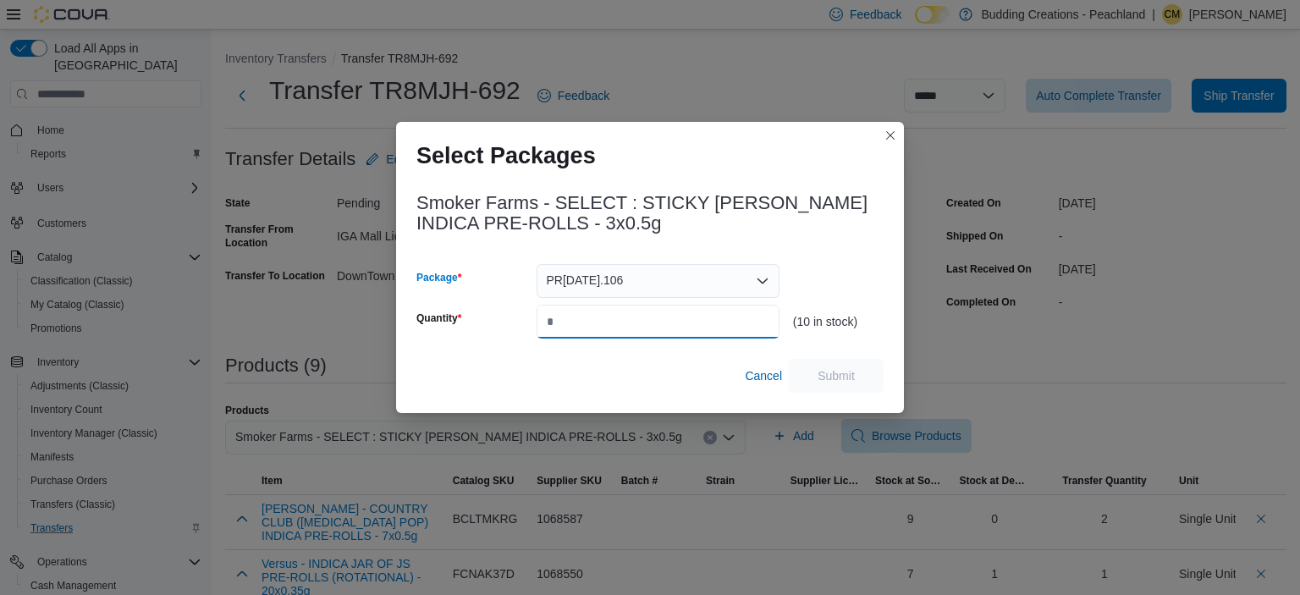
click at [596, 318] on input "Quantity" at bounding box center [657, 322] width 243 height 34
type input "*"
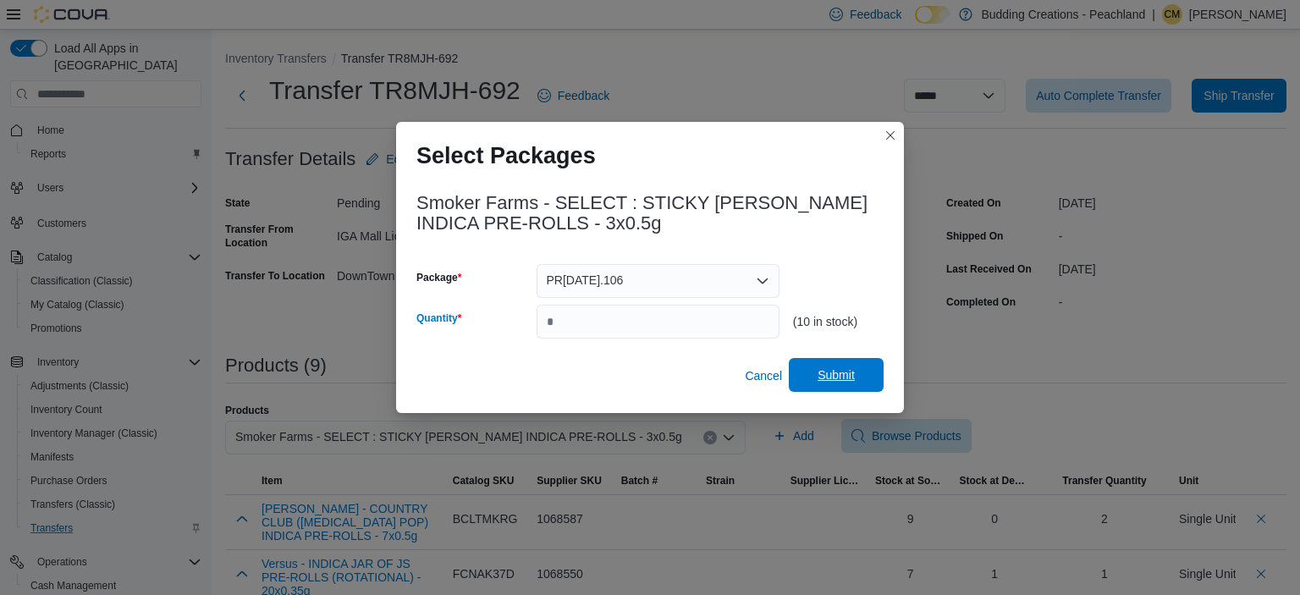
click at [851, 371] on span "Submit" at bounding box center [835, 374] width 37 height 17
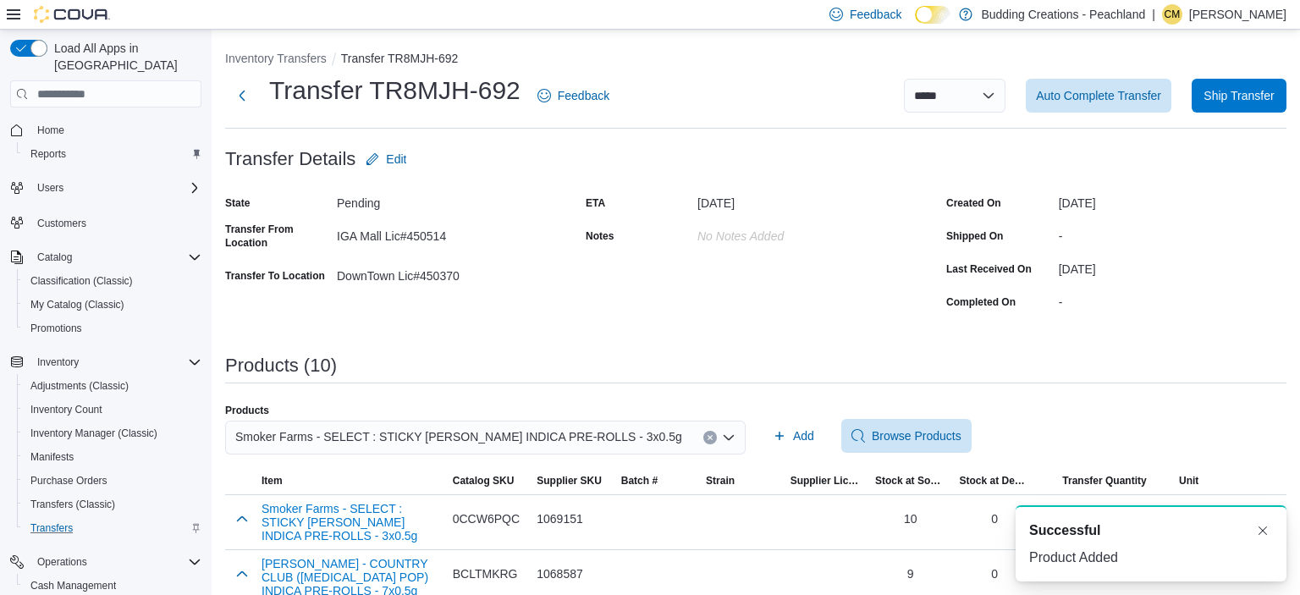
click at [709, 437] on icon "Clear input" at bounding box center [709, 438] width 4 height 4
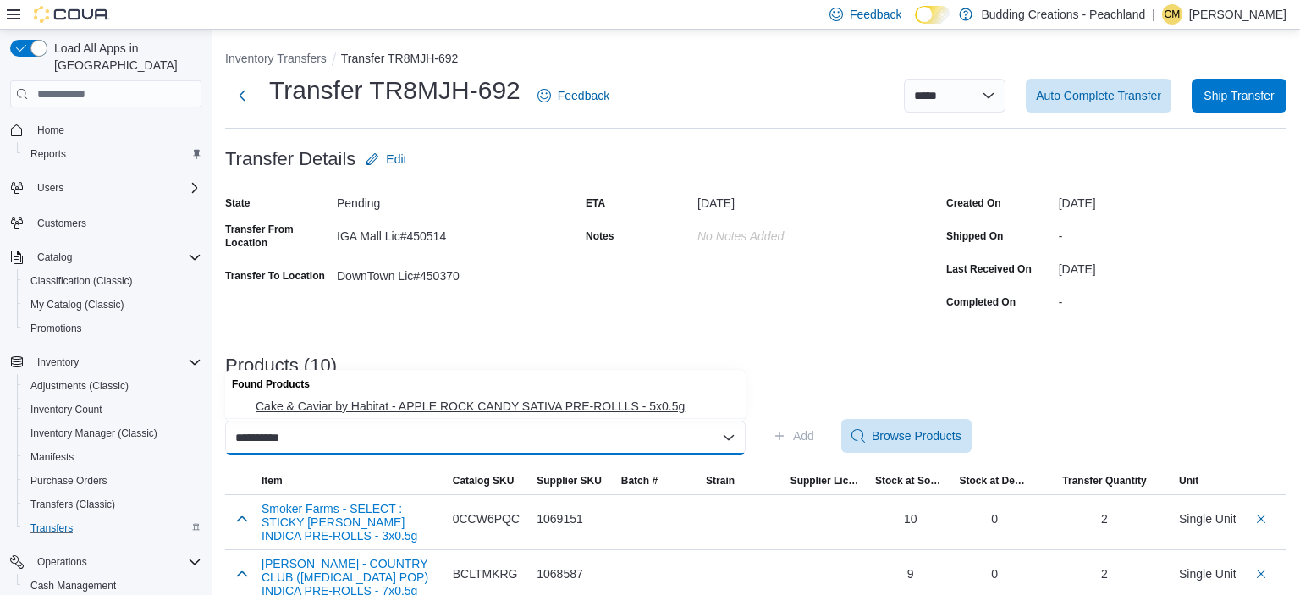
type input "**********"
click at [584, 403] on span "Cake & Caviar by Habitat - APPLE ROCK CANDY SATIVA PRE-ROLLLS - 5x0.5g" at bounding box center [496, 406] width 480 height 17
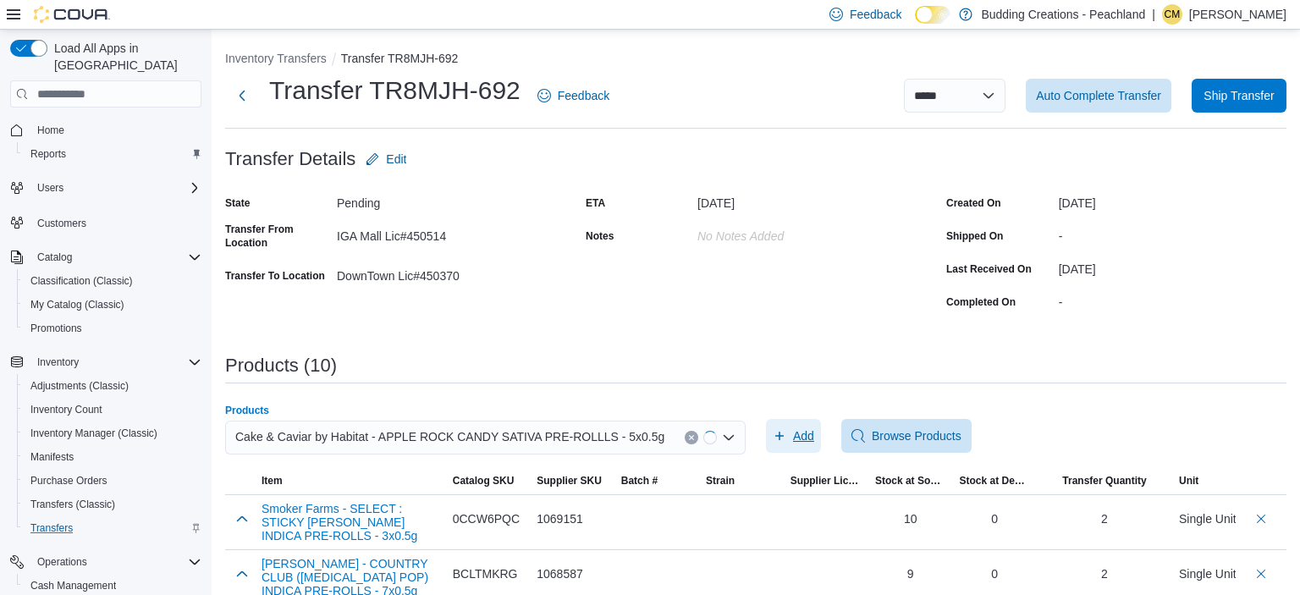
click at [807, 436] on span "Add" at bounding box center [803, 435] width 21 height 17
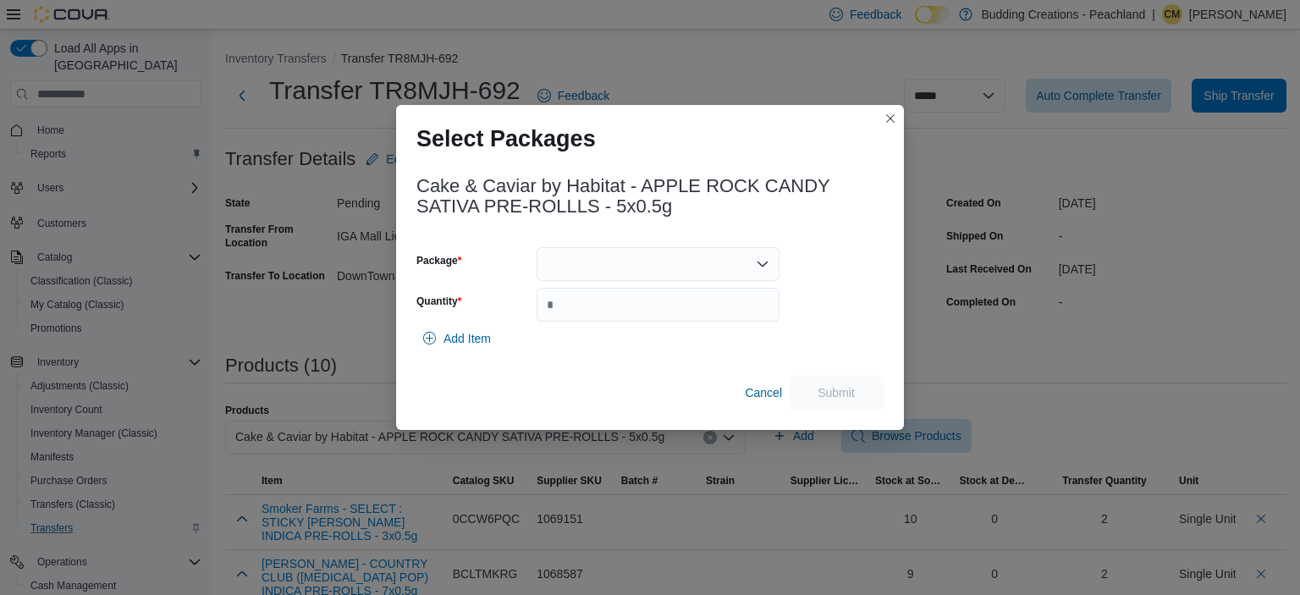
click at [589, 271] on div at bounding box center [657, 264] width 243 height 34
click at [588, 316] on span "PR0425.1" at bounding box center [668, 317] width 202 height 17
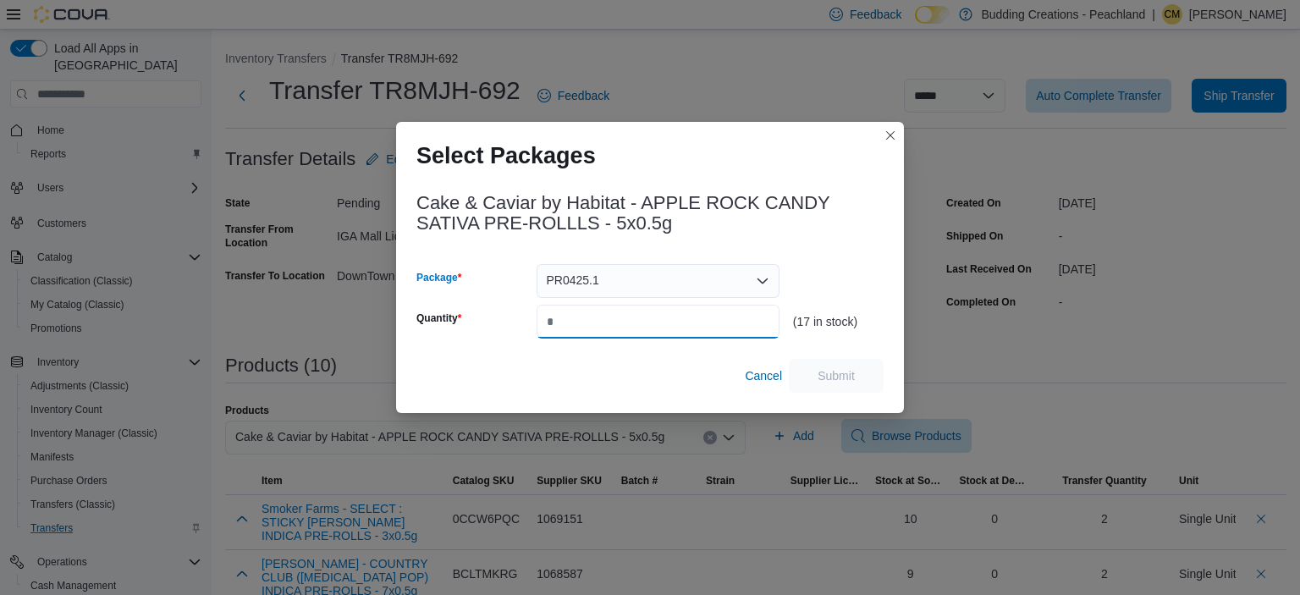
click at [588, 316] on input "Quantity" at bounding box center [657, 322] width 243 height 34
type input "*"
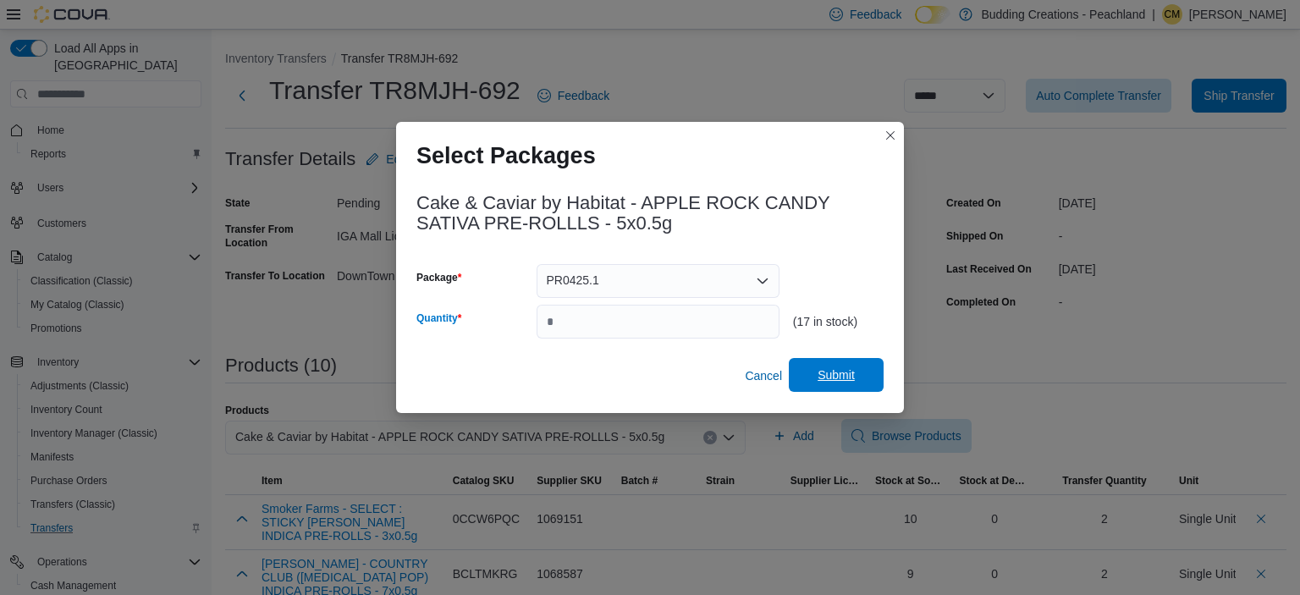
click at [841, 369] on span "Submit" at bounding box center [835, 374] width 37 height 17
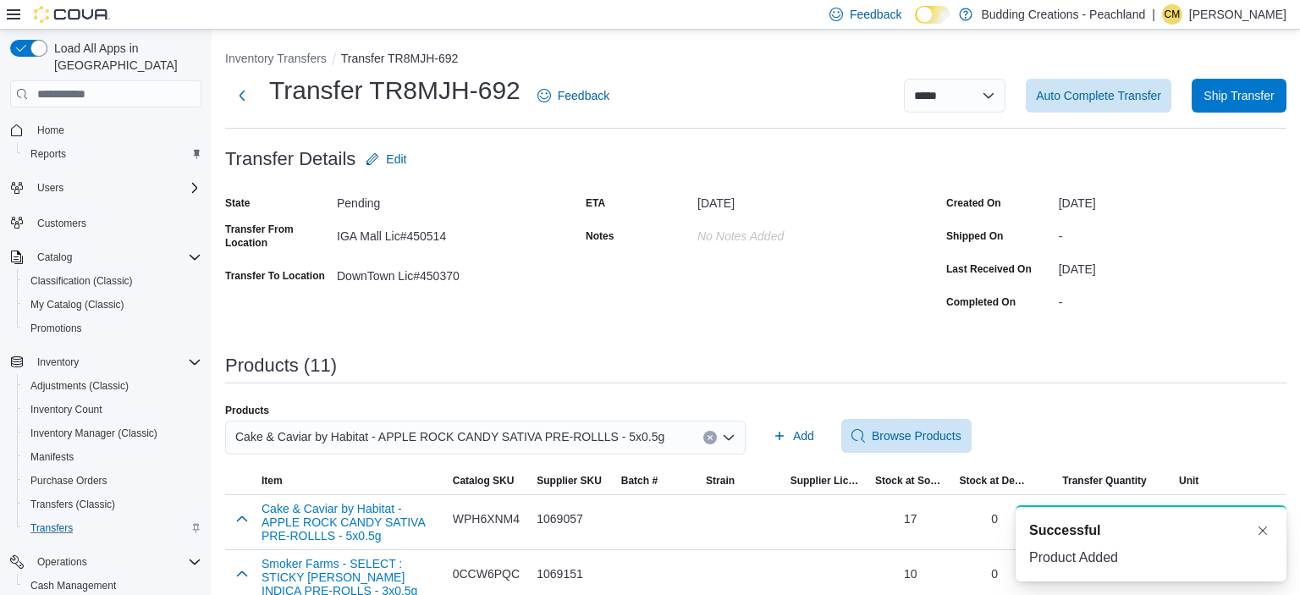
click at [706, 438] on button "Clear input" at bounding box center [710, 438] width 14 height 14
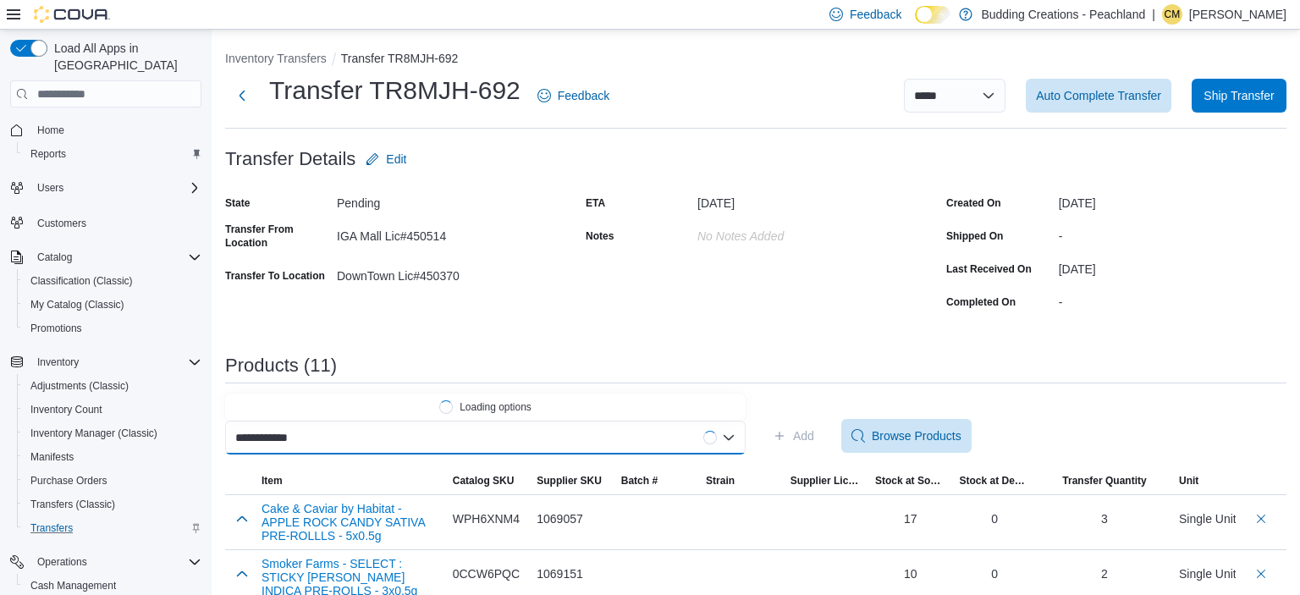
scroll to position [0, 3]
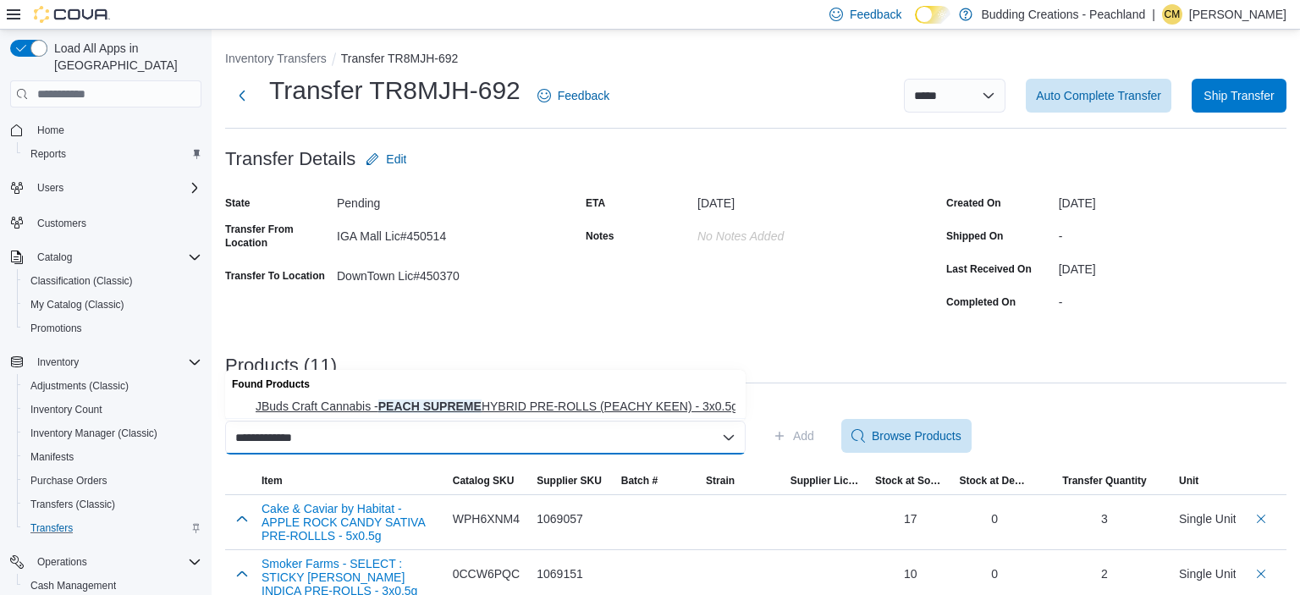
type input "**********"
click at [624, 401] on span "JBuds Craft Cannabis - PEACH SUPREME HYBRID PRE-ROLLS (PEACHY KEEN) - 3x0.5g" at bounding box center [496, 406] width 480 height 17
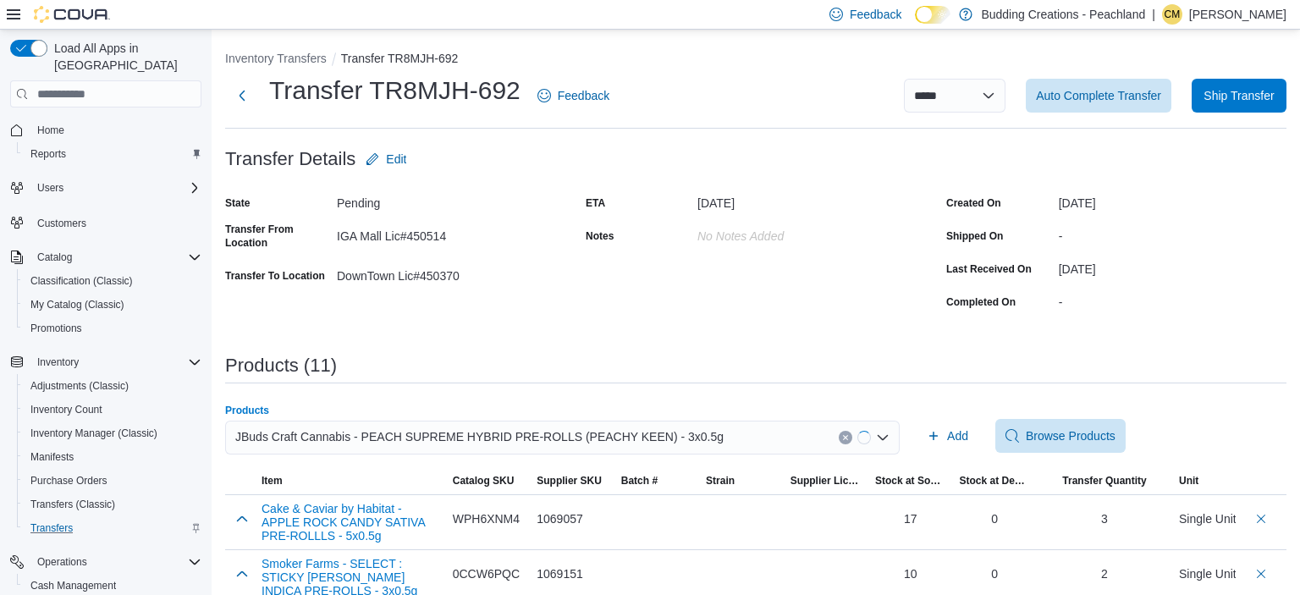
scroll to position [0, 0]
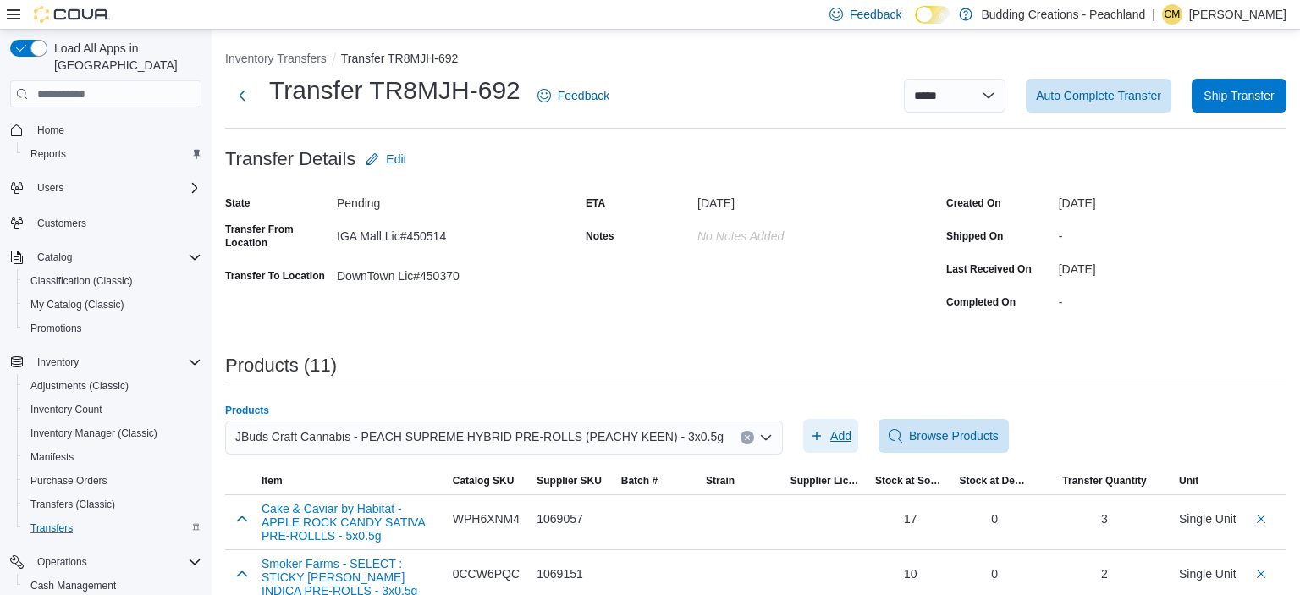
click at [816, 434] on button "Add" at bounding box center [830, 436] width 55 height 34
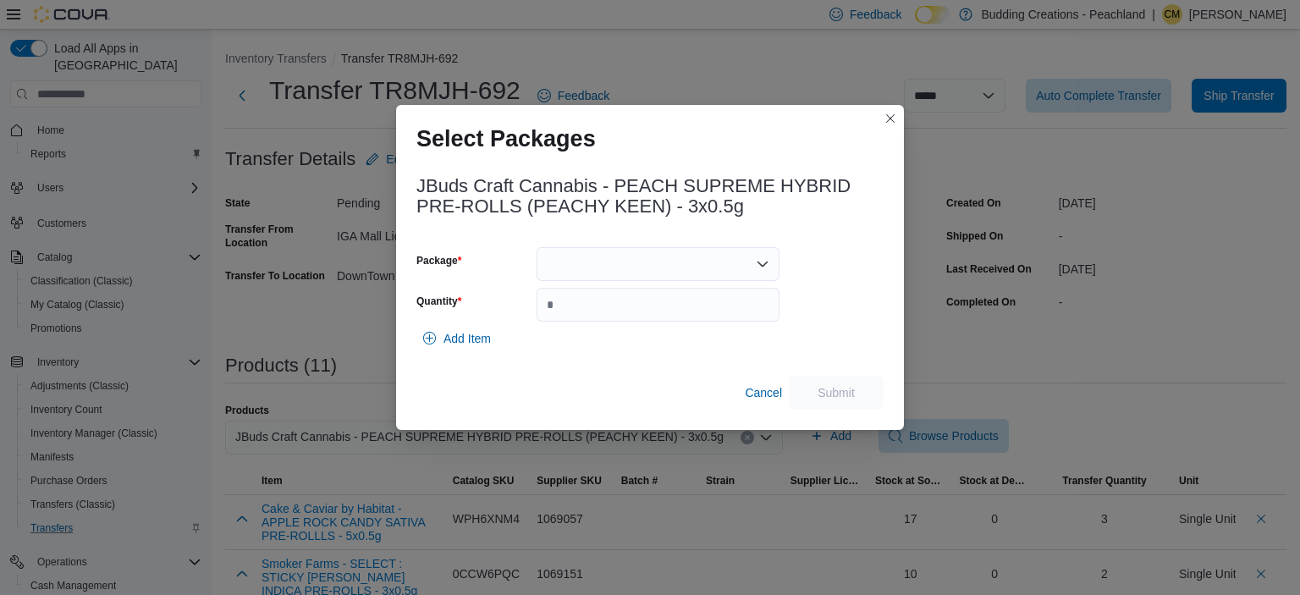
click at [613, 266] on div at bounding box center [657, 264] width 243 height 34
click at [604, 314] on span "PK0125001" at bounding box center [668, 317] width 202 height 17
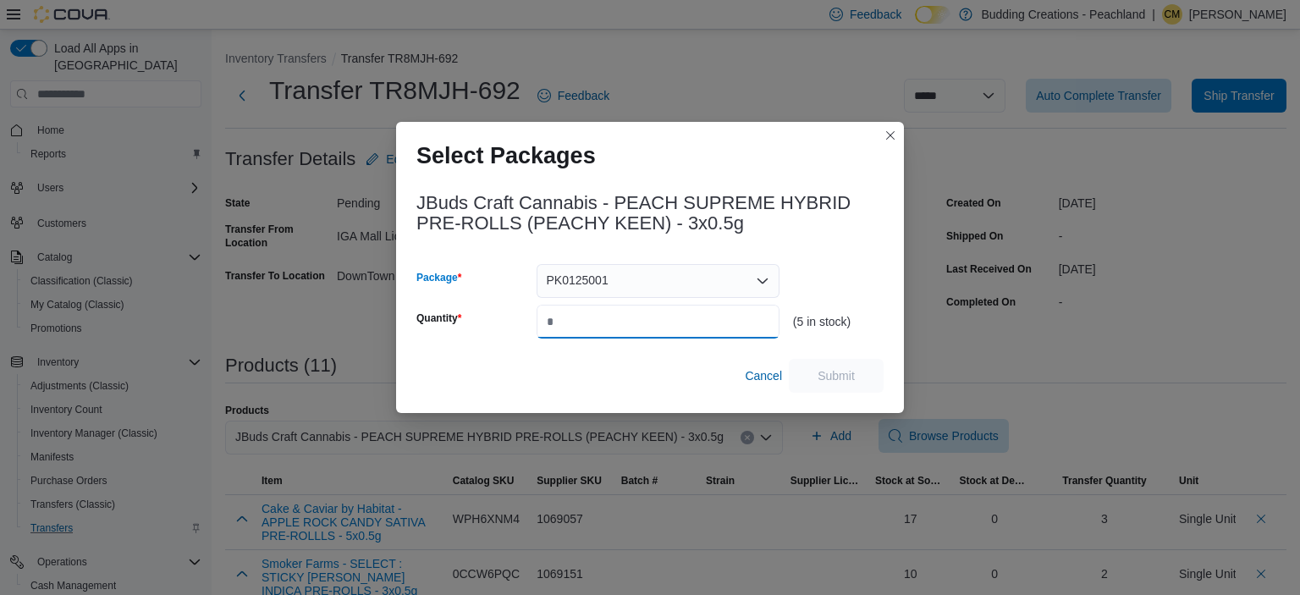
click at [604, 314] on input "Quantity" at bounding box center [657, 322] width 243 height 34
type input "*"
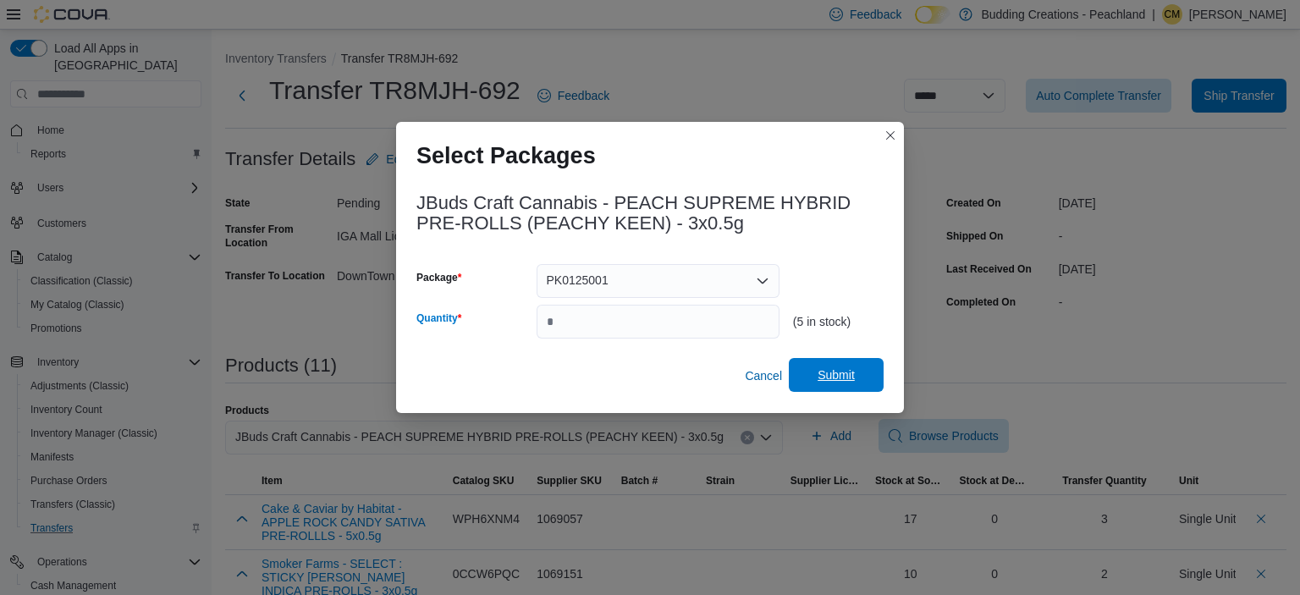
click at [827, 380] on span "Submit" at bounding box center [835, 374] width 37 height 17
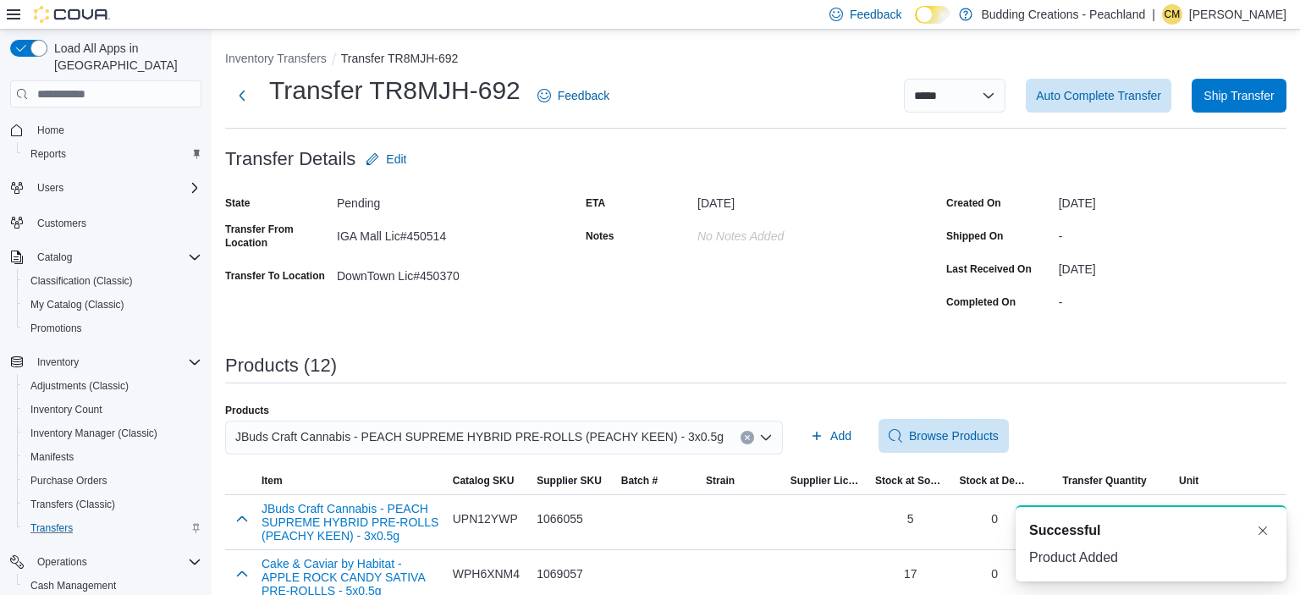
click at [740, 438] on button "Clear input" at bounding box center [747, 438] width 14 height 14
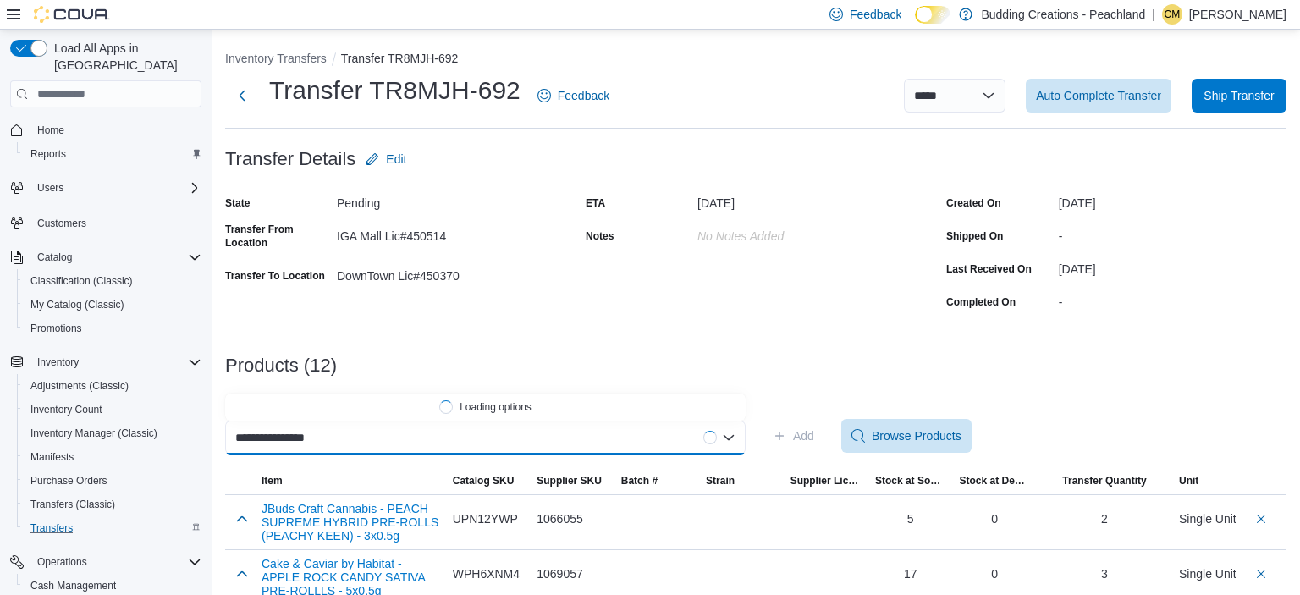
scroll to position [0, 3]
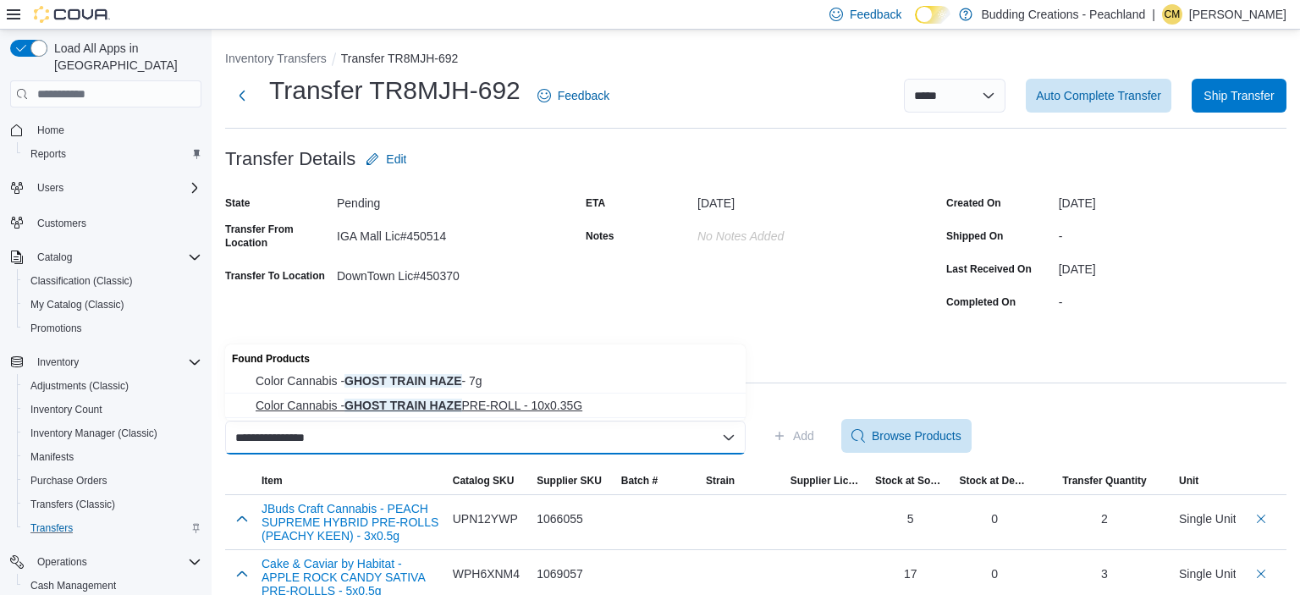
type input "**********"
click at [550, 407] on span "Color Cannabis - GHOST TRAIN HAZE PRE-ROLL - 10x0.35G" at bounding box center [496, 405] width 480 height 17
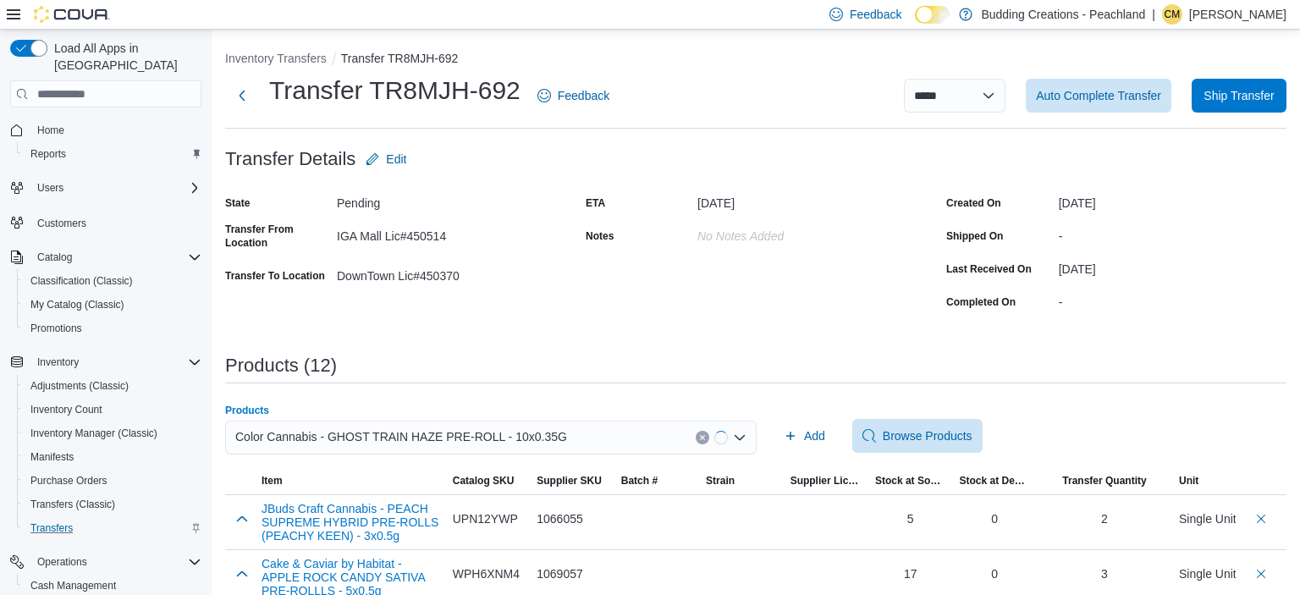
scroll to position [0, 0]
click at [801, 437] on span "Add" at bounding box center [803, 435] width 21 height 17
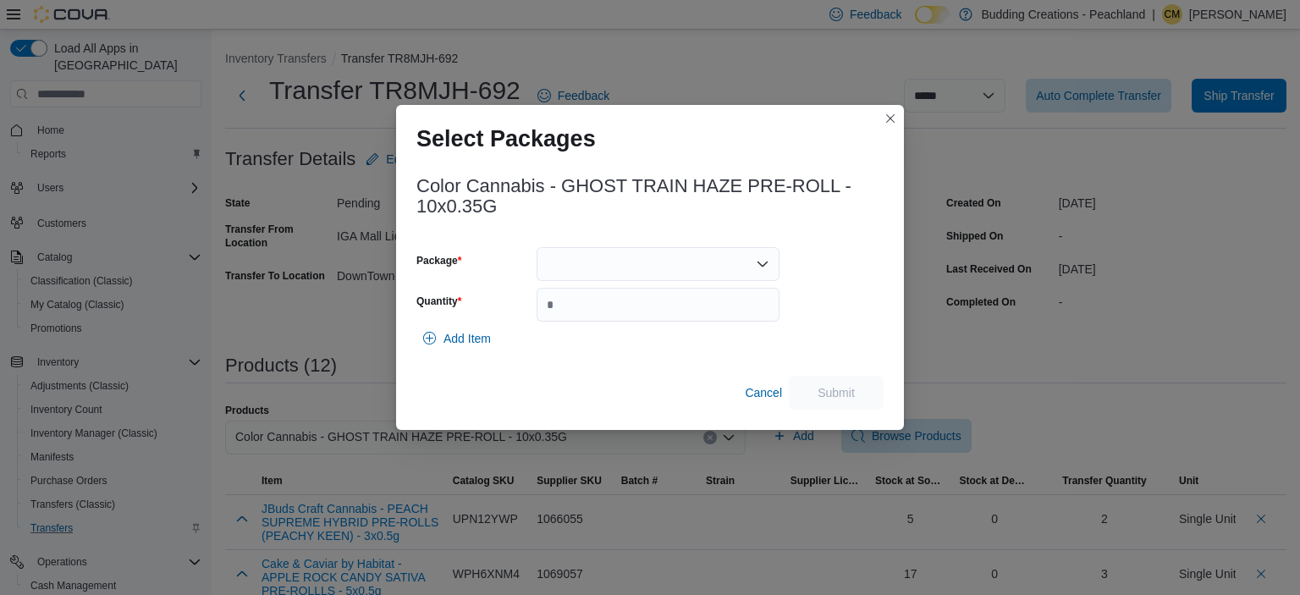
click at [576, 263] on div at bounding box center [657, 264] width 243 height 34
click at [578, 321] on span "L250700054" at bounding box center [668, 317] width 202 height 17
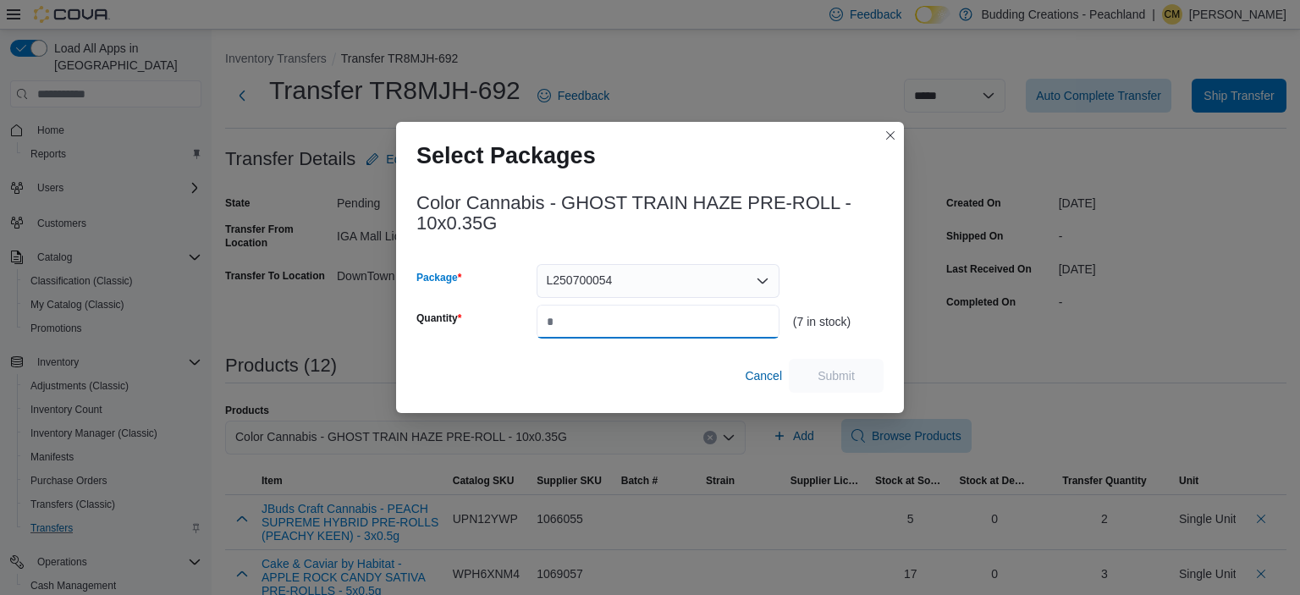
click at [578, 321] on input "Quantity" at bounding box center [657, 322] width 243 height 34
type input "*"
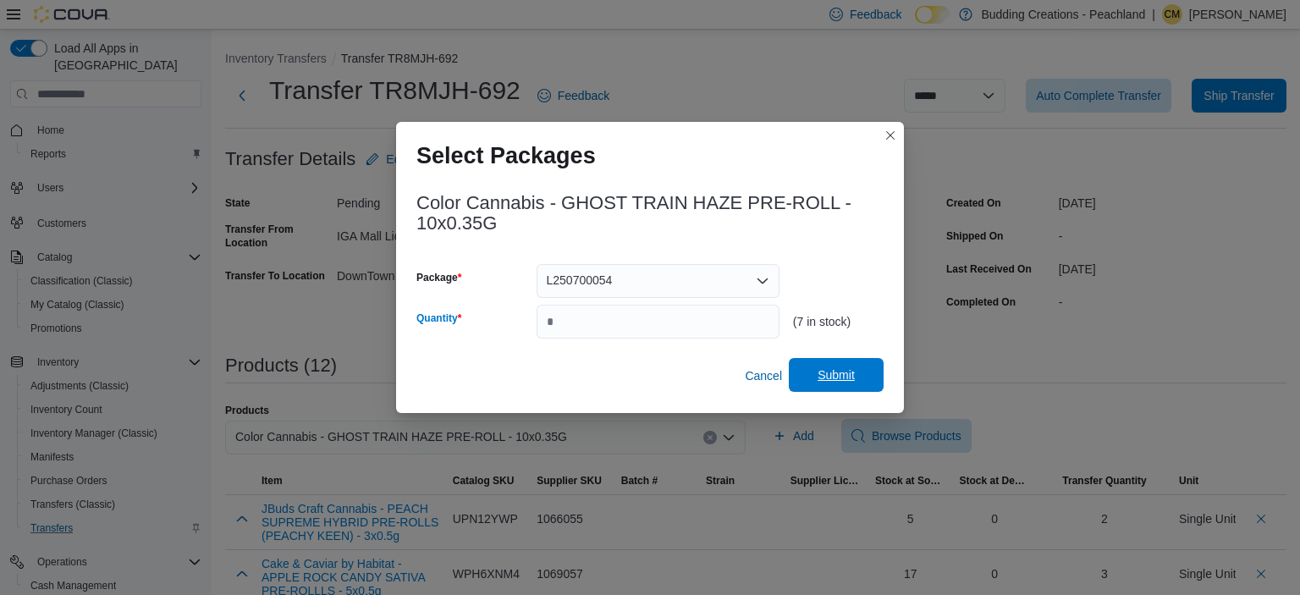
click at [827, 373] on span "Submit" at bounding box center [835, 374] width 37 height 17
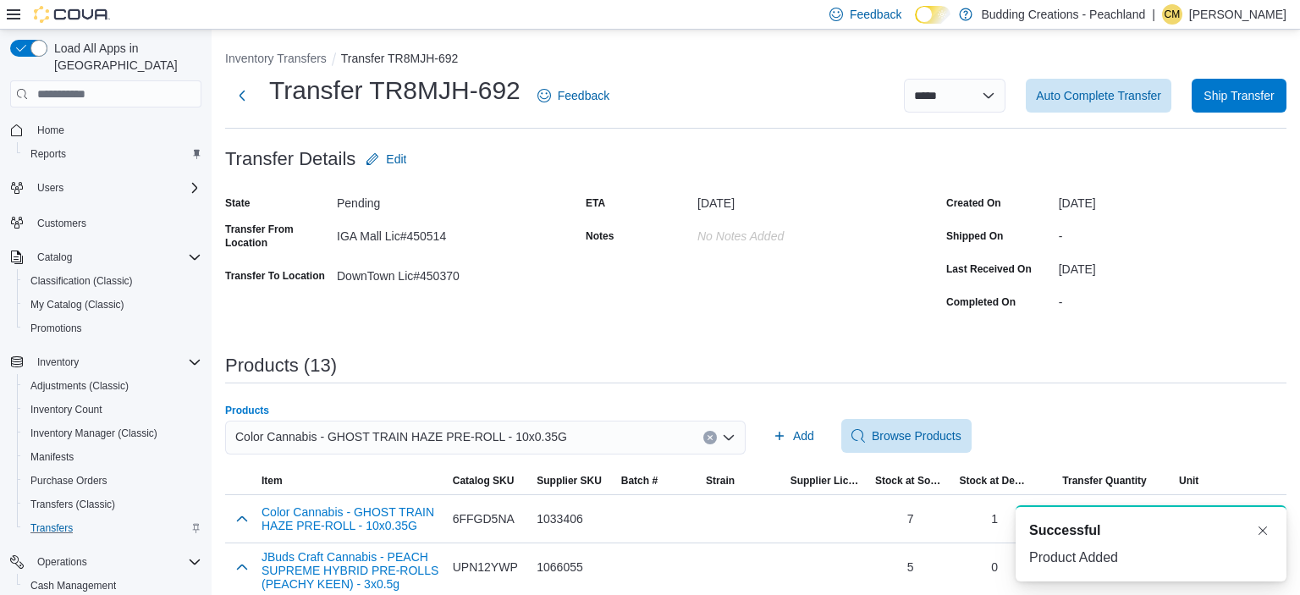
click at [711, 441] on button "Clear input" at bounding box center [710, 438] width 14 height 14
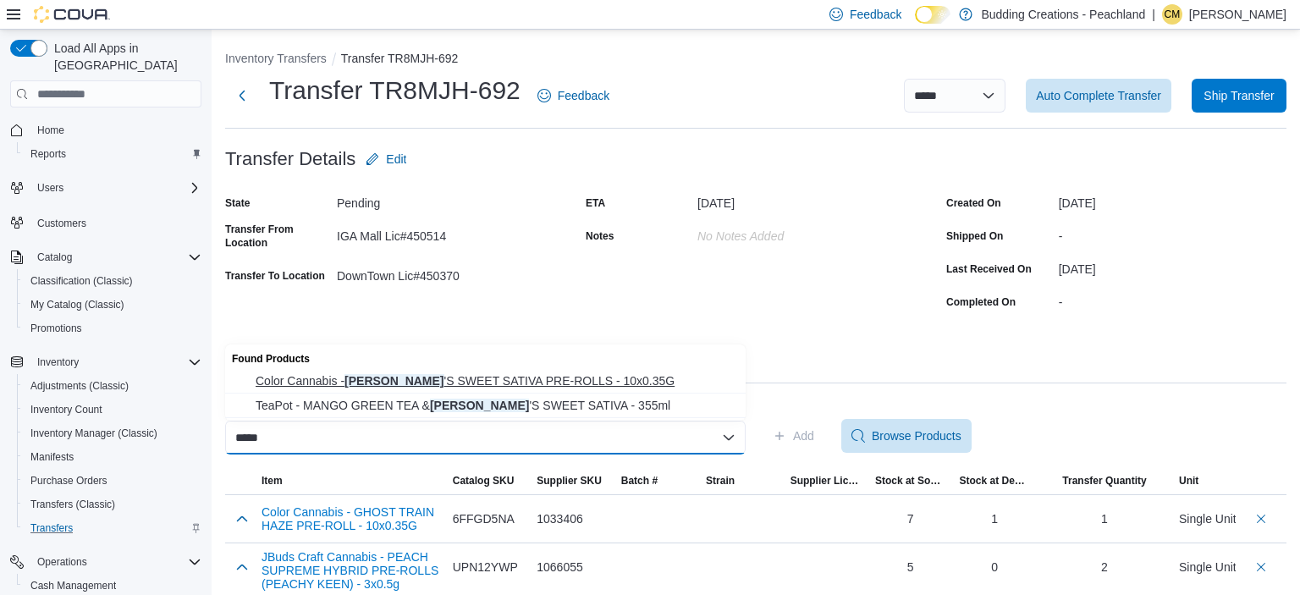
type input "*****"
click at [517, 377] on span "Color Cannabis - [PERSON_NAME] 'S SWEET SATIVA PRE-ROLLS - 10x0.35G" at bounding box center [496, 380] width 480 height 17
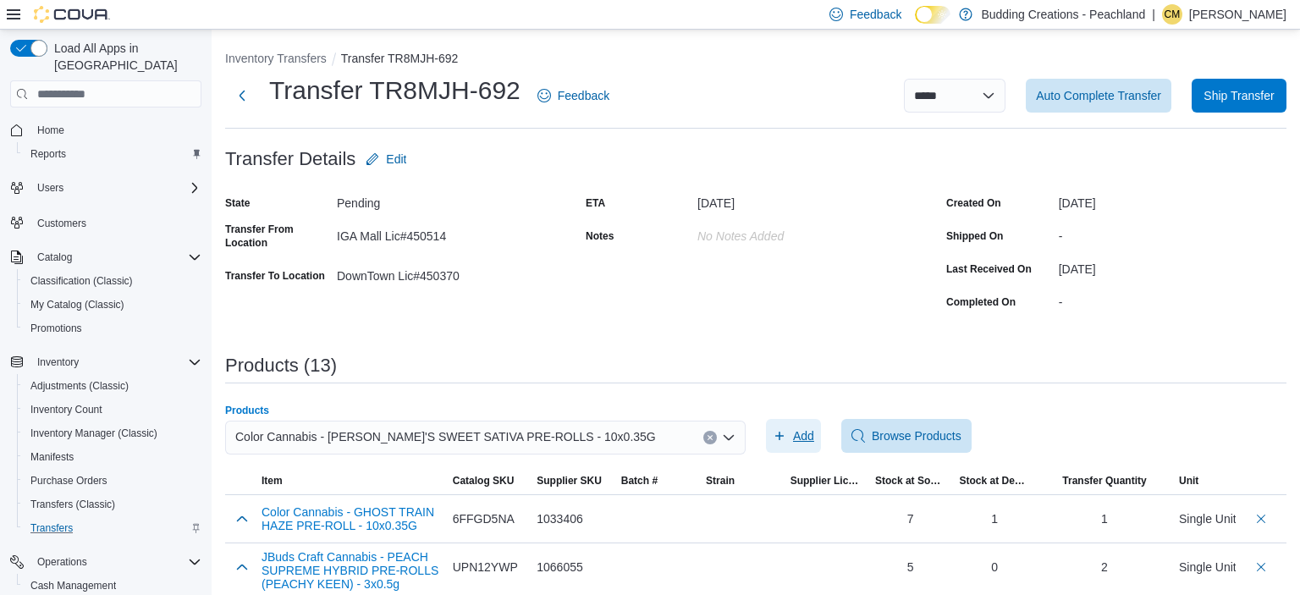
click at [804, 437] on span "Add" at bounding box center [803, 435] width 21 height 17
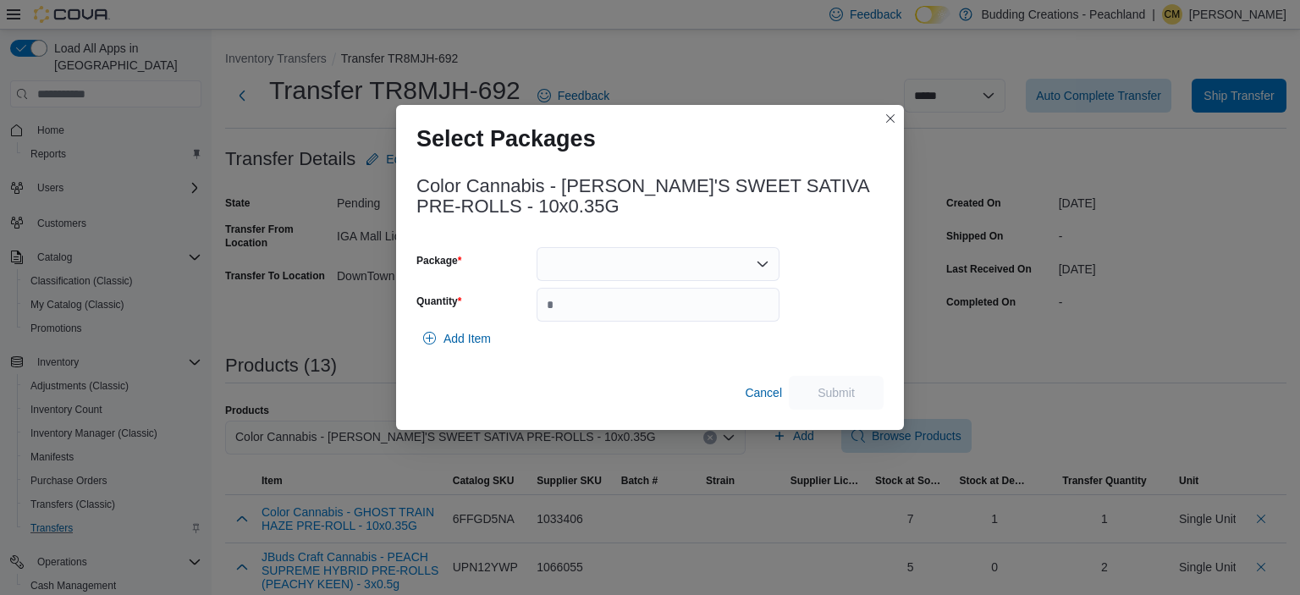
click at [611, 255] on div at bounding box center [657, 264] width 243 height 34
click at [611, 313] on span "L250700051" at bounding box center [668, 317] width 202 height 17
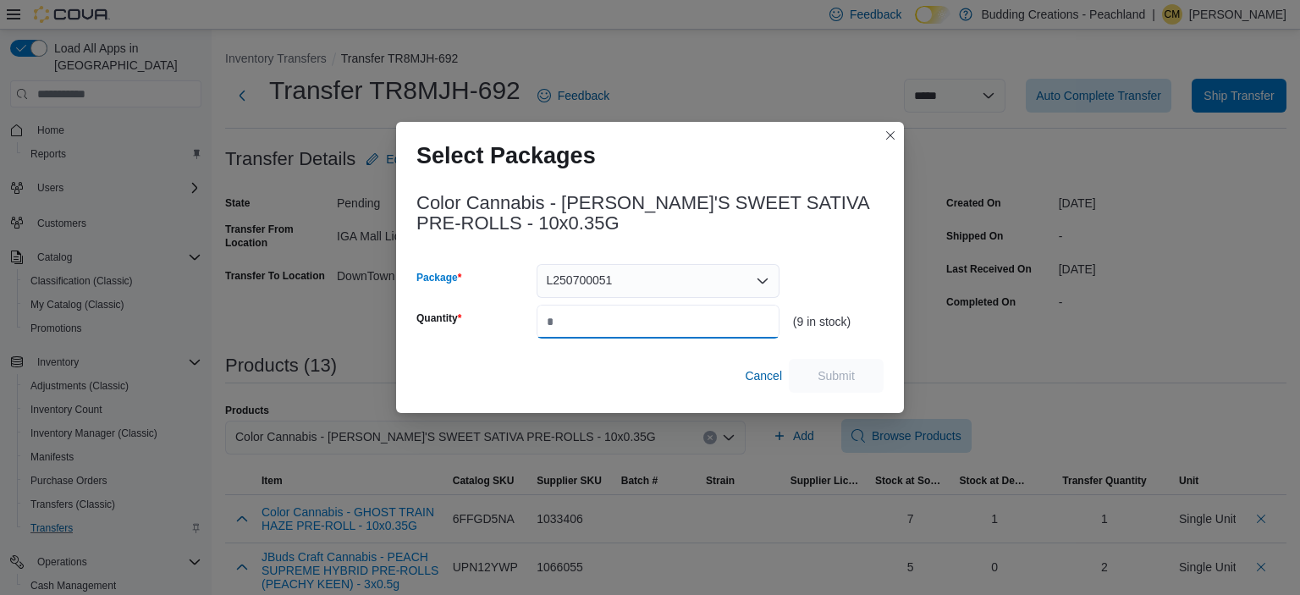
click at [611, 313] on input "Quantity" at bounding box center [657, 322] width 243 height 34
type input "*"
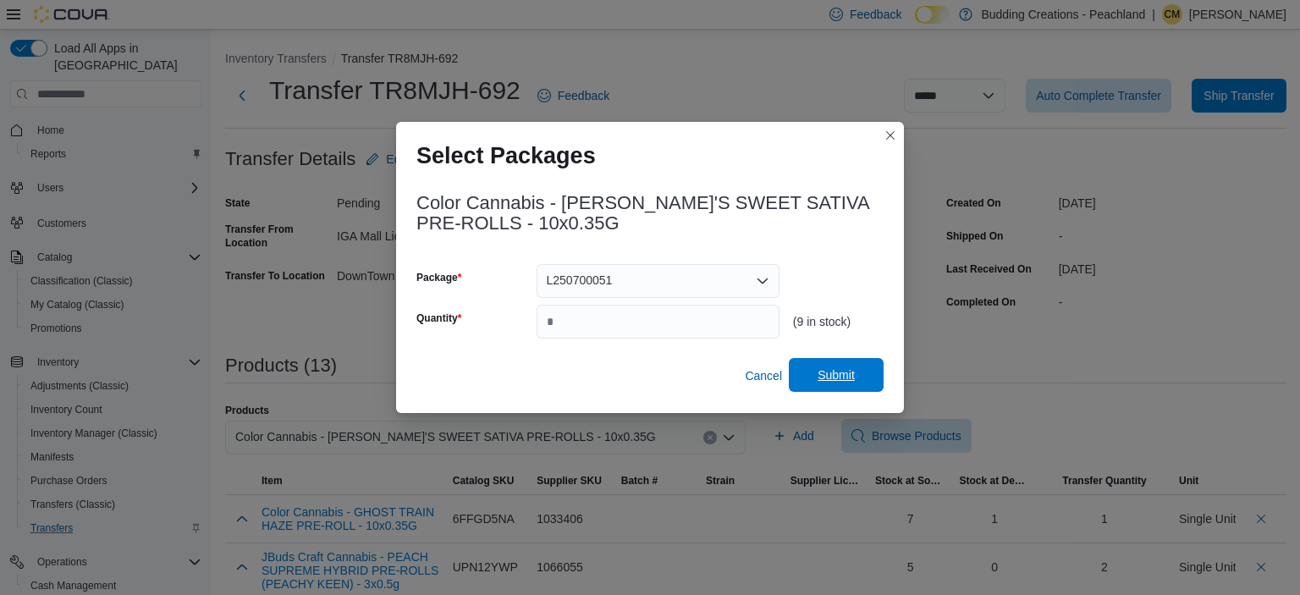
click at [831, 369] on span "Submit" at bounding box center [835, 374] width 37 height 17
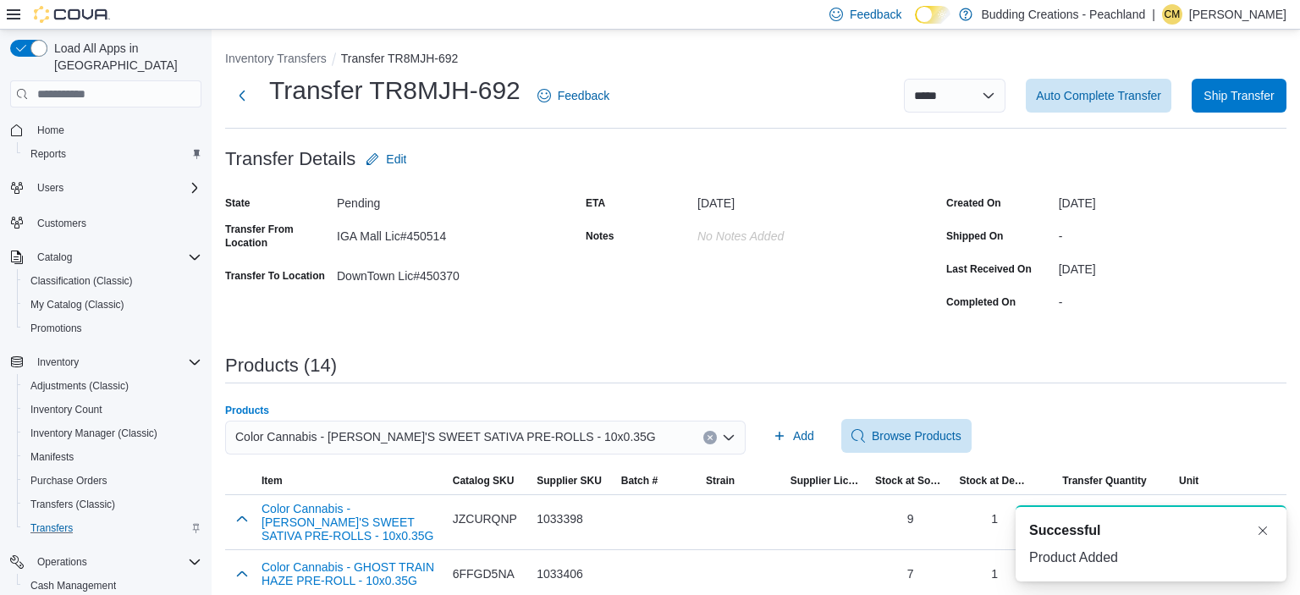
click at [712, 440] on icon "Clear input" at bounding box center [709, 437] width 7 height 7
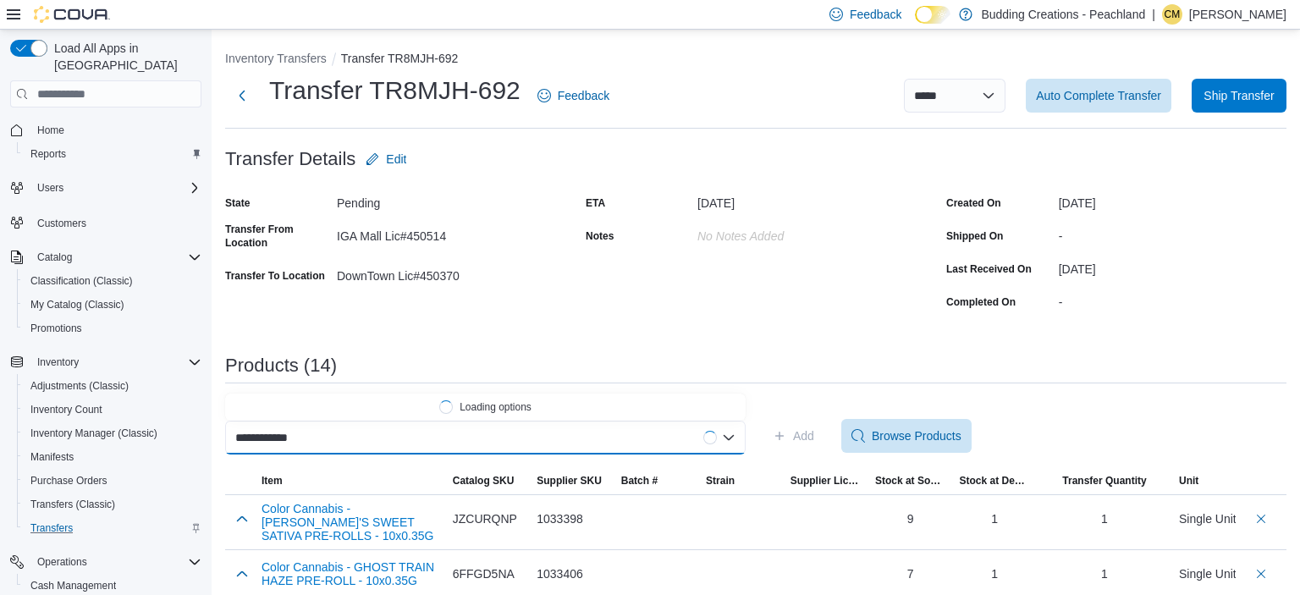
scroll to position [0, 1]
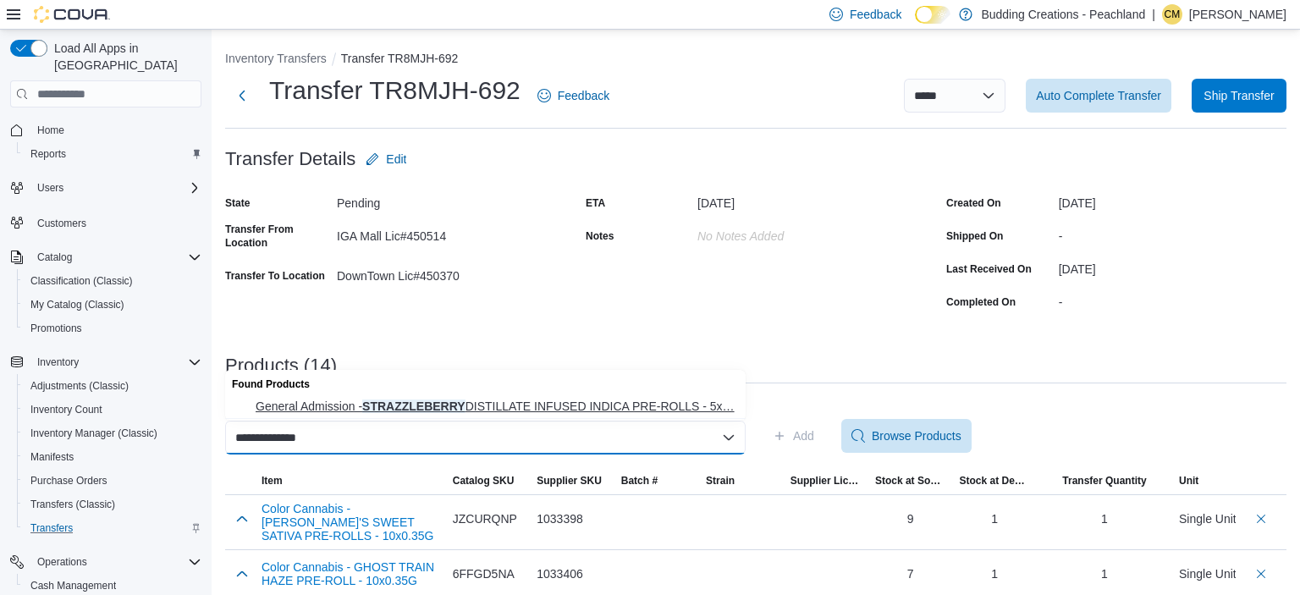
type input "**********"
click at [589, 410] on span "General Admission - STRAZZLEBERRY DISTILLATE INFUSED INDICA PRE-ROLLS - 5x… Gen…" at bounding box center [496, 406] width 480 height 17
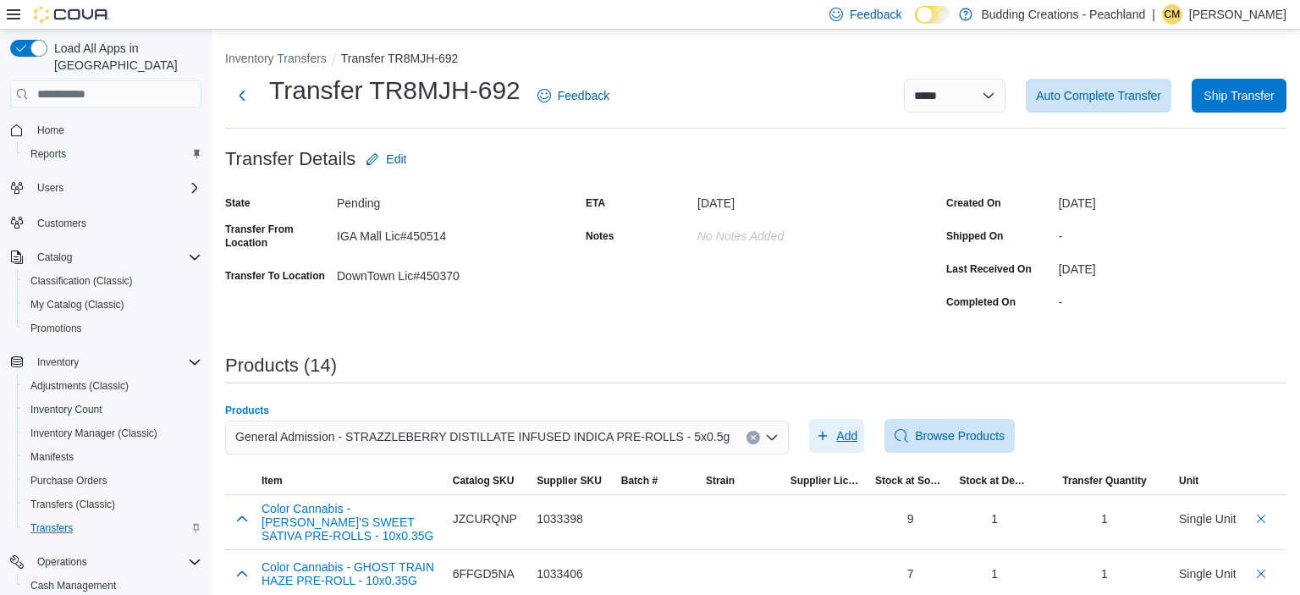
click at [836, 435] on span "Add" at bounding box center [846, 435] width 21 height 17
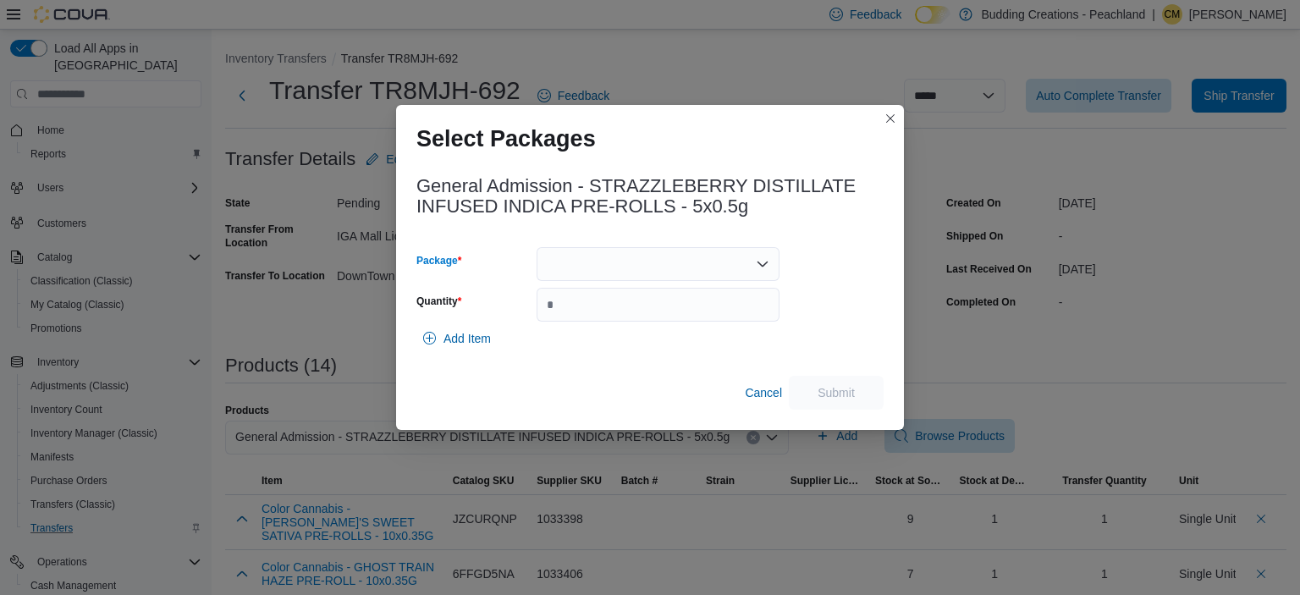
click at [584, 267] on div at bounding box center [657, 264] width 243 height 34
click at [599, 311] on span "25050000404" at bounding box center [668, 317] width 202 height 17
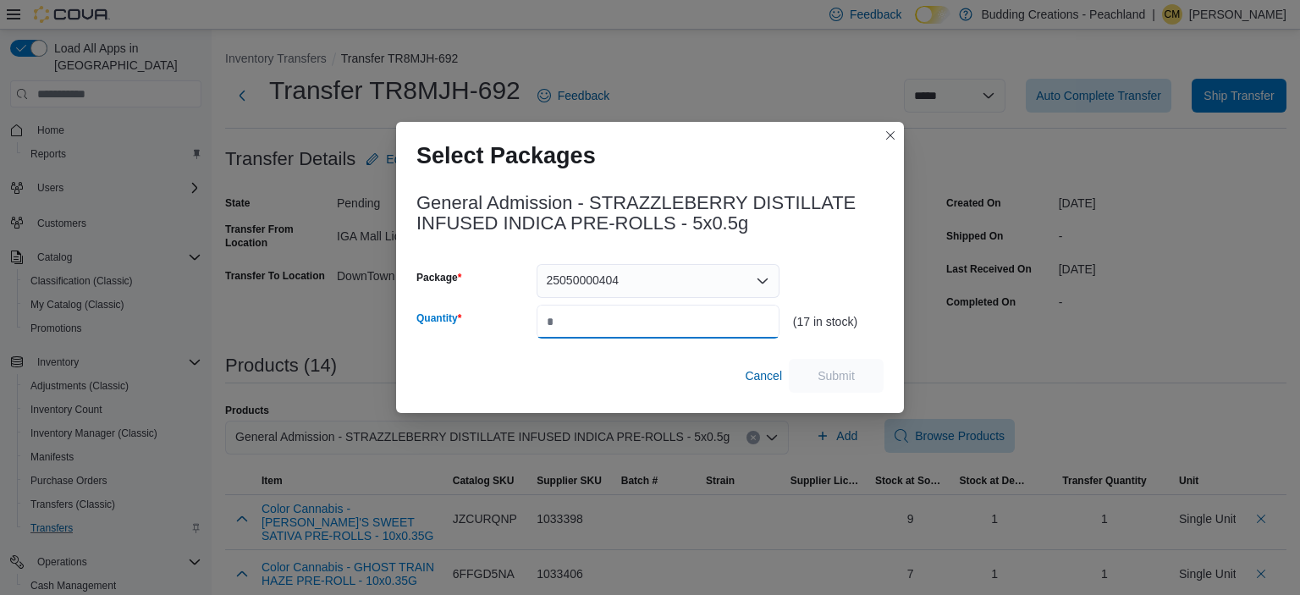
click at [599, 311] on input "Quantity" at bounding box center [657, 322] width 243 height 34
type input "*"
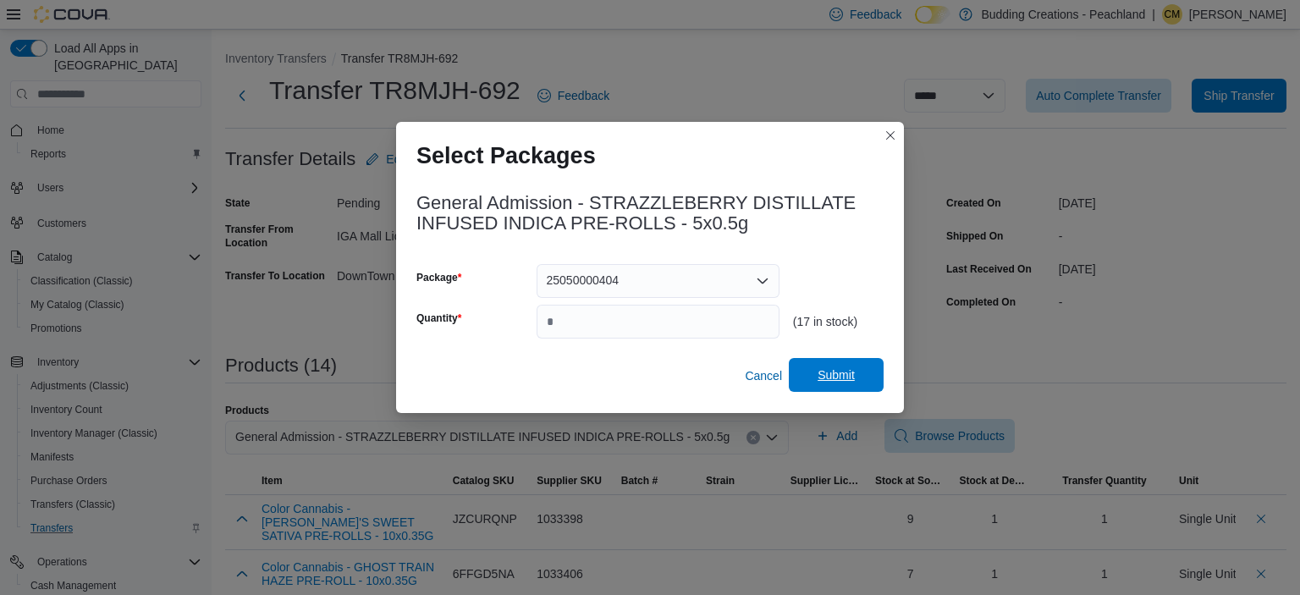
click at [832, 374] on span "Submit" at bounding box center [835, 374] width 37 height 17
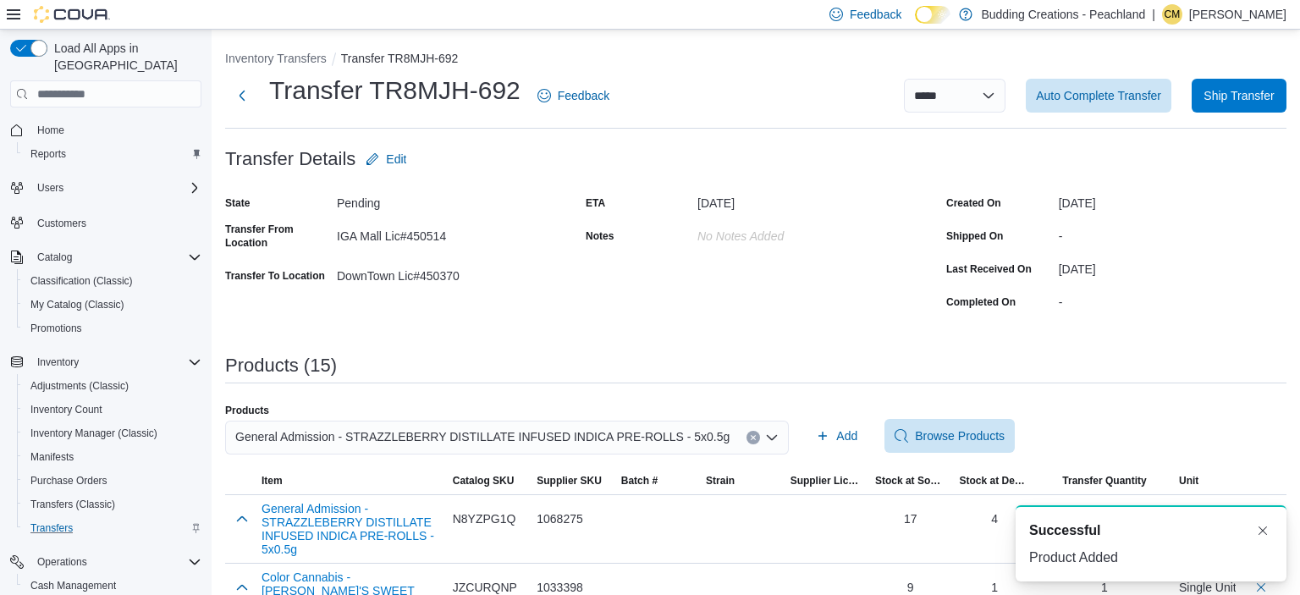
click at [746, 434] on button "Clear input" at bounding box center [753, 438] width 14 height 14
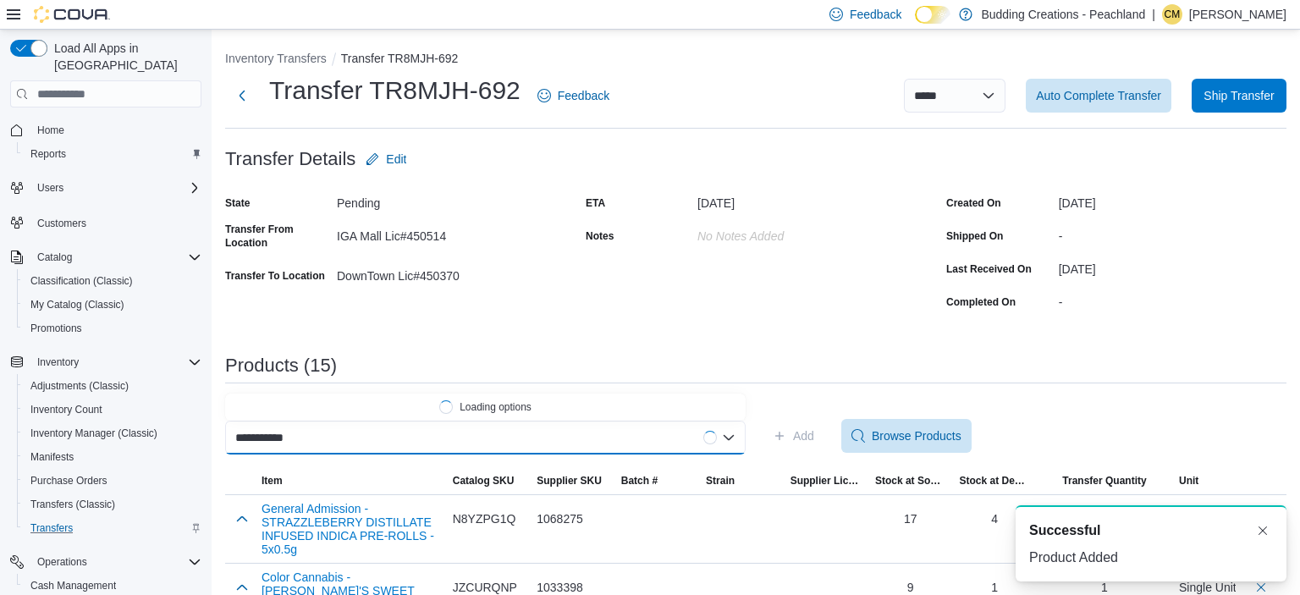
scroll to position [0, 2]
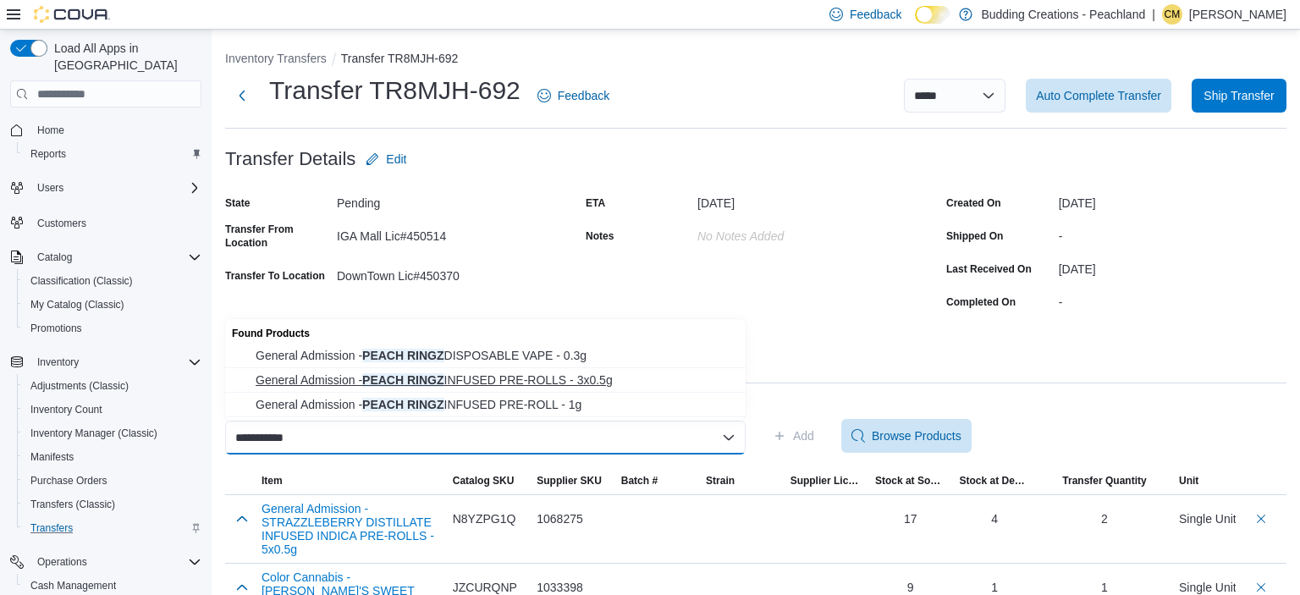
type input "**********"
click at [473, 378] on span "General Admission - PEACH RINGZ INFUSED PRE-ROLLS - 3x0.5g" at bounding box center [496, 379] width 480 height 17
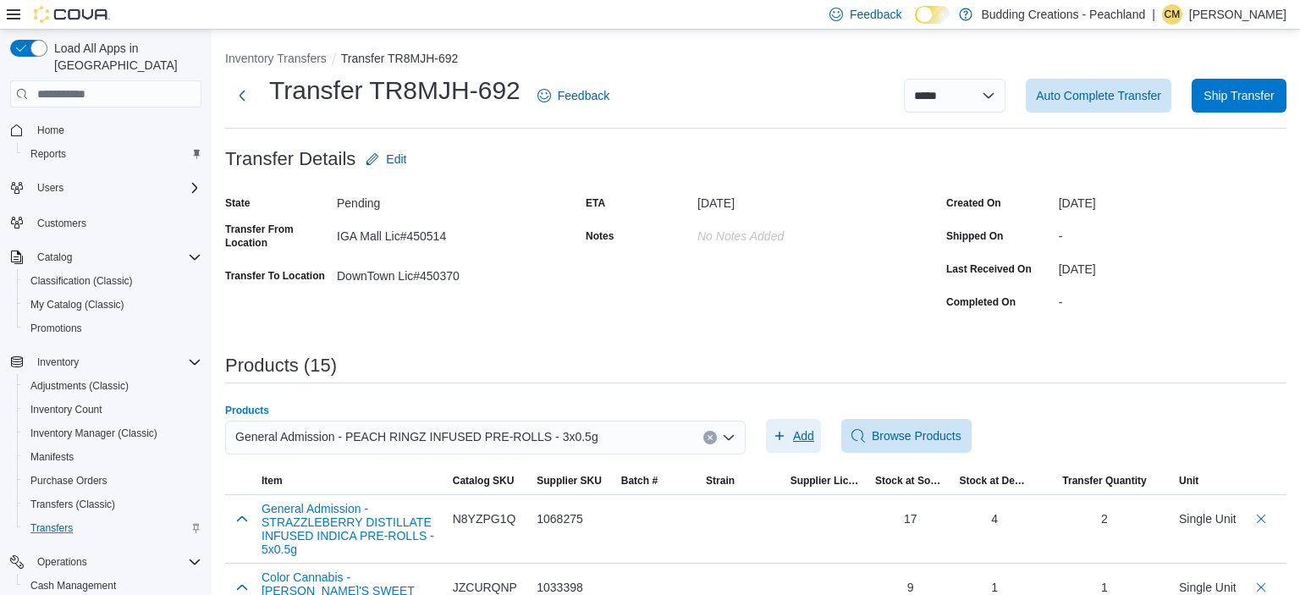
click at [800, 436] on span "Add" at bounding box center [803, 435] width 21 height 17
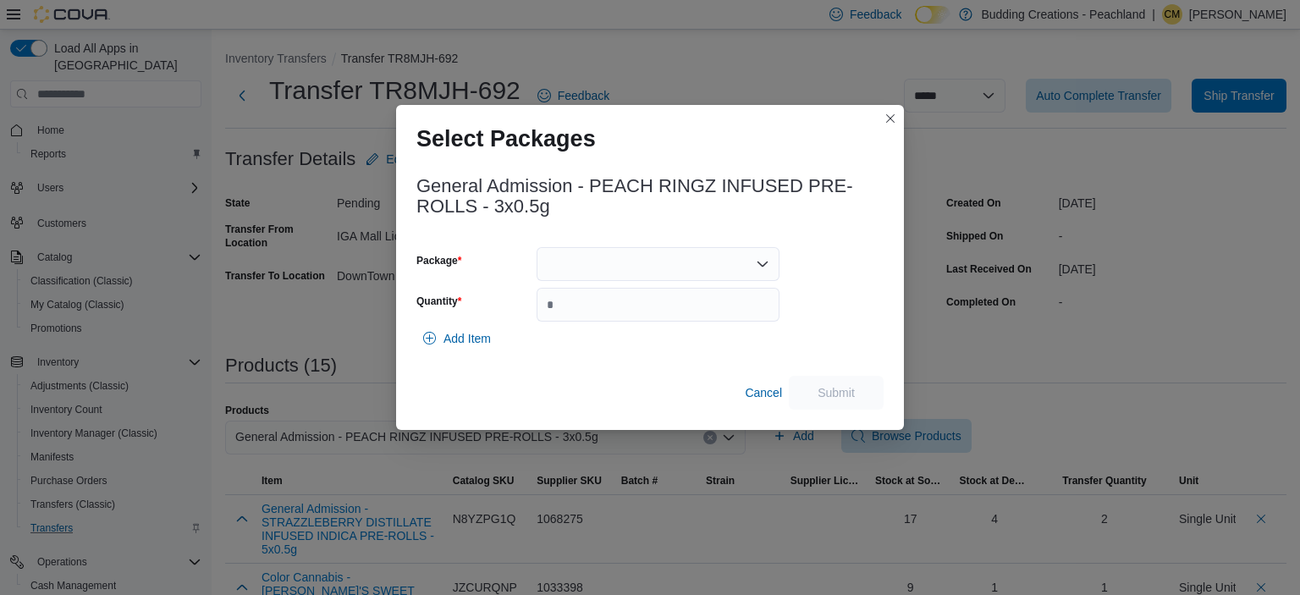
click at [572, 263] on div at bounding box center [657, 264] width 243 height 34
click at [592, 321] on span "25050000032" at bounding box center [668, 317] width 202 height 17
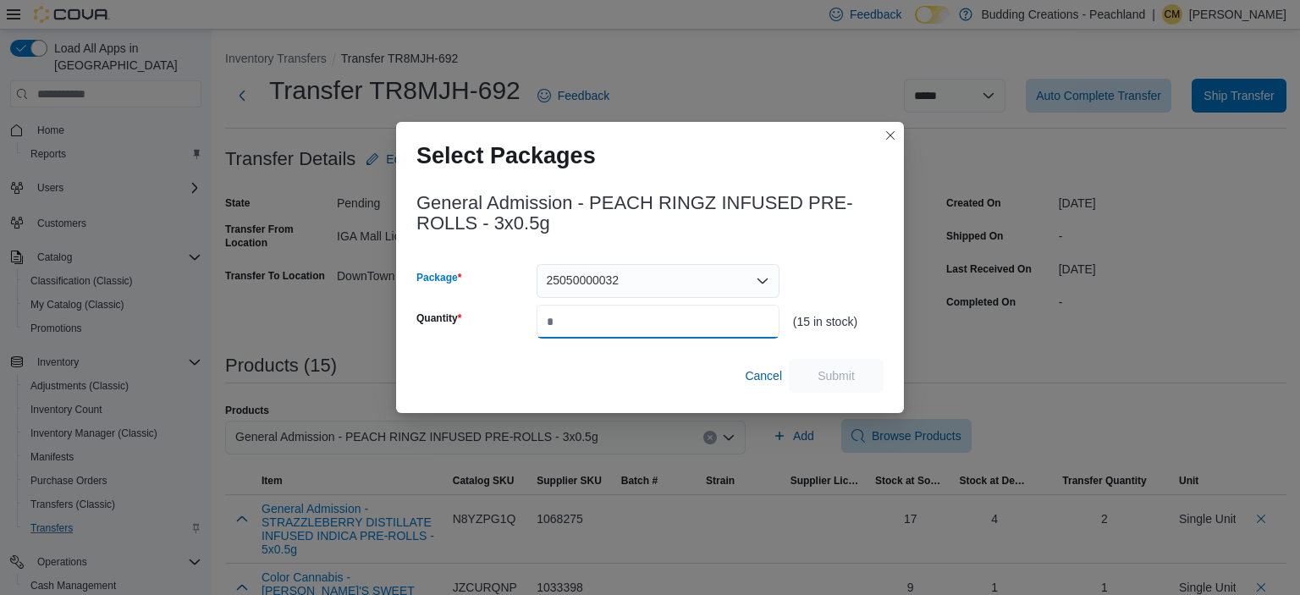
click at [592, 321] on input "Quantity" at bounding box center [657, 322] width 243 height 34
type input "*"
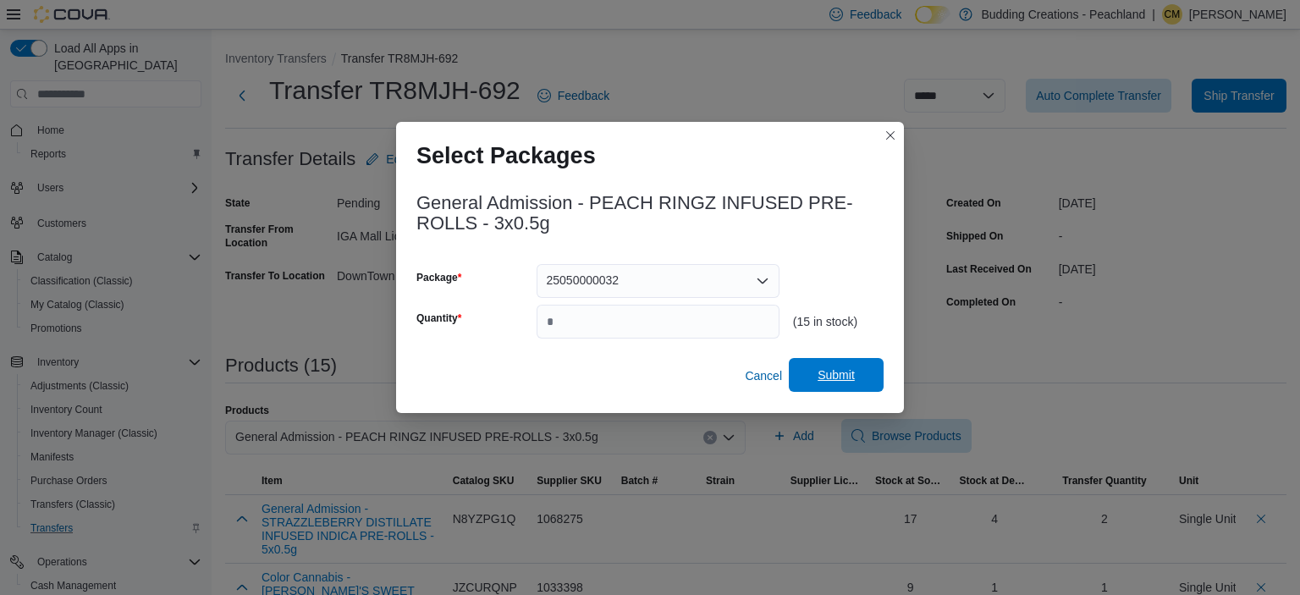
click at [835, 374] on span "Submit" at bounding box center [835, 374] width 37 height 17
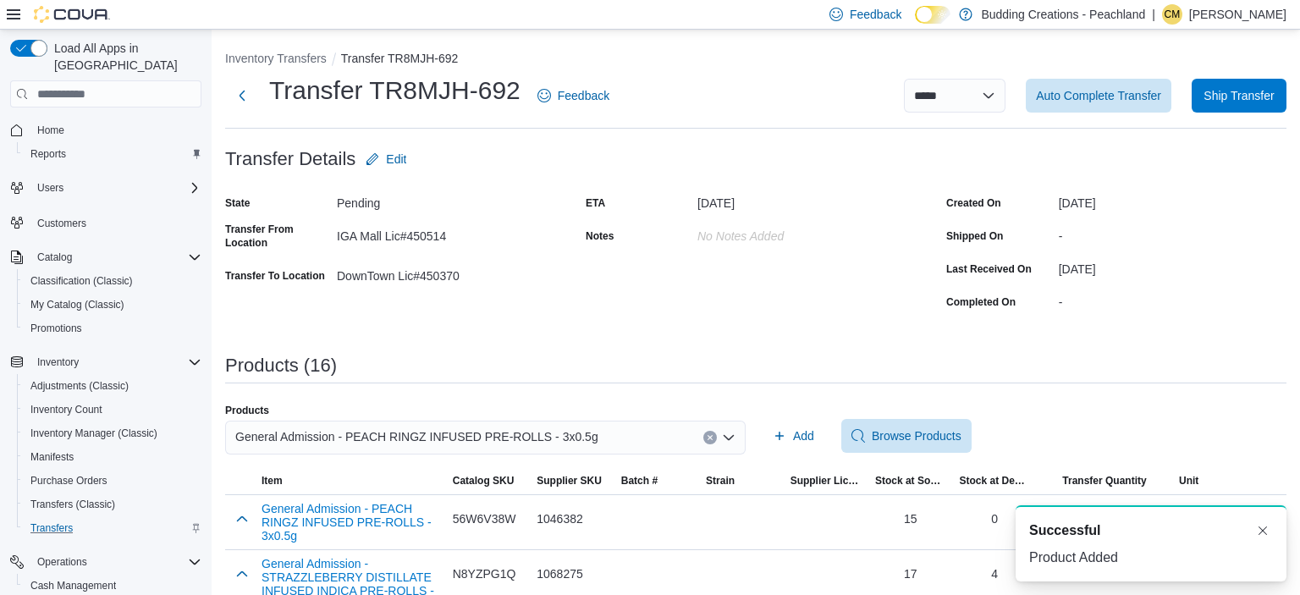
click at [707, 434] on button "Clear input" at bounding box center [710, 438] width 14 height 14
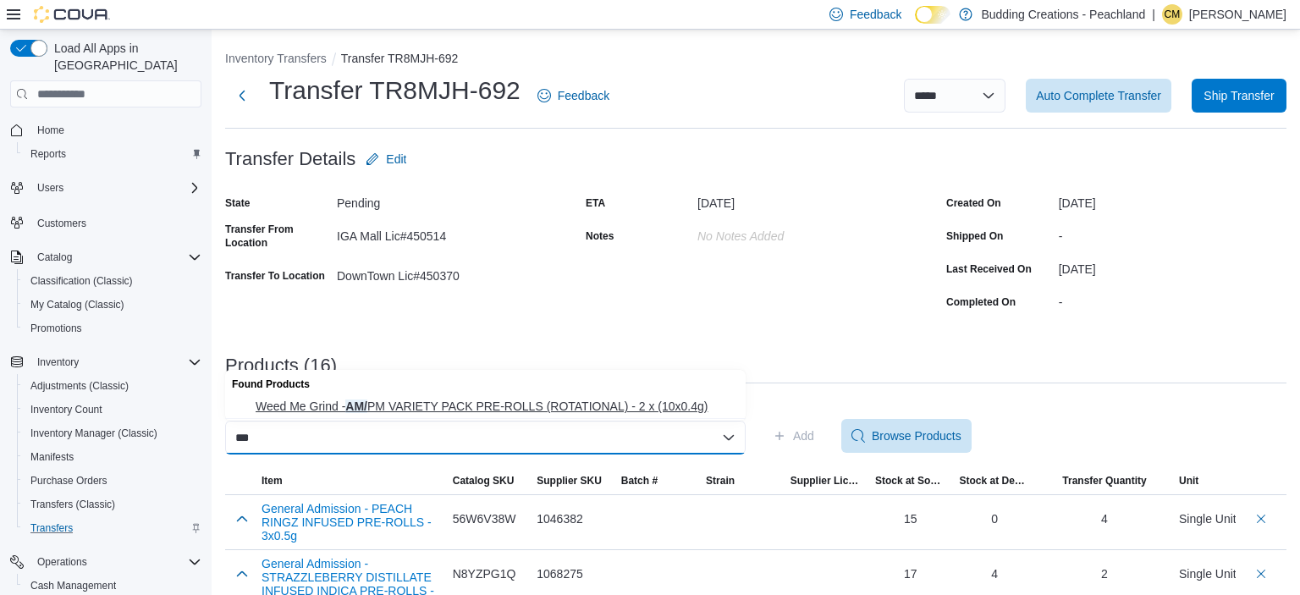
type input "***"
click at [611, 405] on span "Weed Me Grind - AM/ PM VARIETY PACK PRE-ROLLS (ROTATIONAL) - 2 x (10x0.4g)" at bounding box center [496, 406] width 480 height 17
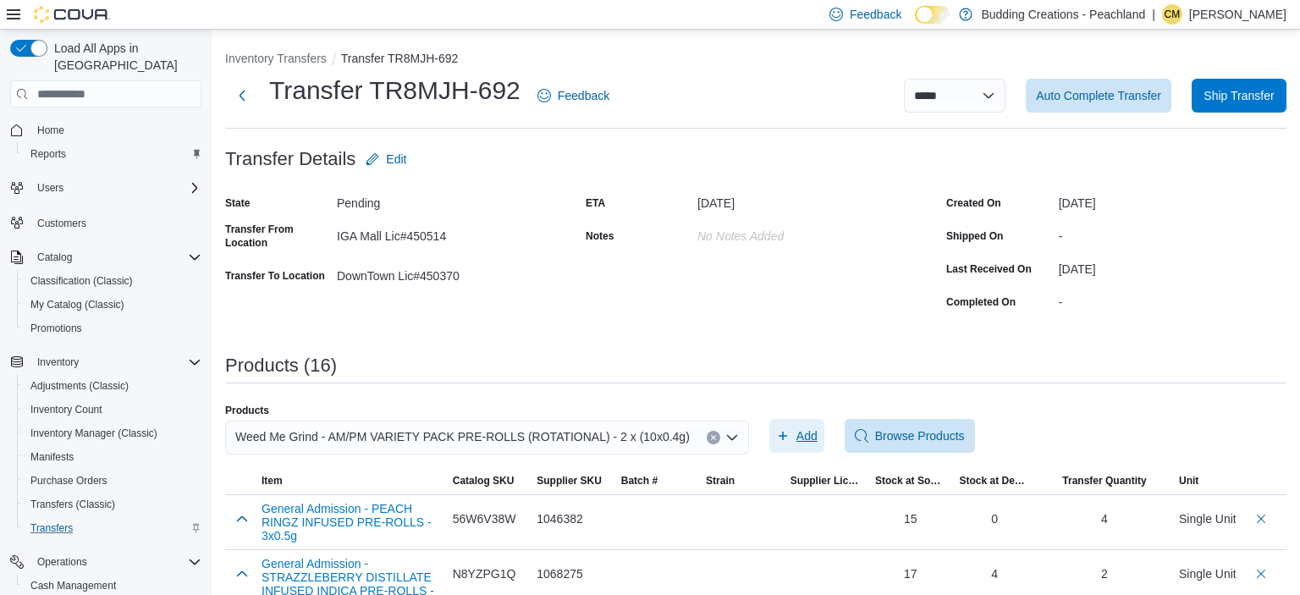
click at [804, 435] on span "Add" at bounding box center [806, 435] width 21 height 17
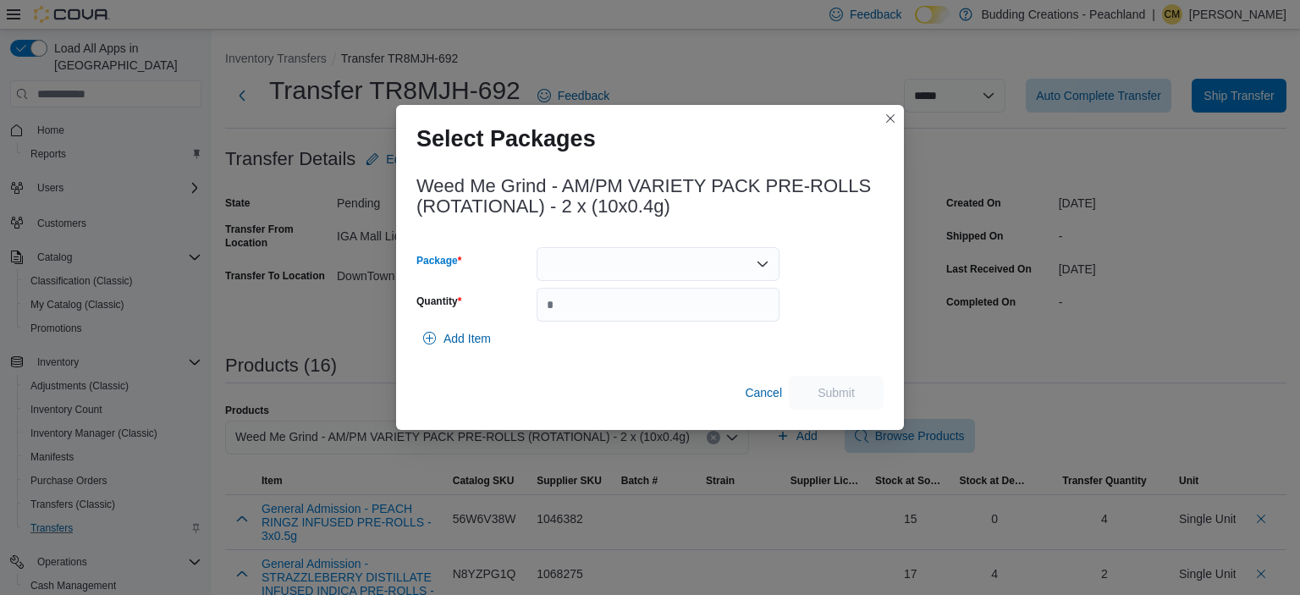
click at [601, 269] on div at bounding box center [657, 264] width 243 height 34
click at [600, 313] on span "H185AMPM-PR04" at bounding box center [668, 317] width 202 height 17
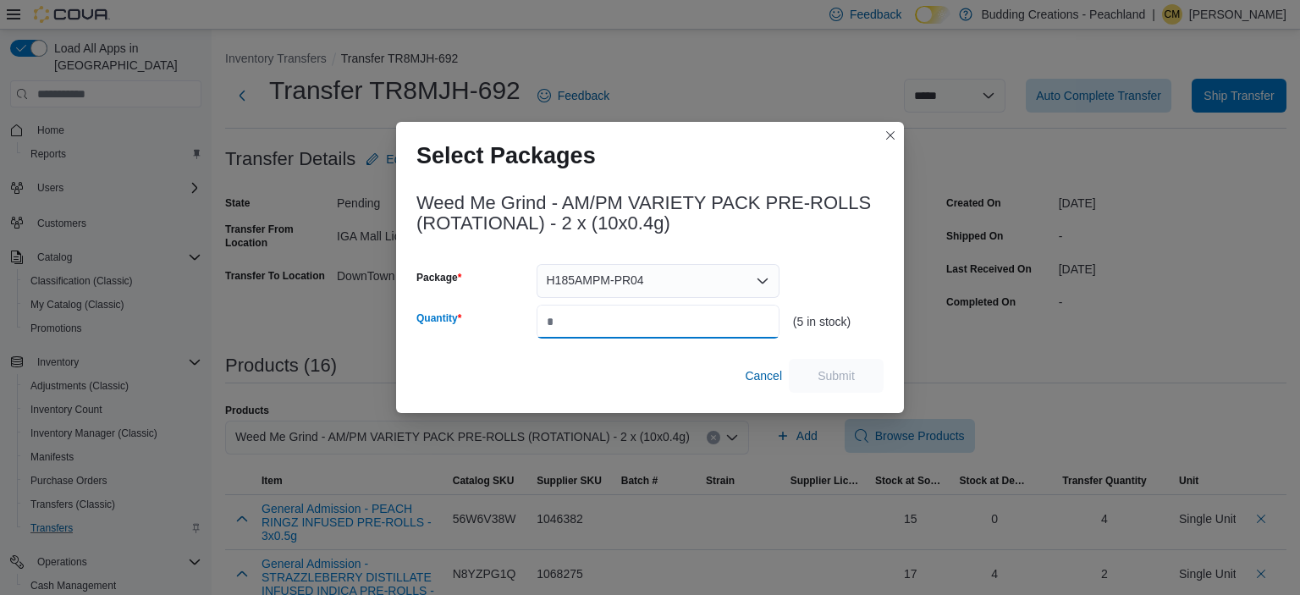
click at [600, 320] on input "Quantity" at bounding box center [657, 322] width 243 height 34
type input "*"
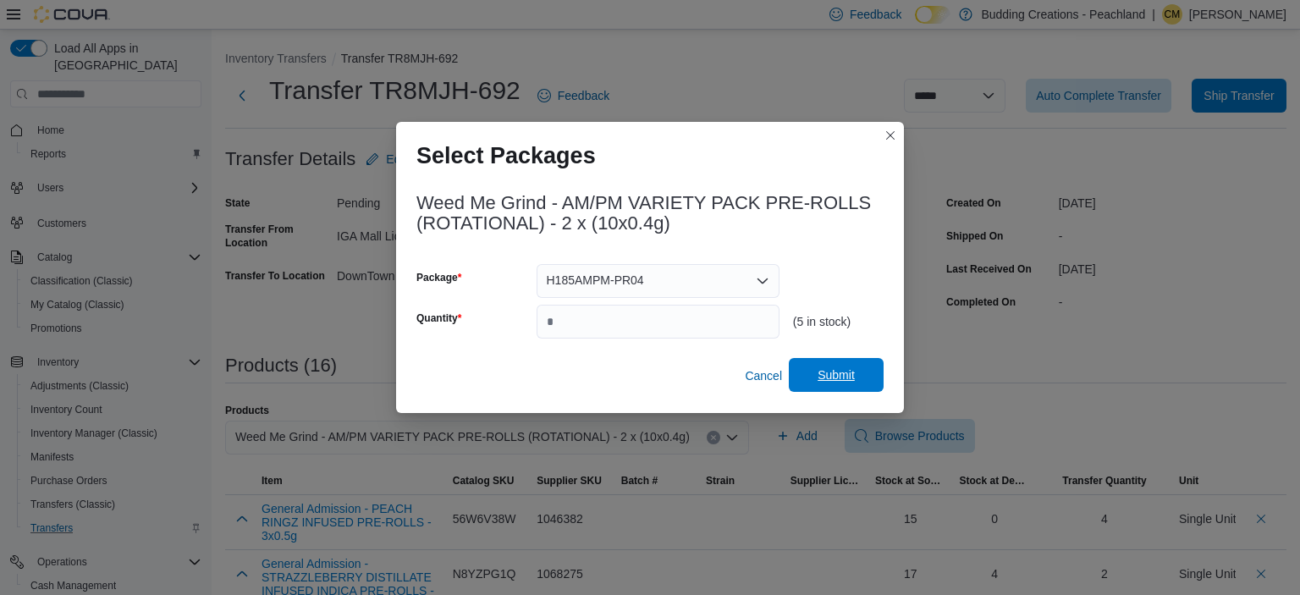
click at [833, 367] on span "Submit" at bounding box center [836, 375] width 74 height 34
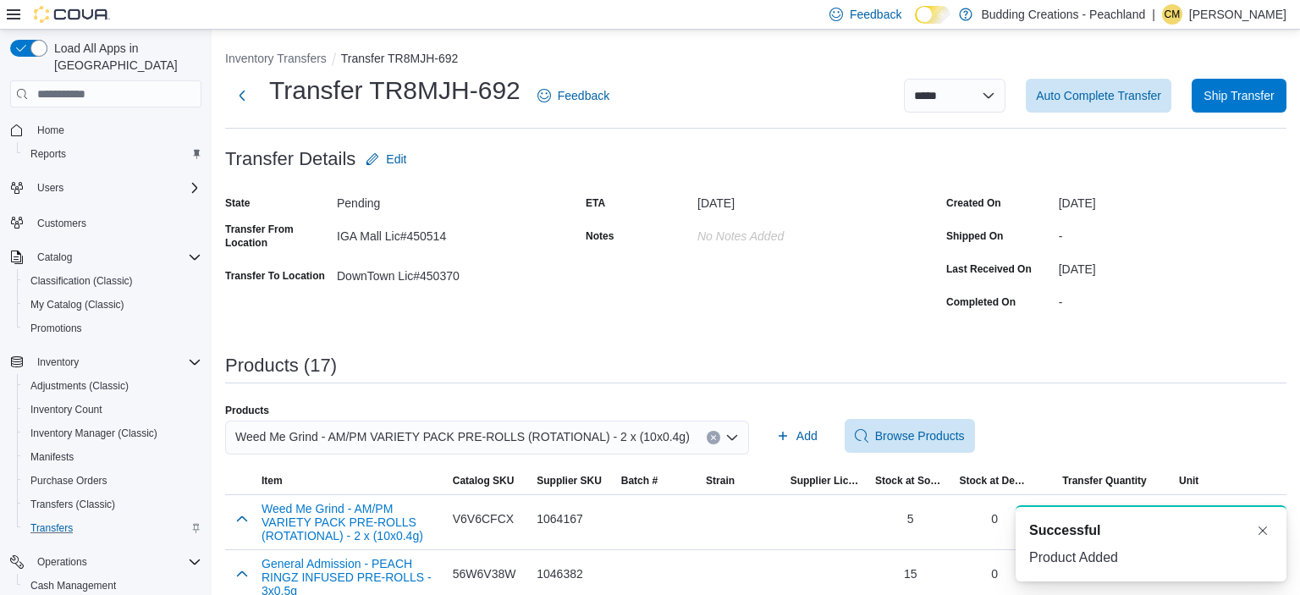
click at [711, 437] on icon "Clear input" at bounding box center [713, 438] width 4 height 4
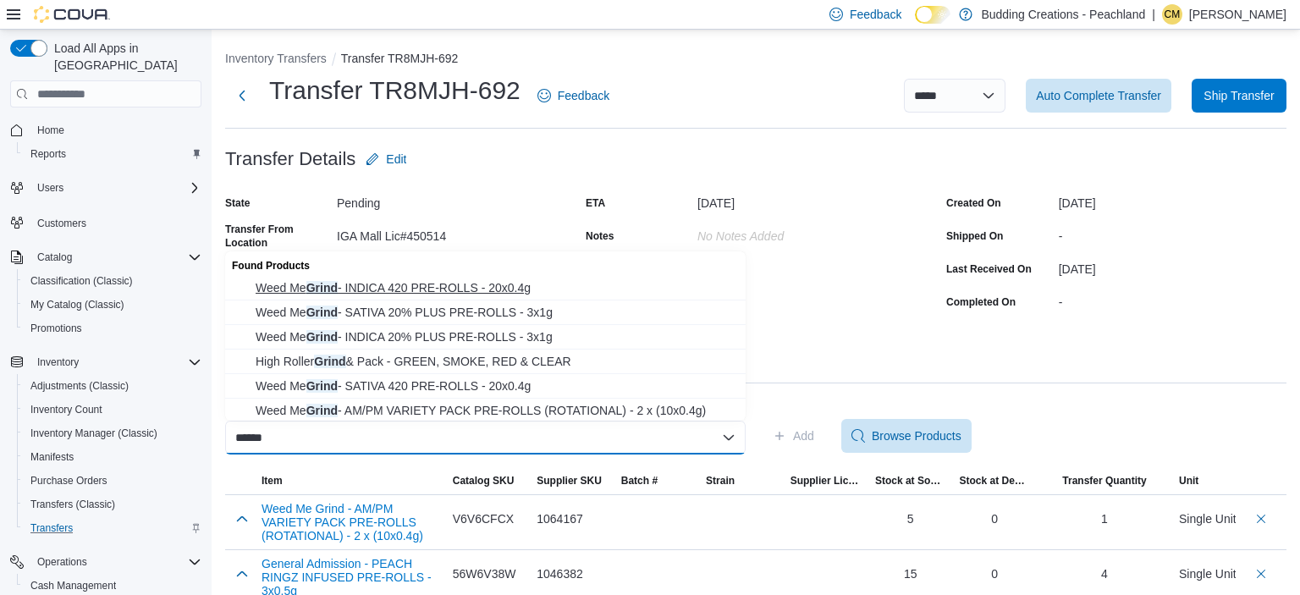
type input "*****"
click at [448, 287] on span "Weed Me Grind - INDICA 420 PRE-ROLLS - 20x0.4g" at bounding box center [496, 287] width 480 height 17
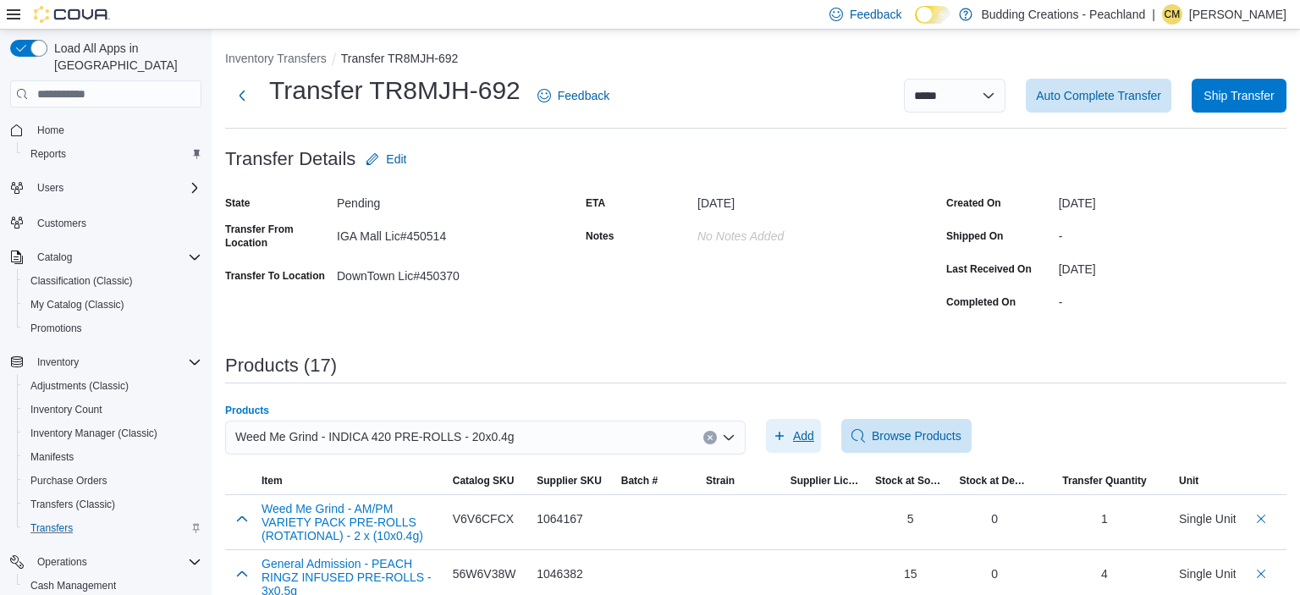
click at [804, 436] on span "Add" at bounding box center [803, 435] width 21 height 17
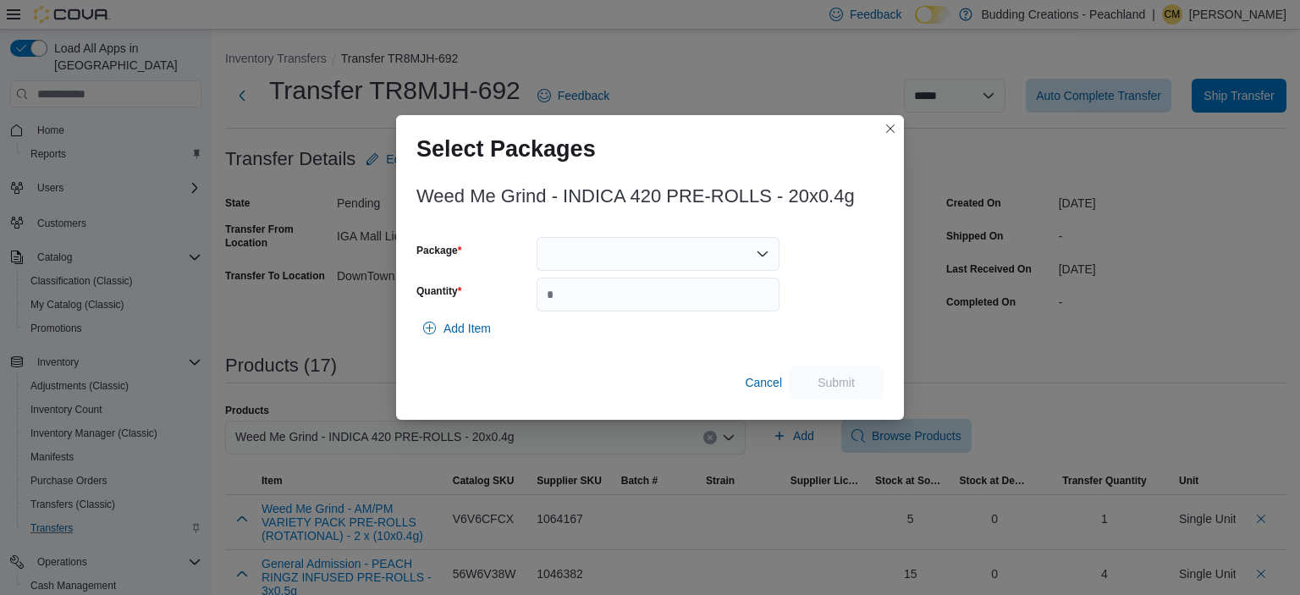
click at [594, 263] on div at bounding box center [657, 254] width 243 height 34
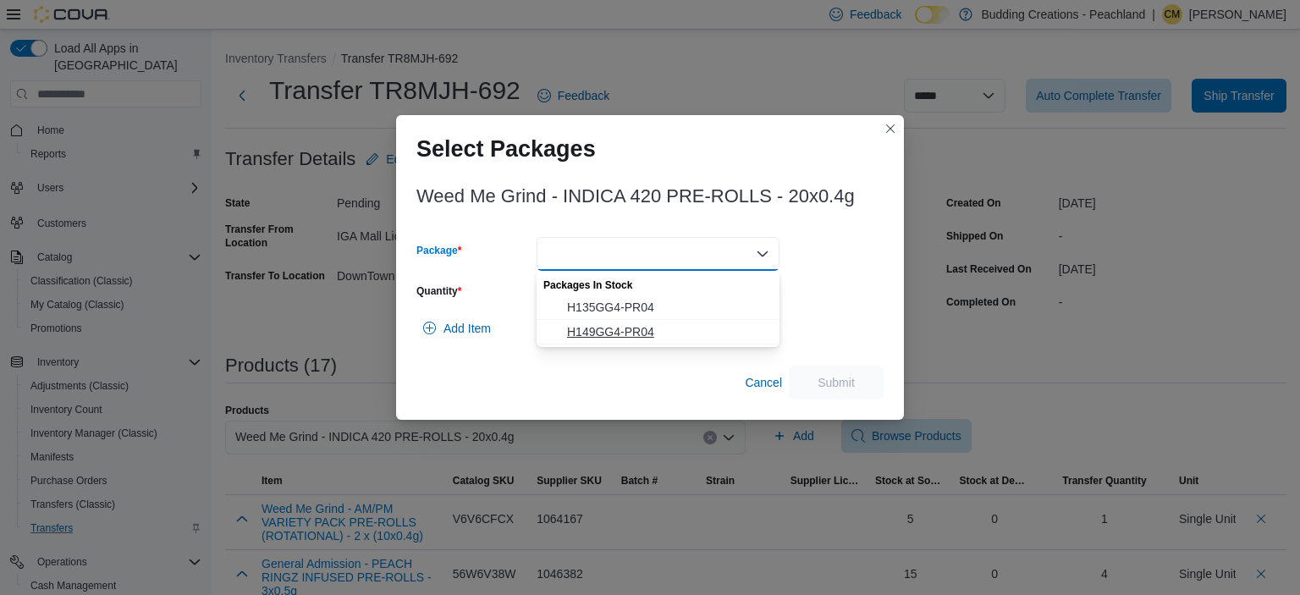
click at [613, 335] on span "H149GG4-PR04" at bounding box center [668, 331] width 202 height 17
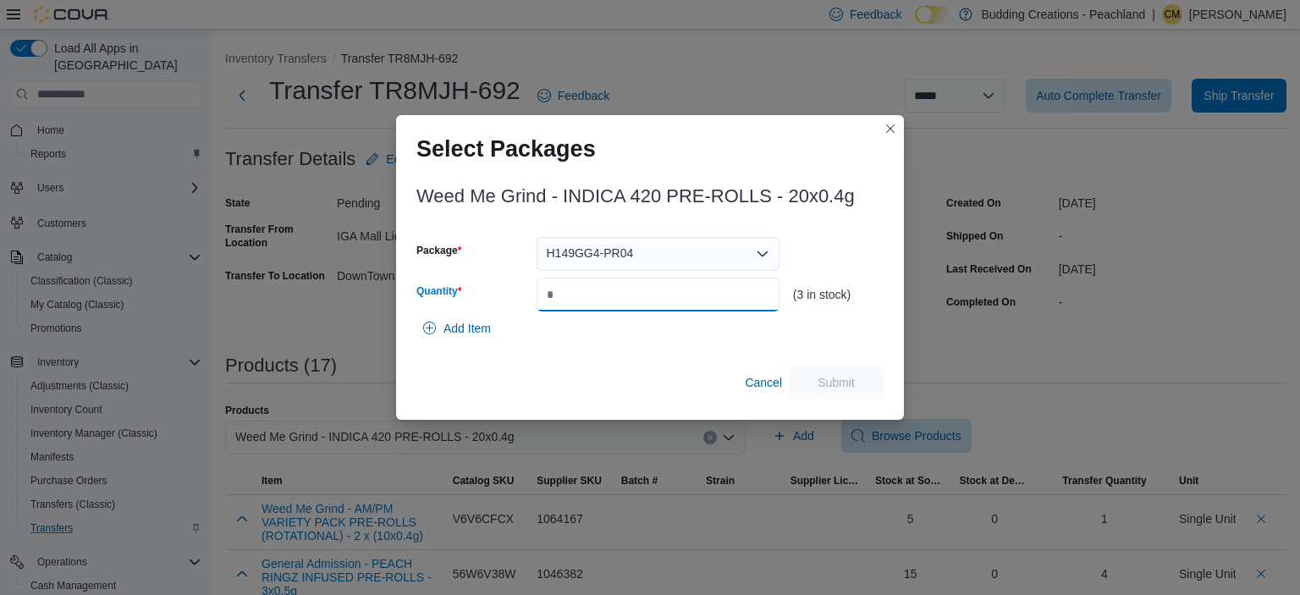
click at [653, 299] on input "Quantity" at bounding box center [657, 295] width 243 height 34
type input "*"
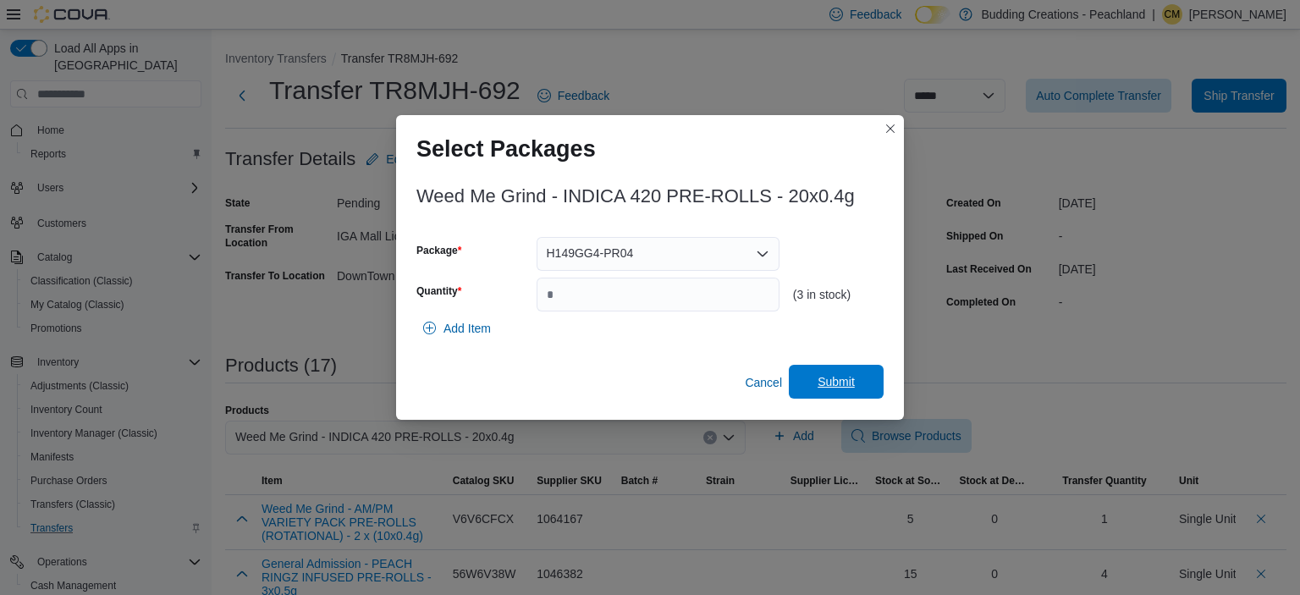
click at [826, 388] on span "Submit" at bounding box center [835, 381] width 37 height 17
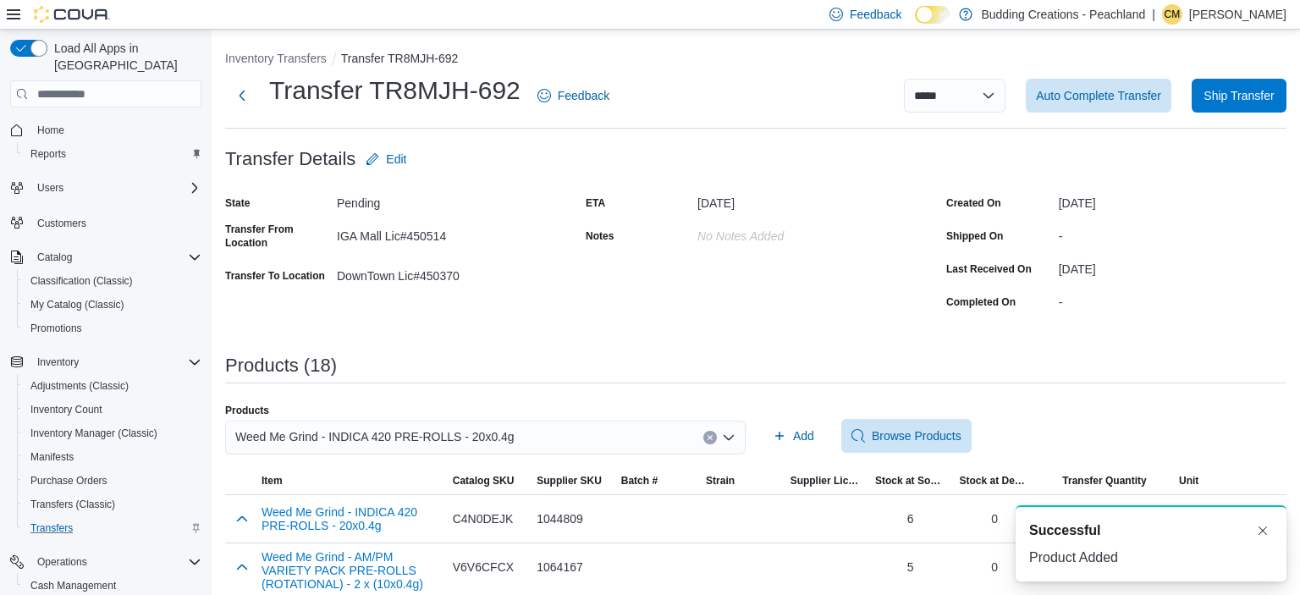
click at [712, 436] on icon "Clear input" at bounding box center [709, 438] width 4 height 4
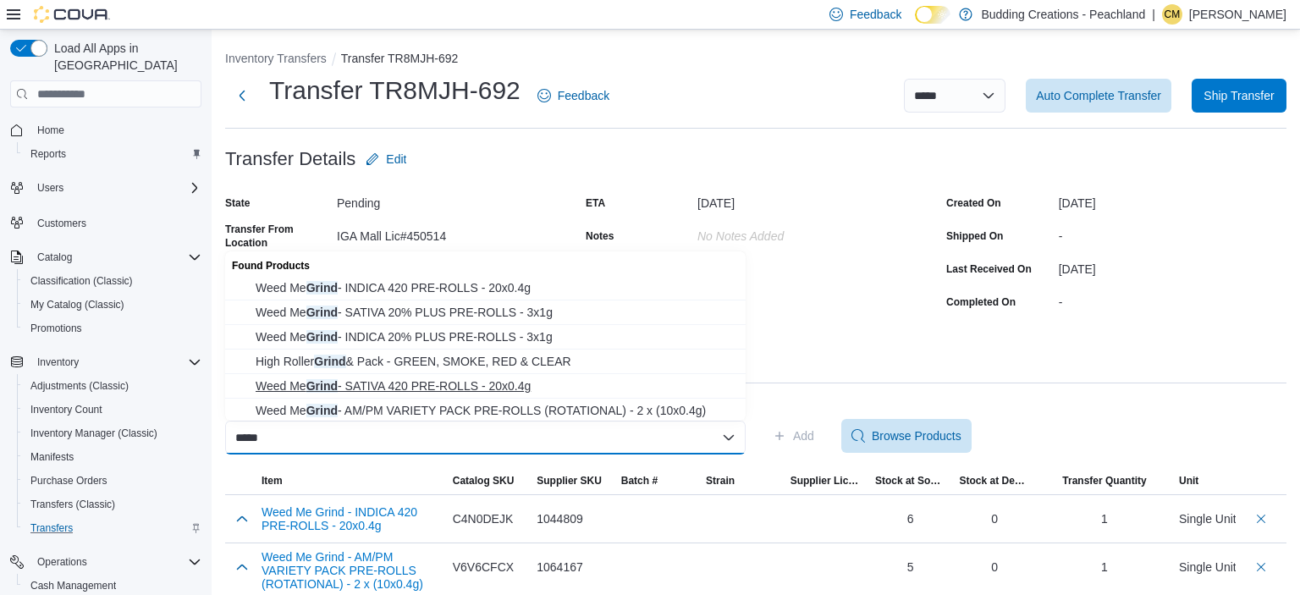
type input "*****"
click at [438, 384] on span "Weed Me Grind - SATIVA 420 PRE-ROLLS - 20x0.4g" at bounding box center [496, 385] width 480 height 17
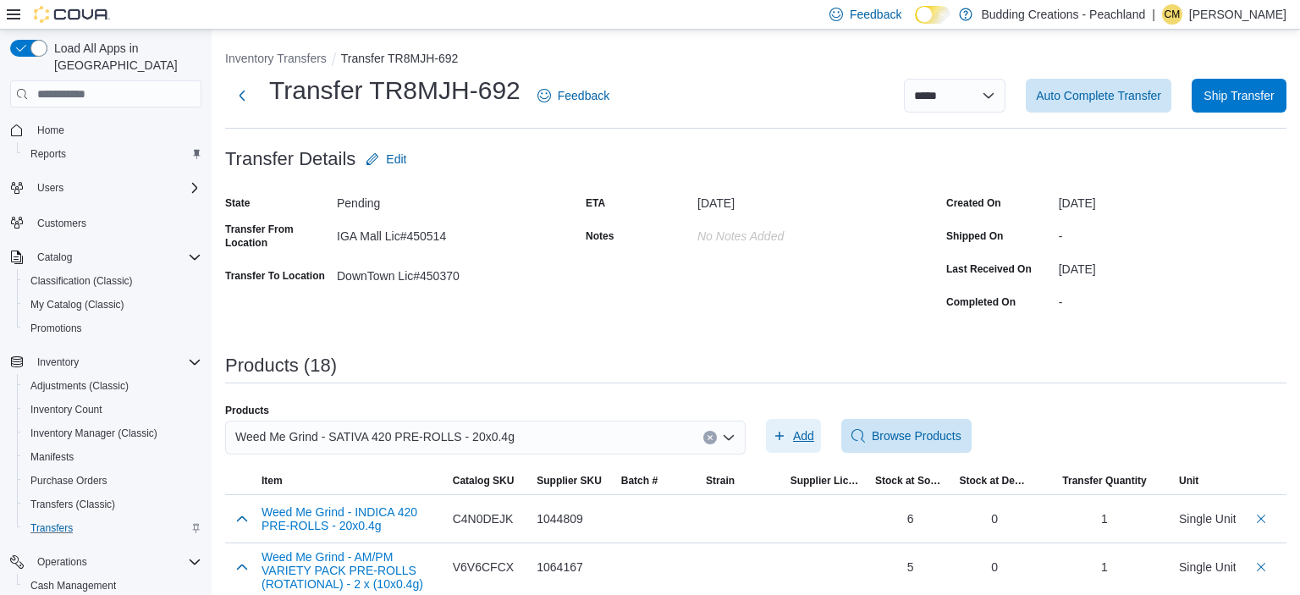
click at [800, 436] on span "Add" at bounding box center [803, 435] width 21 height 17
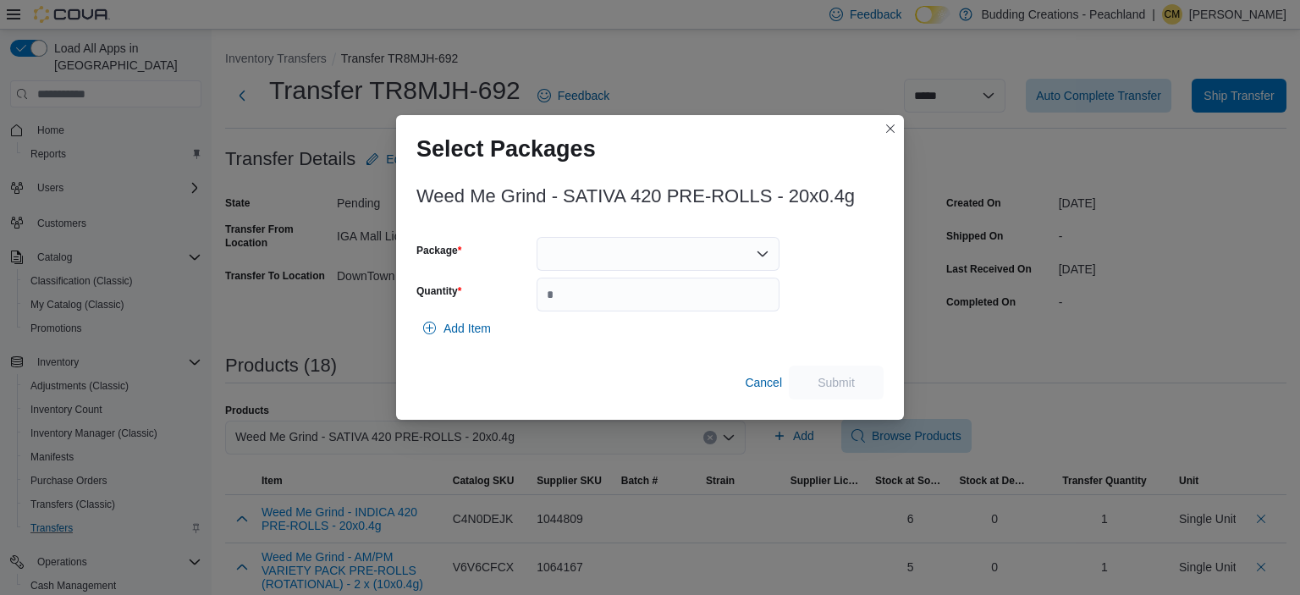
click at [575, 252] on div at bounding box center [657, 254] width 243 height 34
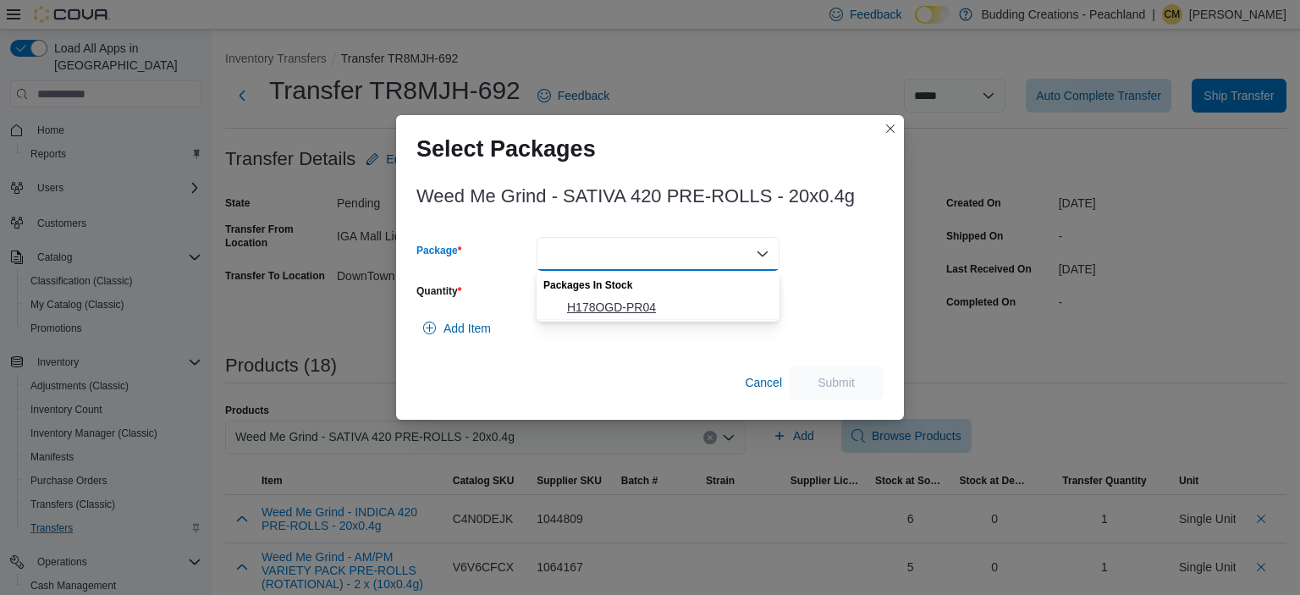
click at [602, 311] on span "H178OGD-PR04" at bounding box center [668, 307] width 202 height 17
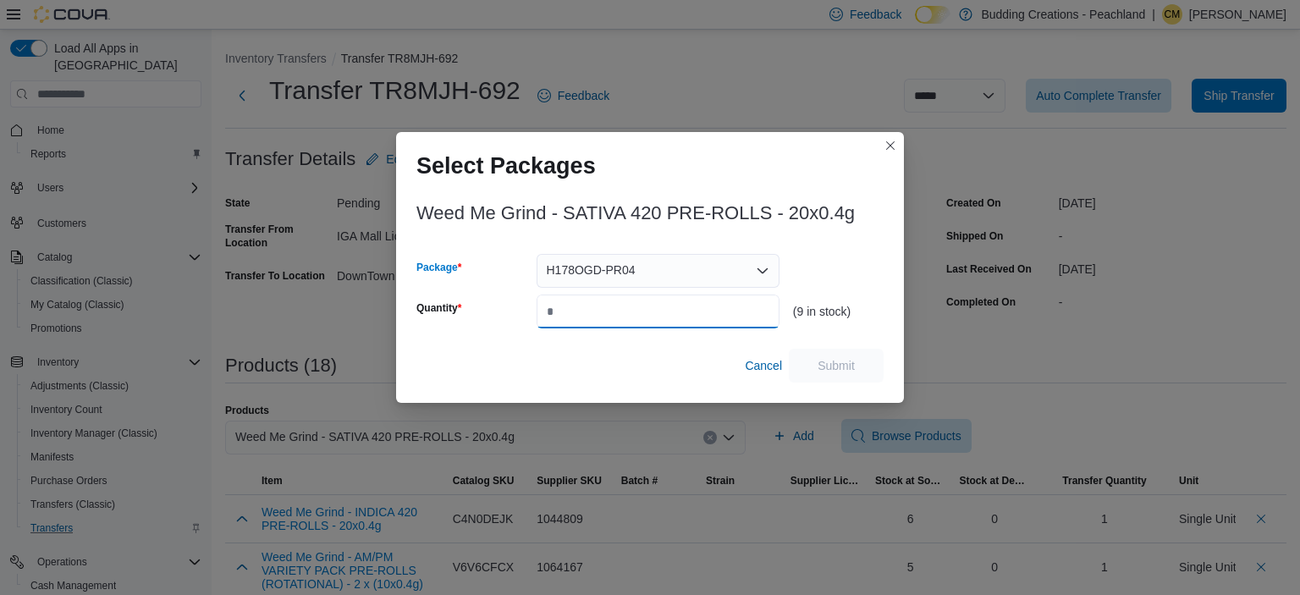
click at [602, 311] on input "Quantity" at bounding box center [657, 311] width 243 height 34
type input "*"
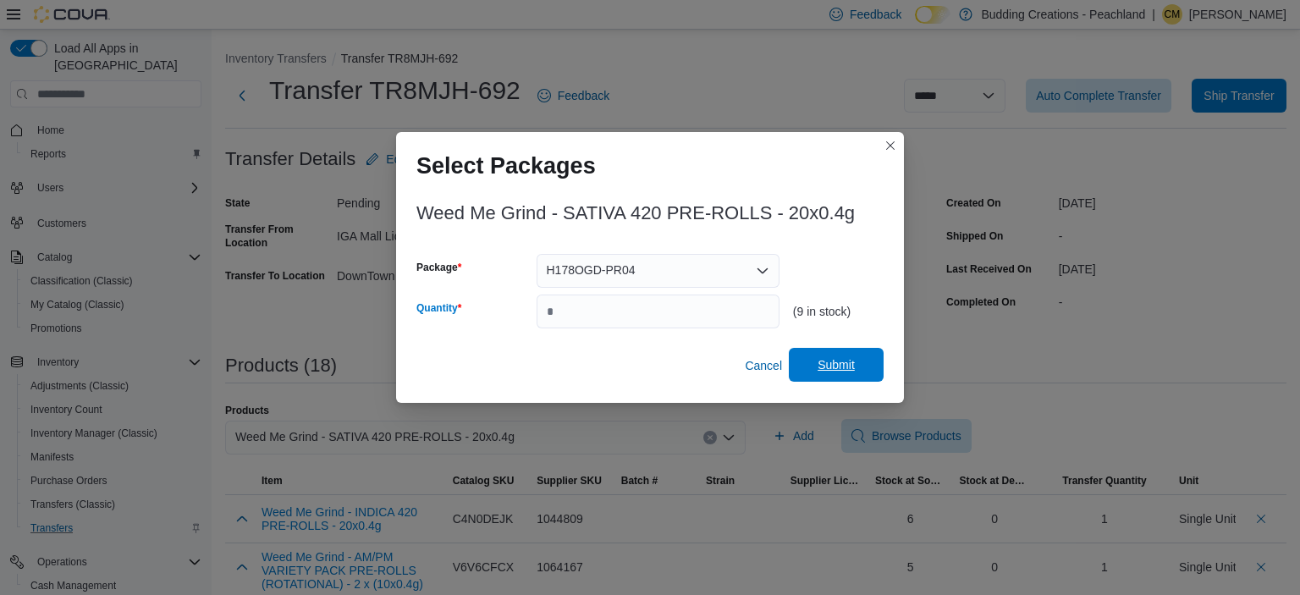
click at [839, 368] on span "Submit" at bounding box center [835, 364] width 37 height 17
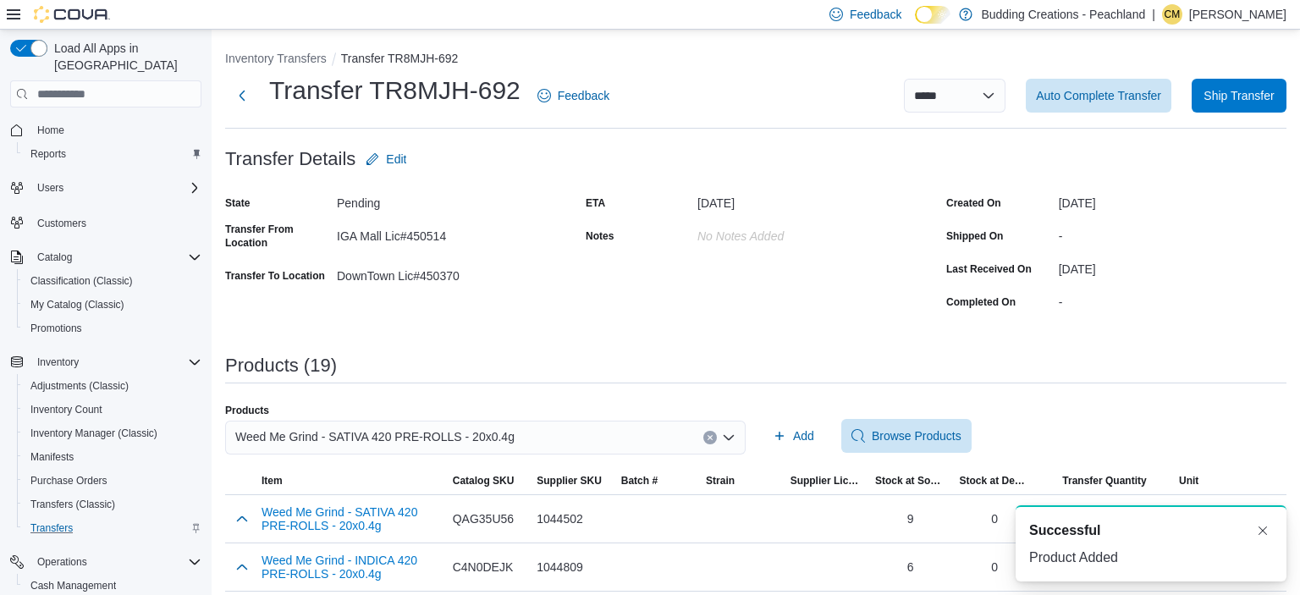
click at [711, 437] on icon "Clear input" at bounding box center [709, 438] width 4 height 4
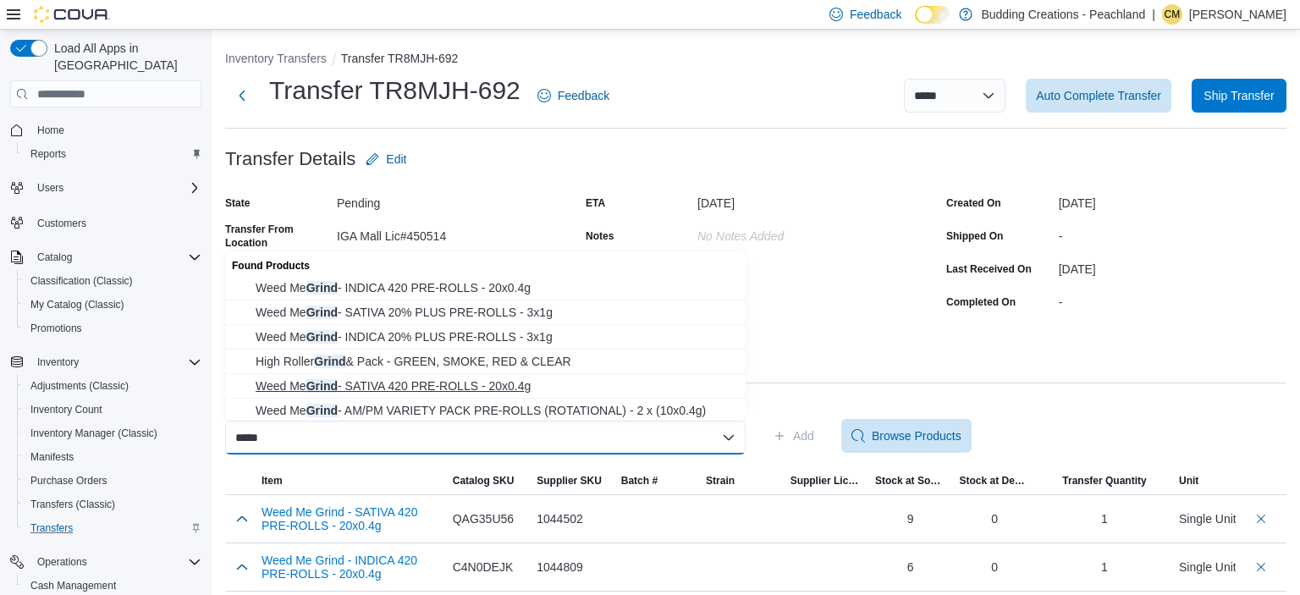
scroll to position [3, 0]
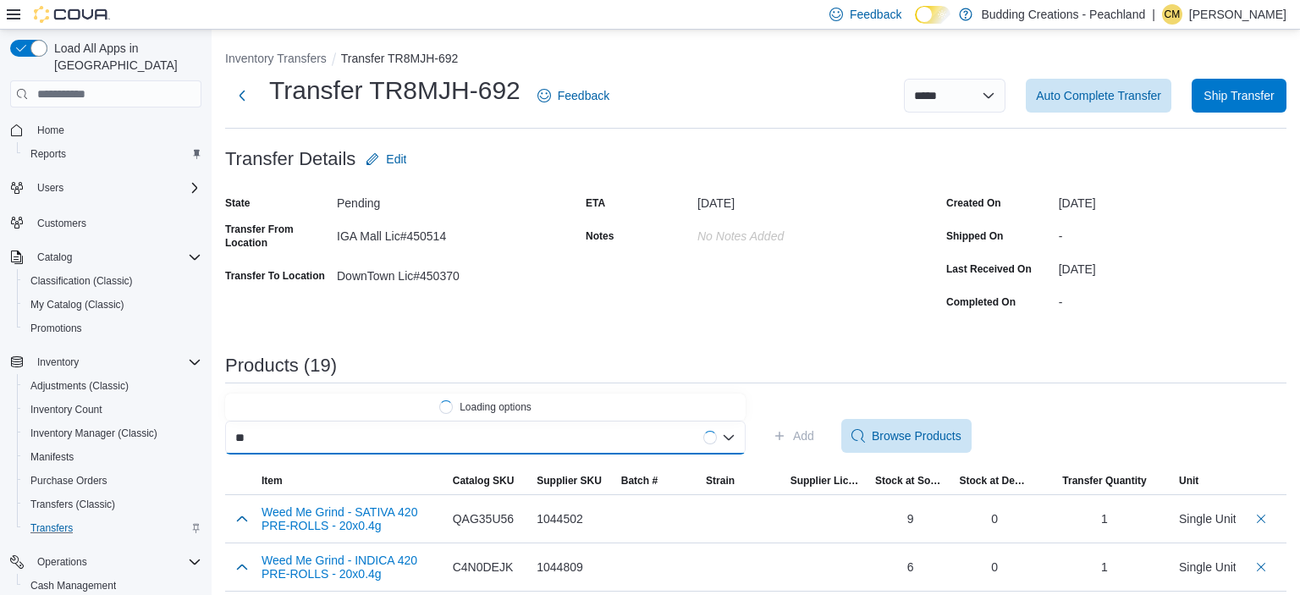
type input "*"
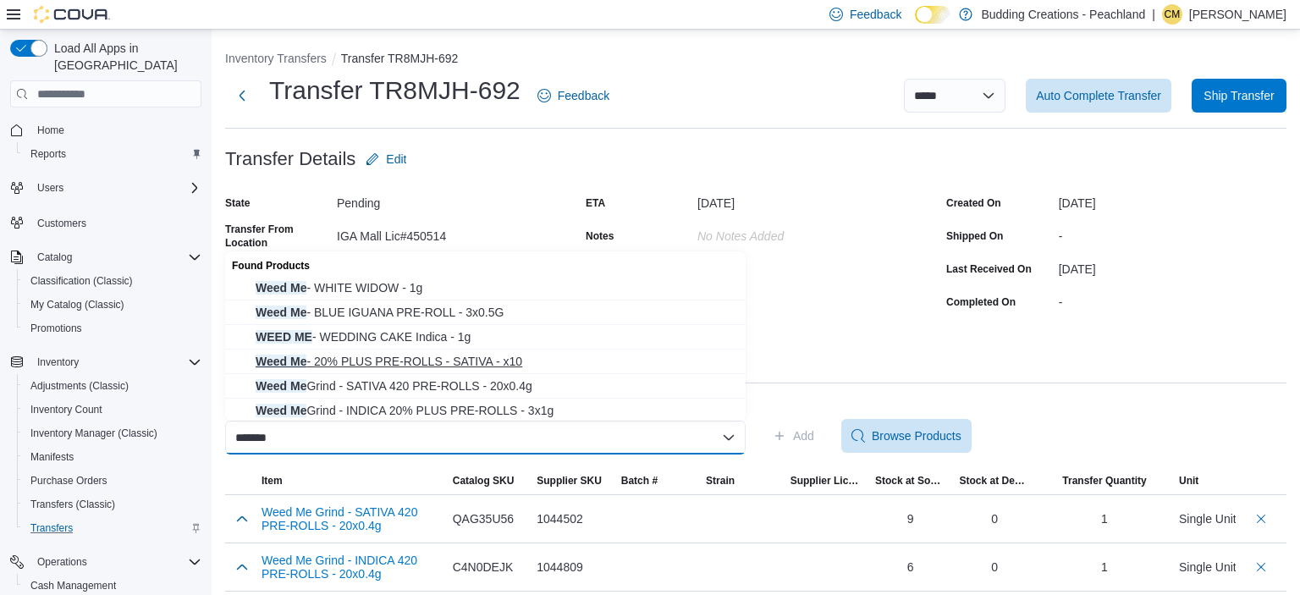
type input "*******"
click at [458, 356] on span "Weed Me - 20% PLUS PRE-ROLLS - SATIVA - x10" at bounding box center [496, 361] width 480 height 17
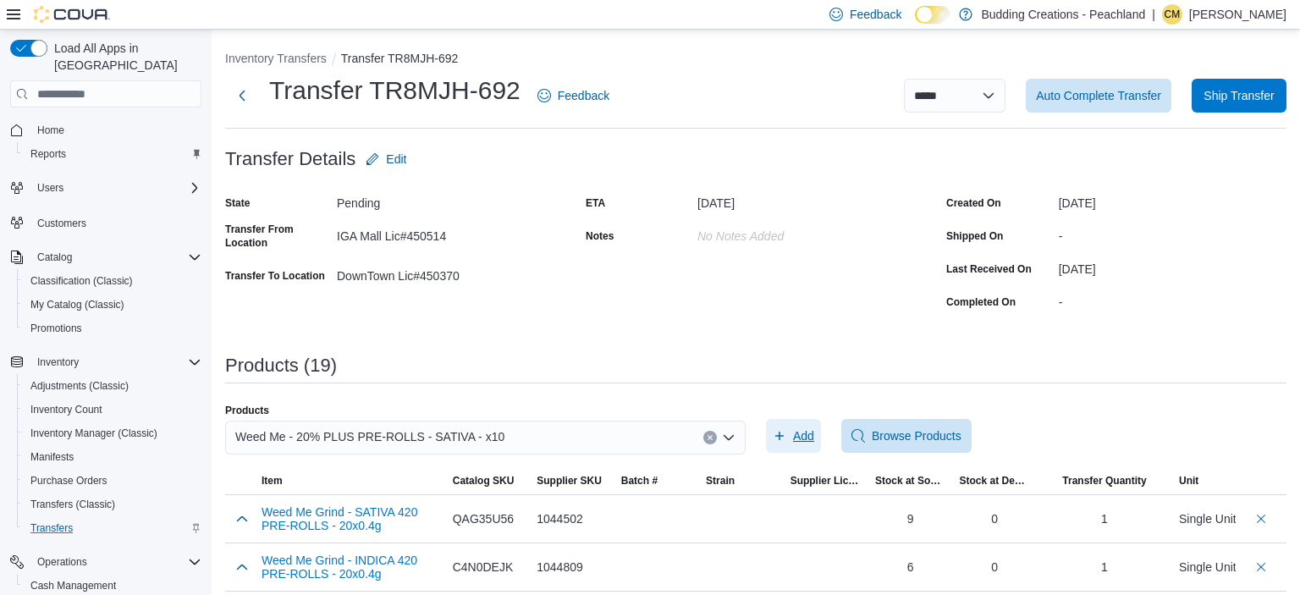
click at [804, 437] on span "Add" at bounding box center [803, 435] width 21 height 17
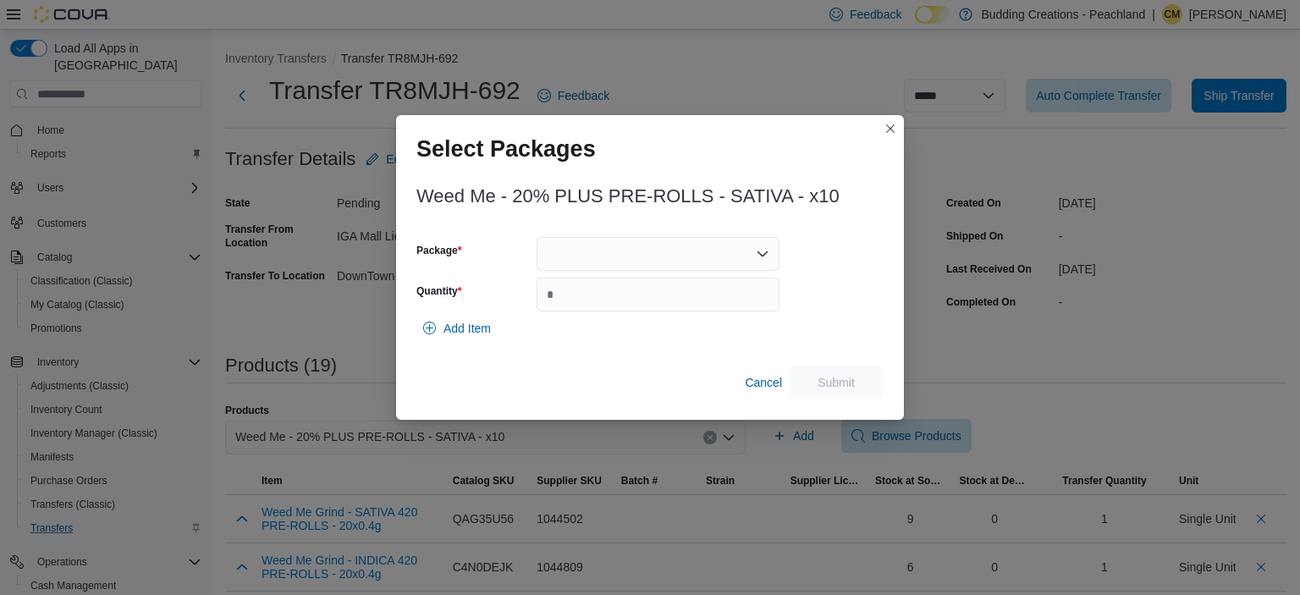
click at [598, 245] on div at bounding box center [657, 254] width 243 height 34
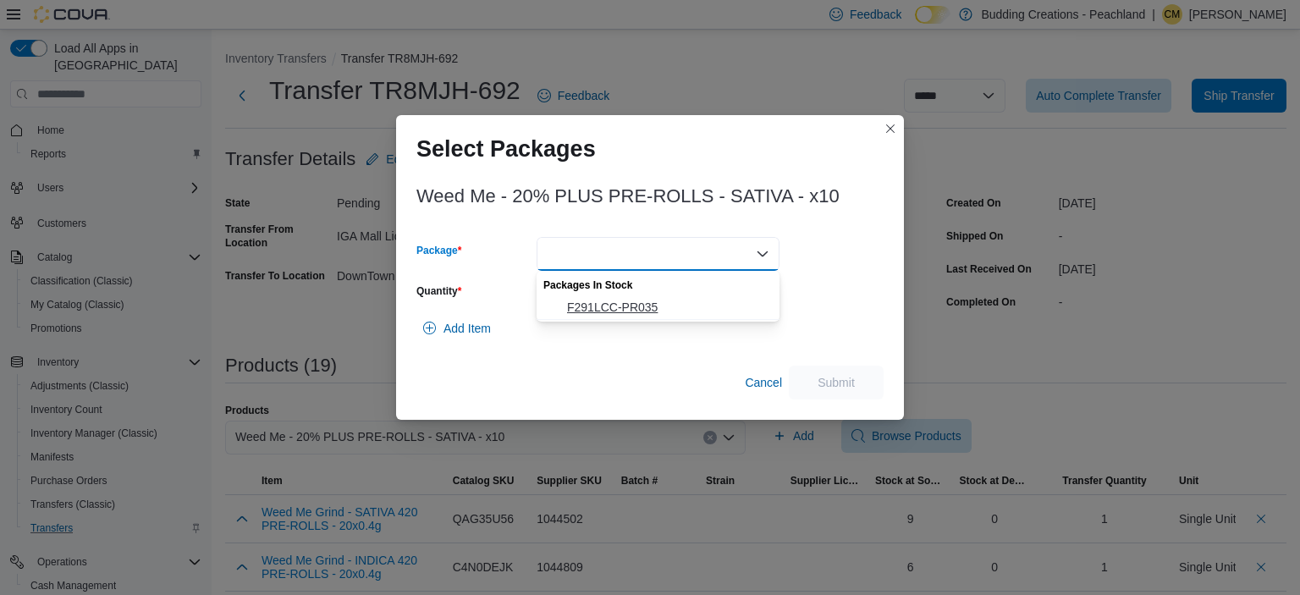
click at [606, 309] on span "F291LCC-PR035" at bounding box center [668, 307] width 202 height 17
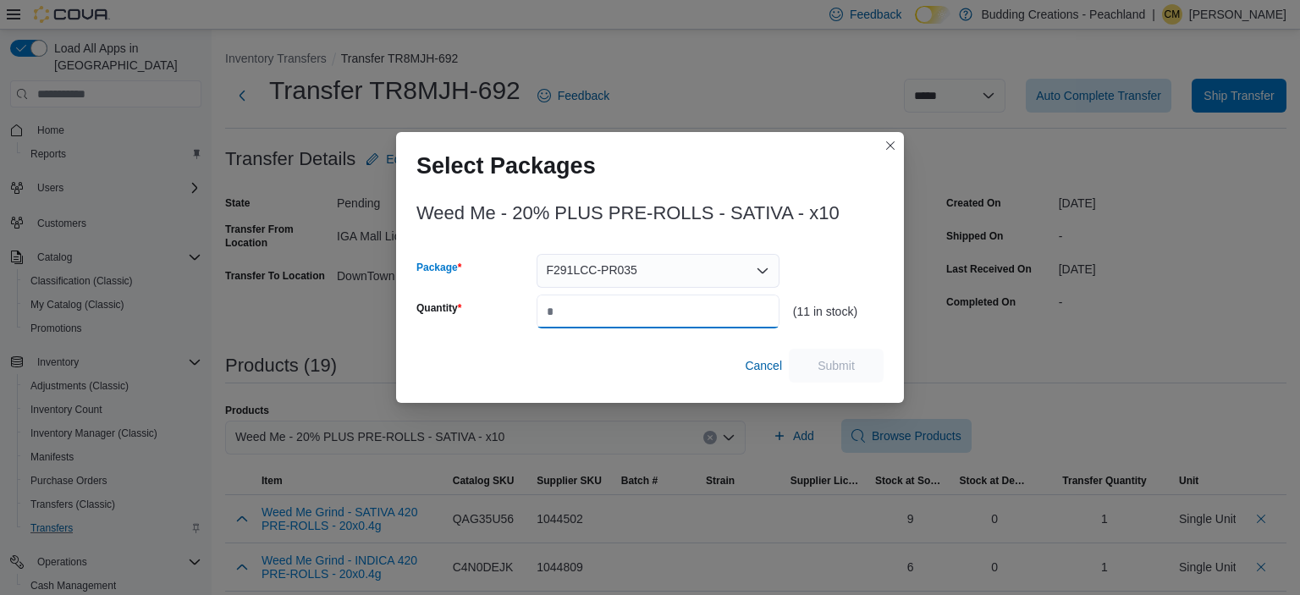
click at [606, 307] on input "Quantity" at bounding box center [657, 311] width 243 height 34
type input "*"
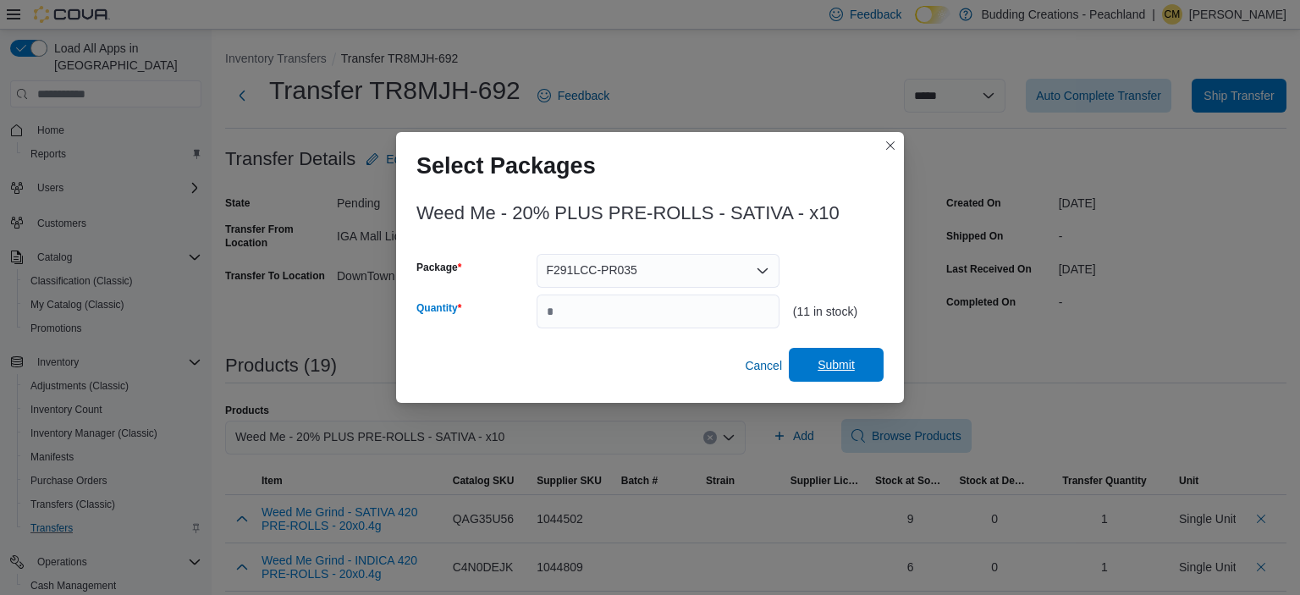
click at [837, 356] on span "Submit" at bounding box center [836, 365] width 74 height 34
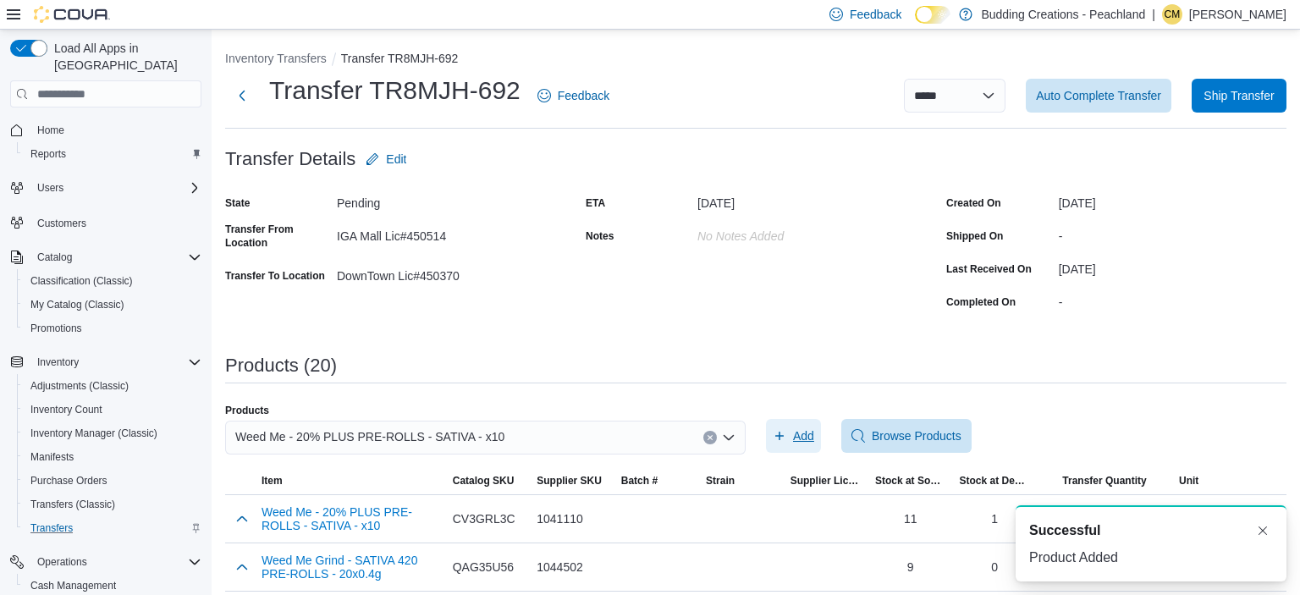
scroll to position [0, 0]
click at [712, 436] on icon "Clear input" at bounding box center [709, 438] width 4 height 4
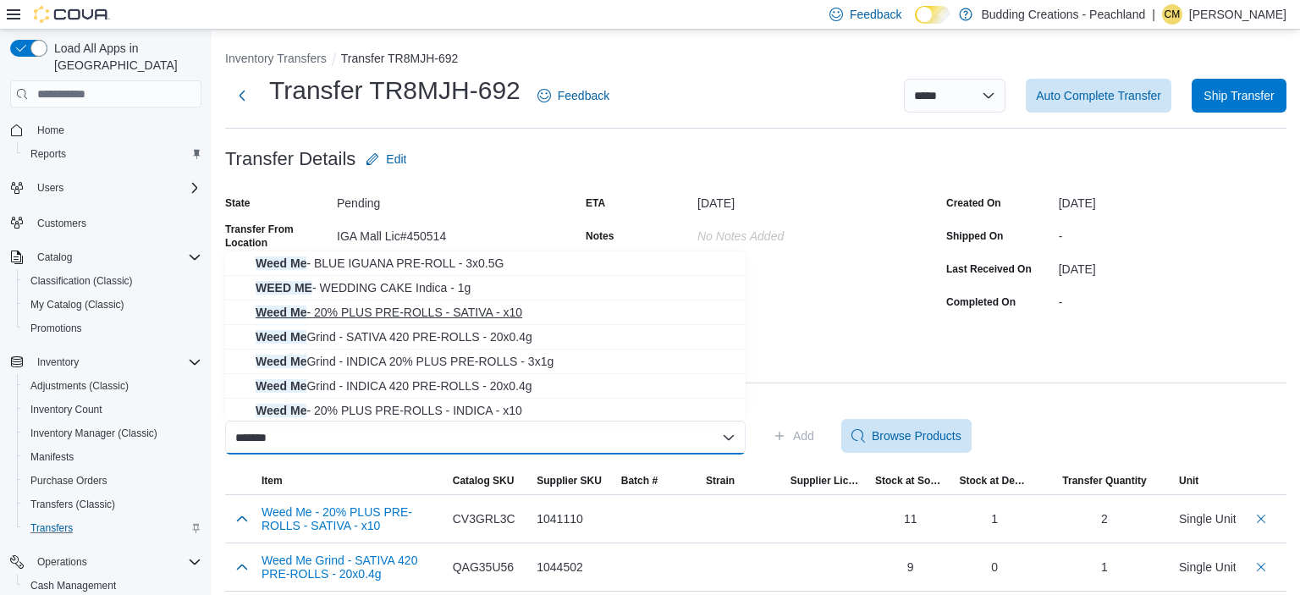
scroll to position [81, 0]
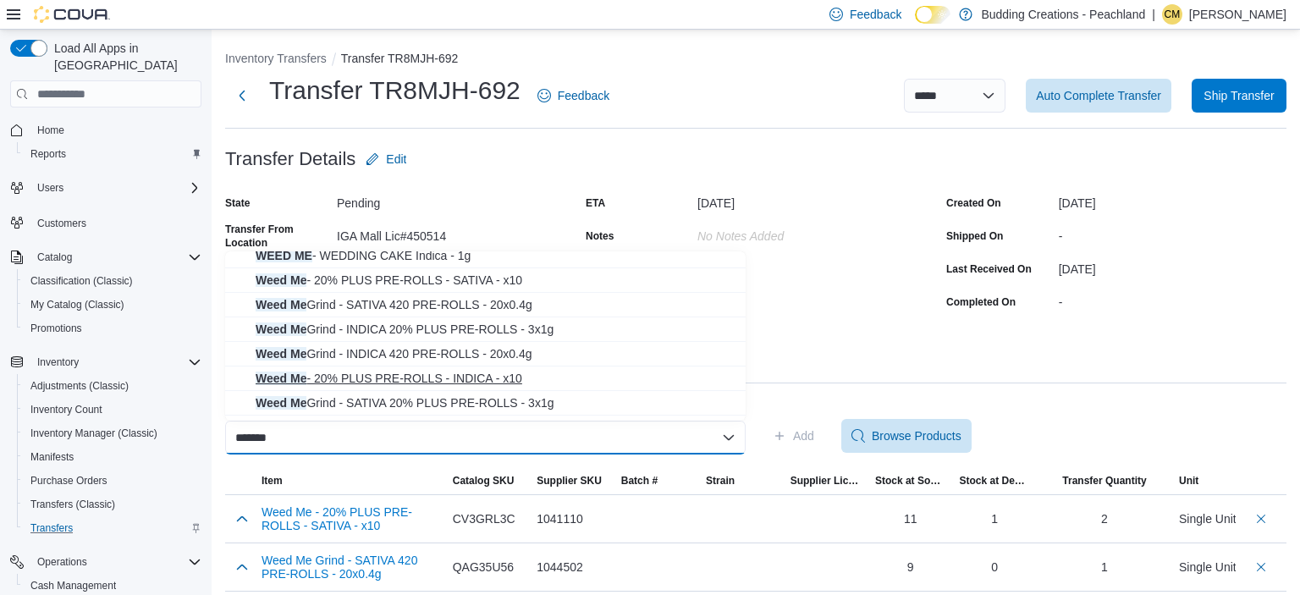
type input "*******"
click at [431, 380] on span "Weed Me - 20% PLUS PRE-ROLLS - INDICA - x10" at bounding box center [496, 378] width 480 height 17
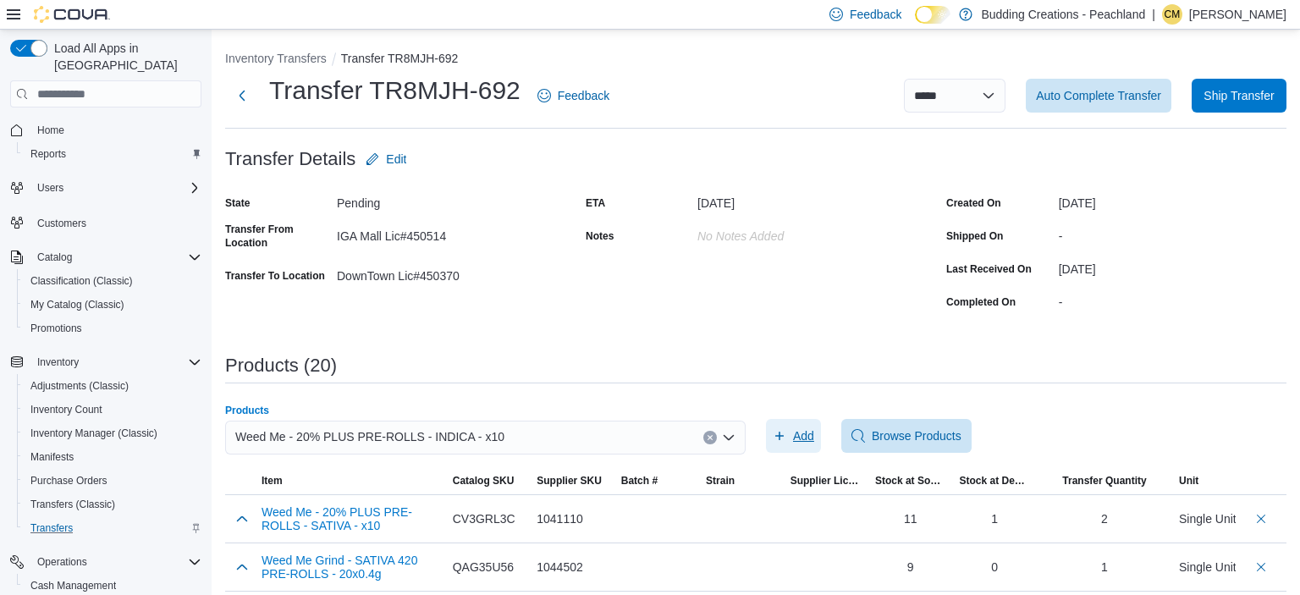
click at [796, 439] on span "Add" at bounding box center [803, 435] width 21 height 17
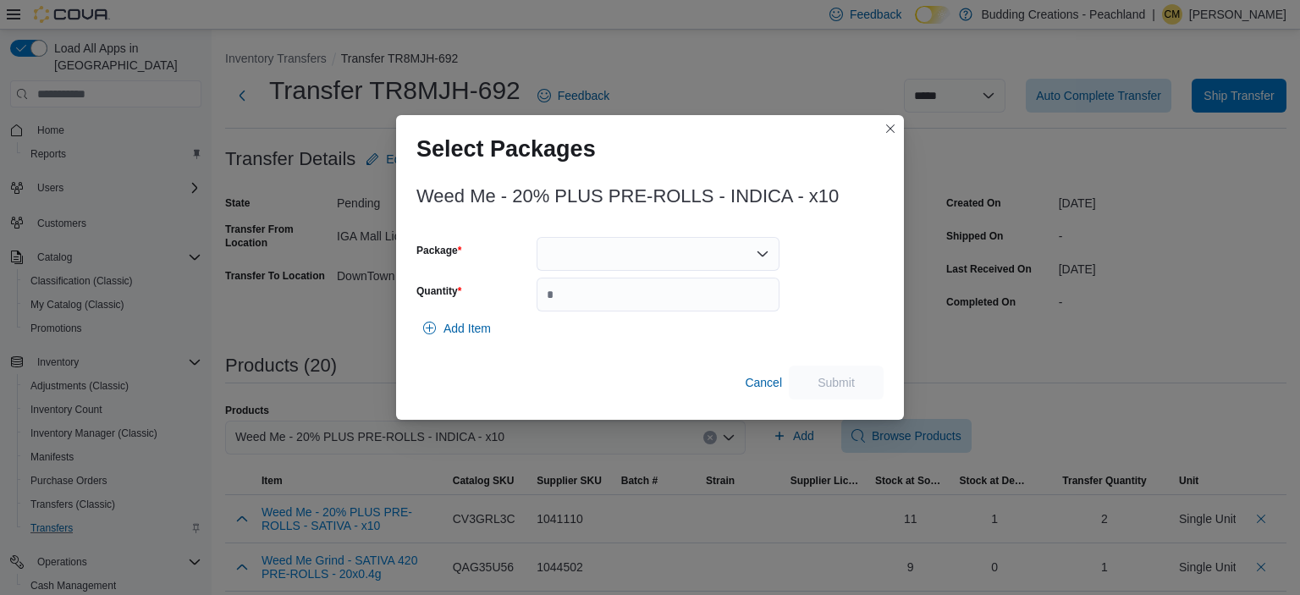
click at [570, 264] on div at bounding box center [657, 254] width 243 height 34
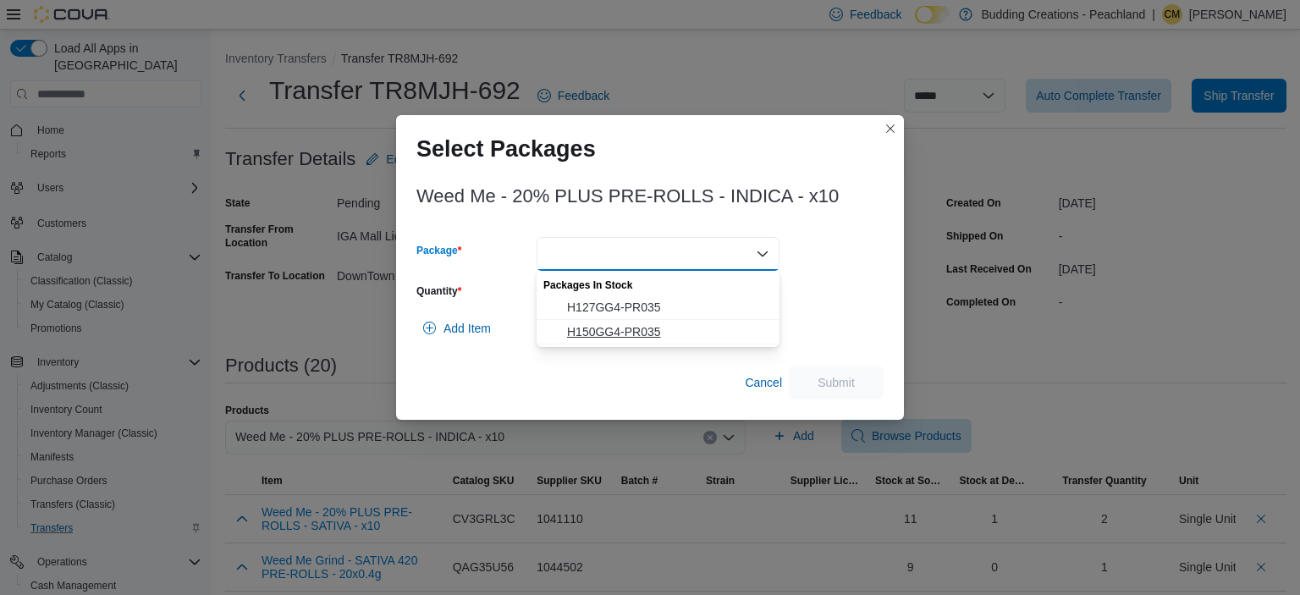
click at [594, 332] on span "H150GG4-PR035" at bounding box center [668, 331] width 202 height 17
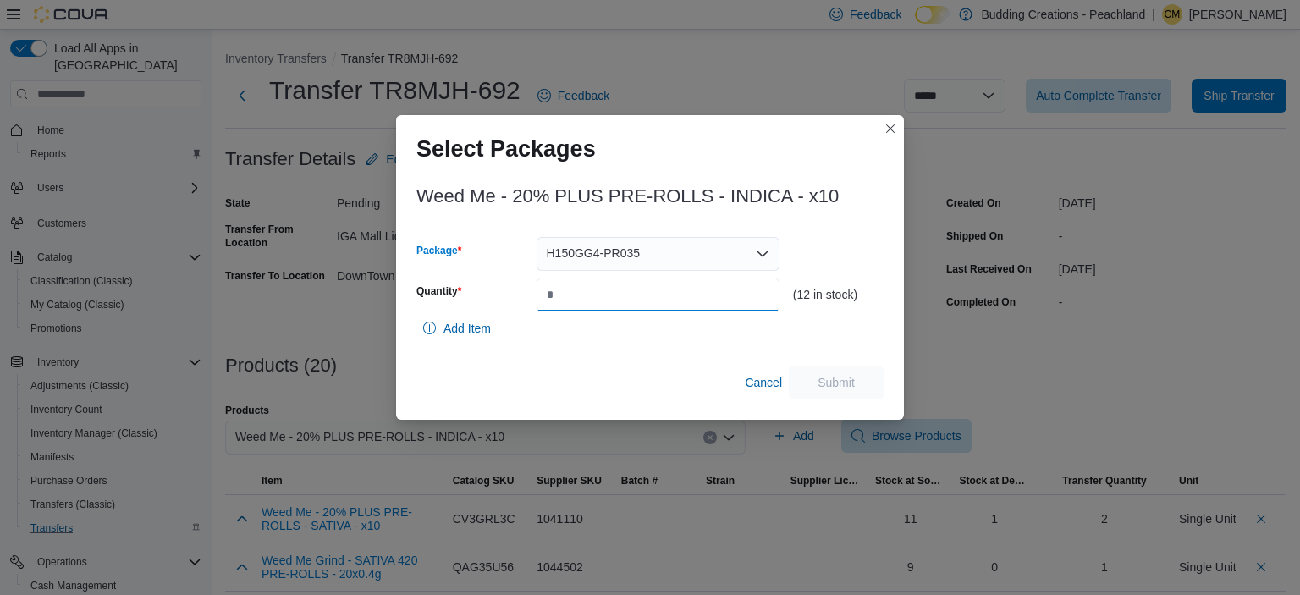
click at [589, 295] on input "Quantity" at bounding box center [657, 295] width 243 height 34
type input "*"
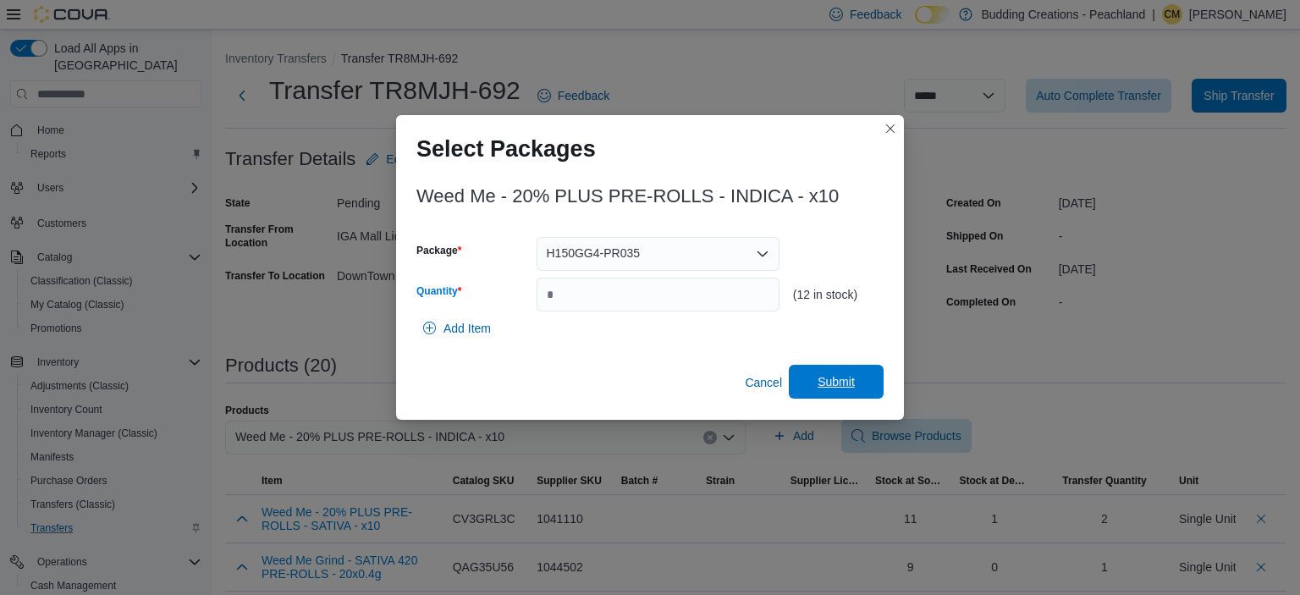
click at [847, 377] on span "Submit" at bounding box center [835, 381] width 37 height 17
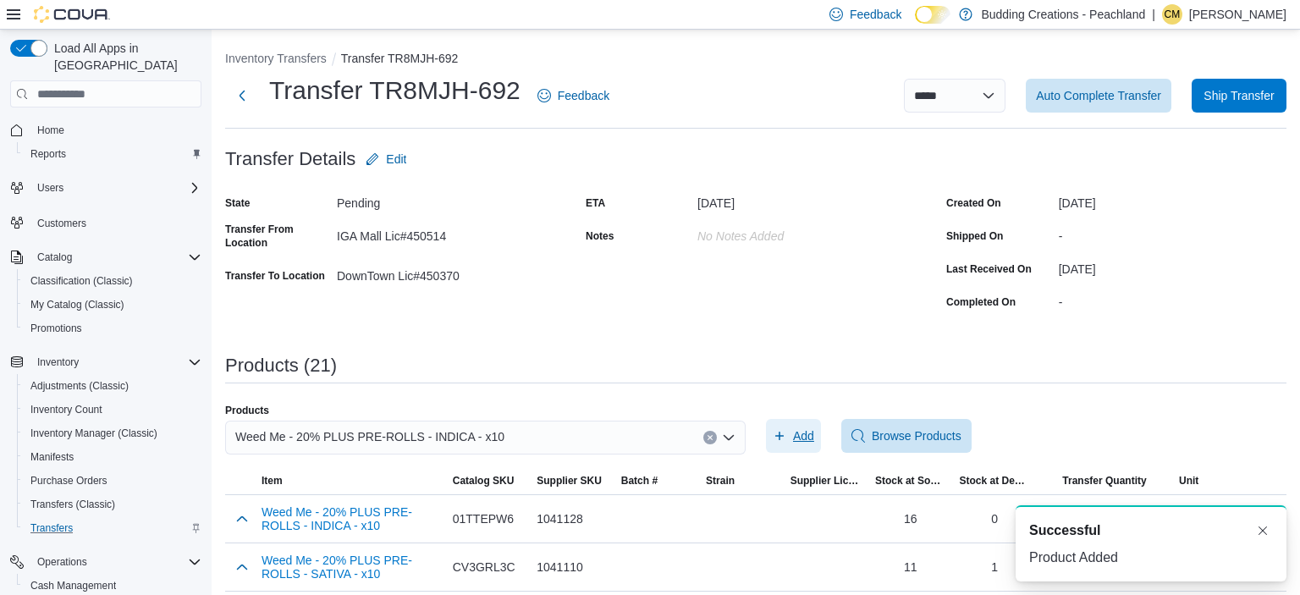
scroll to position [0, 0]
click at [1085, 102] on span "Auto Complete Transfer" at bounding box center [1098, 94] width 125 height 17
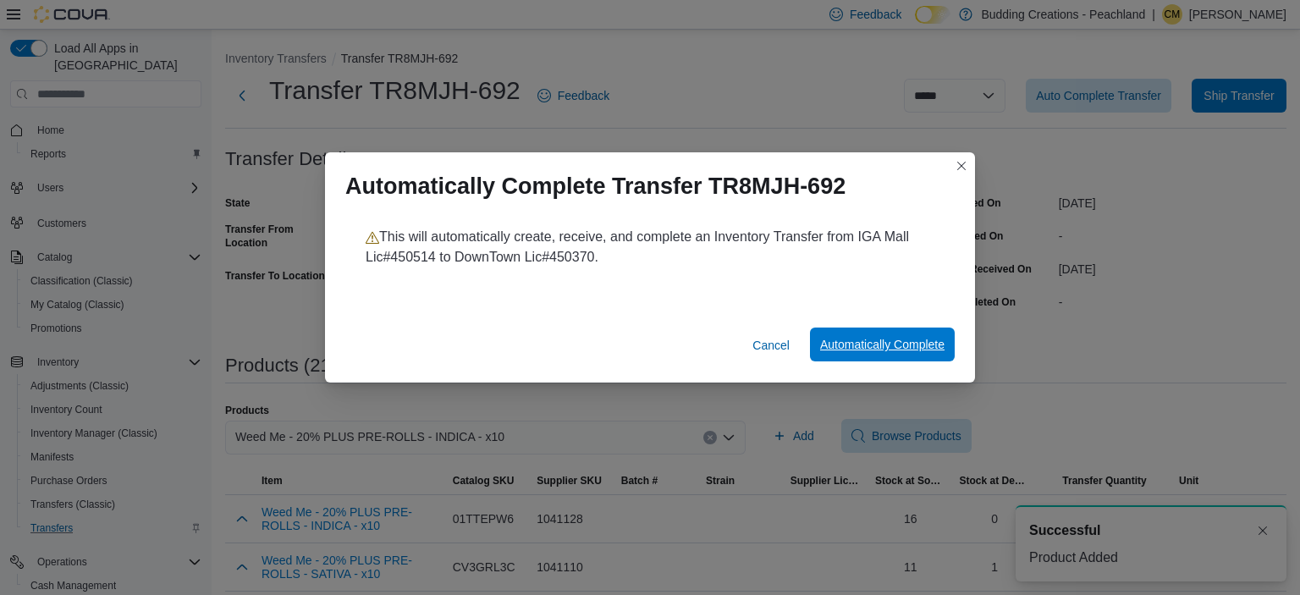
click at [878, 344] on span "Automatically Complete" at bounding box center [882, 344] width 124 height 17
